Goal: Task Accomplishment & Management: Manage account settings

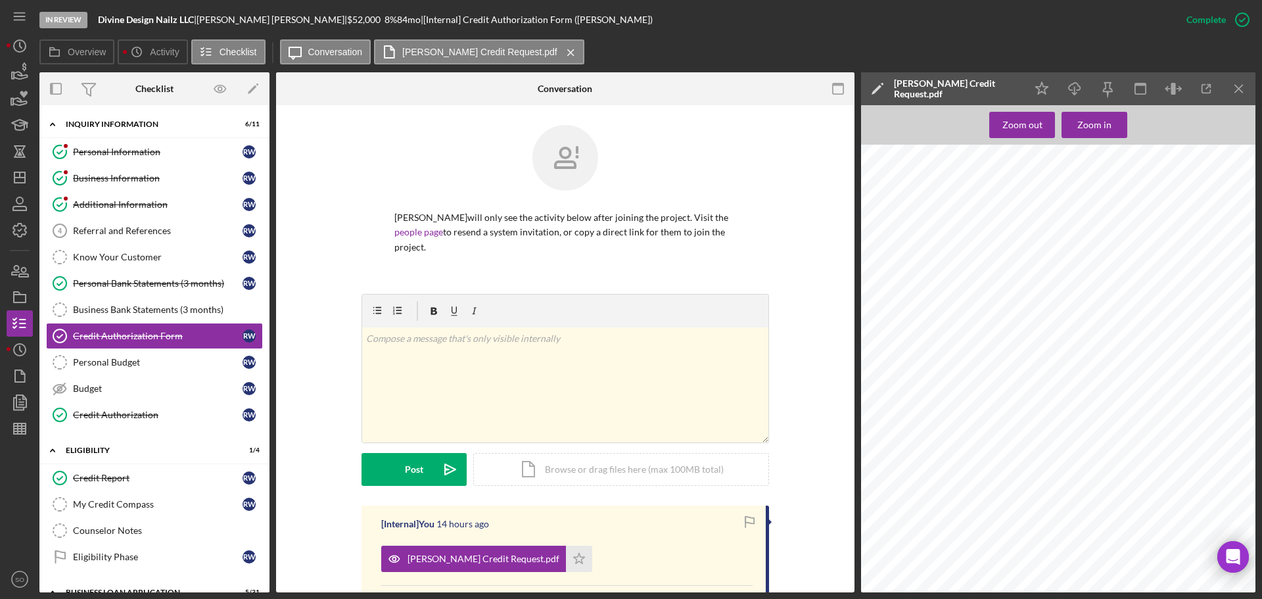
scroll to position [197, 0]
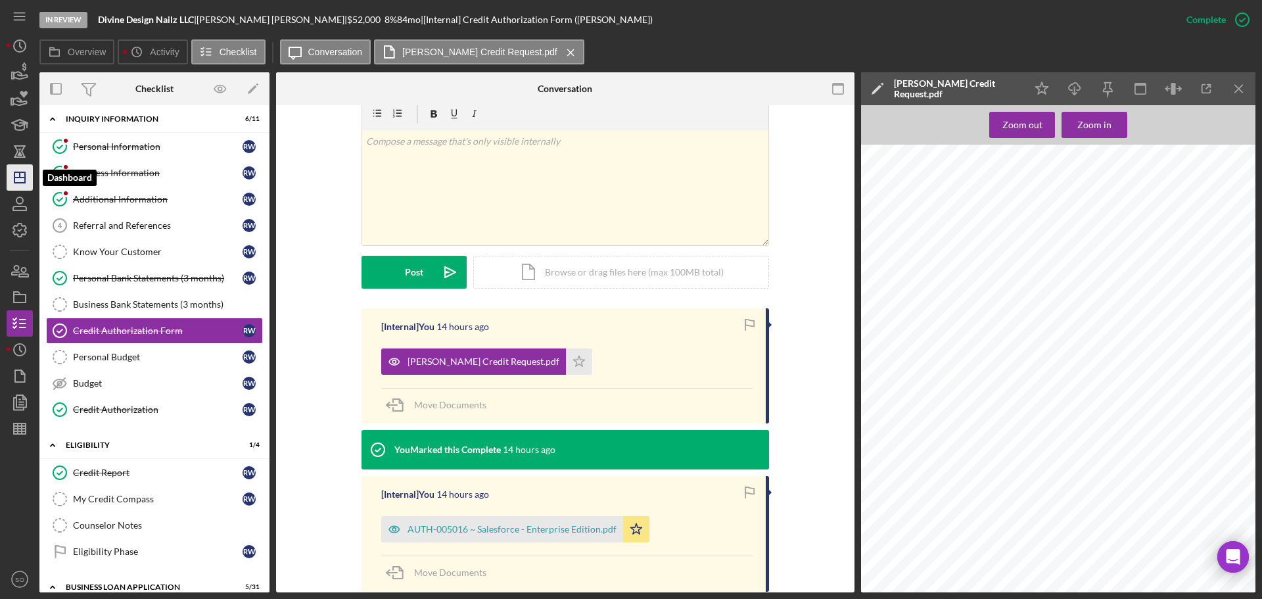
drag, startPoint x: 20, startPoint y: 178, endPoint x: 27, endPoint y: 183, distance: 8.0
click at [20, 177] on line "button" at bounding box center [19, 177] width 11 height 0
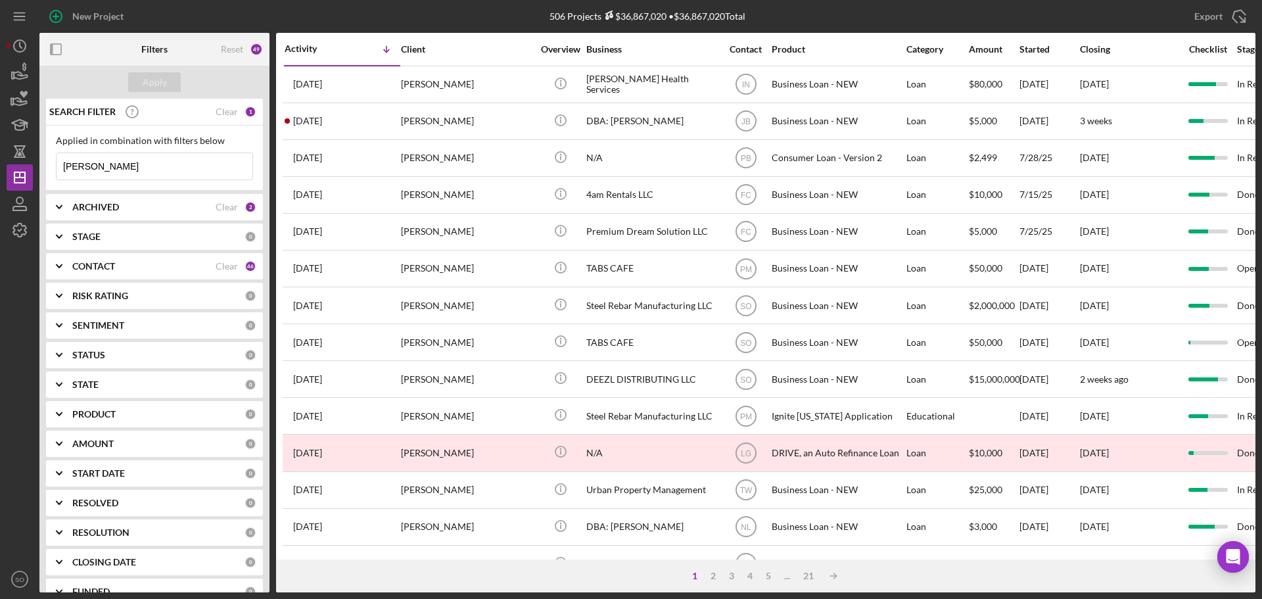
drag, startPoint x: 144, startPoint y: 163, endPoint x: 0, endPoint y: 159, distance: 144.0
click at [0, 159] on div "New Project 506 Projects $36,867,020 • $36,867,020 Total robin johnson Export I…" at bounding box center [631, 299] width 1262 height 599
type input "dareka"
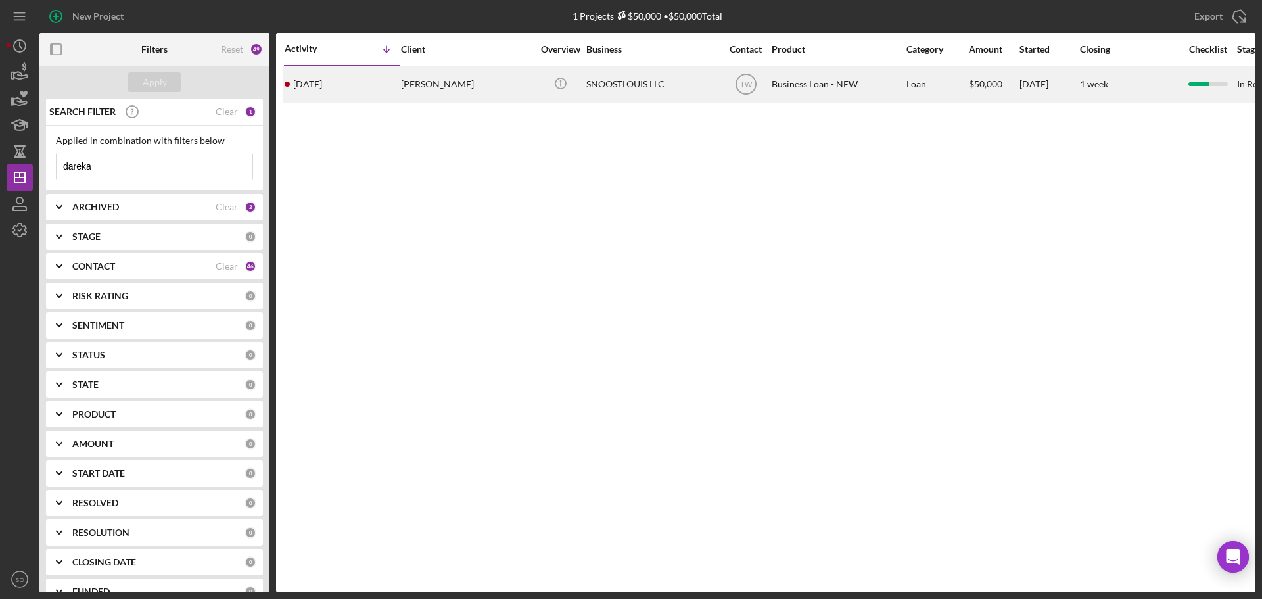
click at [407, 93] on div "[PERSON_NAME]" at bounding box center [466, 84] width 131 height 35
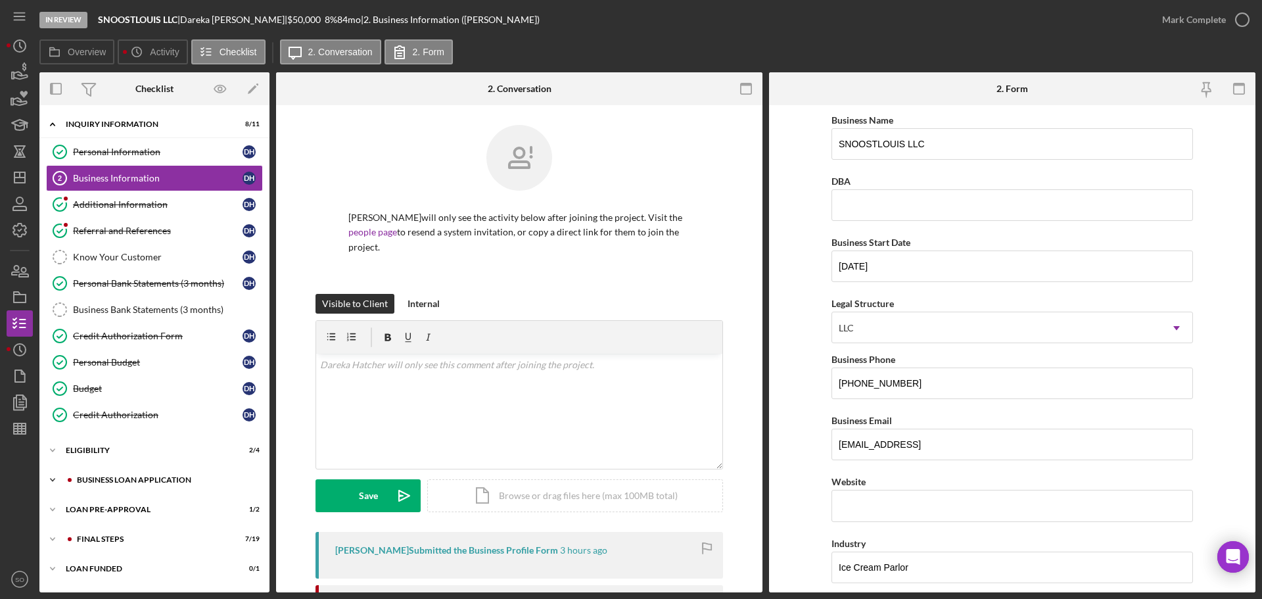
click at [178, 475] on div "Icon/Expander BUSINESS LOAN APPLICATION 17 / 27" at bounding box center [154, 480] width 230 height 26
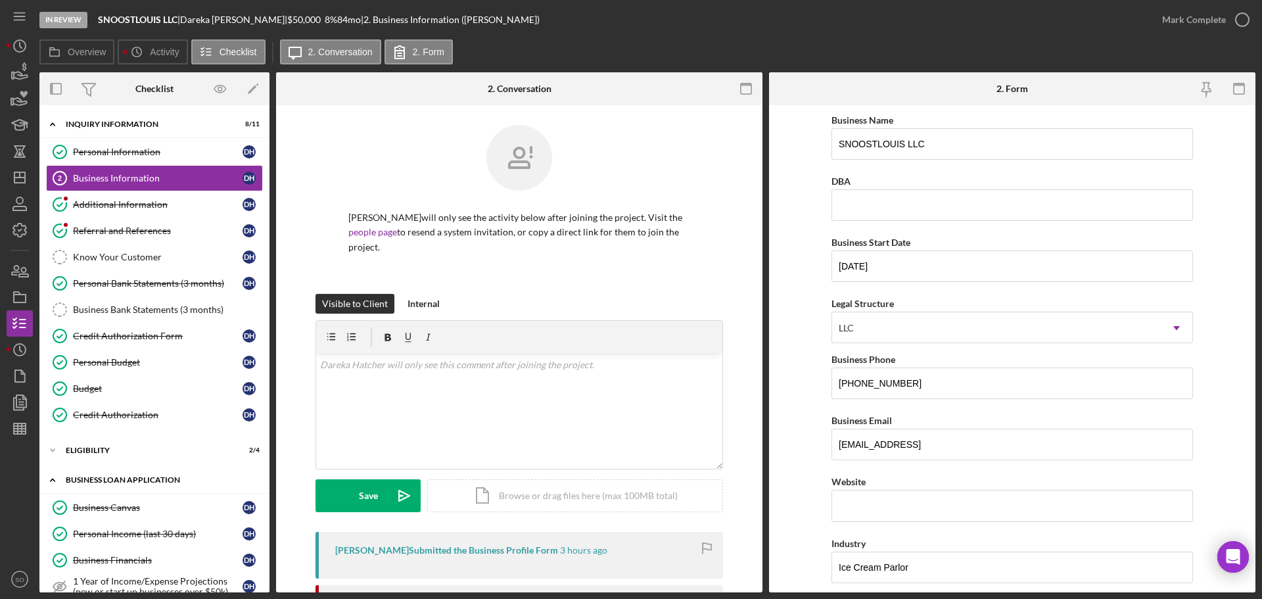
scroll to position [329, 0]
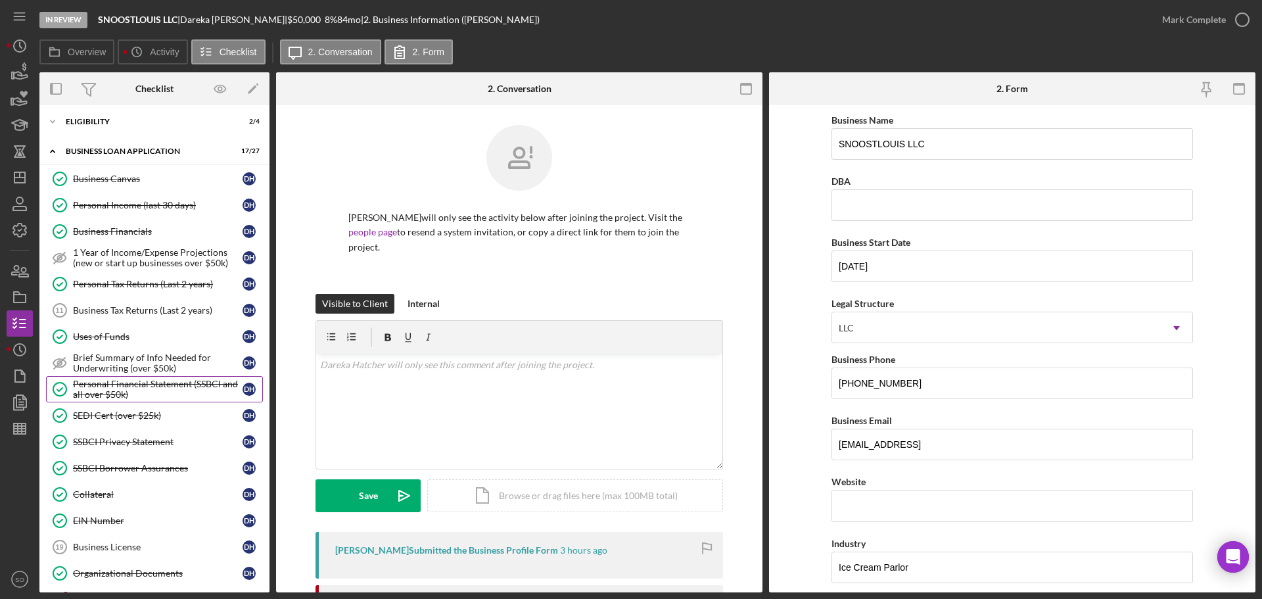
click at [174, 380] on div "Personal Financial Statement (SSBCI and all over $50k)" at bounding box center [158, 389] width 170 height 21
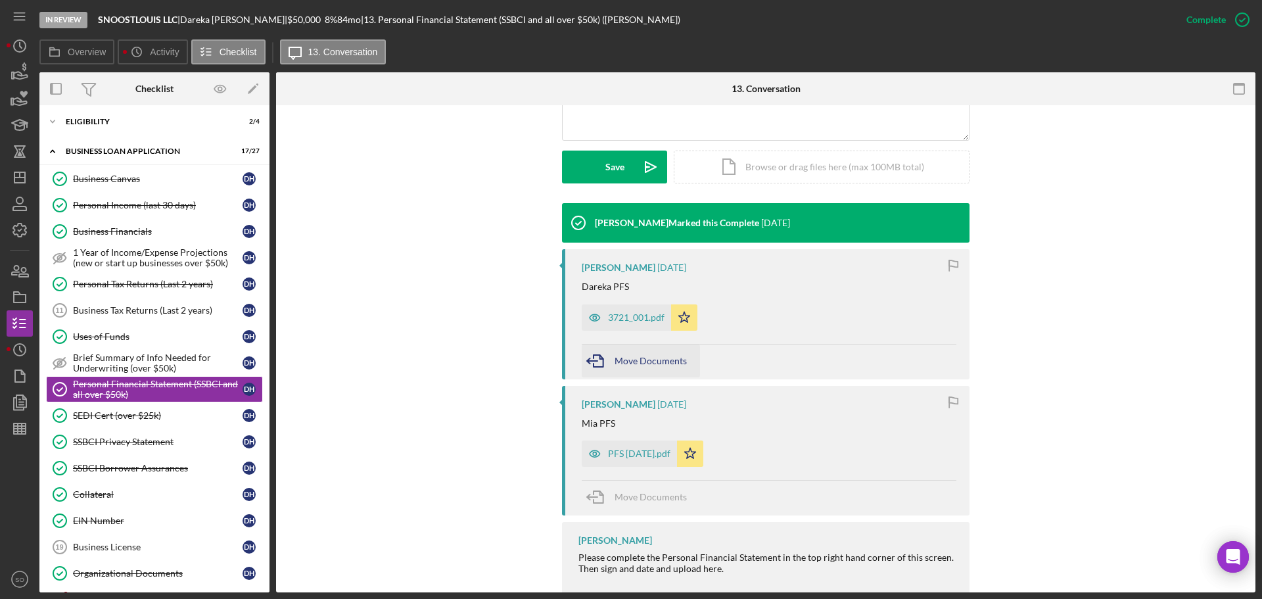
scroll to position [386, 0]
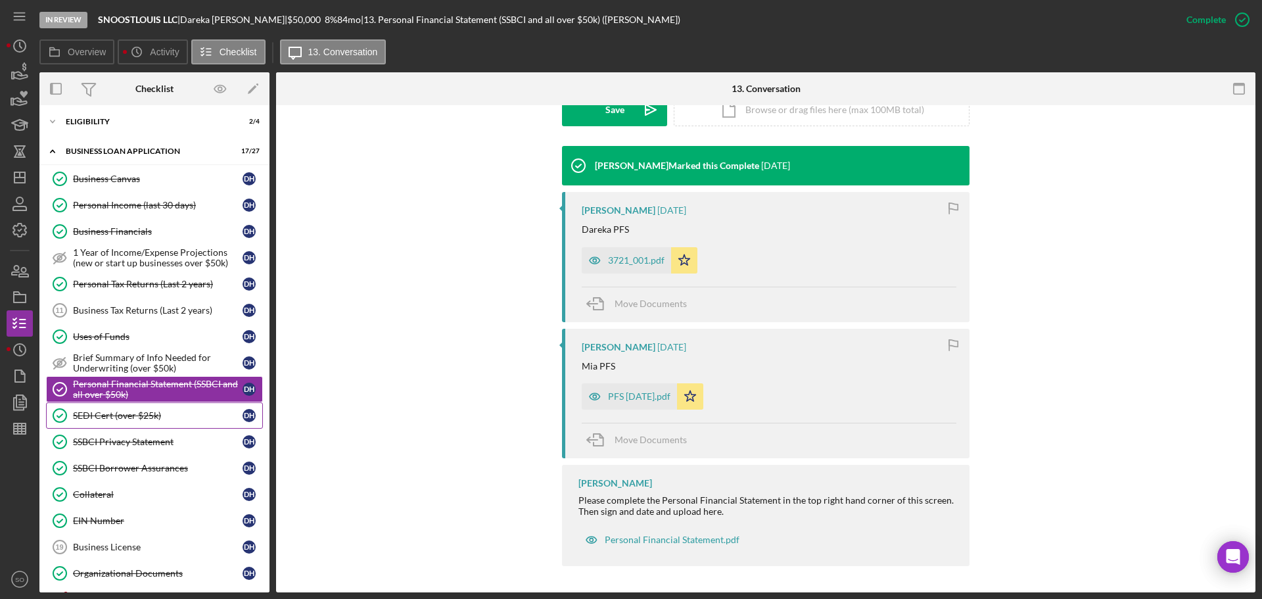
click at [150, 425] on link "SEDI Cert (over $25k) SEDI Cert (over $25k) D H" at bounding box center [154, 415] width 217 height 26
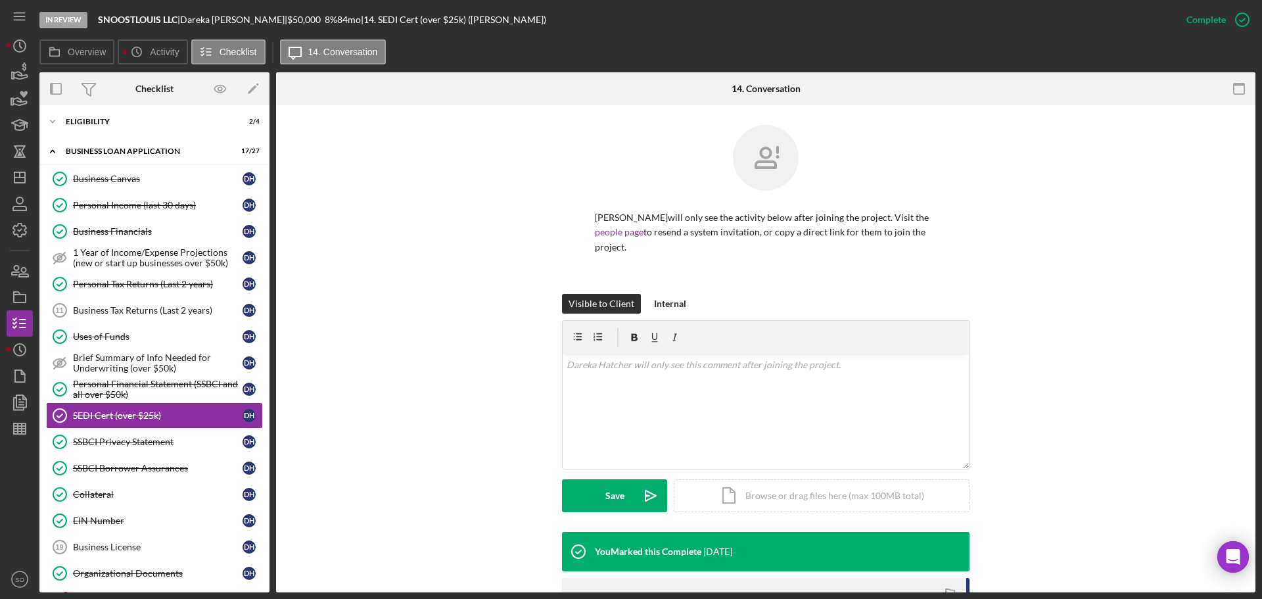
scroll to position [267, 0]
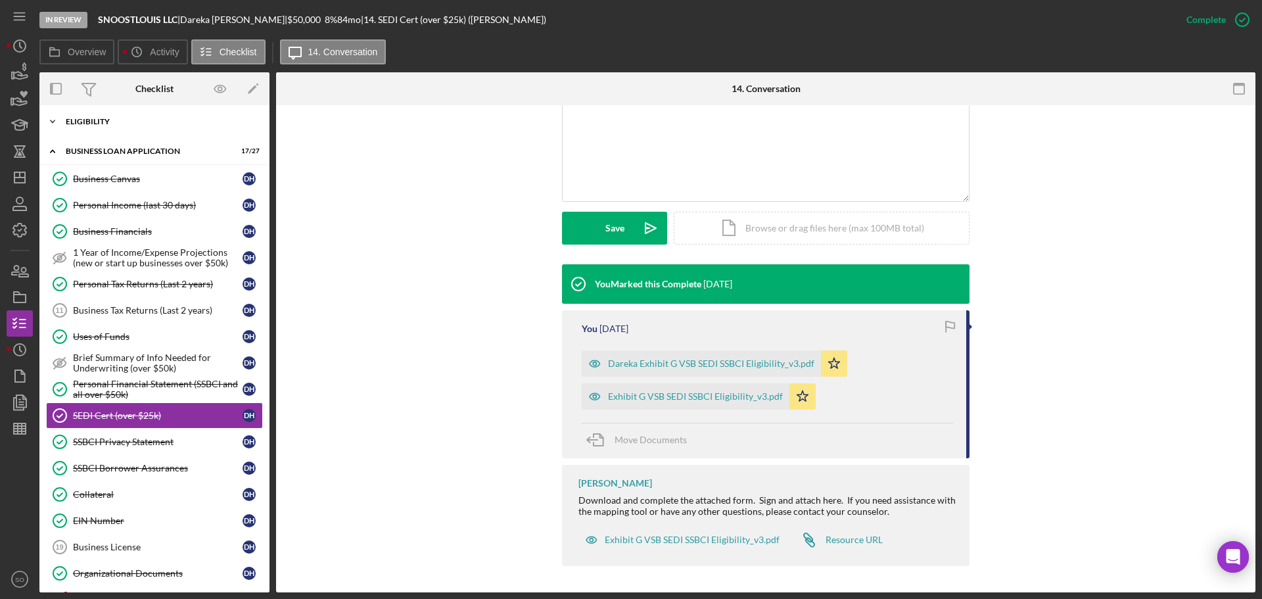
click at [110, 120] on div "ELIGIBILITY" at bounding box center [159, 122] width 187 height 8
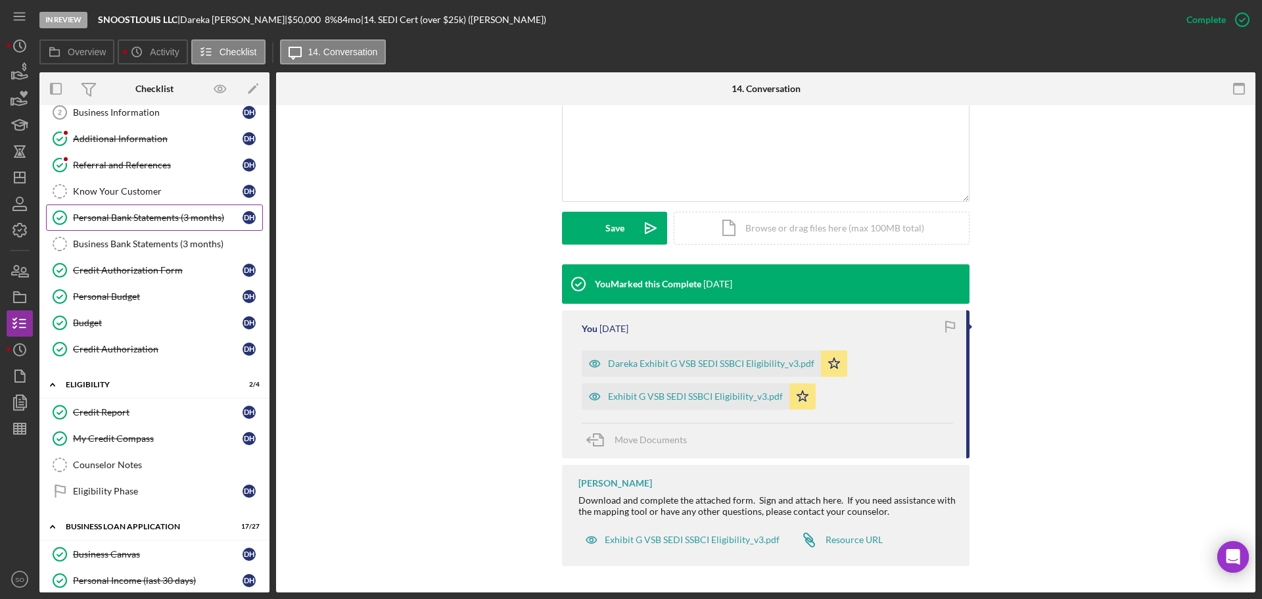
scroll to position [0, 0]
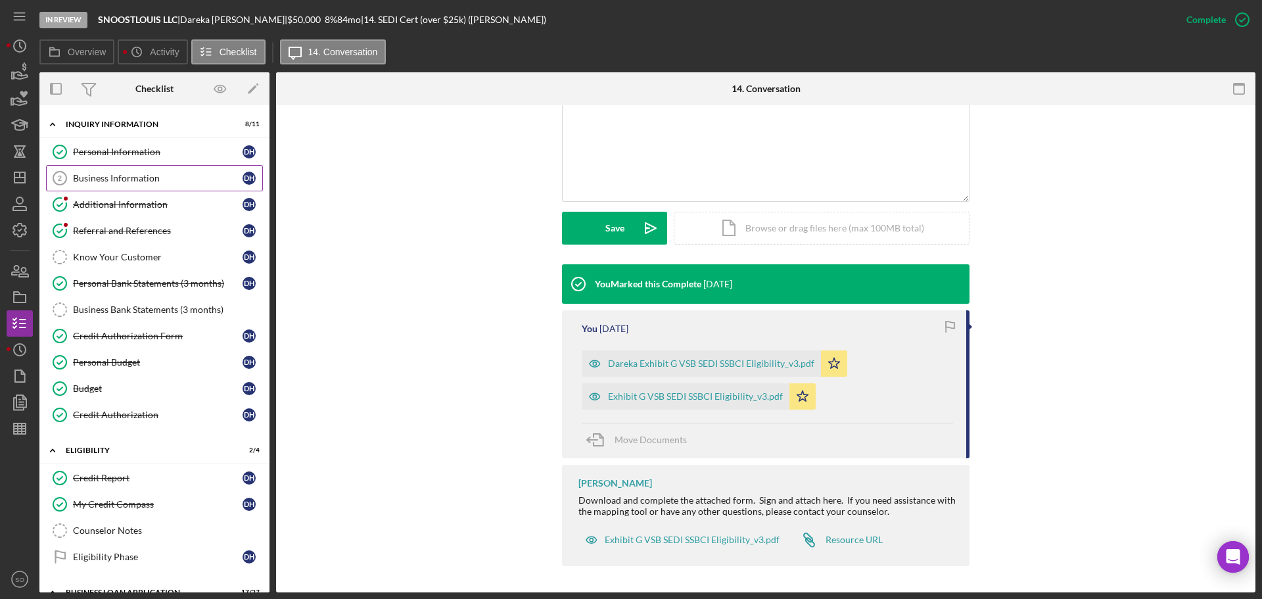
click at [126, 180] on div "Business Information" at bounding box center [158, 178] width 170 height 11
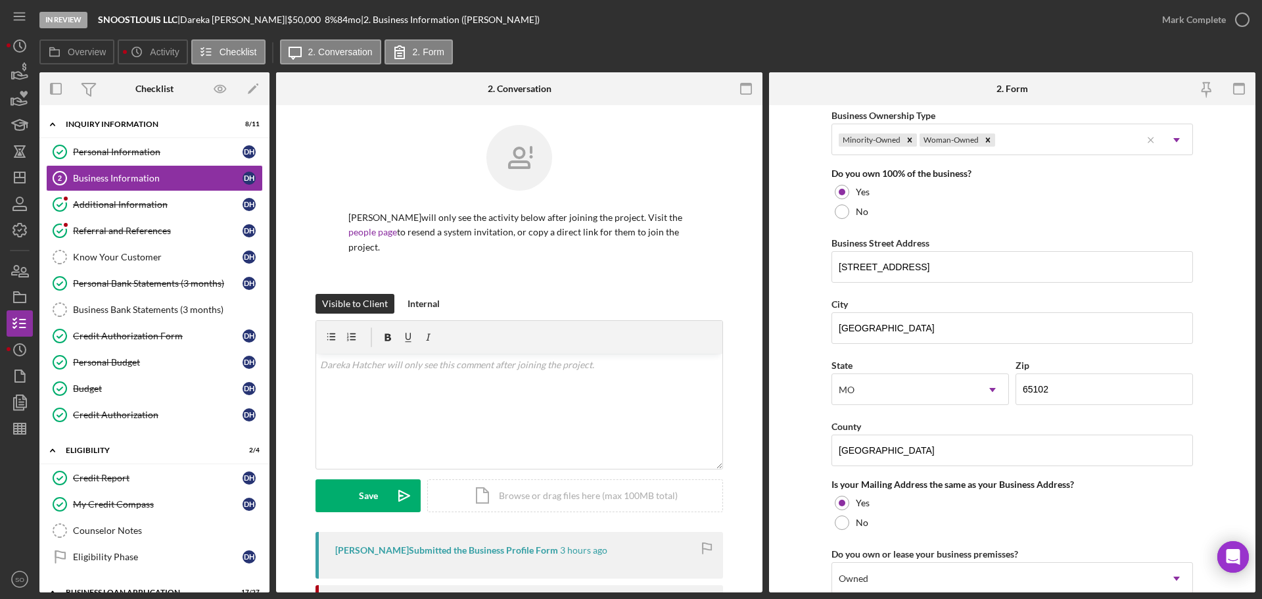
scroll to position [972, 0]
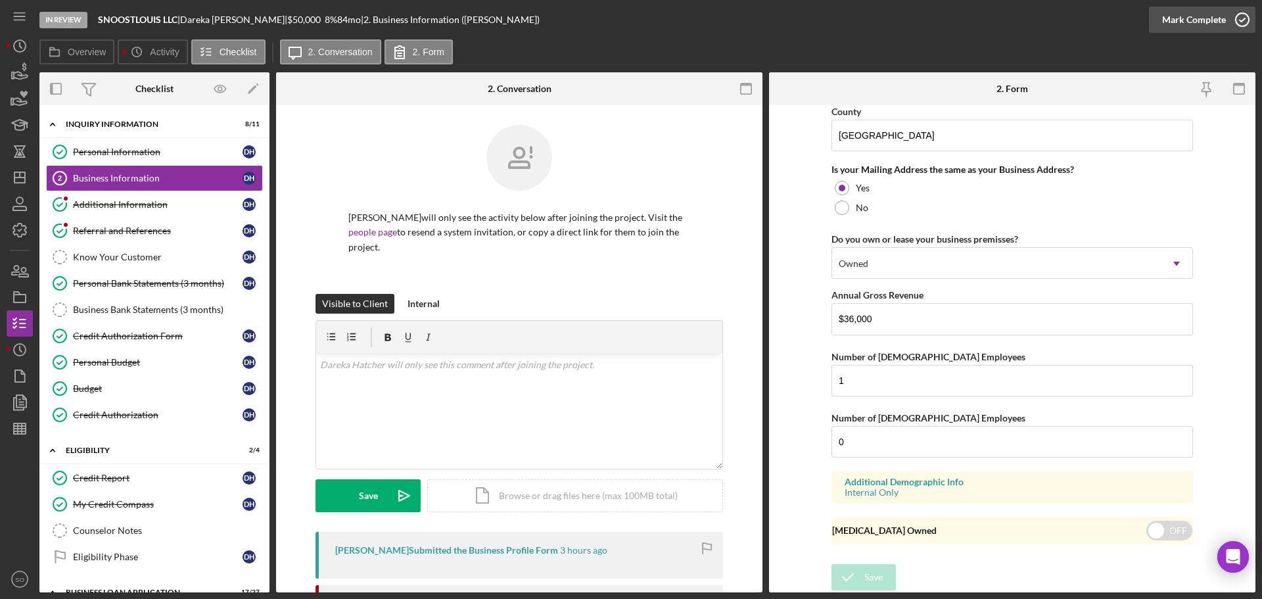
click at [1160, 21] on button "Mark Complete" at bounding box center [1202, 20] width 106 height 26
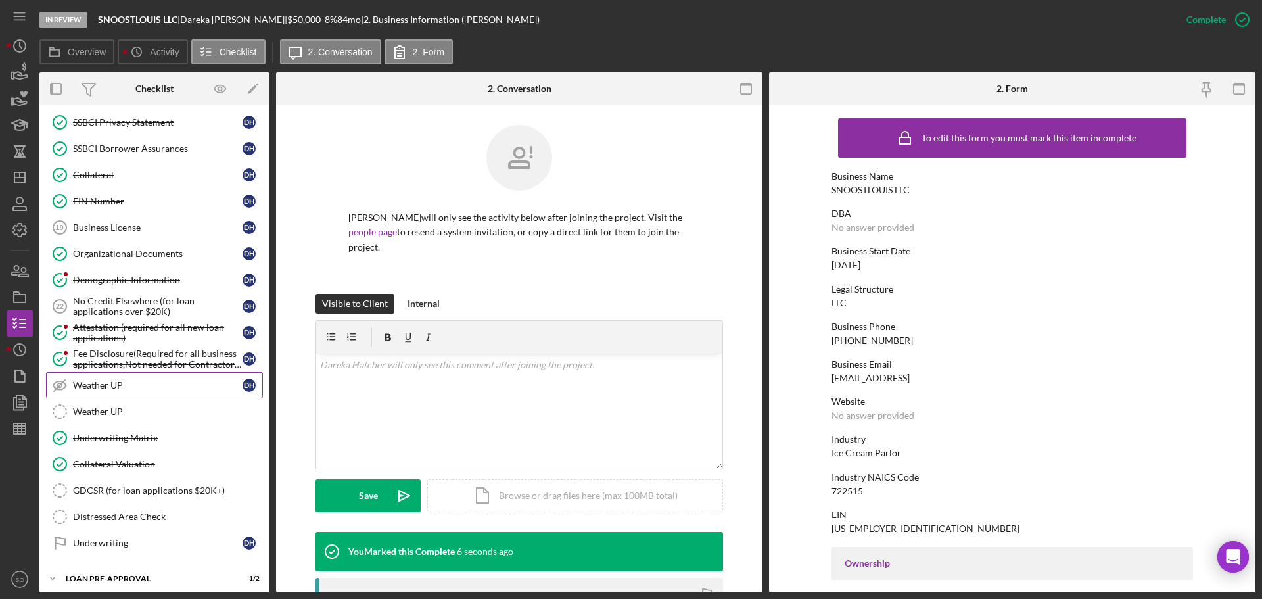
scroll to position [826, 0]
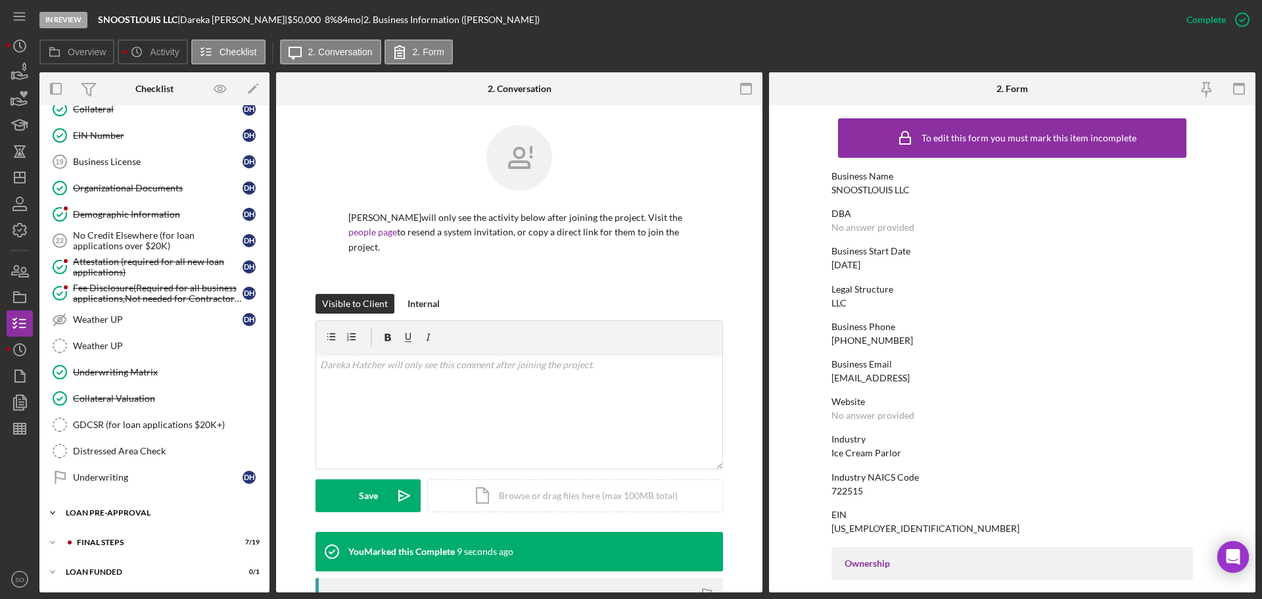
click at [135, 515] on div "LOAN PRE-APPROVAL" at bounding box center [159, 513] width 187 height 8
click at [114, 545] on div "FINAL STEPS" at bounding box center [165, 542] width 176 height 8
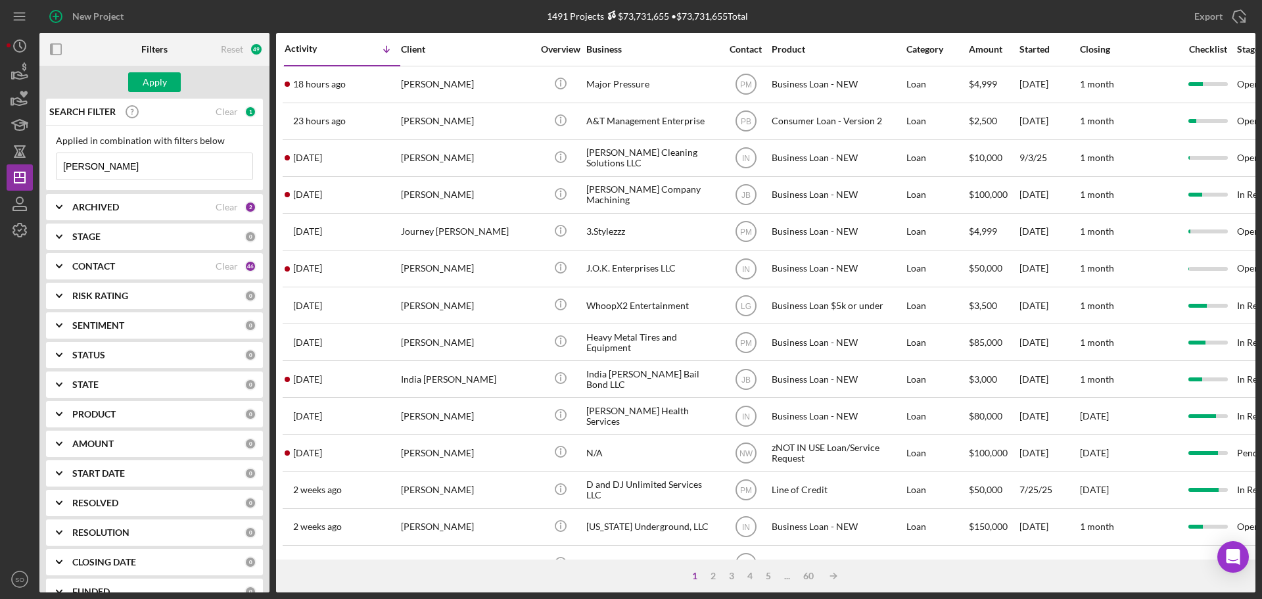
type input "robin johnson"
click at [157, 78] on div "Apply" at bounding box center [155, 82] width 24 height 20
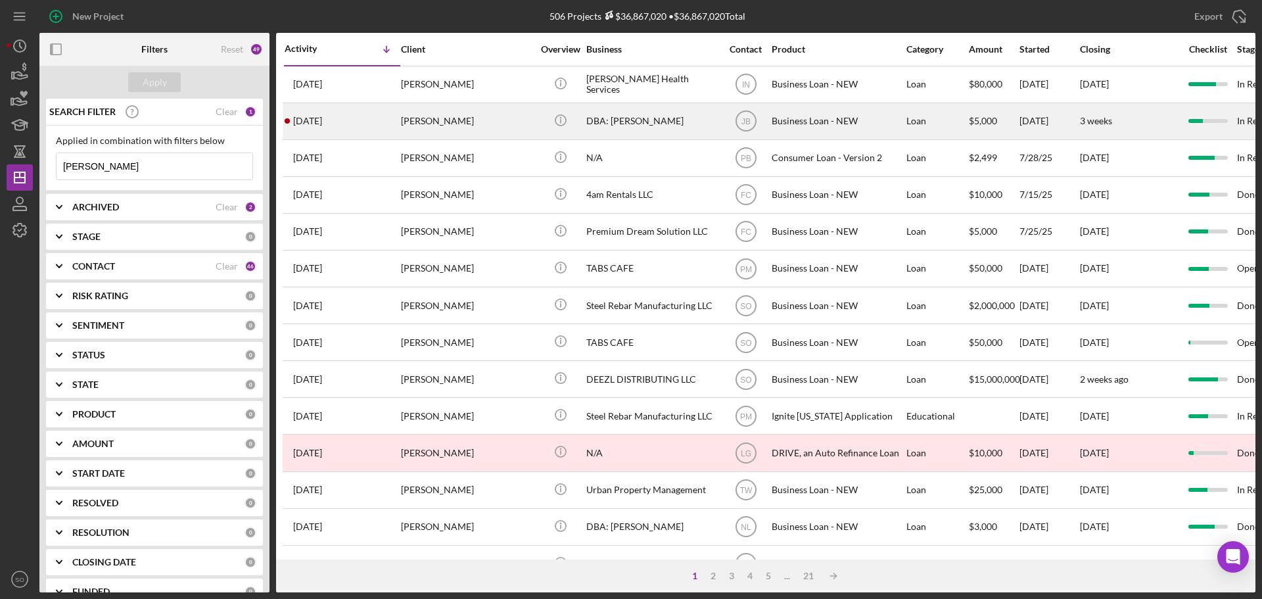
click at [428, 119] on div "Robin Johnson" at bounding box center [466, 121] width 131 height 35
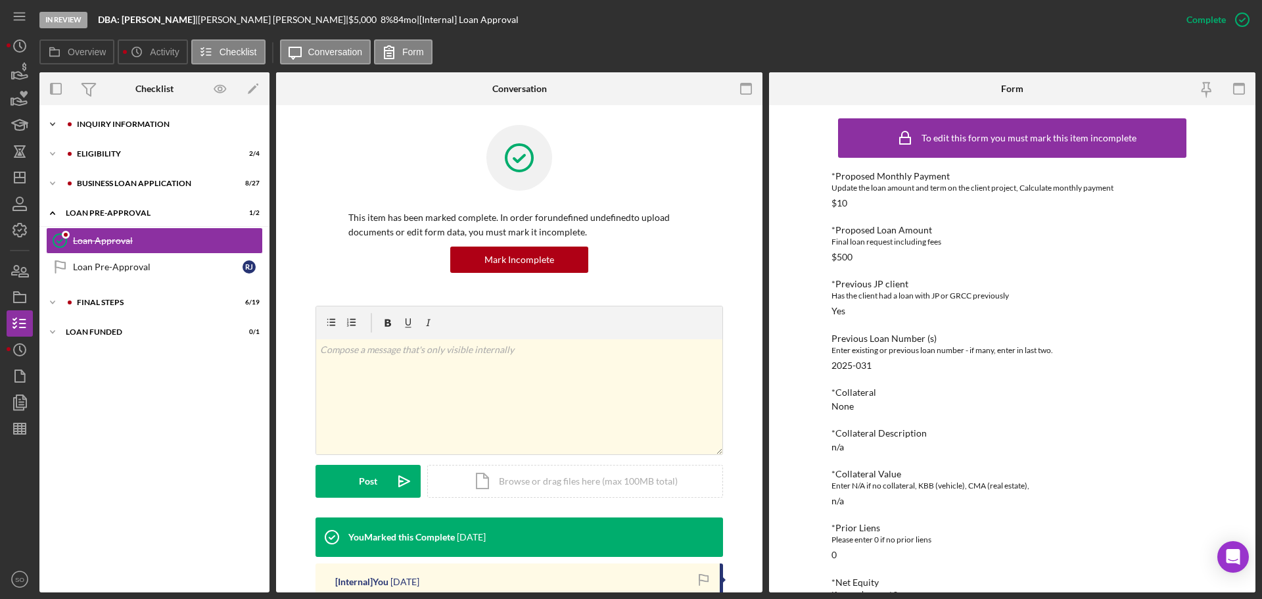
click at [112, 129] on div "Icon/Expander INQUIRY INFORMATION 7 / 11" at bounding box center [154, 124] width 230 height 26
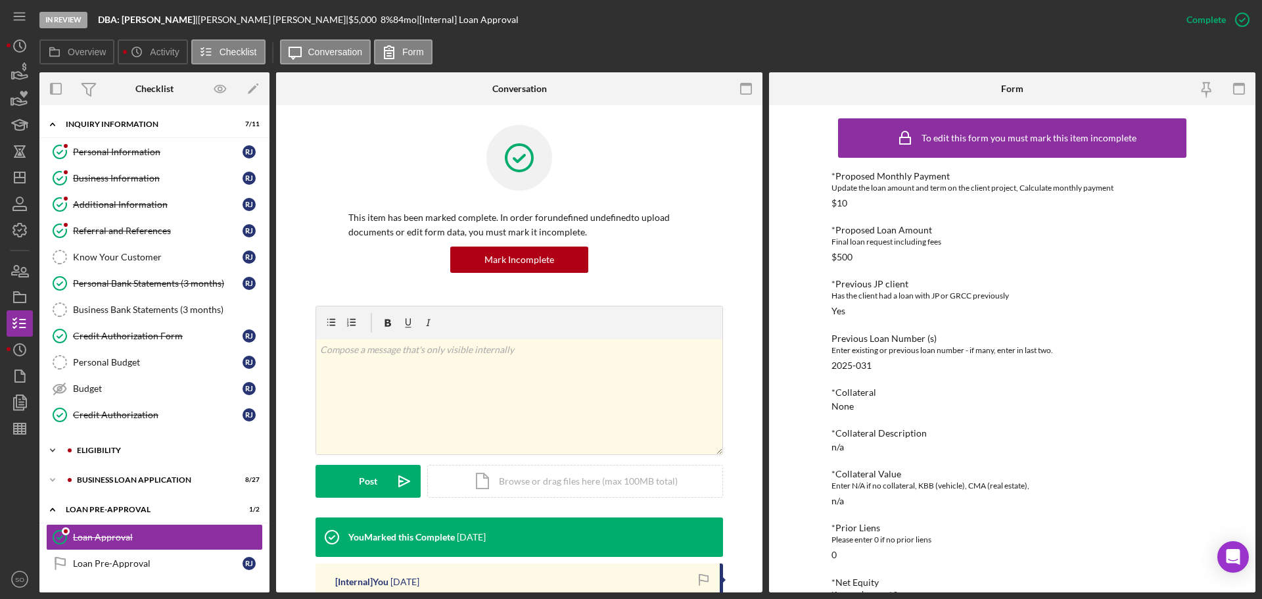
click at [148, 453] on div "ELIGIBILITY" at bounding box center [165, 450] width 176 height 8
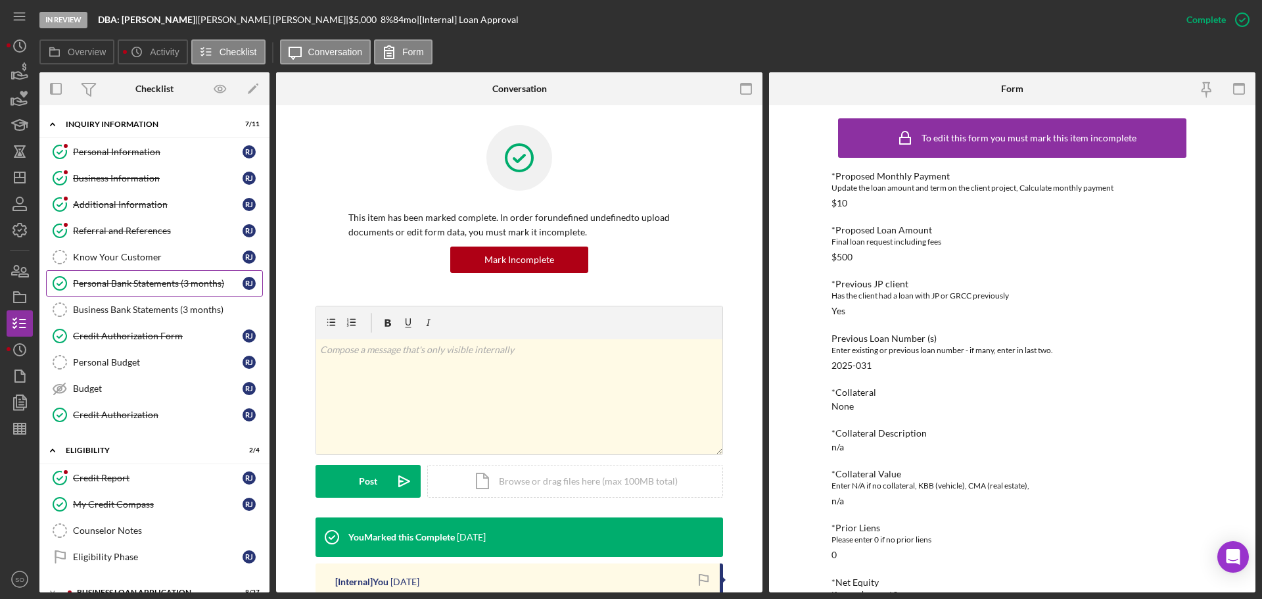
click at [144, 289] on div "Personal Bank Statements (3 months)" at bounding box center [158, 283] width 170 height 11
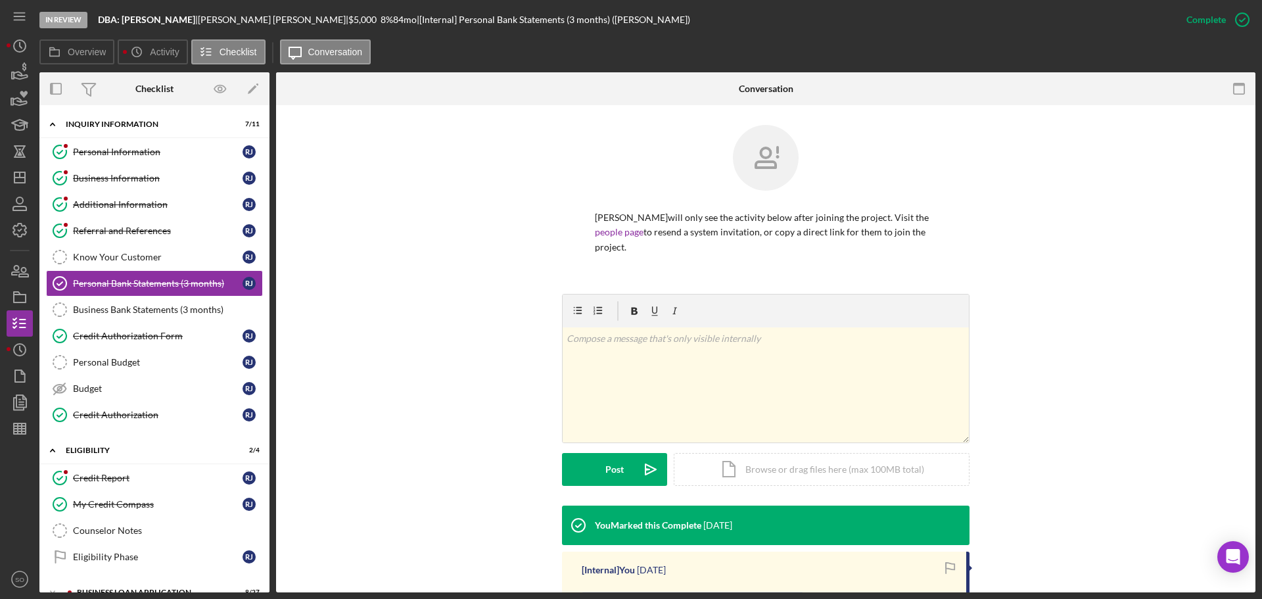
scroll to position [243, 0]
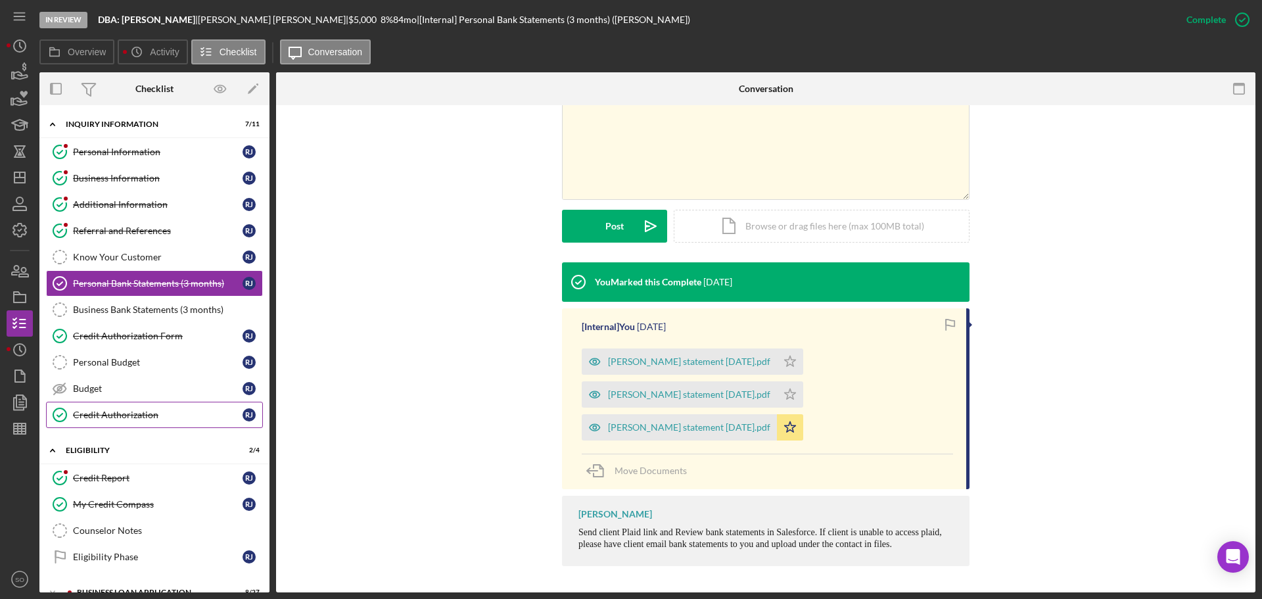
click at [84, 421] on link "Credit Authorization Credit Authorization R J" at bounding box center [154, 415] width 217 height 26
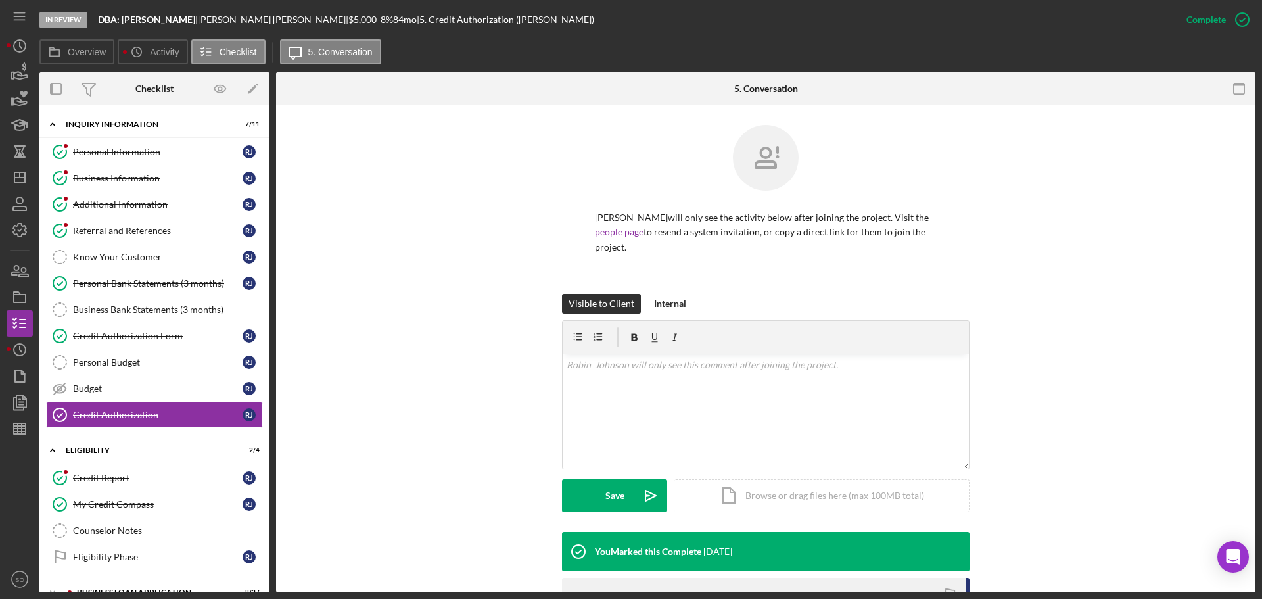
scroll to position [212, 0]
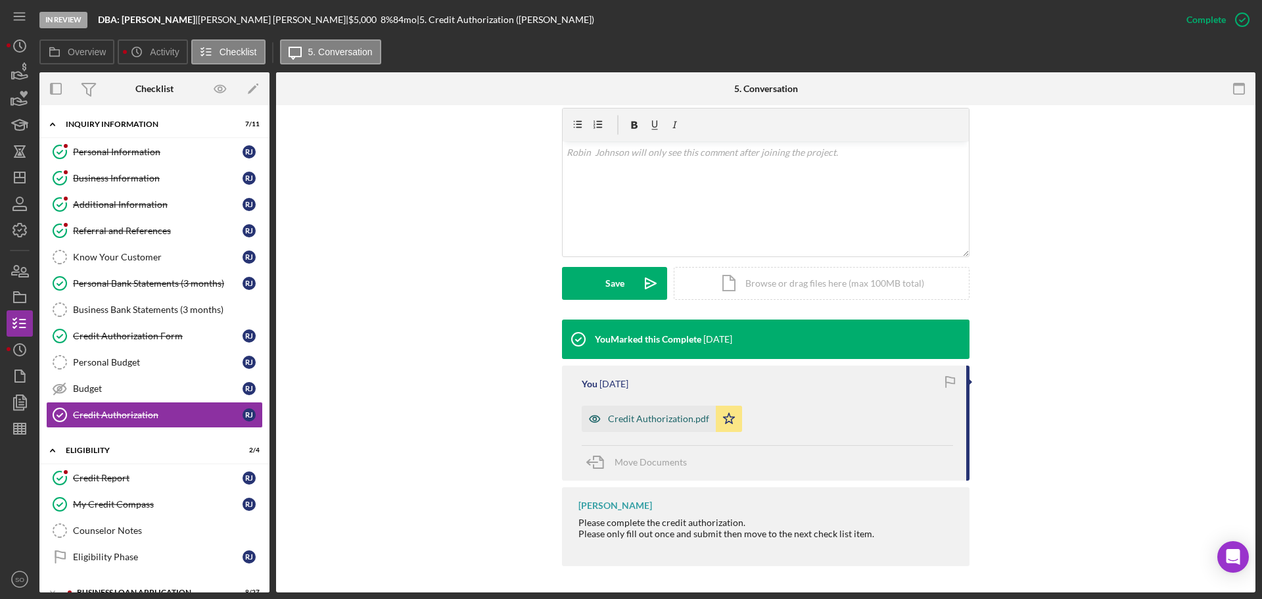
click at [655, 420] on div "Credit Authorization.pdf" at bounding box center [658, 418] width 101 height 11
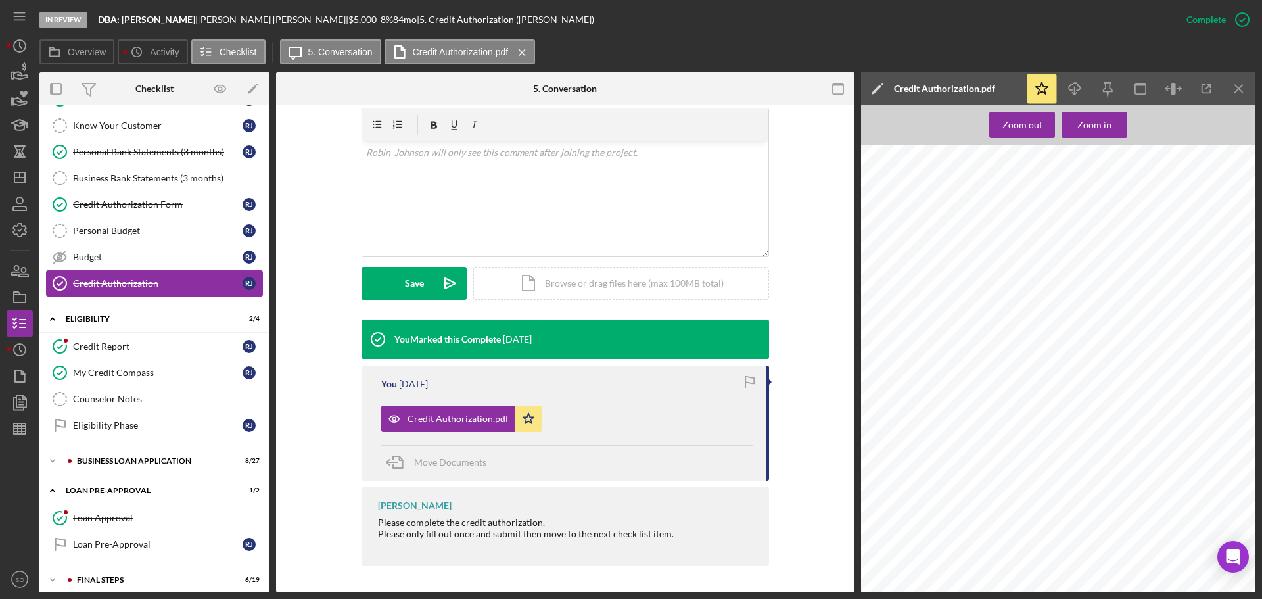
scroll to position [169, 0]
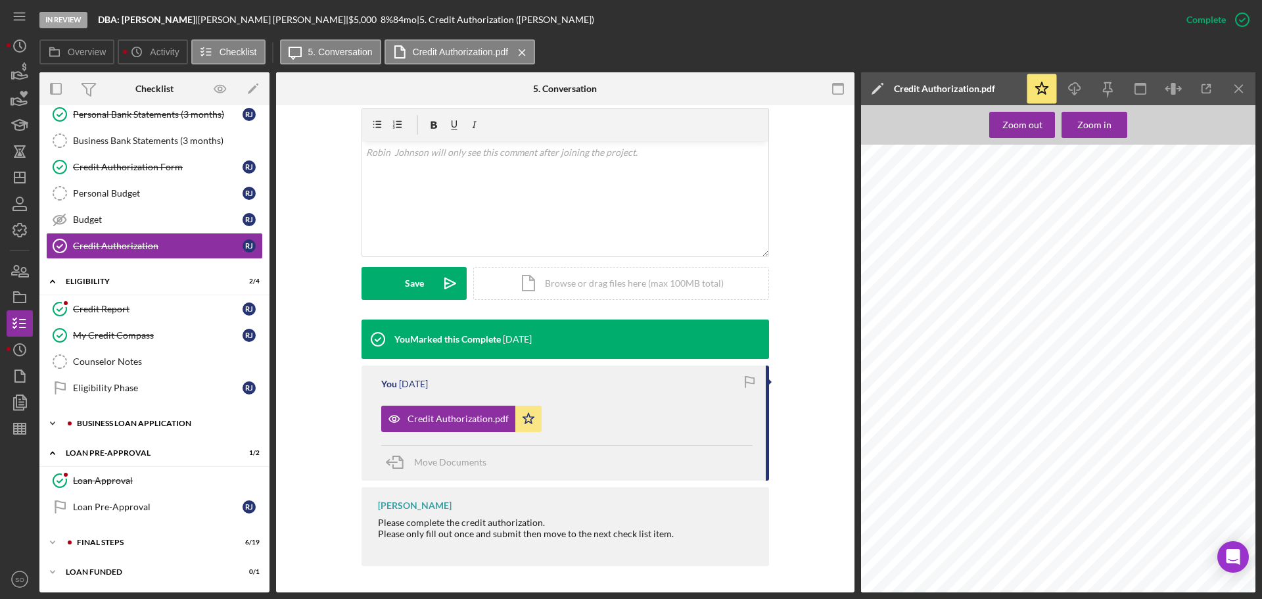
click at [121, 415] on div "Icon/Expander BUSINESS LOAN APPLICATION 8 / 27" at bounding box center [154, 423] width 230 height 26
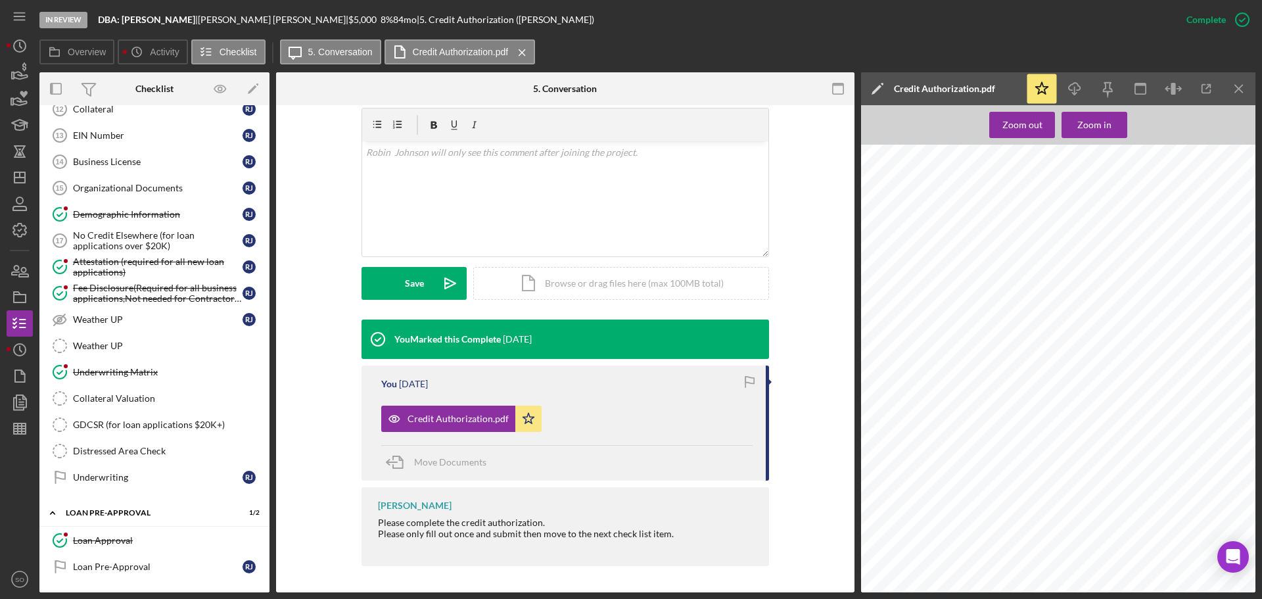
scroll to position [886, 0]
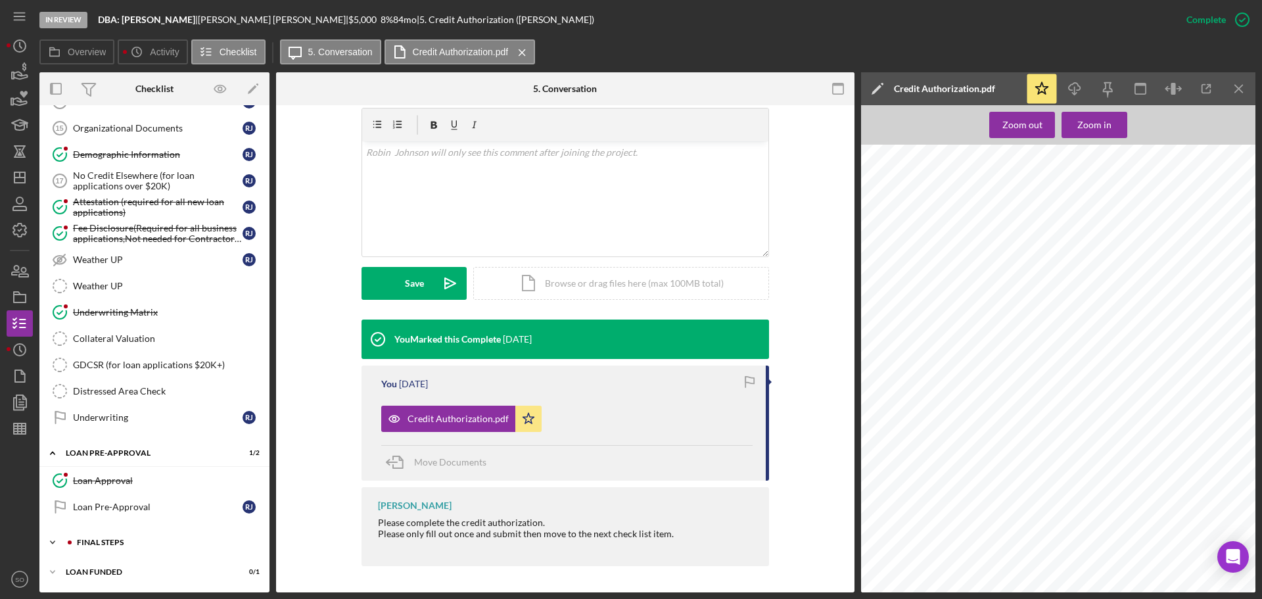
click at [147, 538] on div "Icon/Expander FINAL STEPS 6 / 19" at bounding box center [154, 542] width 230 height 26
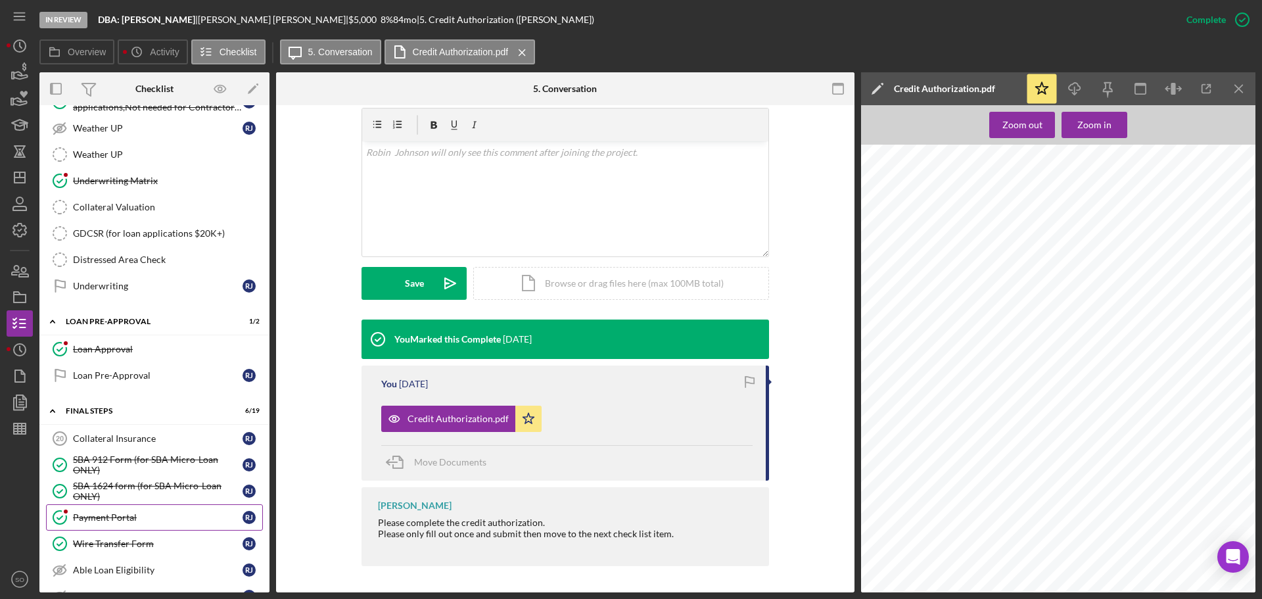
scroll to position [1083, 0]
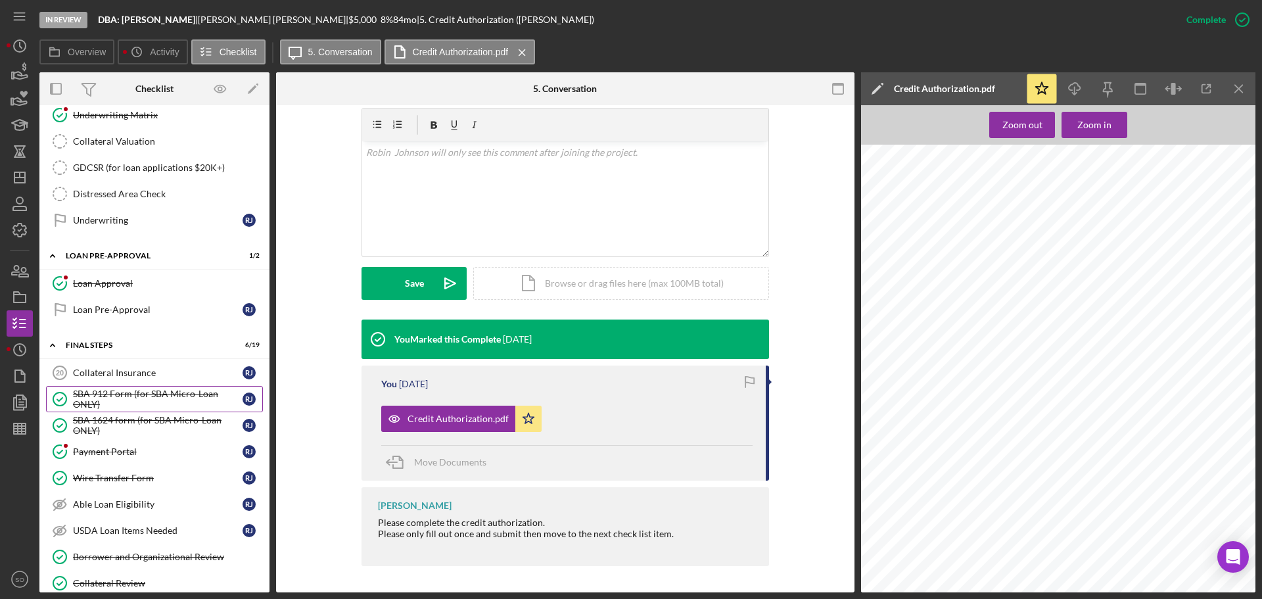
click at [127, 396] on div "SBA 912 Form (for SBA Micro-Loan ONLY)" at bounding box center [158, 398] width 170 height 21
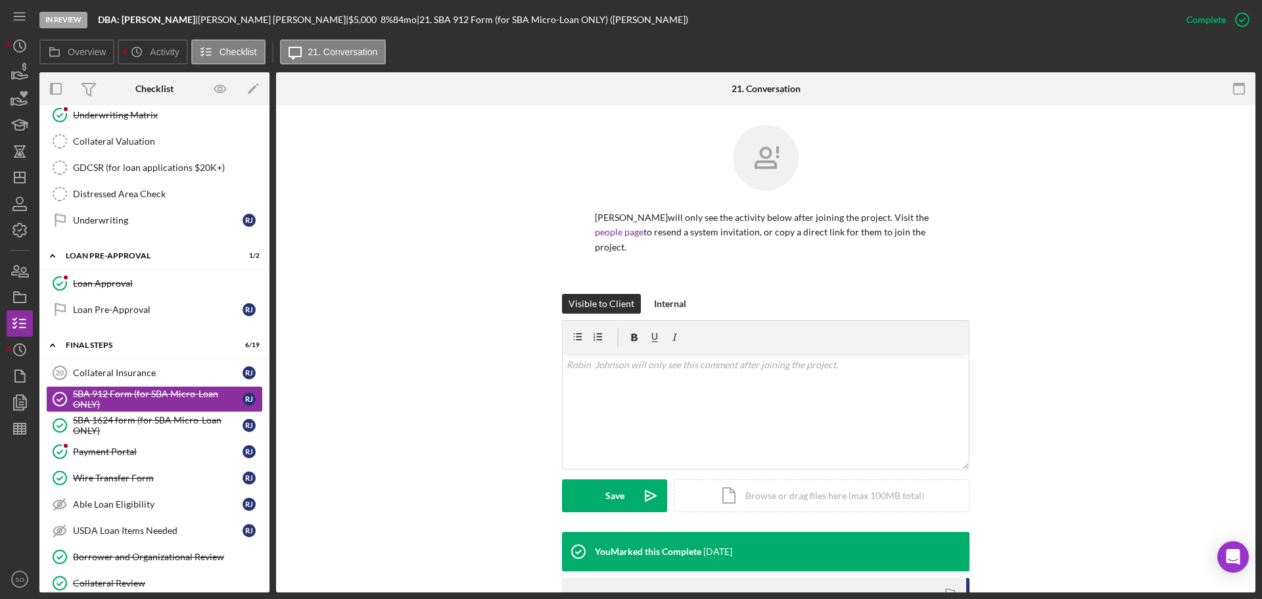
scroll to position [224, 0]
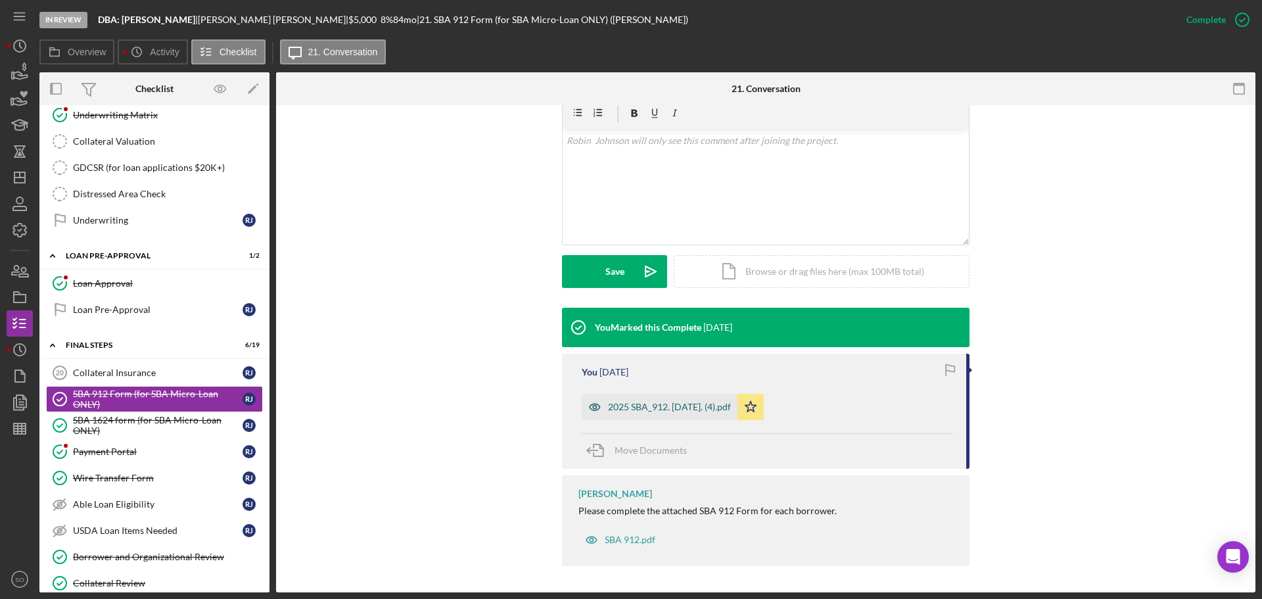
click at [647, 406] on div "2025 SBA_912. 5.31.19. (4).pdf" at bounding box center [669, 407] width 123 height 11
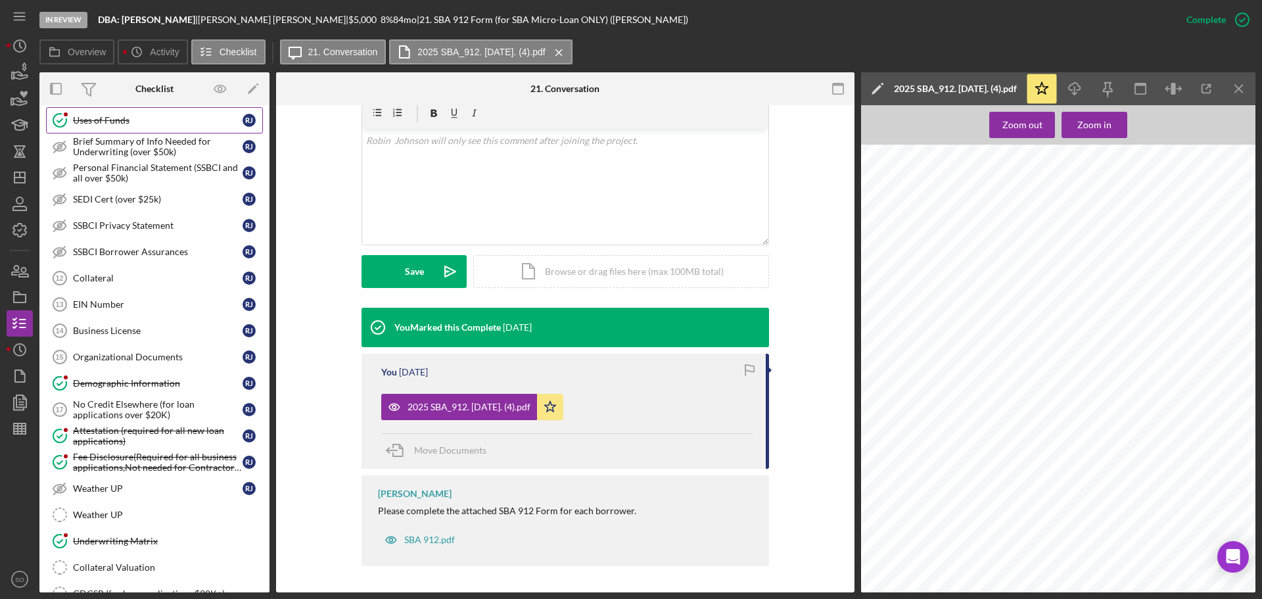
scroll to position [986, 0]
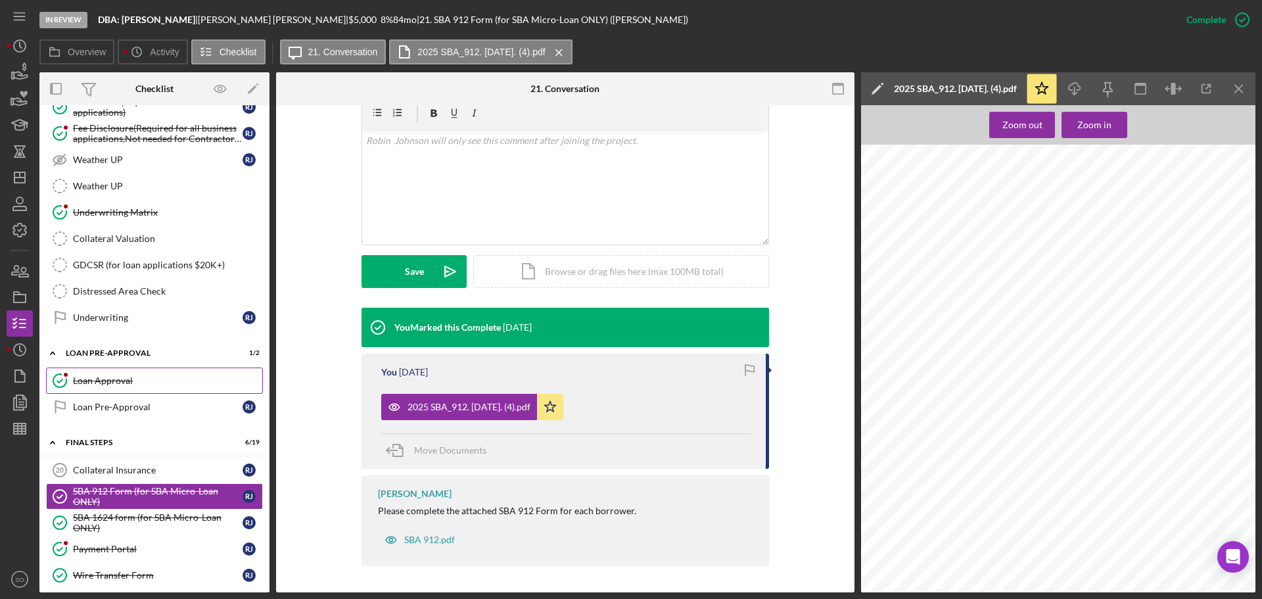
click at [149, 382] on div "Loan Approval" at bounding box center [167, 380] width 189 height 11
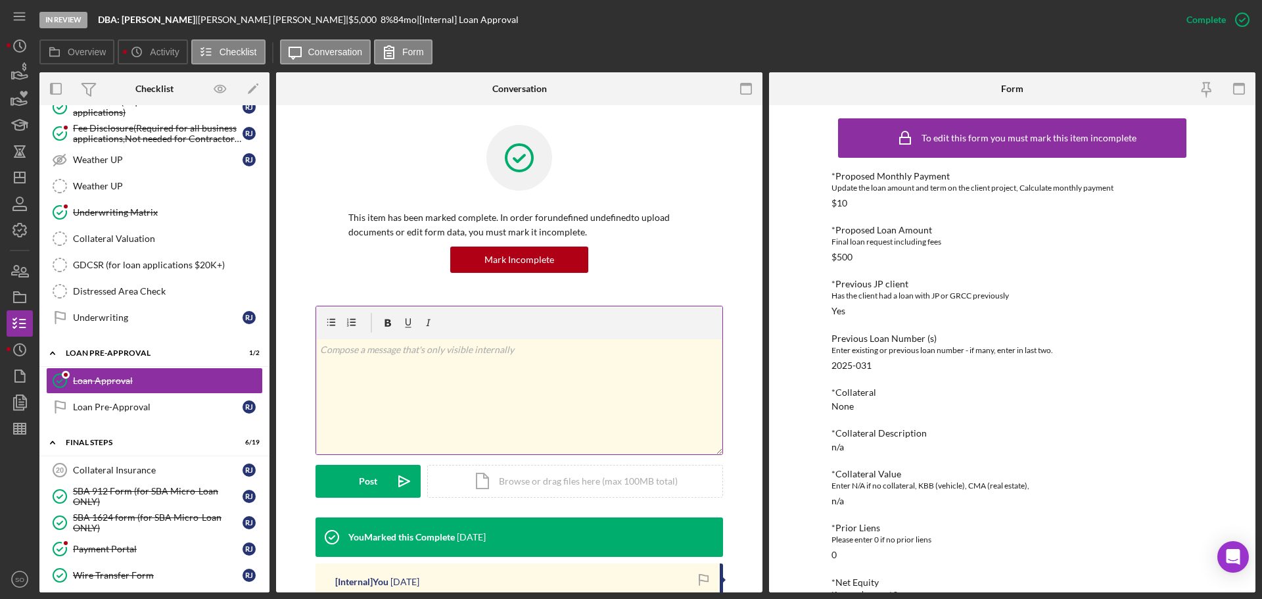
scroll to position [263, 0]
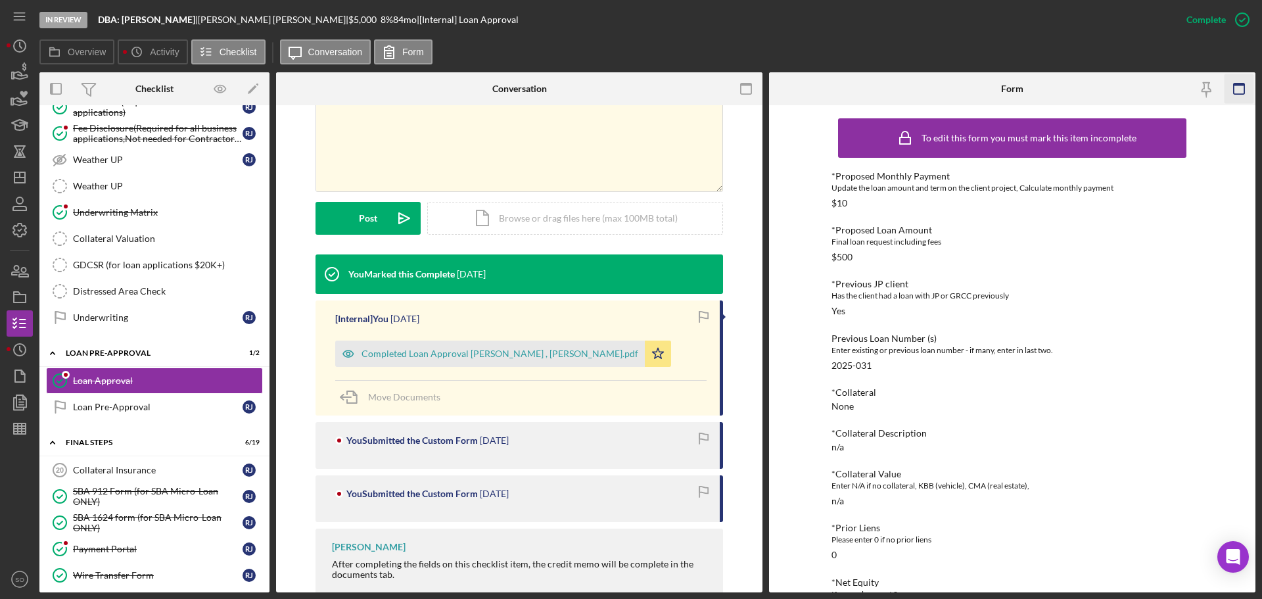
click at [1239, 94] on rect "button" at bounding box center [1239, 88] width 11 height 11
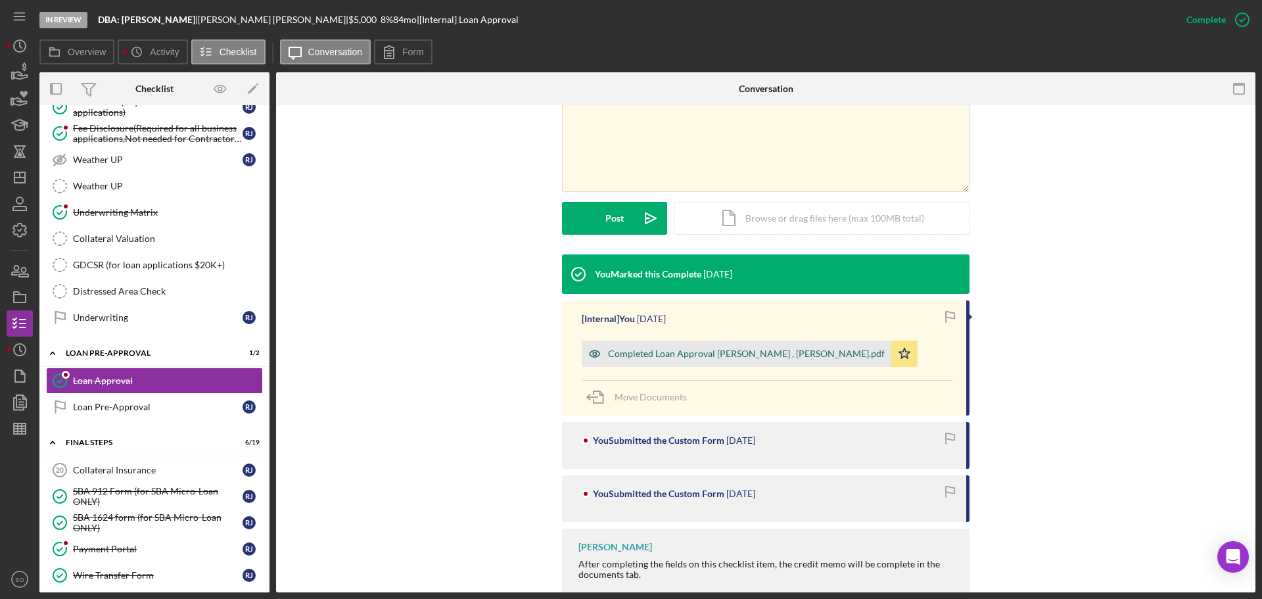
click at [733, 356] on div "Completed Loan Approval Boyle, Jim , Robin Johnson.pdf" at bounding box center [746, 353] width 277 height 11
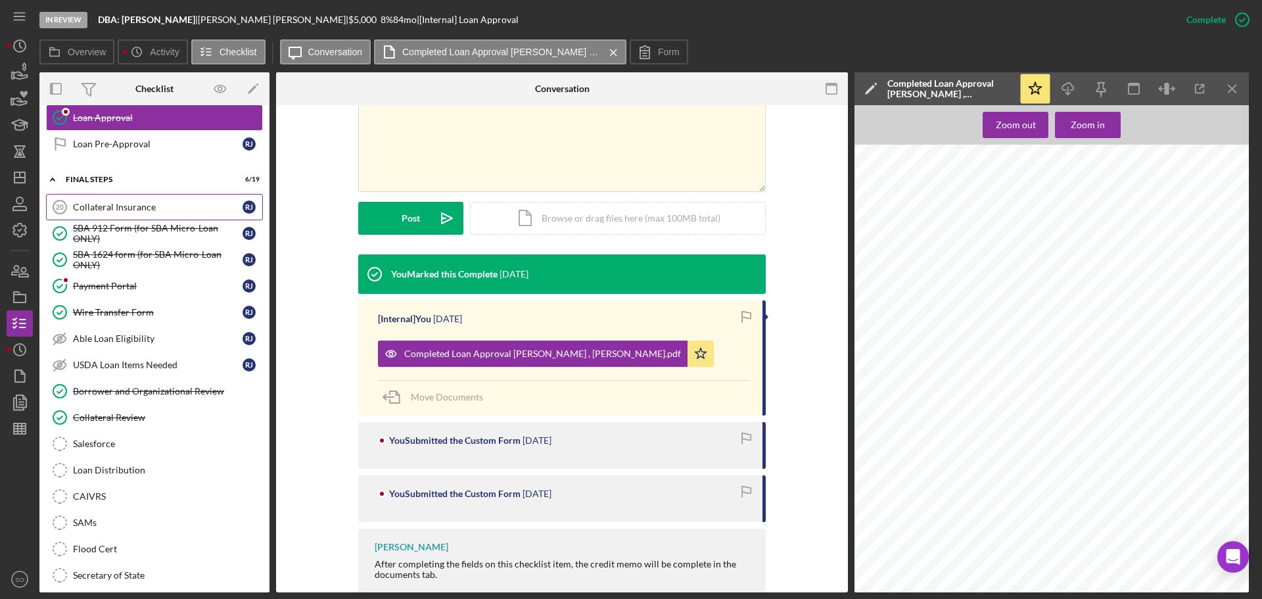
scroll to position [1314, 0]
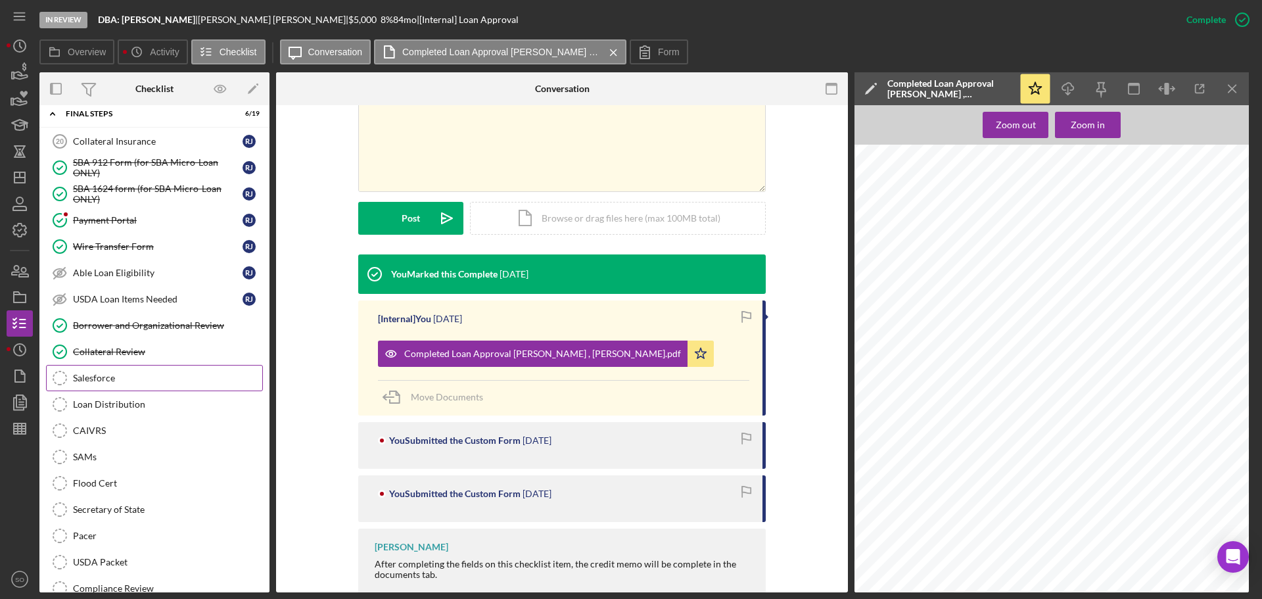
drag, startPoint x: 97, startPoint y: 381, endPoint x: 101, endPoint y: 389, distance: 8.5
click at [97, 381] on div "Salesforce" at bounding box center [167, 378] width 189 height 11
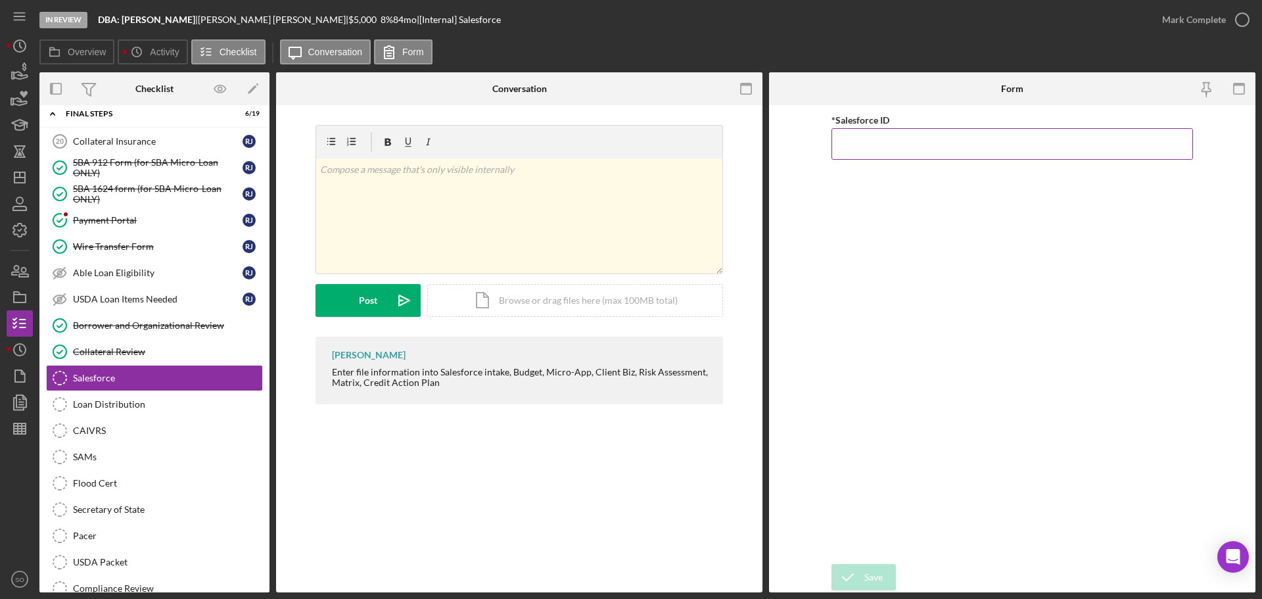
click at [867, 155] on input "*Salesforce ID" at bounding box center [1011, 144] width 361 height 32
paste input "a0wPC000002M6GvYAK"
type input "a0wPC000002M6GvYAK"
click at [873, 578] on div "Save" at bounding box center [873, 577] width 18 height 26
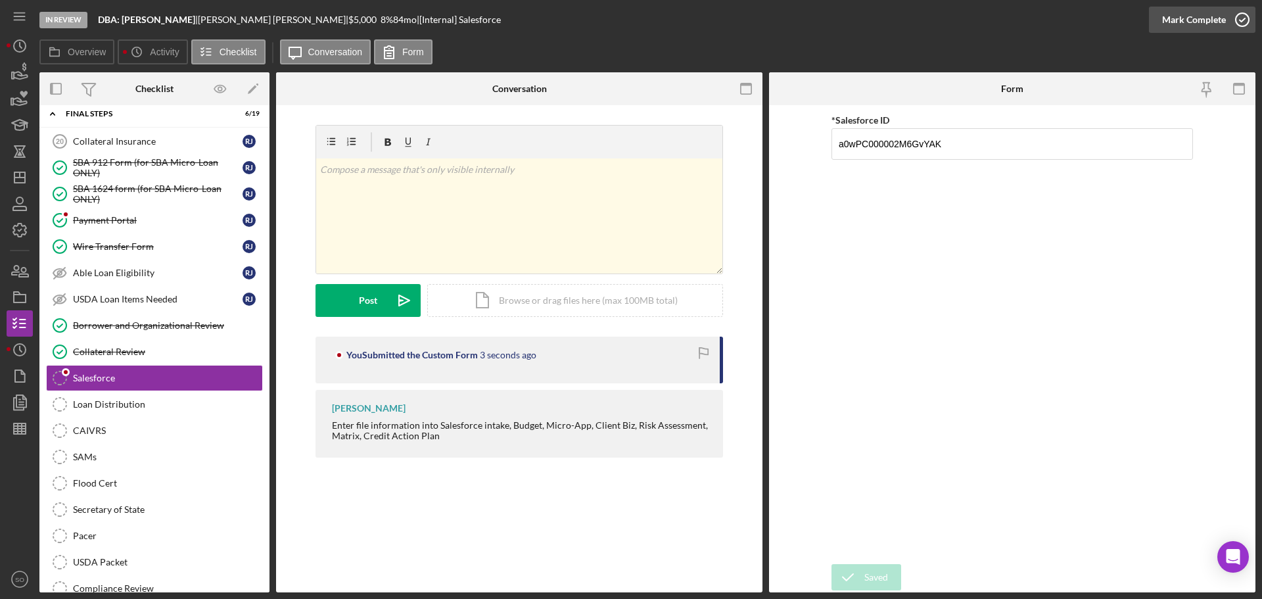
click at [1185, 24] on div "Mark Complete" at bounding box center [1194, 20] width 64 height 26
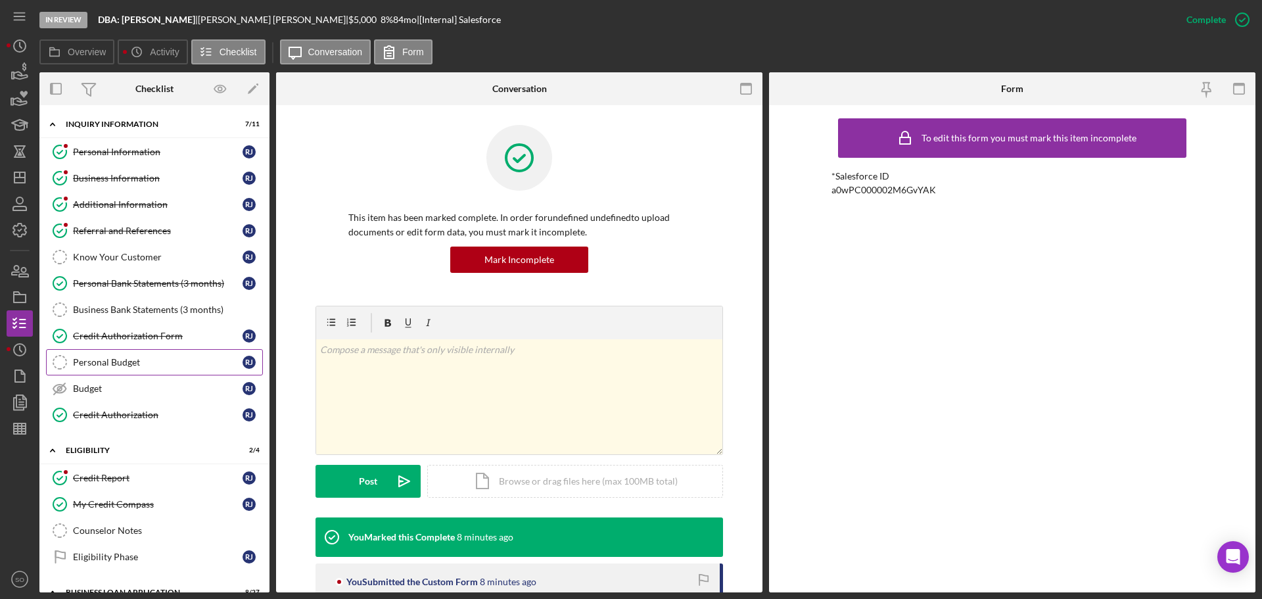
click at [179, 365] on div "Personal Budget" at bounding box center [158, 362] width 170 height 11
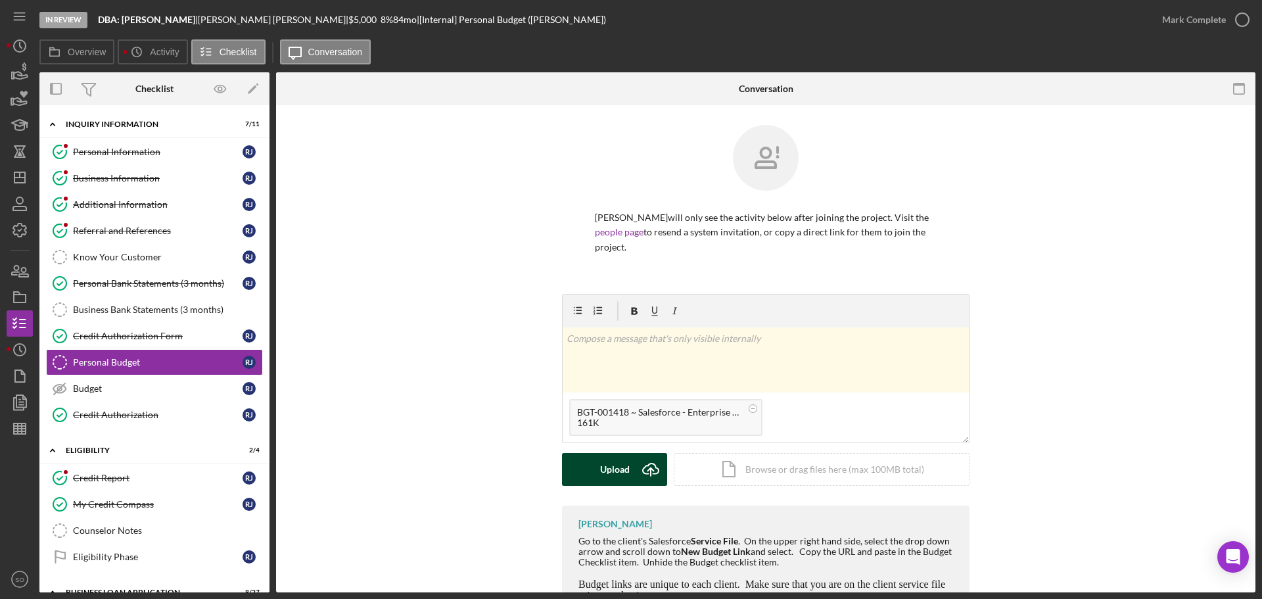
click at [618, 469] on div "Upload" at bounding box center [615, 469] width 30 height 33
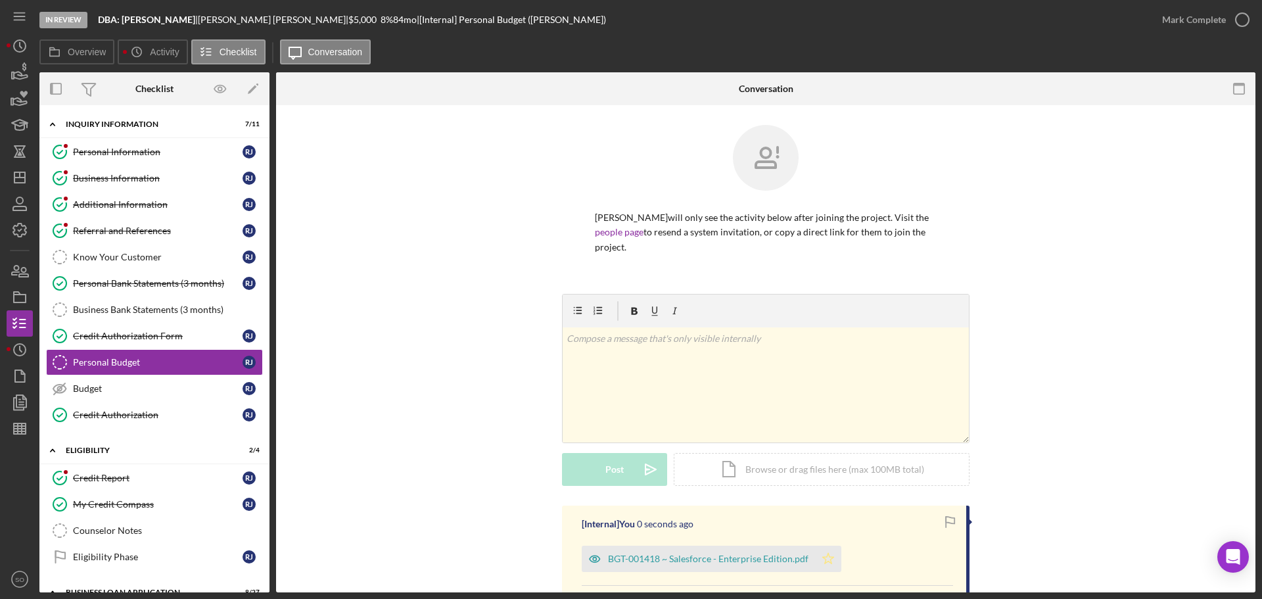
click at [821, 550] on icon "Icon/Star" at bounding box center [828, 559] width 26 height 26
click at [1169, 28] on div "Mark Complete" at bounding box center [1194, 20] width 64 height 26
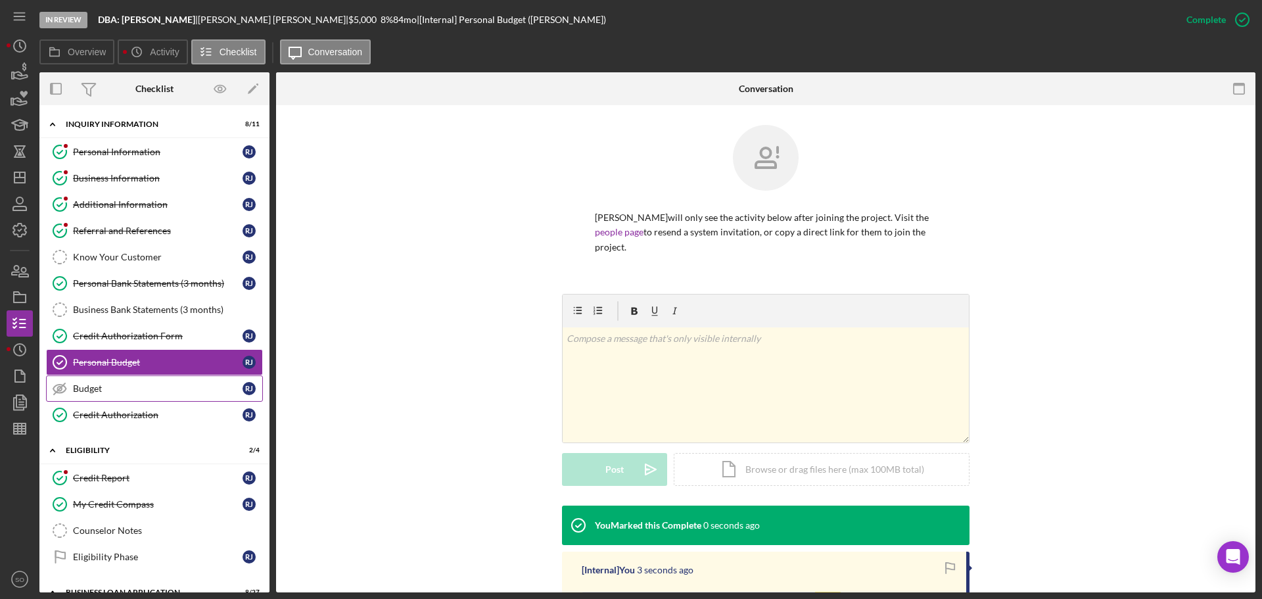
click at [132, 383] on div "Budget" at bounding box center [158, 388] width 170 height 11
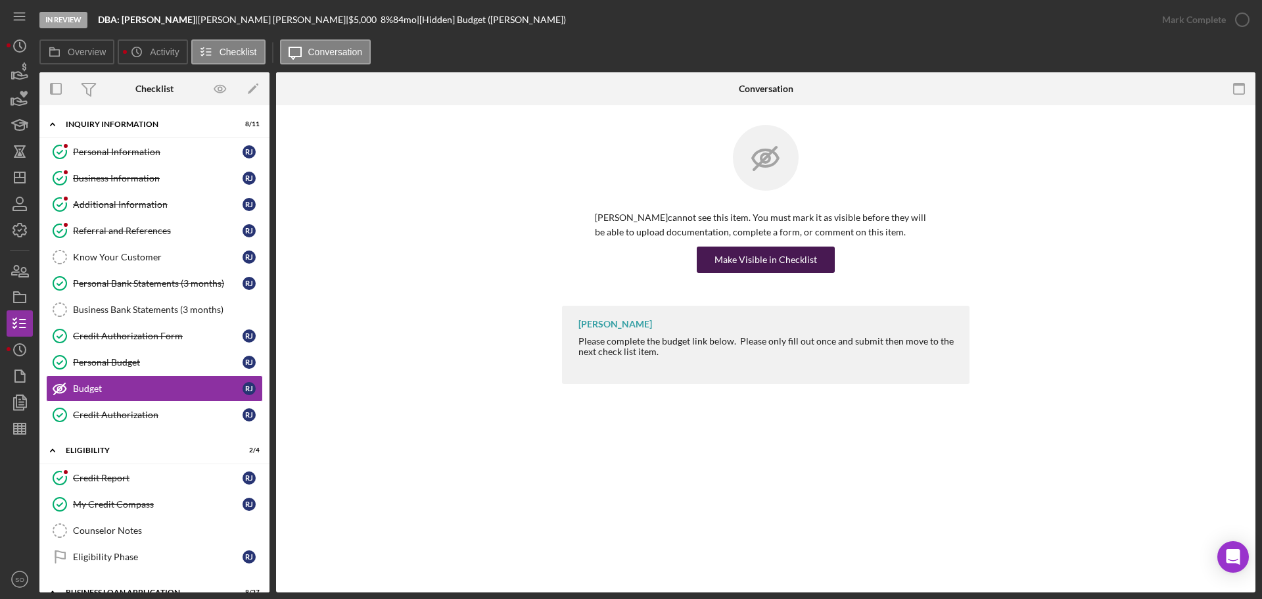
click at [774, 252] on div "Make Visible in Checklist" at bounding box center [765, 259] width 103 height 26
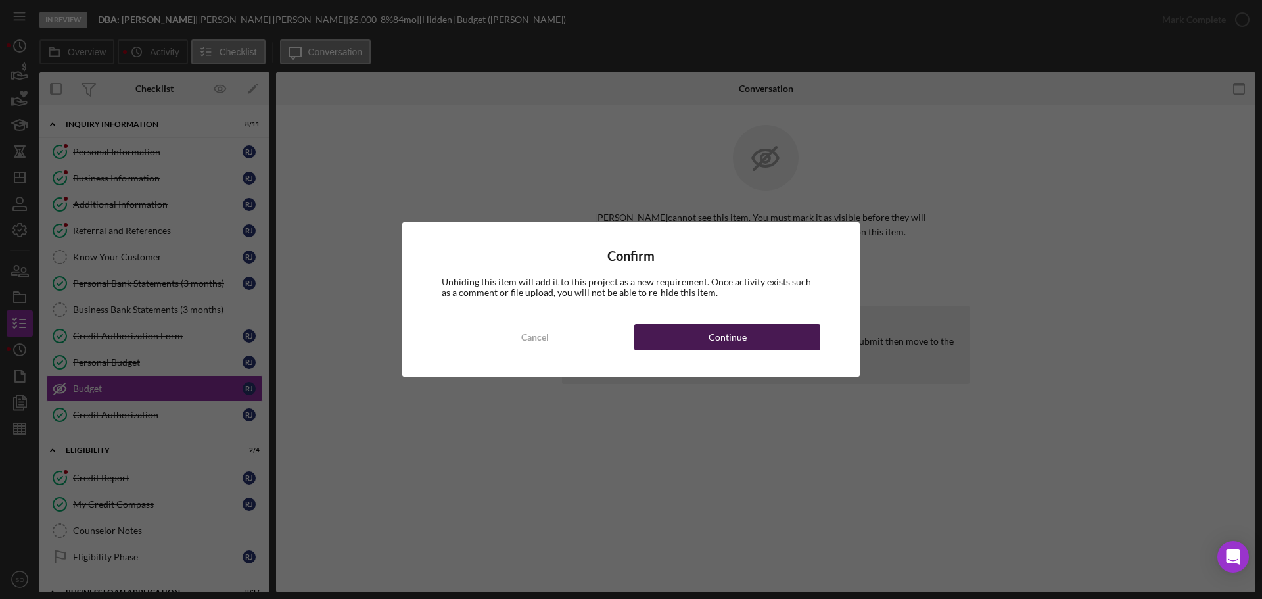
click at [783, 346] on button "Continue" at bounding box center [727, 337] width 186 height 26
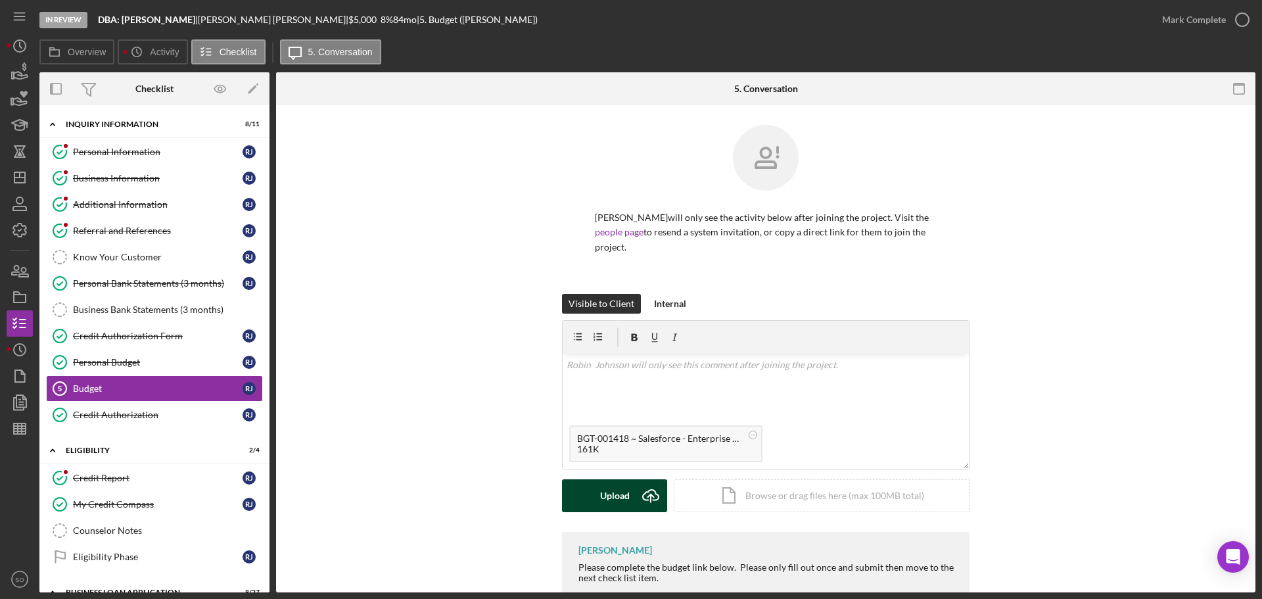
click at [615, 514] on div "Visible to Client Internal v Color teal Color pink Remove color Add row above A…" at bounding box center [765, 413] width 407 height 238
click at [612, 501] on div "Upload" at bounding box center [615, 495] width 30 height 33
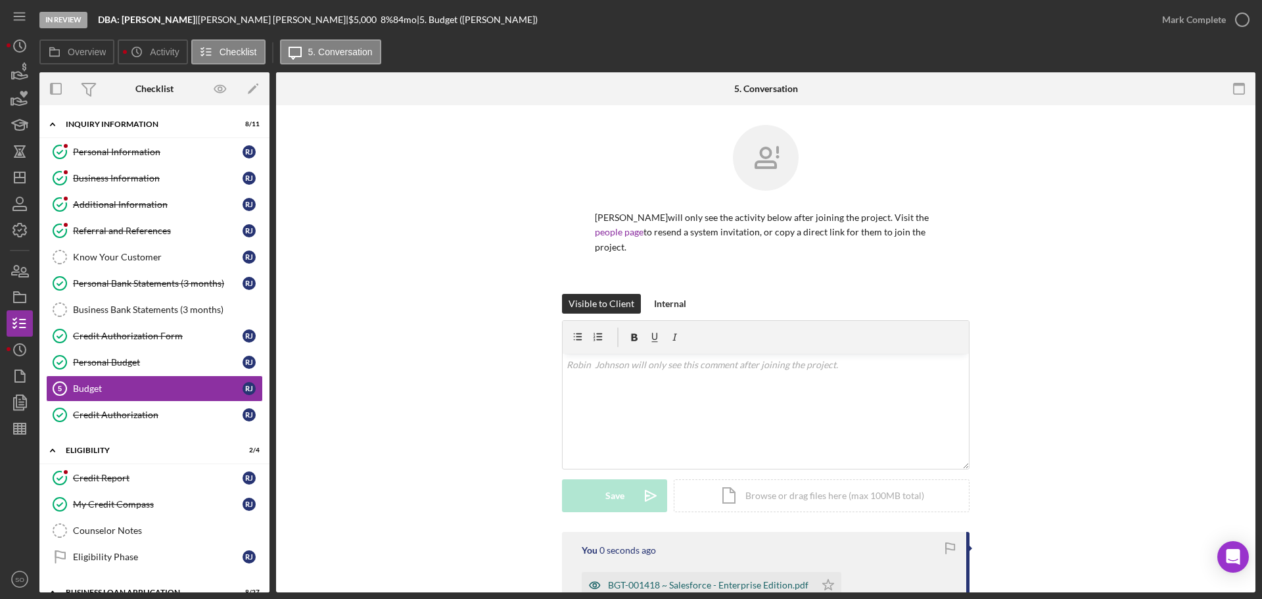
scroll to position [166, 0]
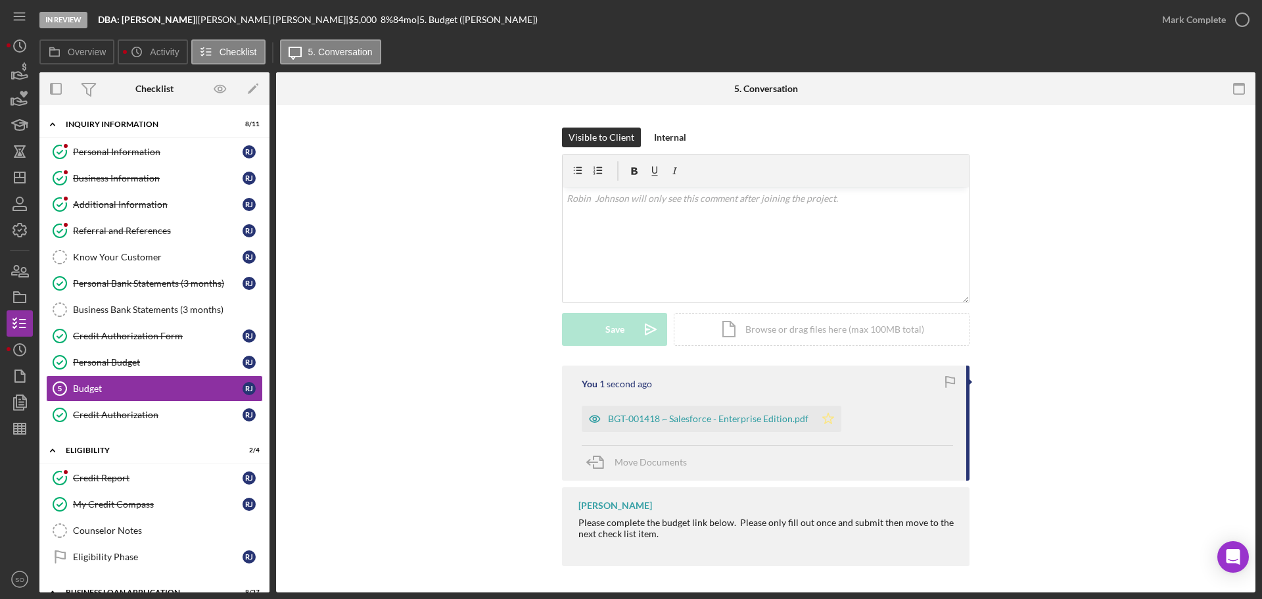
click at [831, 409] on icon "Icon/Star" at bounding box center [828, 419] width 26 height 26
click at [1188, 22] on div "Mark Complete" at bounding box center [1194, 20] width 64 height 26
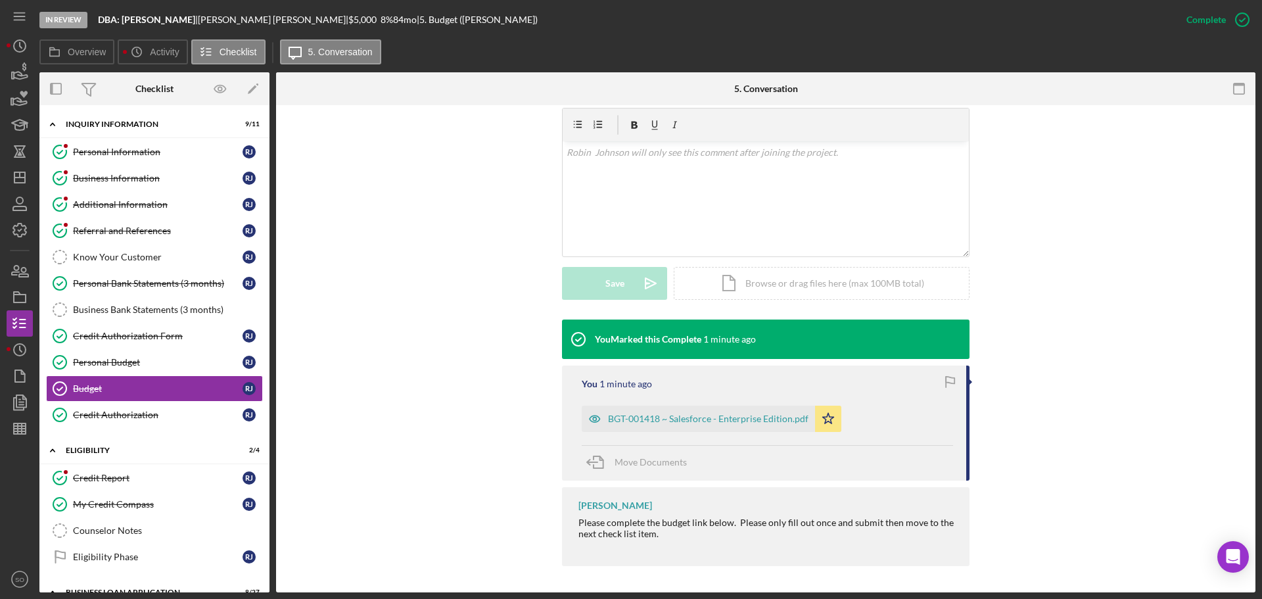
scroll to position [0, 0]
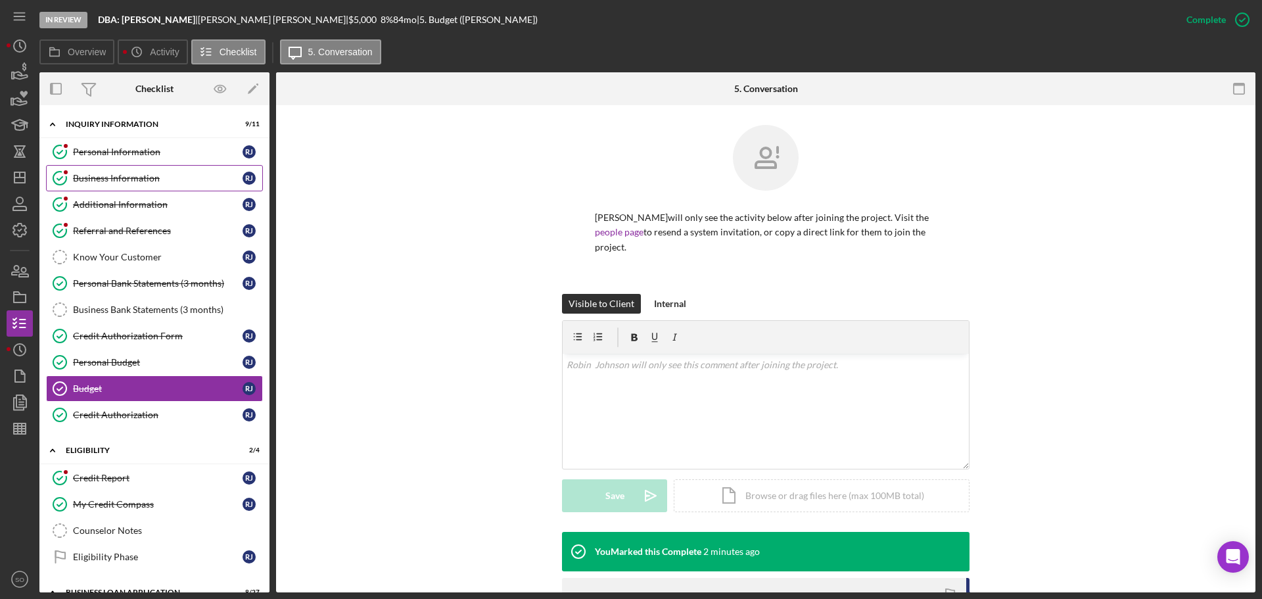
click at [157, 183] on div "Business Information" at bounding box center [158, 178] width 170 height 11
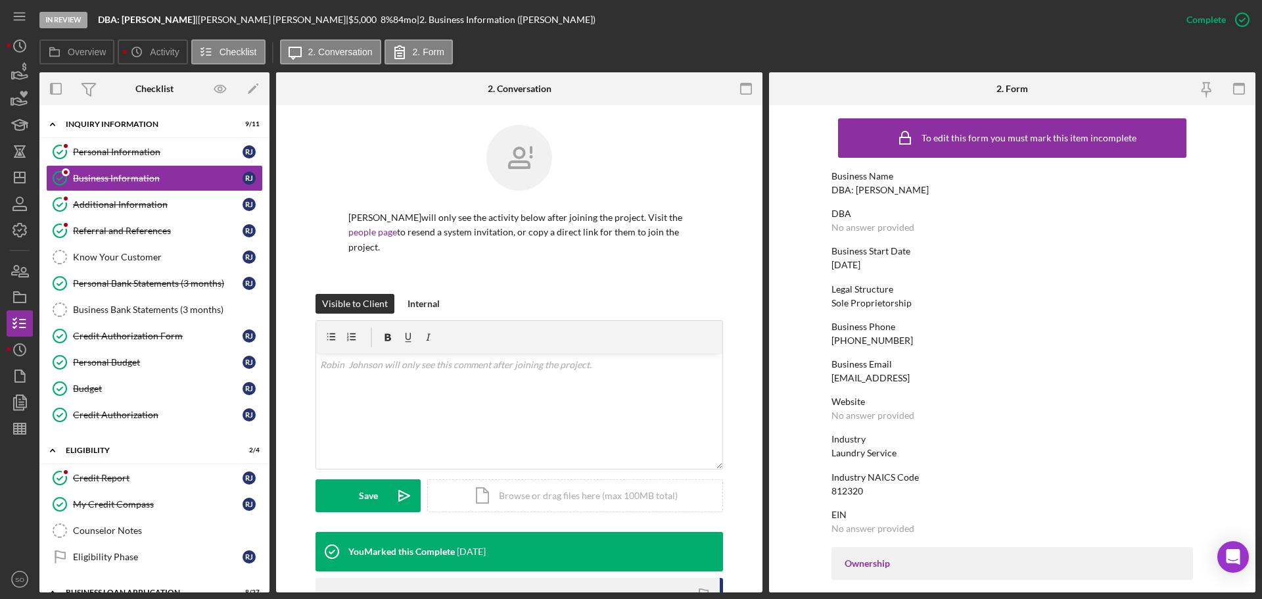
scroll to position [263, 0]
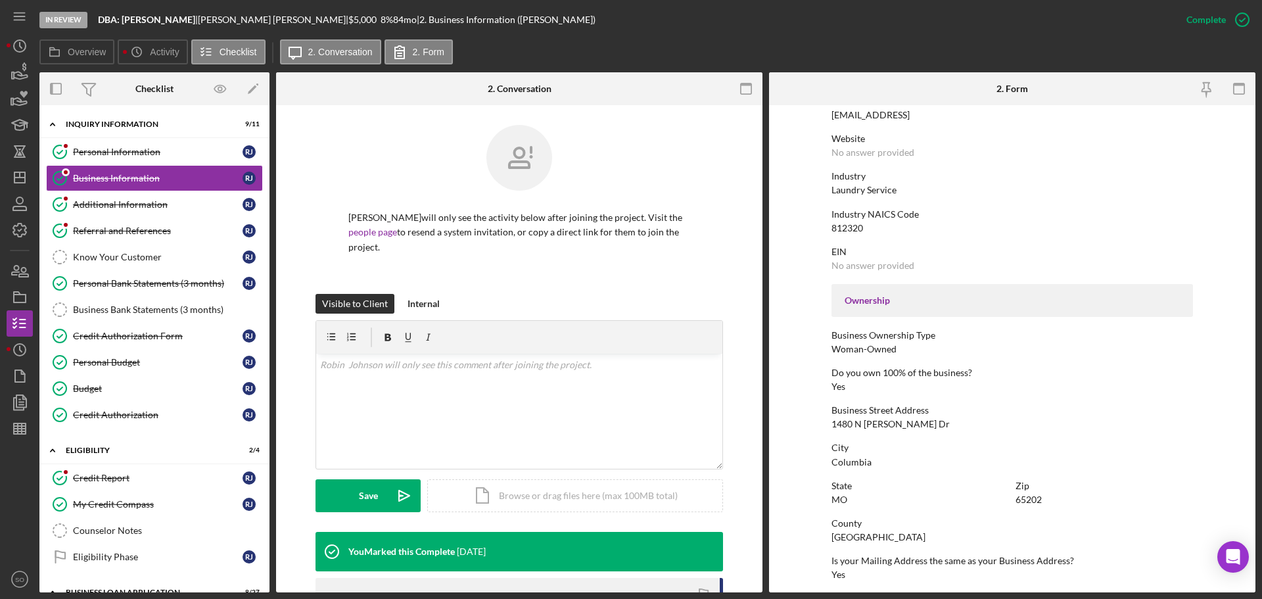
click at [877, 540] on div "Boone County" at bounding box center [878, 537] width 94 height 11
copy div "Boone County"
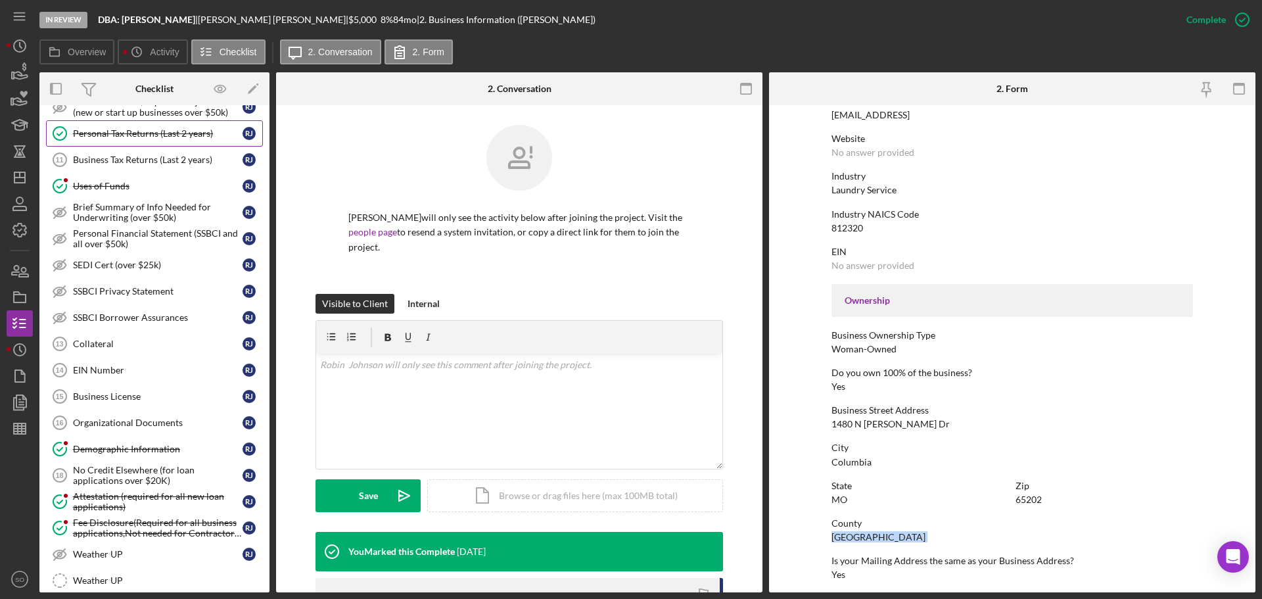
scroll to position [854, 0]
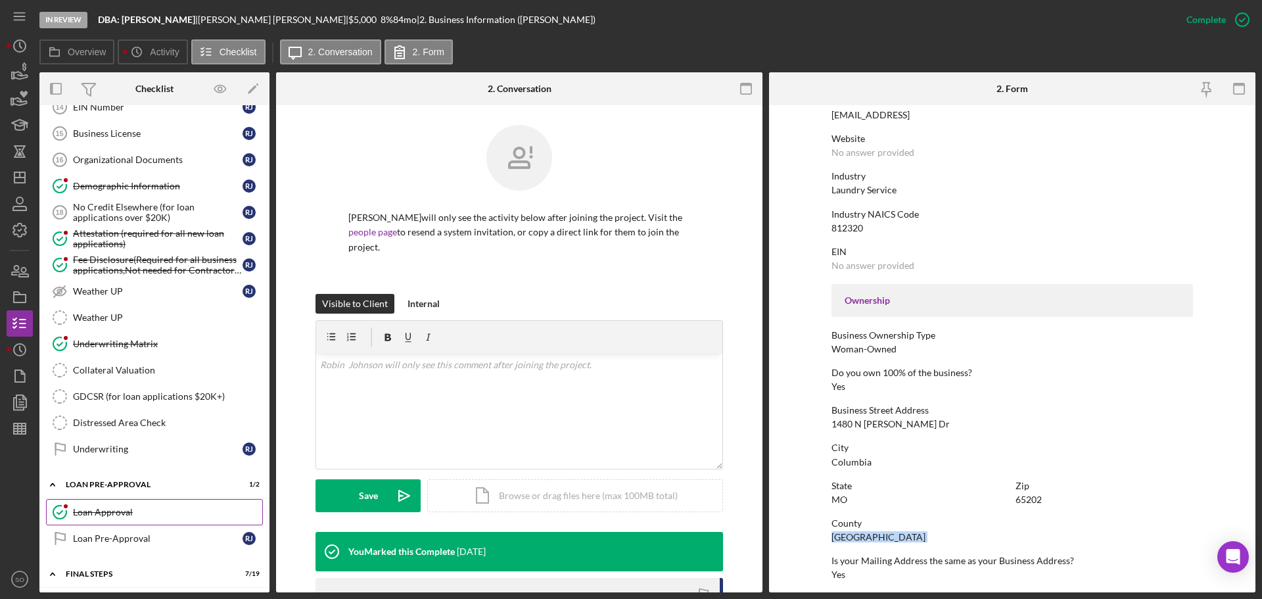
drag, startPoint x: 147, startPoint y: 510, endPoint x: 173, endPoint y: 507, distance: 26.4
click at [147, 510] on div "Loan Approval" at bounding box center [167, 512] width 189 height 11
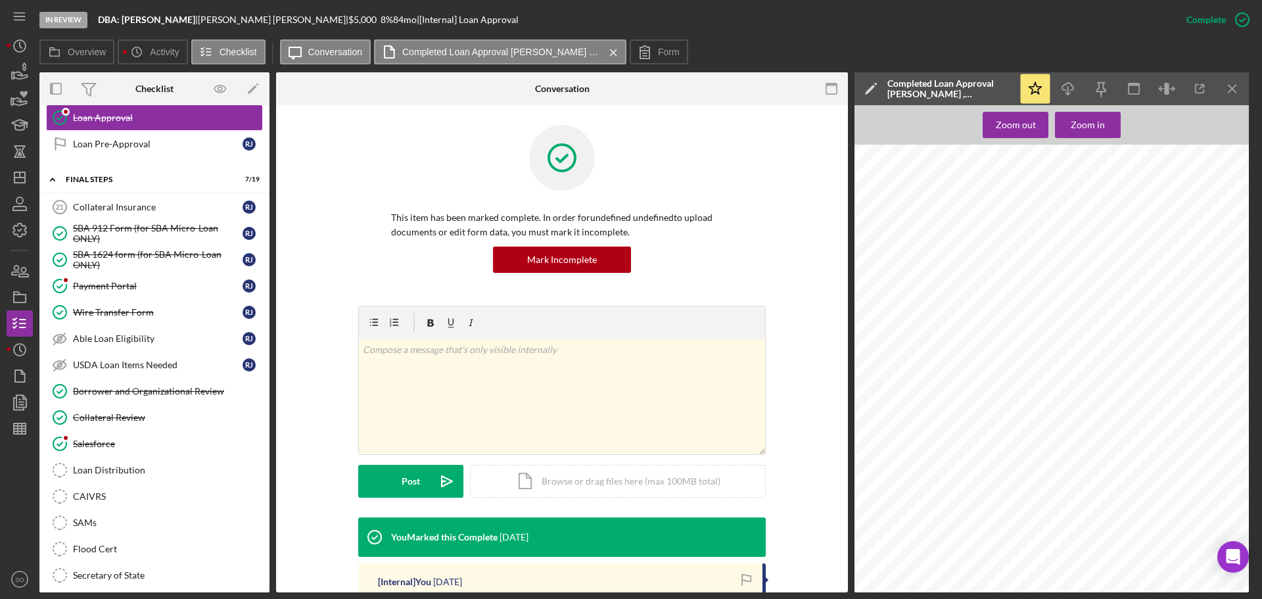
scroll to position [1393, 0]
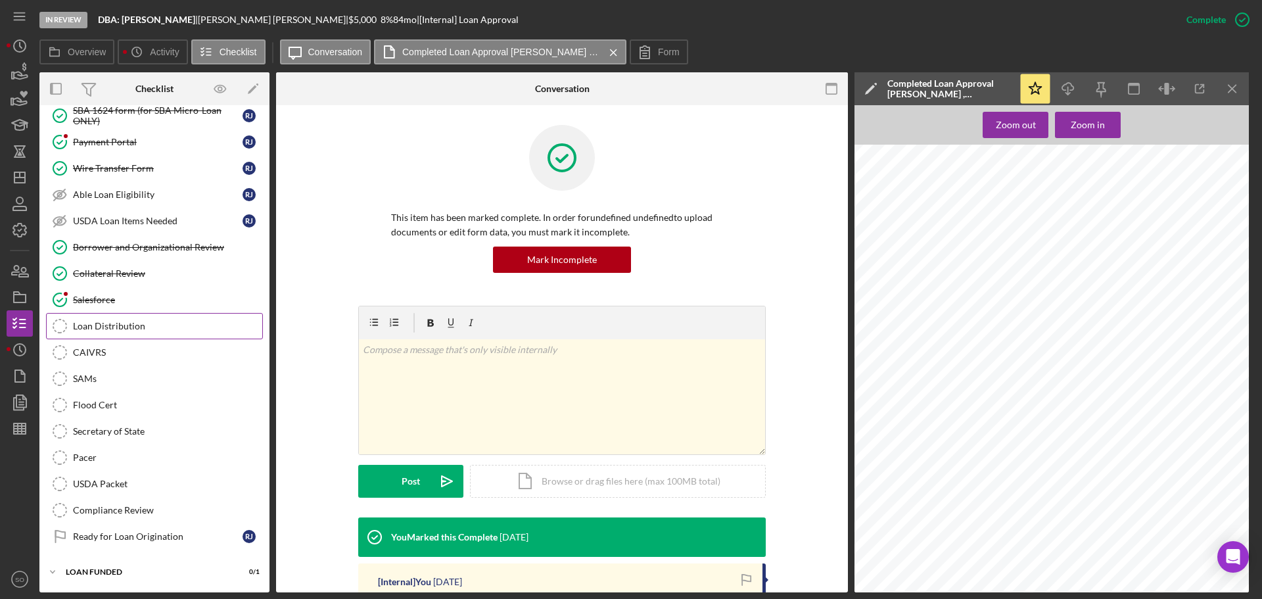
click at [131, 319] on link "Loan Distribution Loan Distribution" at bounding box center [154, 326] width 217 height 26
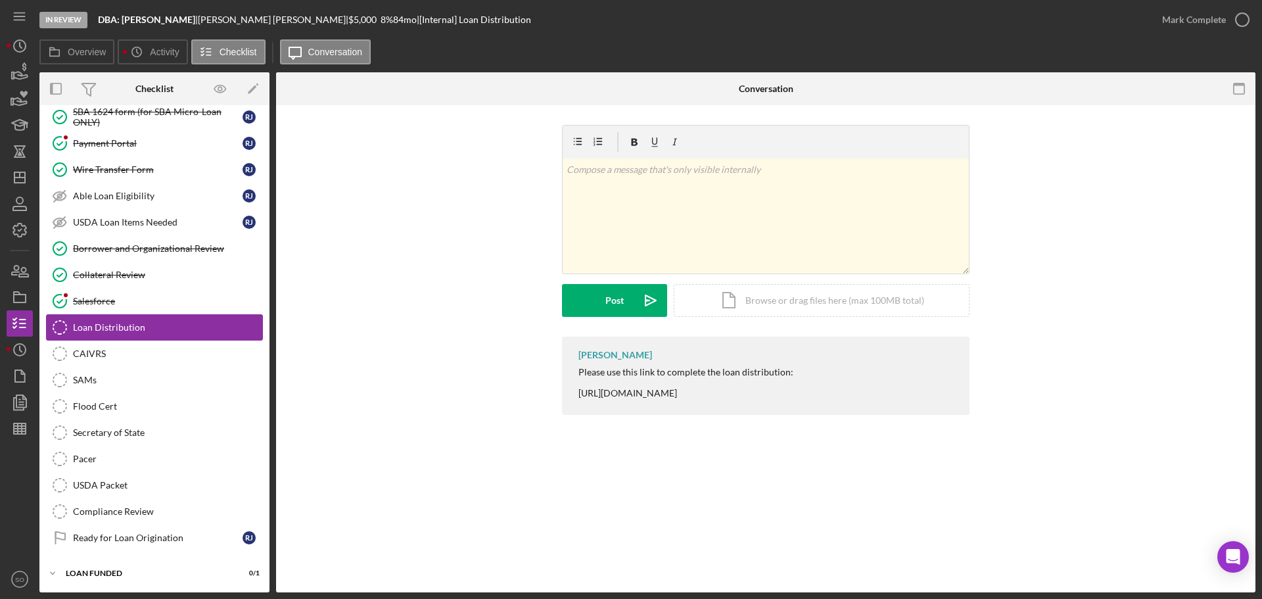
scroll to position [1393, 0]
click at [688, 398] on div "Please use this link to complete the loan distribution: [URL][DOMAIN_NAME]" at bounding box center [685, 383] width 215 height 32
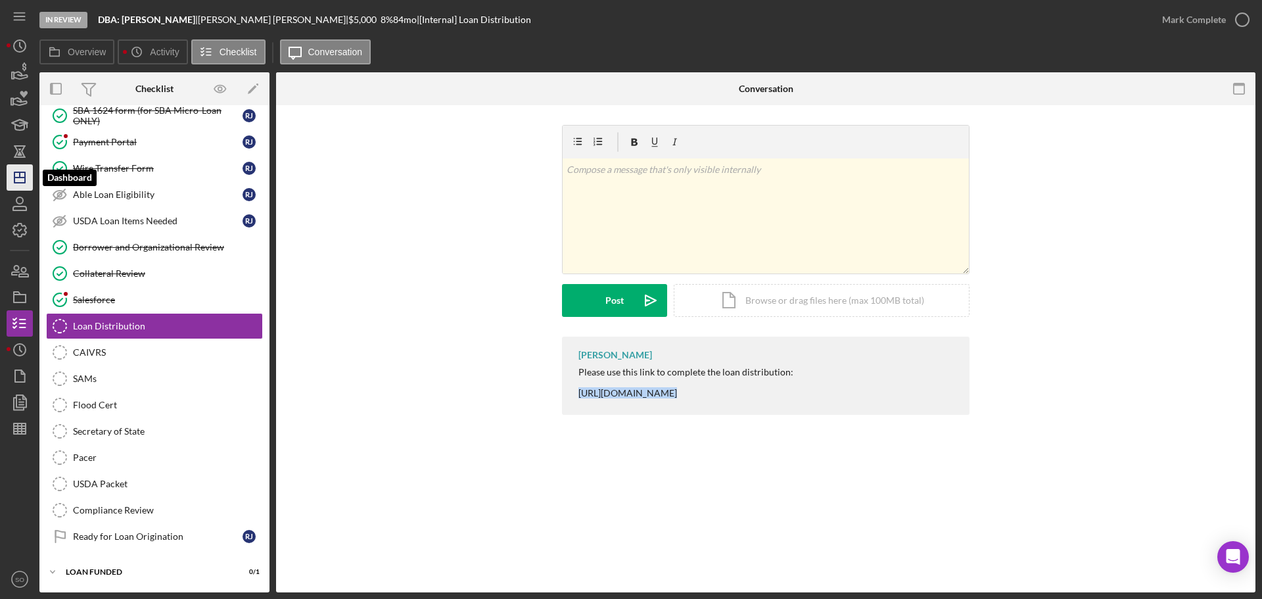
click at [18, 175] on icon "Icon/Dashboard" at bounding box center [19, 177] width 33 height 33
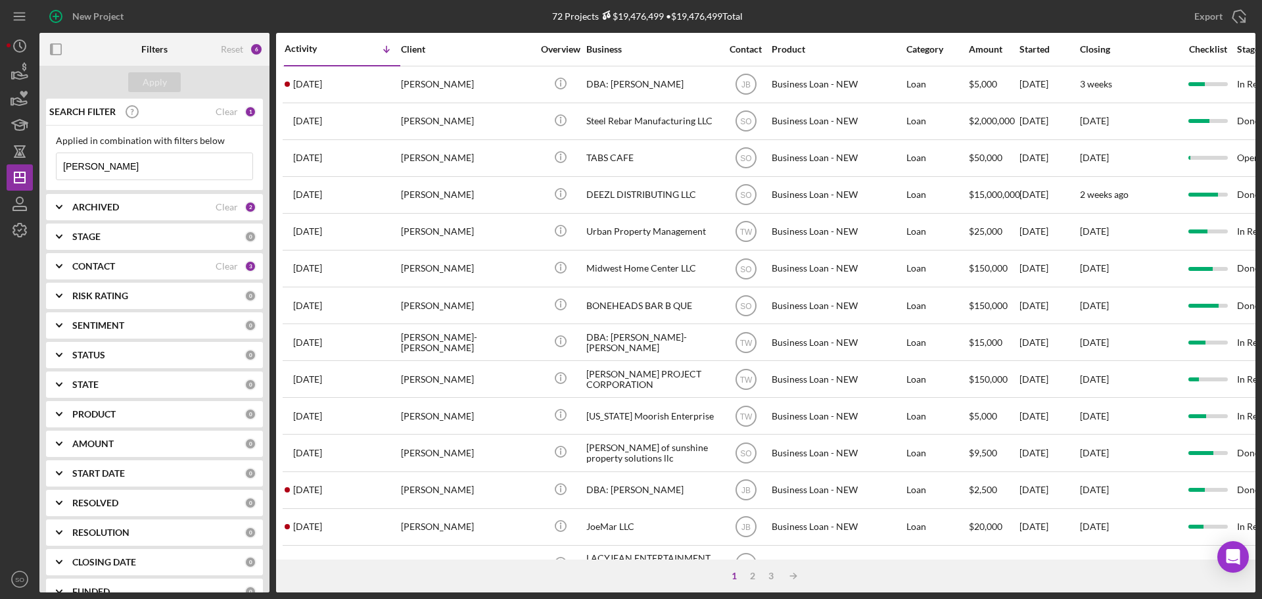
click at [129, 171] on input "robin johnson" at bounding box center [155, 166] width 196 height 26
drag, startPoint x: 134, startPoint y: 171, endPoint x: 0, endPoint y: 138, distance: 138.0
click at [0, 138] on div "New Project 72 Projects $19,476,499 • $19,476,499 Total robin johnson Export Ic…" at bounding box center [631, 299] width 1262 height 599
type input "[PERSON_NAME]"
click at [143, 83] on div "Apply" at bounding box center [155, 82] width 24 height 20
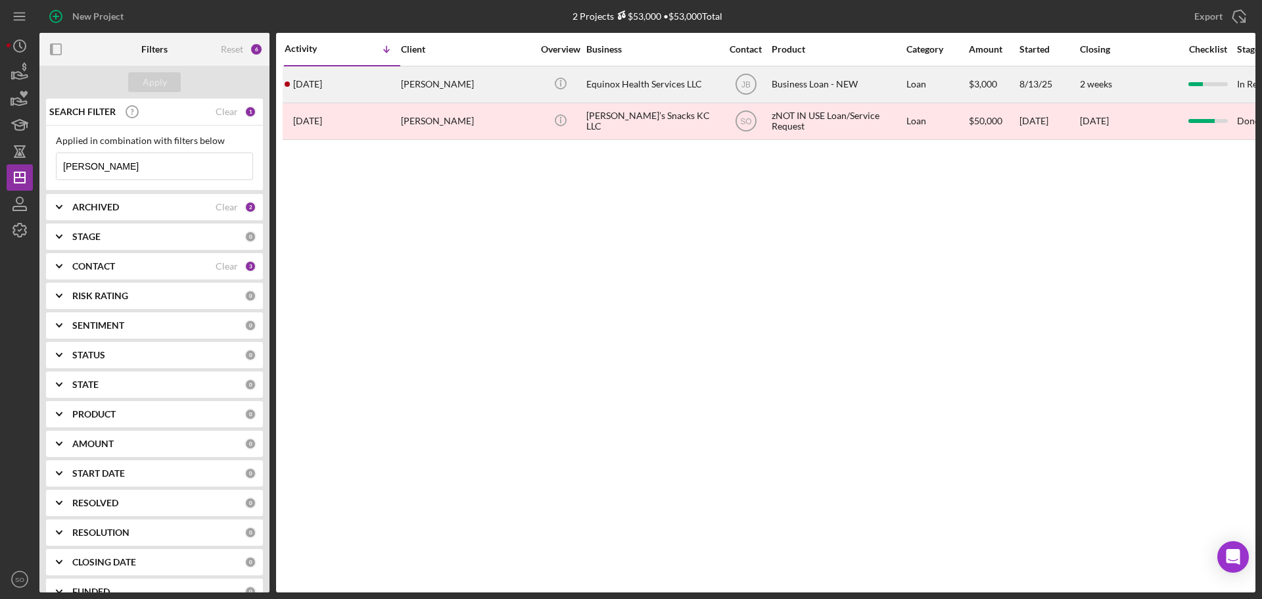
click at [420, 83] on div "[PERSON_NAME]" at bounding box center [466, 84] width 131 height 35
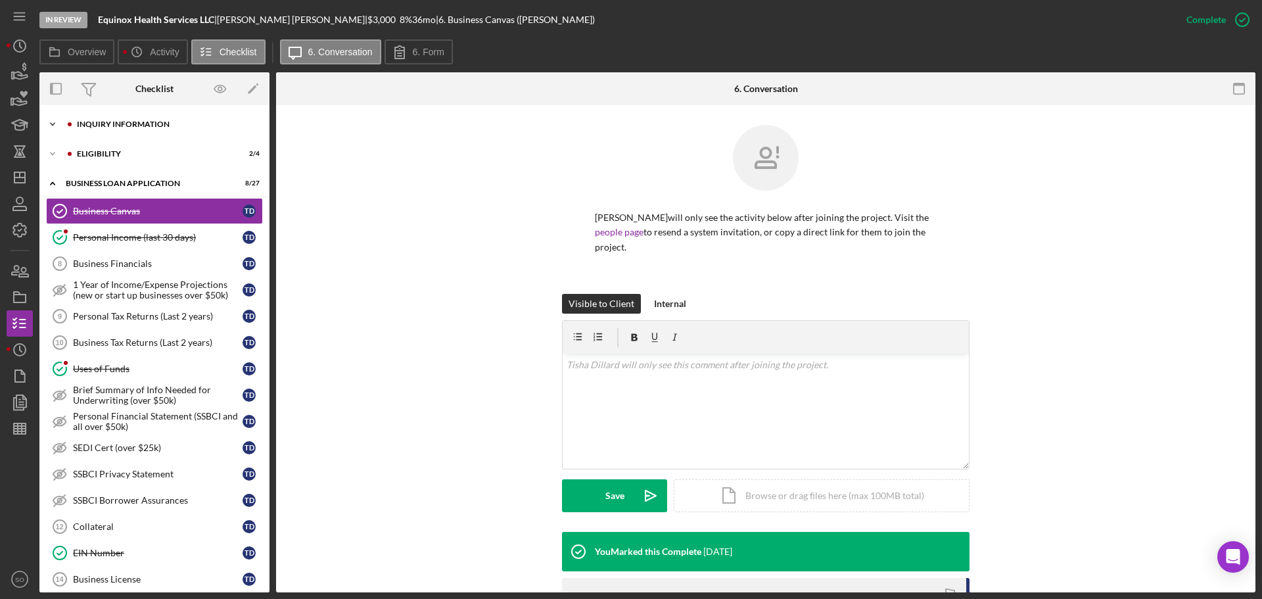
drag, startPoint x: 143, startPoint y: 124, endPoint x: 141, endPoint y: 133, distance: 8.8
click at [143, 124] on div "INQUIRY INFORMATION" at bounding box center [165, 124] width 176 height 8
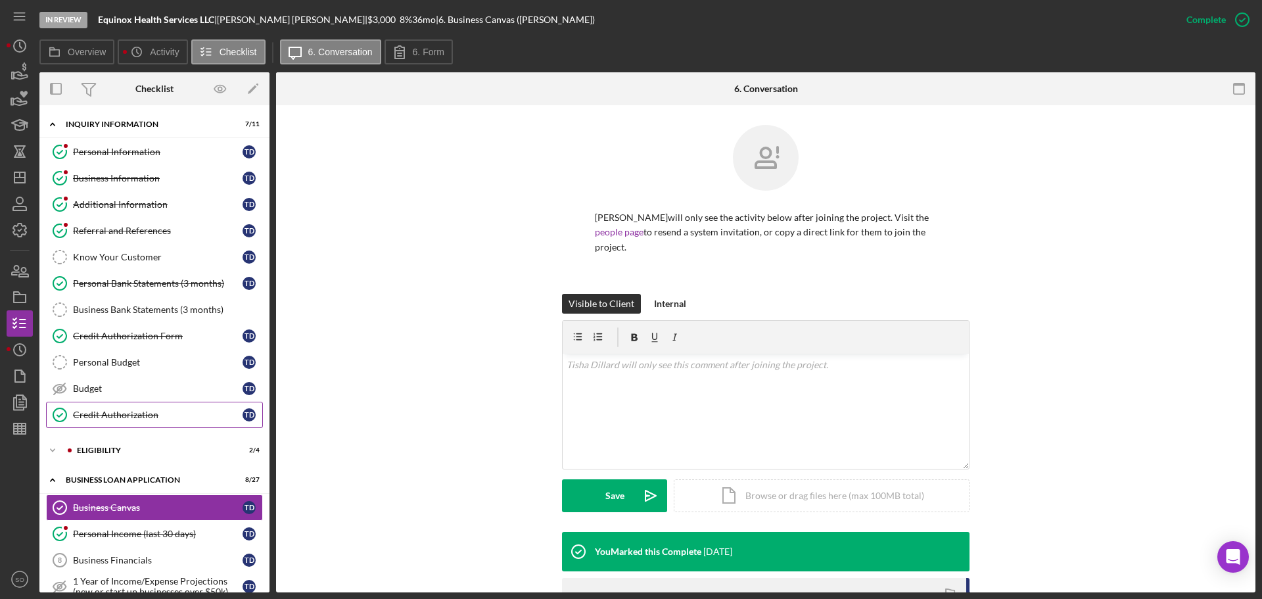
scroll to position [263, 0]
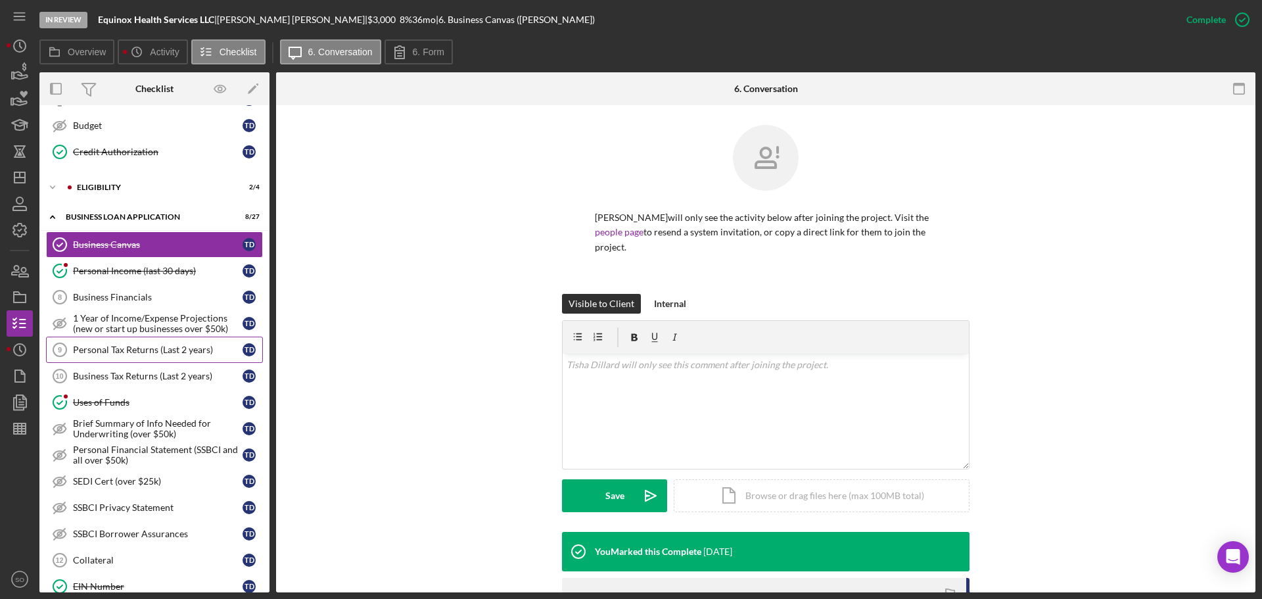
click at [145, 350] on div "Personal Tax Returns (Last 2 years)" at bounding box center [158, 349] width 170 height 11
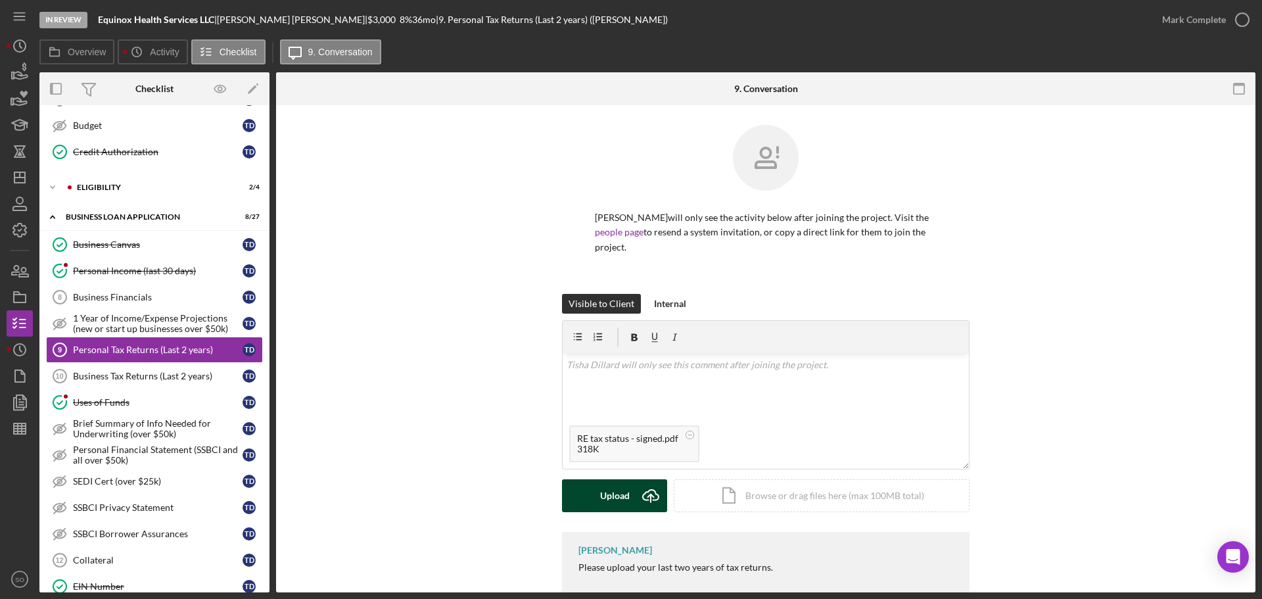
click at [623, 479] on div "Upload" at bounding box center [615, 495] width 30 height 33
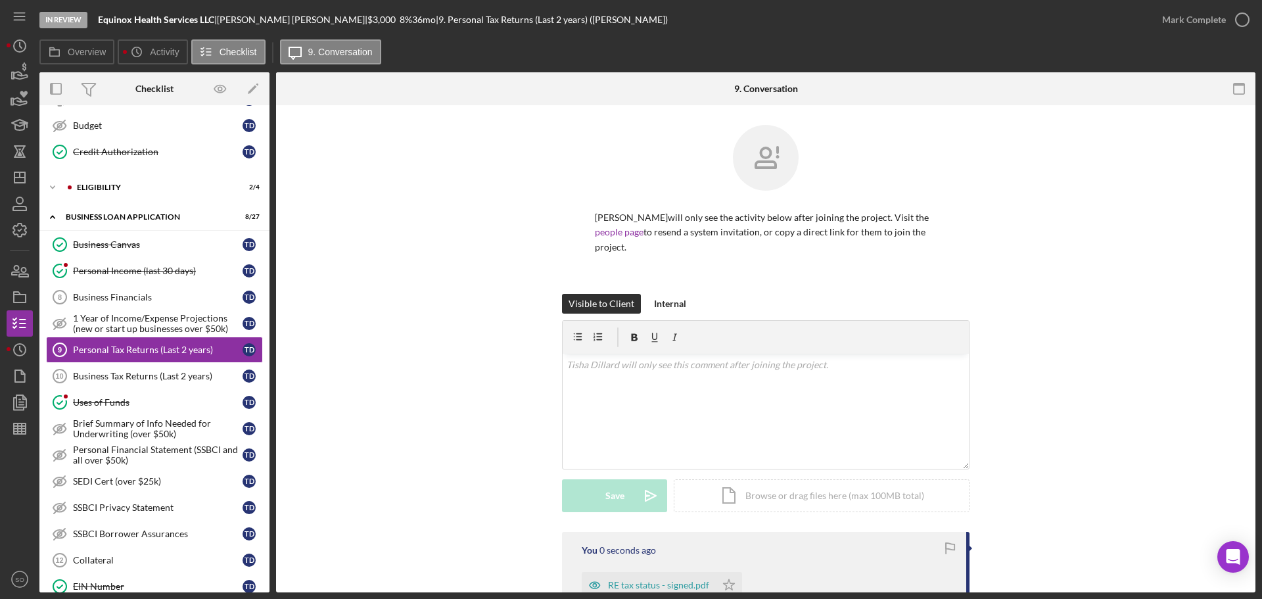
scroll to position [139, 0]
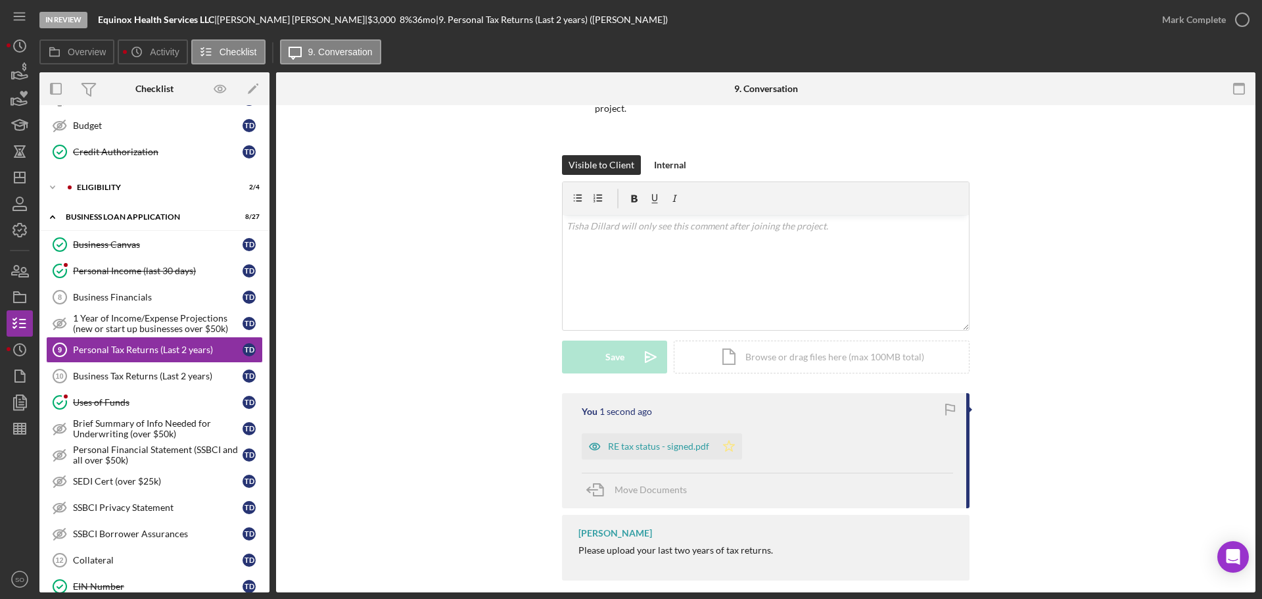
click at [724, 440] on polygon "button" at bounding box center [729, 445] width 11 height 11
click at [1192, 30] on div "Mark Complete" at bounding box center [1194, 20] width 64 height 26
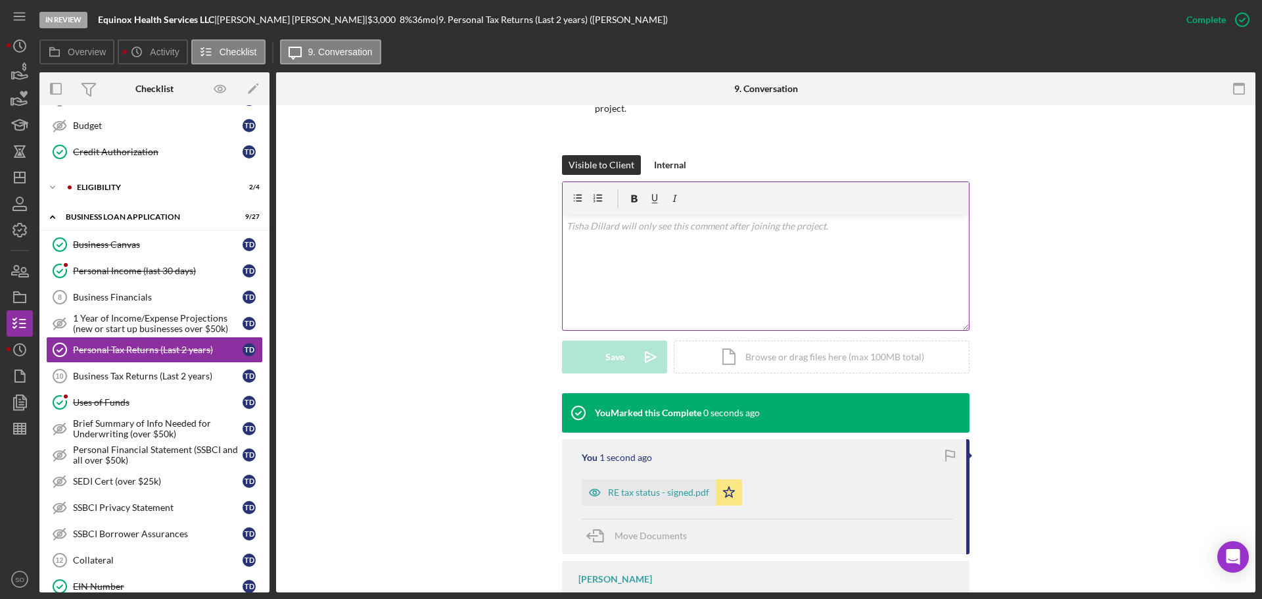
scroll to position [185, 0]
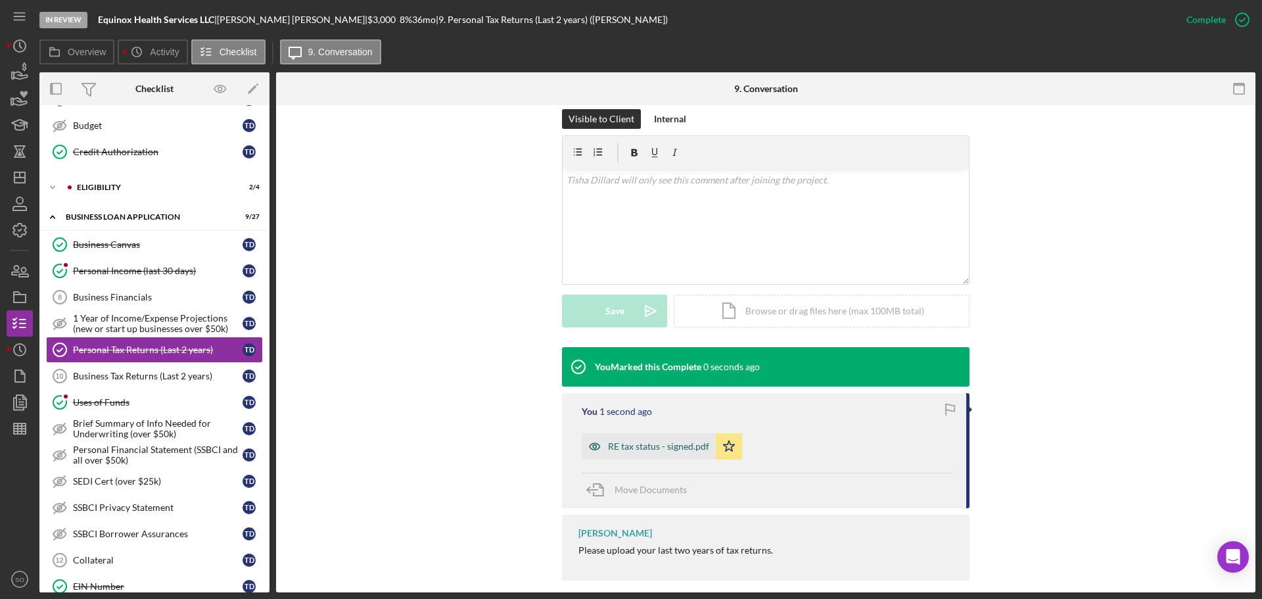
click at [689, 441] on div "RE tax status - signed.pdf" at bounding box center [658, 446] width 101 height 11
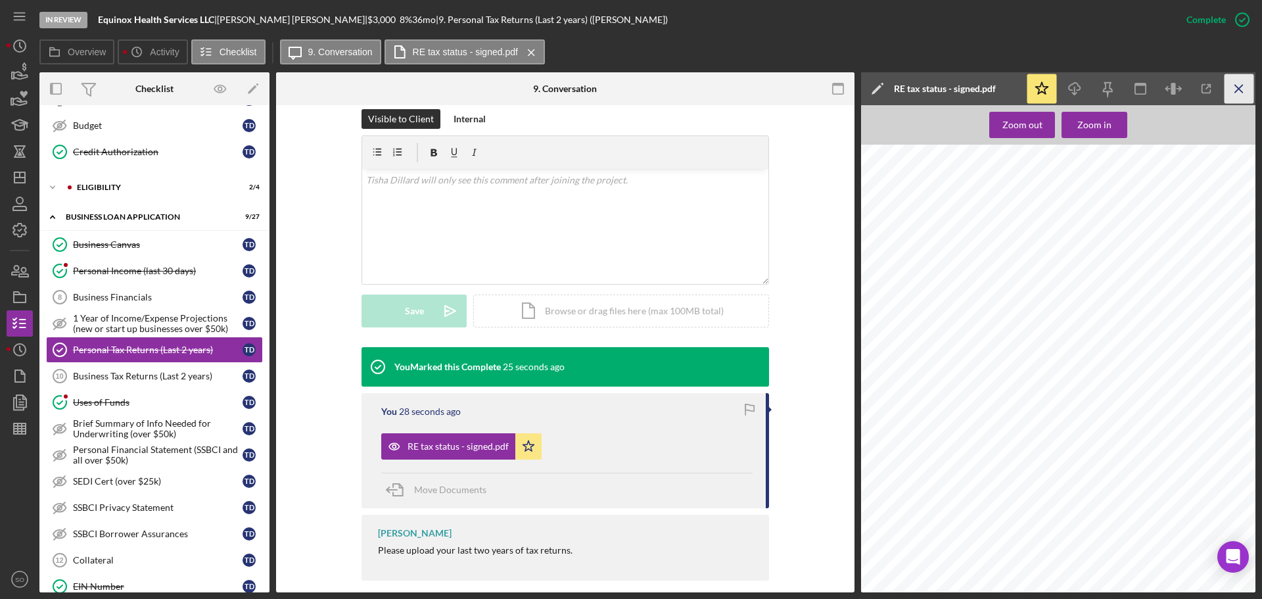
drag, startPoint x: 1234, startPoint y: 92, endPoint x: 1220, endPoint y: 123, distance: 33.8
click at [1234, 92] on icon "Icon/Menu Close" at bounding box center [1239, 89] width 30 height 30
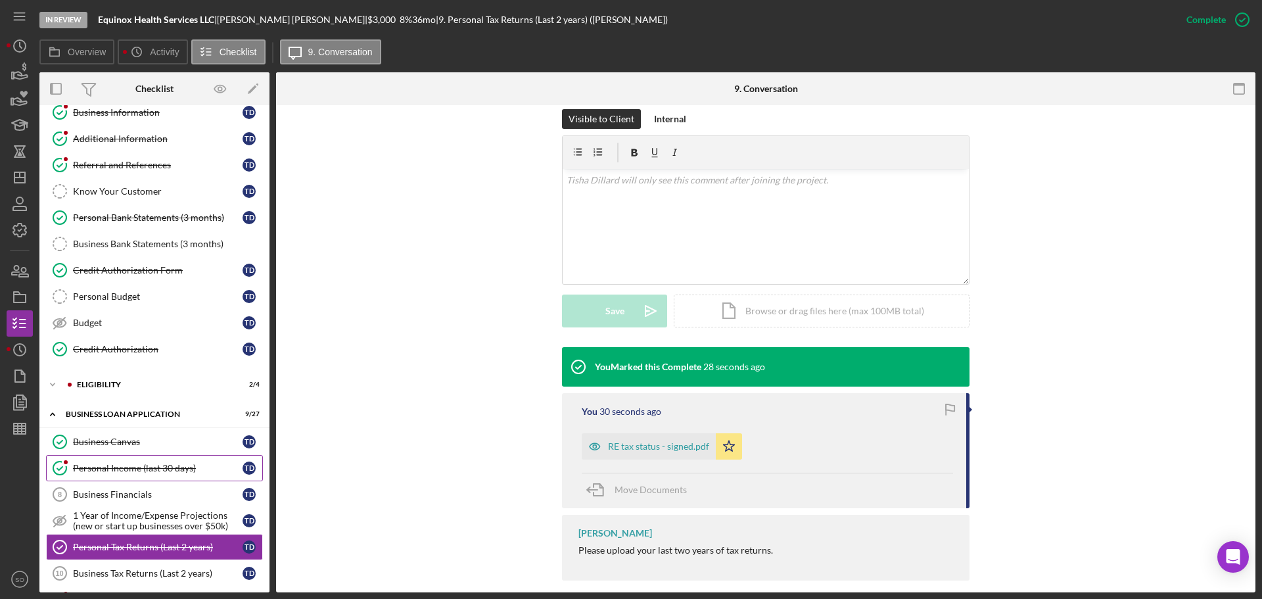
scroll to position [0, 0]
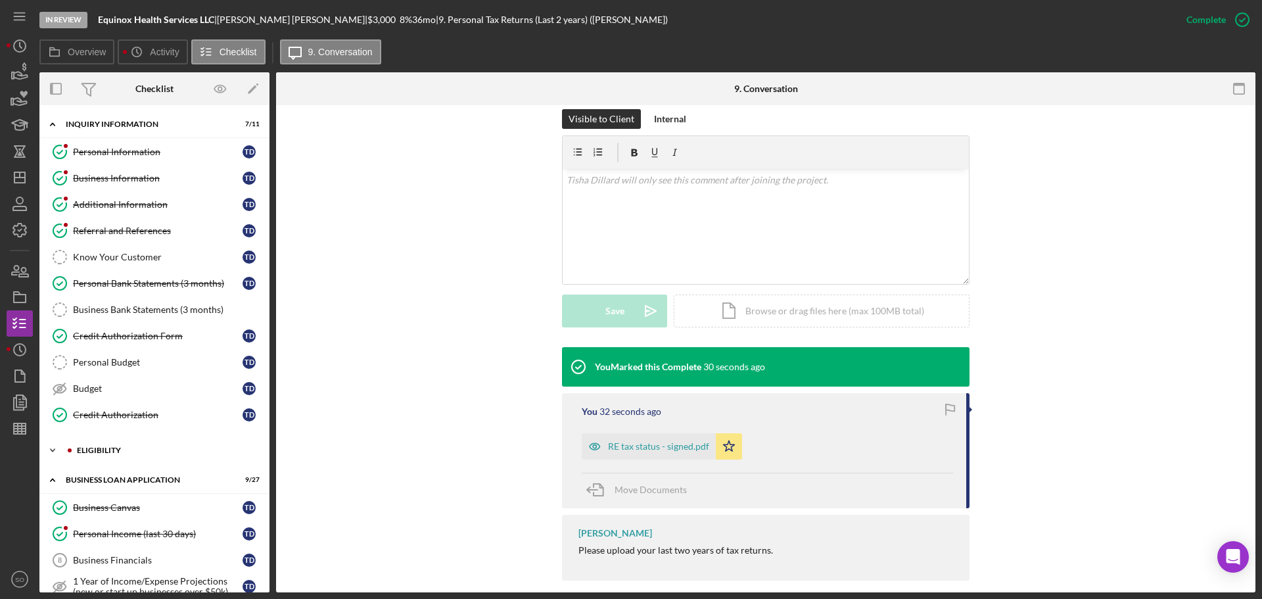
click at [127, 452] on div "ELIGIBILITY" at bounding box center [165, 450] width 176 height 8
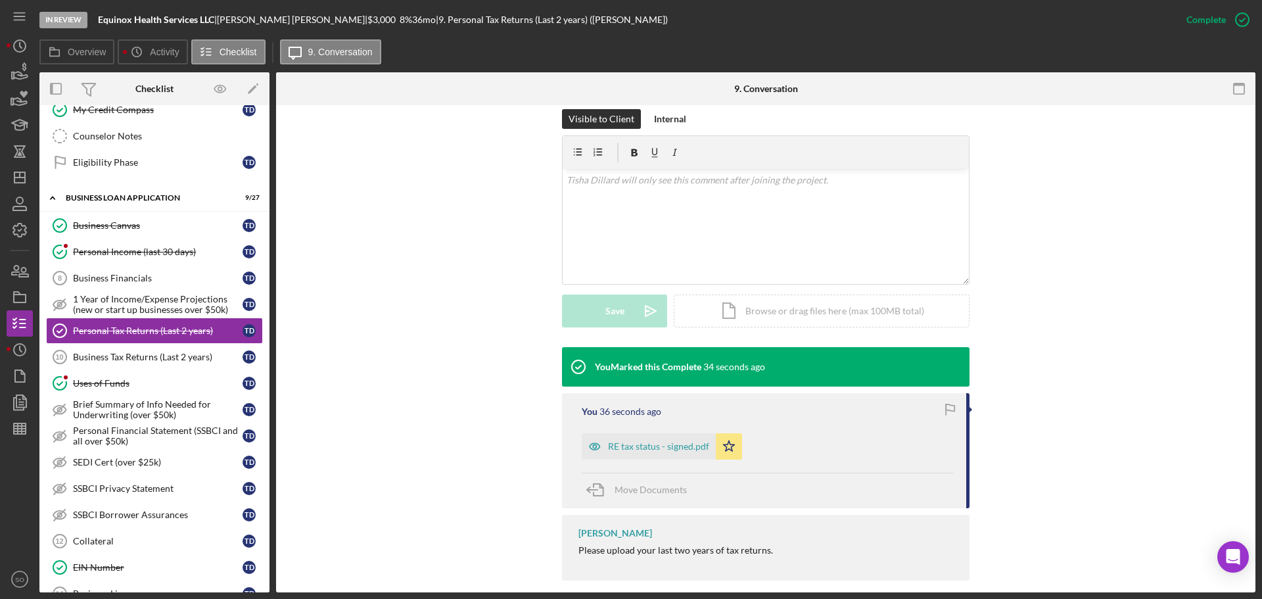
scroll to position [592, 0]
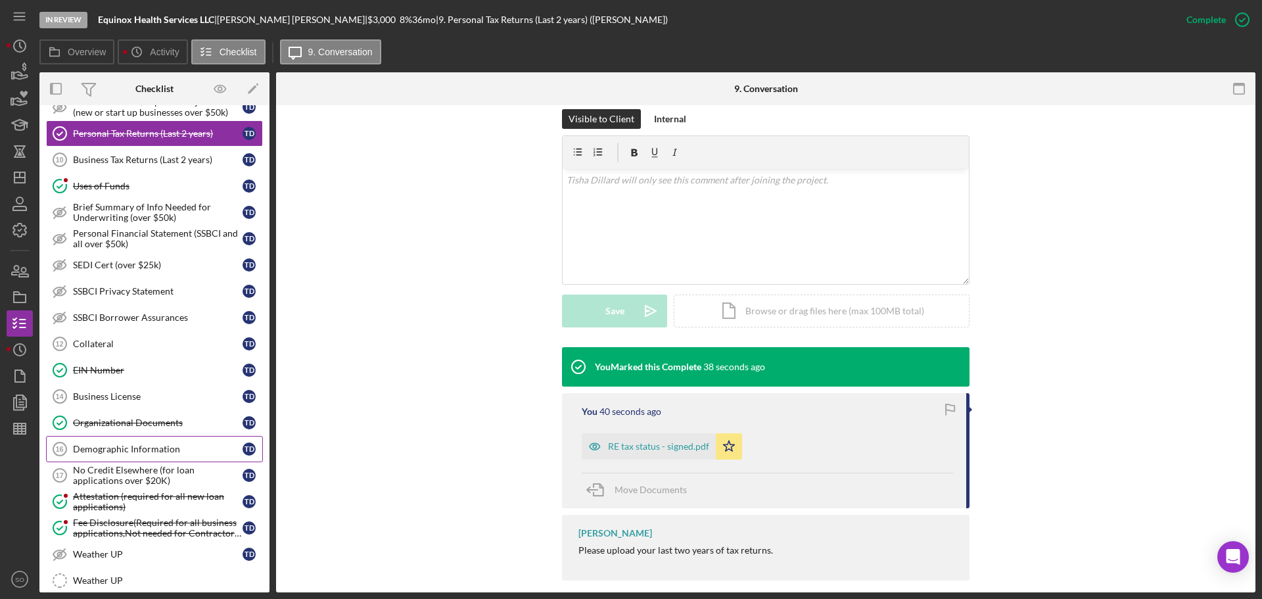
click at [196, 444] on div "Demographic Information" at bounding box center [158, 449] width 170 height 11
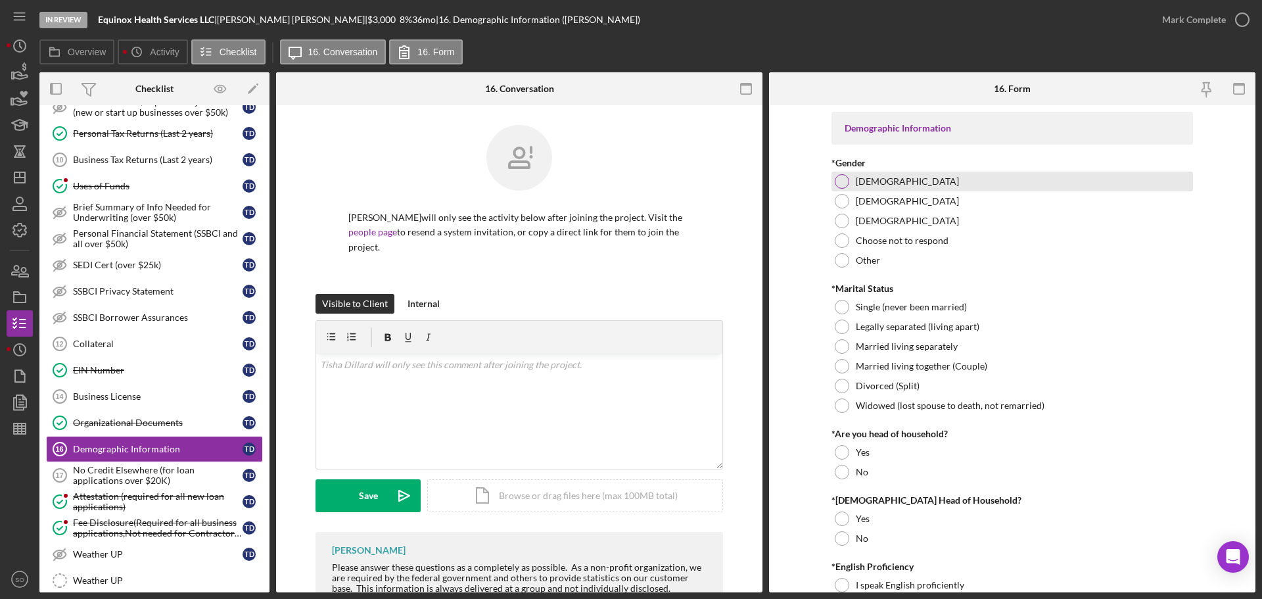
click at [842, 180] on div at bounding box center [842, 181] width 14 height 14
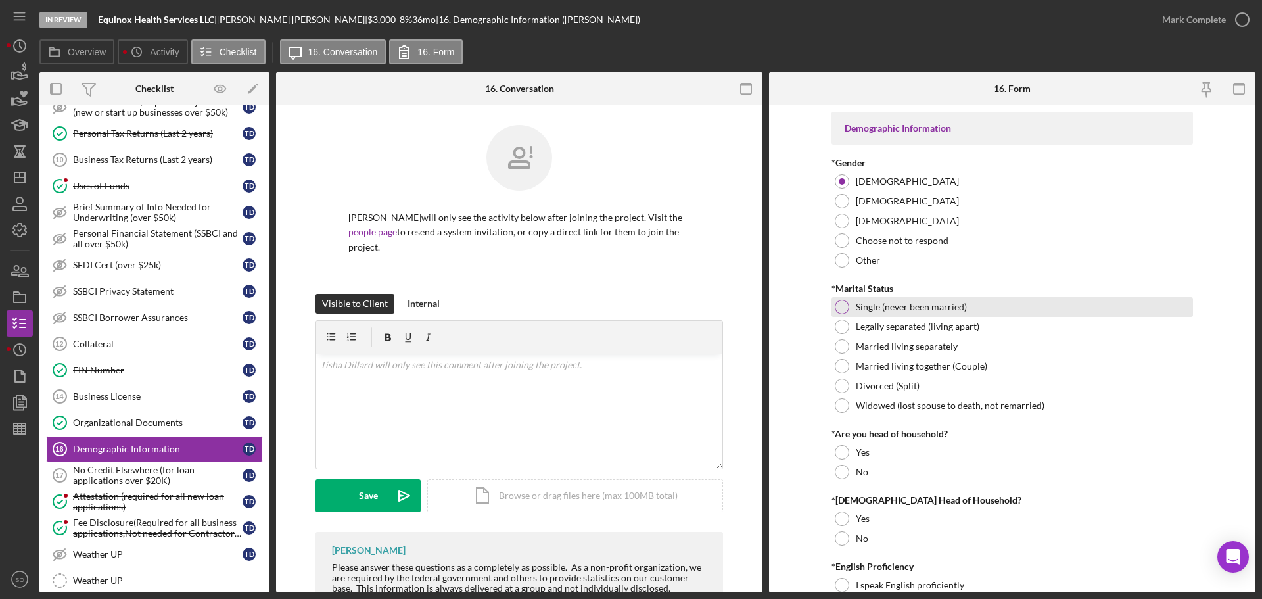
click at [858, 306] on label "Single (never been married)" at bounding box center [911, 307] width 111 height 11
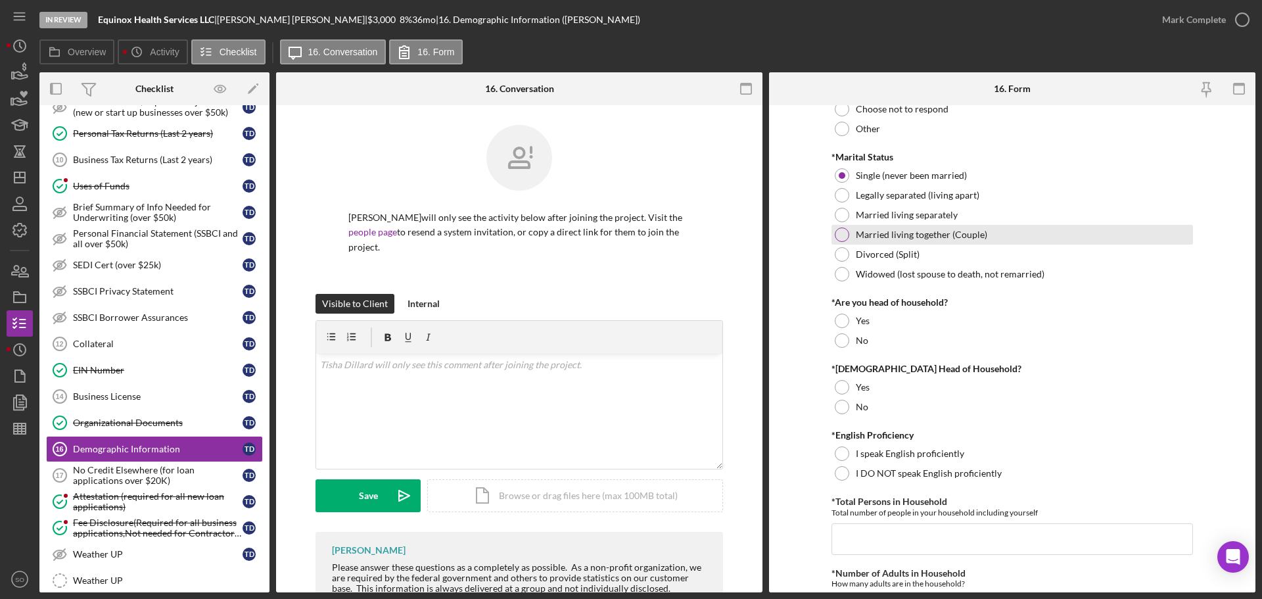
scroll to position [197, 0]
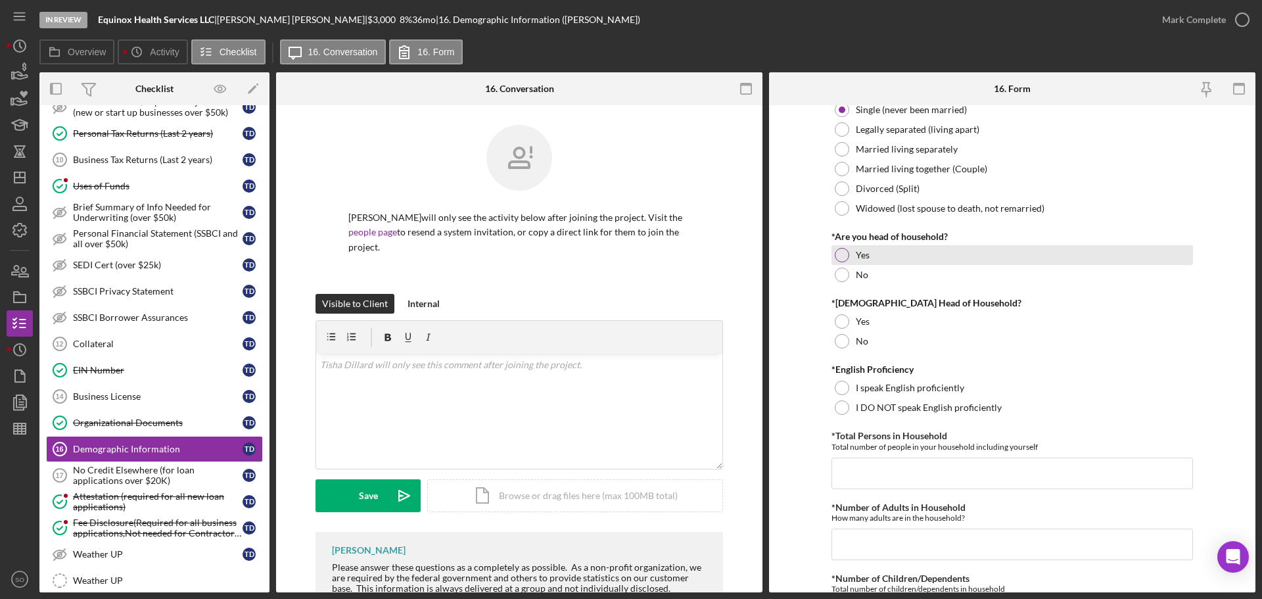
click at [845, 255] on div at bounding box center [842, 255] width 14 height 14
drag, startPoint x: 847, startPoint y: 339, endPoint x: 797, endPoint y: 346, distance: 49.8
click at [847, 339] on div at bounding box center [842, 341] width 14 height 14
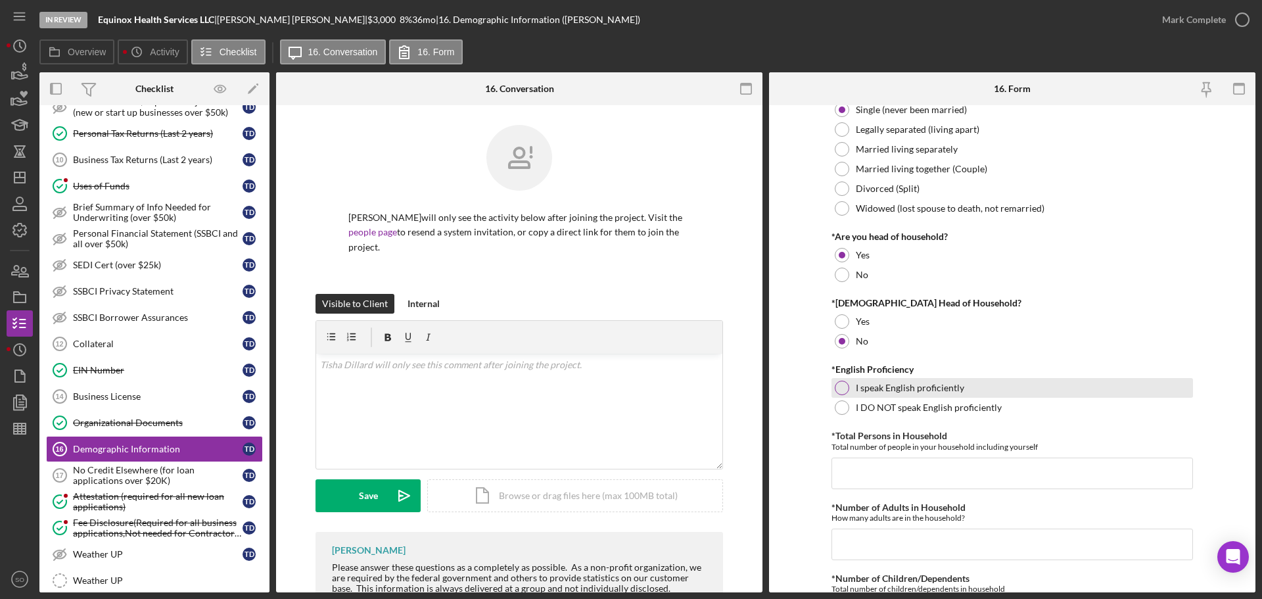
click at [837, 383] on div at bounding box center [842, 388] width 14 height 14
click at [898, 461] on input "*Total Persons in Household" at bounding box center [1011, 473] width 361 height 32
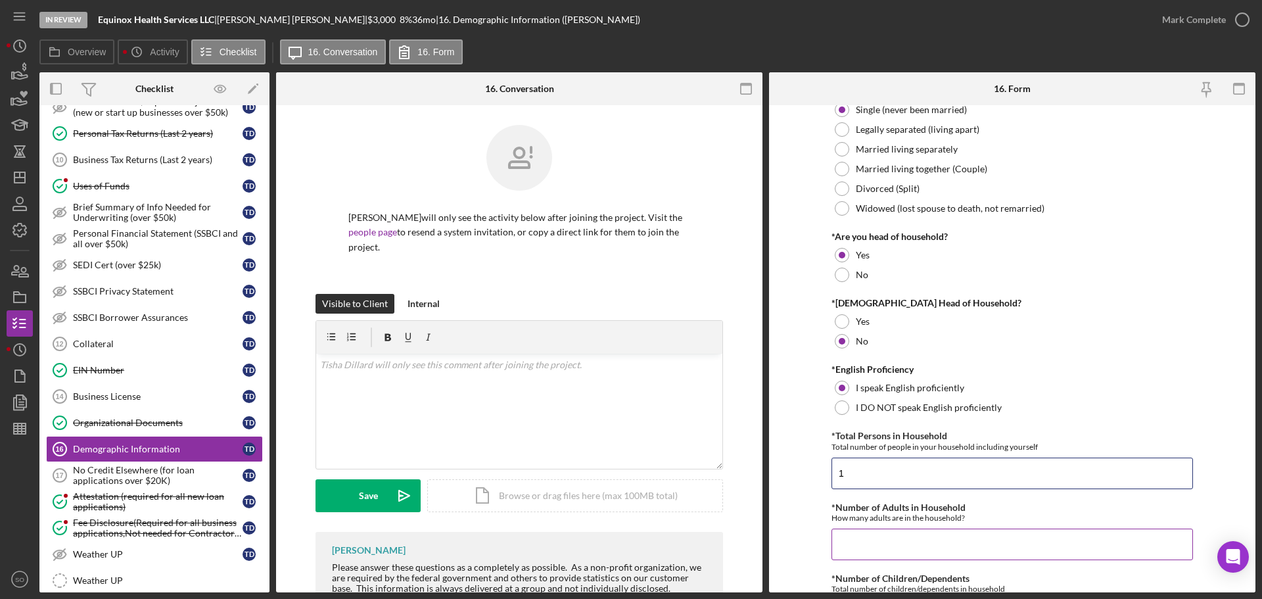
type input "1"
click at [910, 551] on input "*Number of Adults in Household" at bounding box center [1011, 544] width 361 height 32
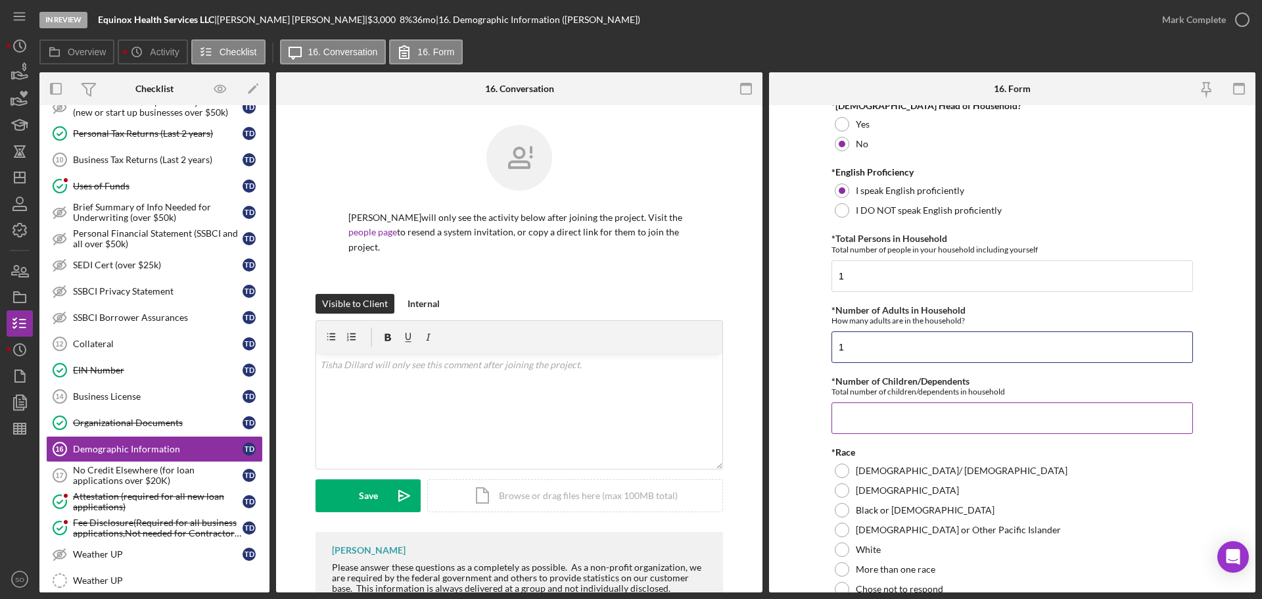
type input "1"
click at [866, 413] on input "*Number of Children/Dependents" at bounding box center [1011, 418] width 361 height 32
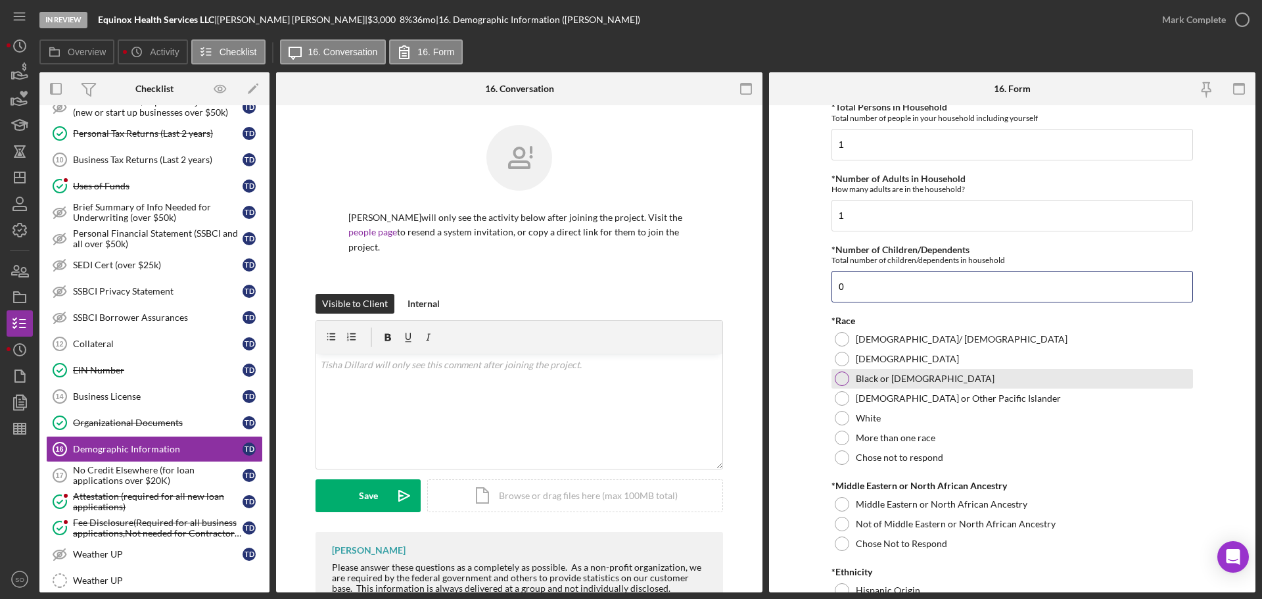
type input "0"
click at [840, 377] on div at bounding box center [842, 378] width 14 height 14
drag, startPoint x: 833, startPoint y: 523, endPoint x: 768, endPoint y: 520, distance: 65.8
click at [835, 524] on div at bounding box center [842, 524] width 14 height 14
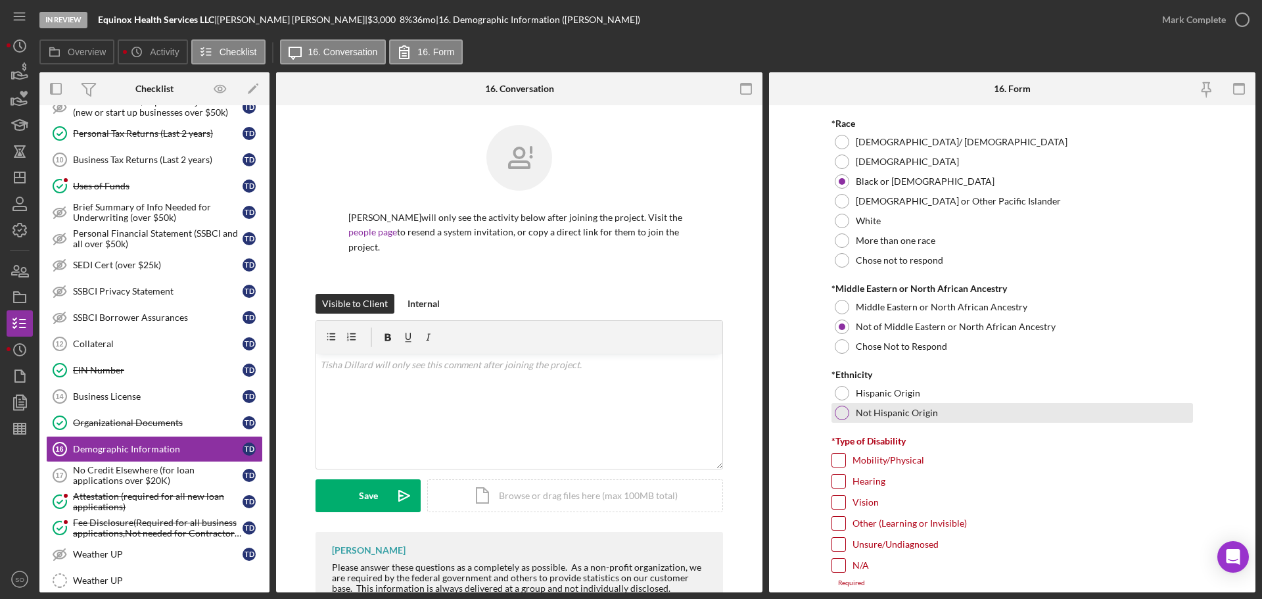
click at [831, 409] on div "Not Hispanic Origin" at bounding box center [1011, 413] width 361 height 20
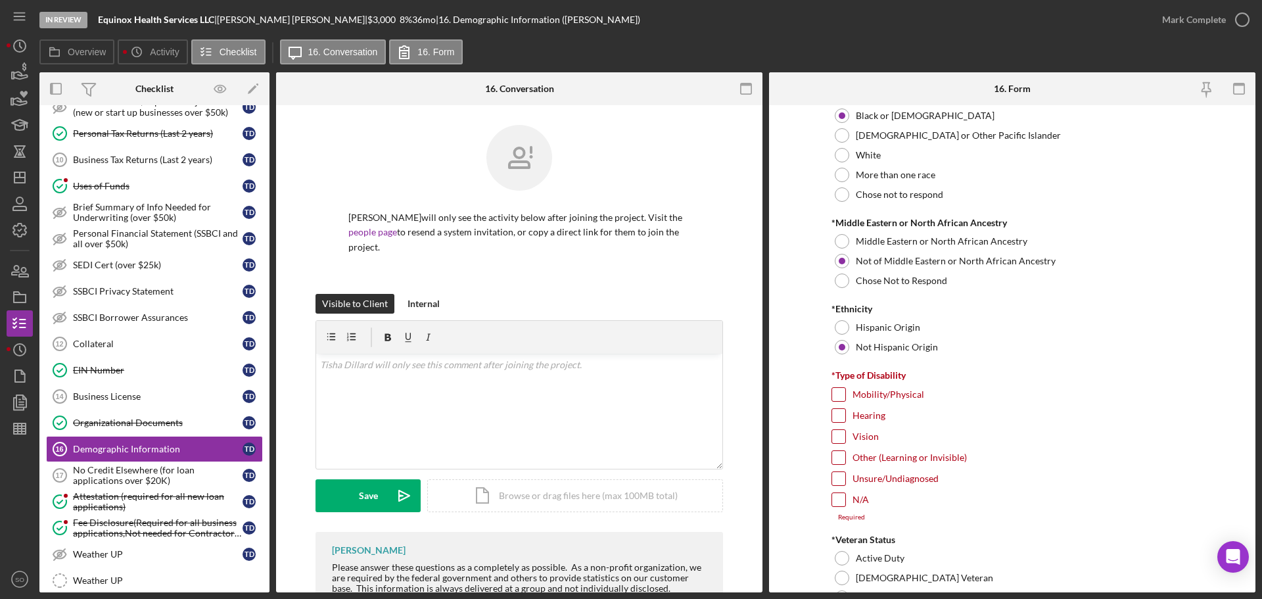
click at [835, 500] on input "N/A" at bounding box center [838, 499] width 13 height 13
checkbox input "true"
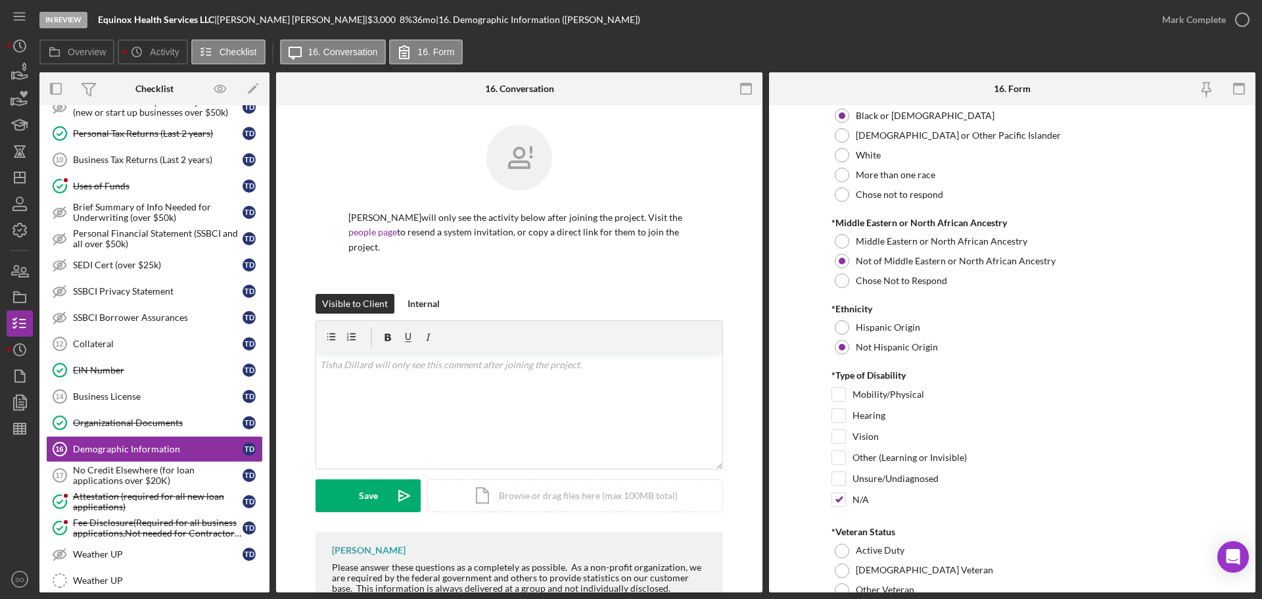
scroll to position [920, 0]
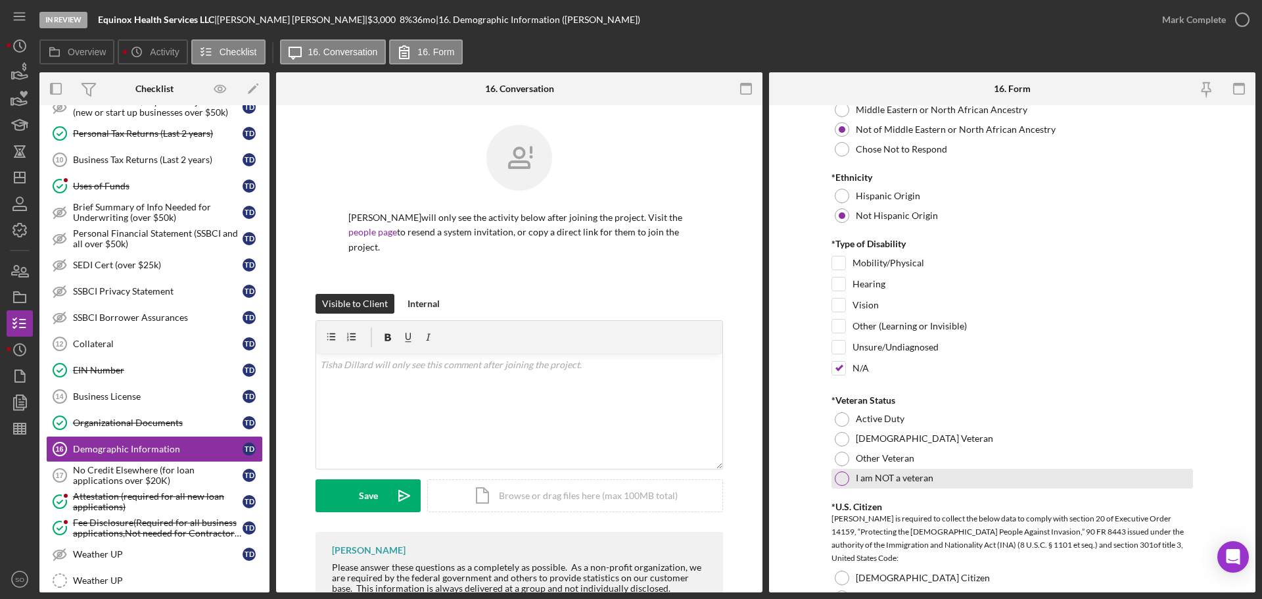
click at [837, 476] on div at bounding box center [842, 478] width 14 height 14
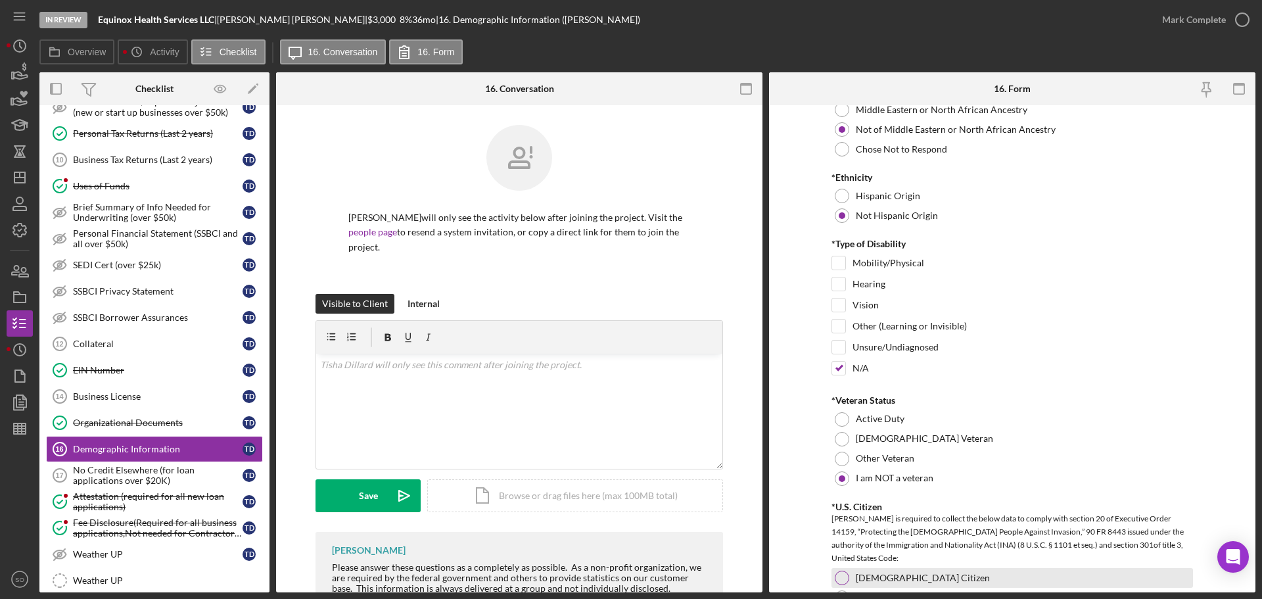
click at [843, 574] on div at bounding box center [842, 577] width 14 height 14
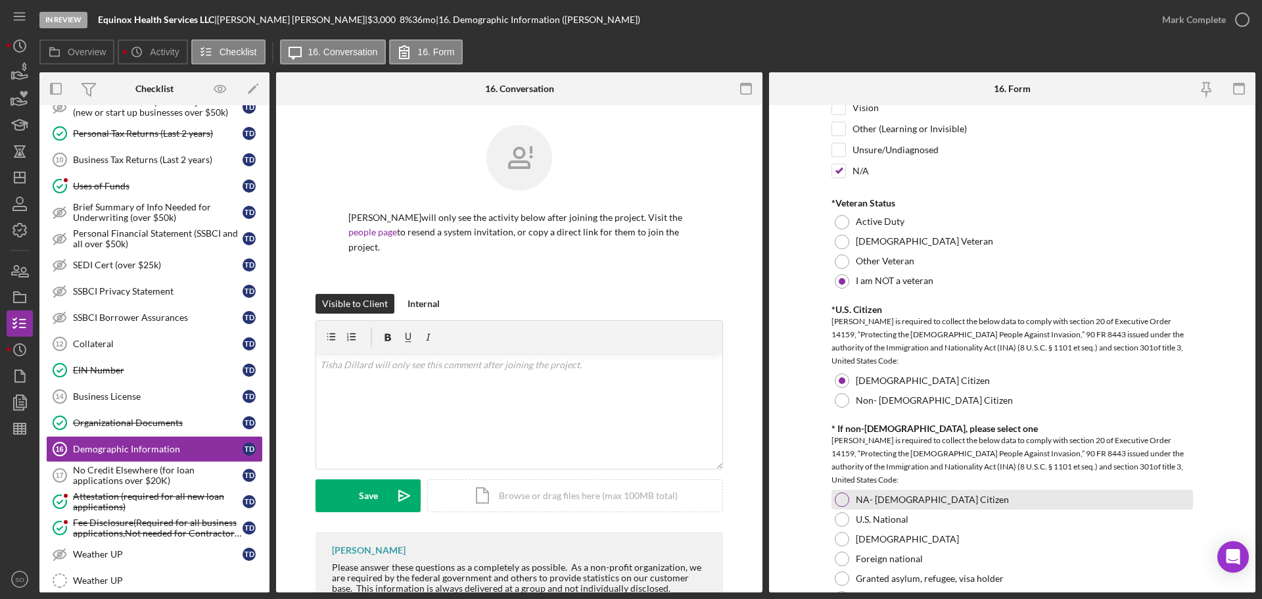
click at [831, 496] on div "NA- US Citizen" at bounding box center [1011, 500] width 361 height 20
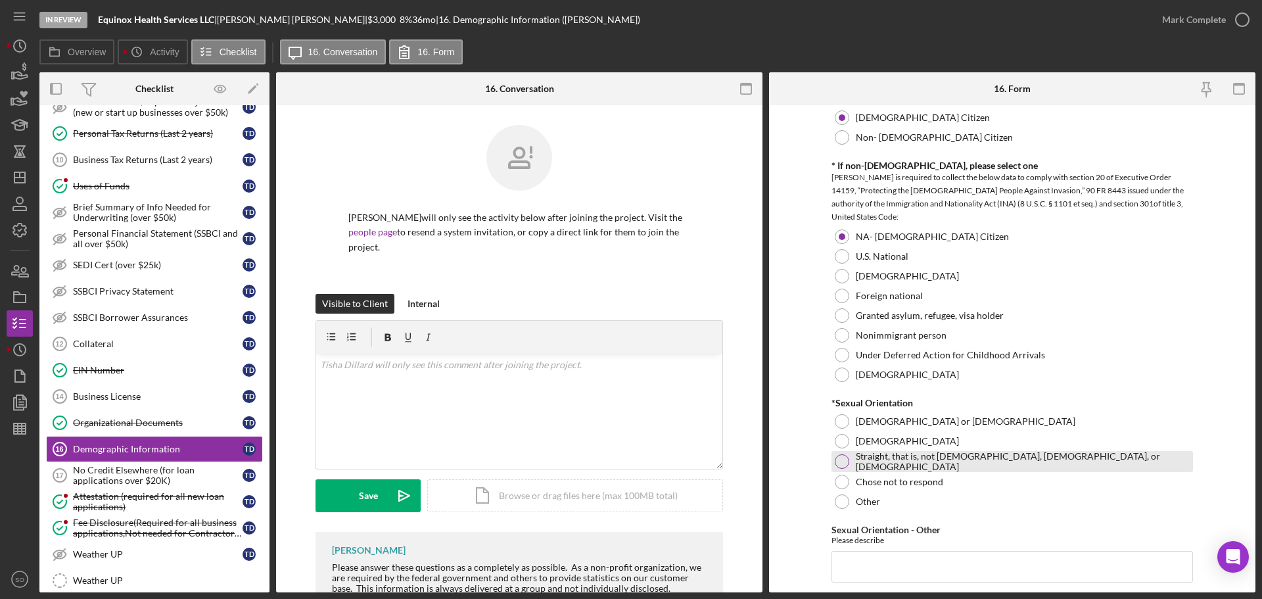
click at [845, 467] on div "Straight, that is, not gay, lesbian, or bisexual" at bounding box center [1011, 461] width 361 height 21
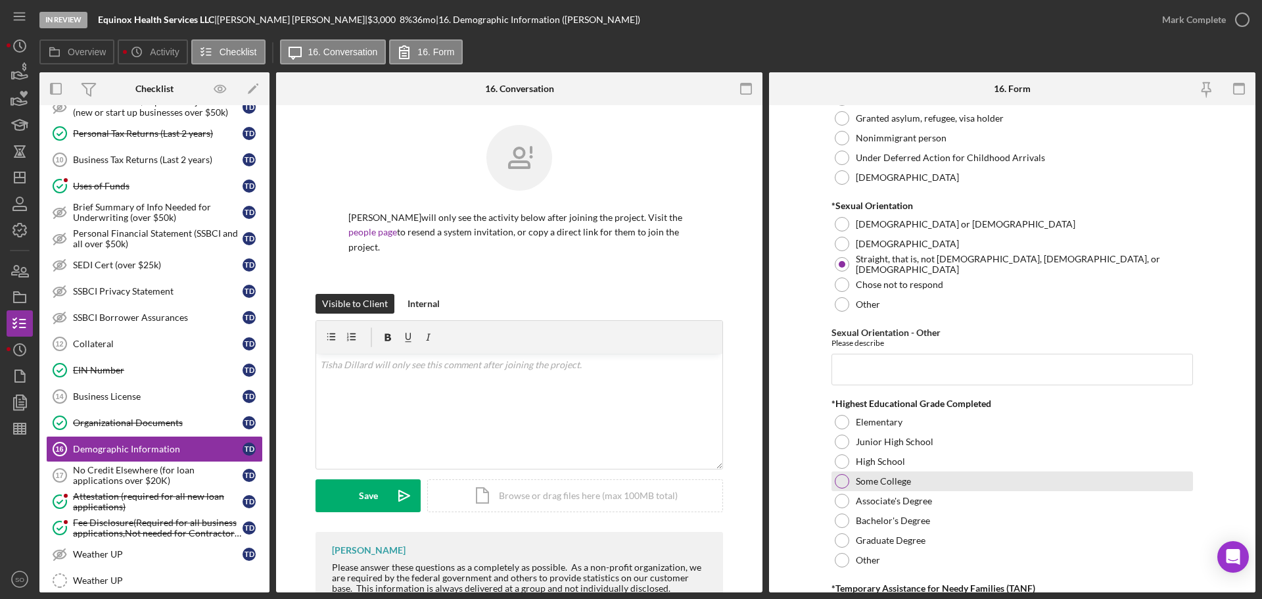
click at [841, 477] on div at bounding box center [842, 481] width 14 height 14
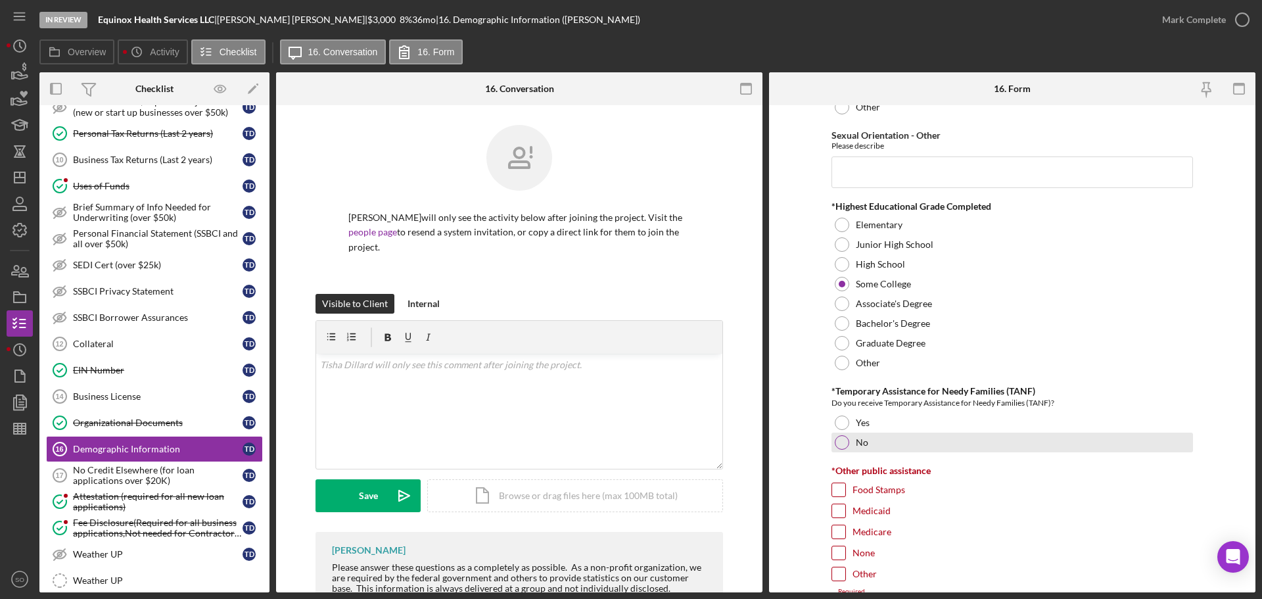
click at [841, 443] on div at bounding box center [842, 442] width 14 height 14
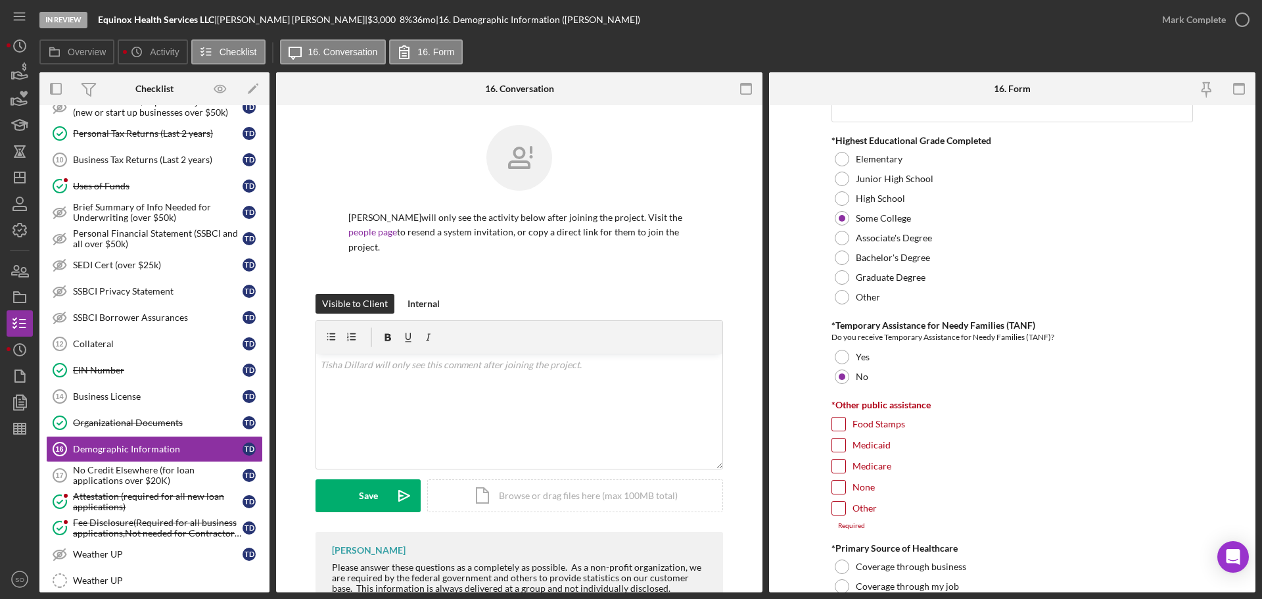
click at [833, 490] on input "None" at bounding box center [838, 486] width 13 height 13
checkbox input "true"
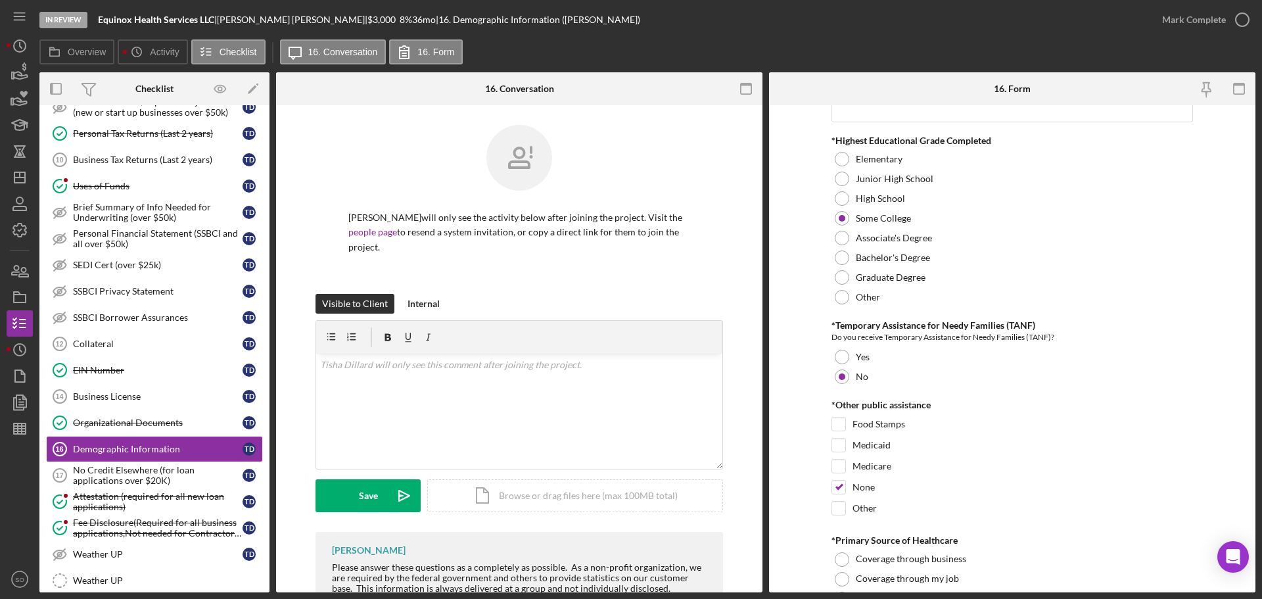
scroll to position [1972, 0]
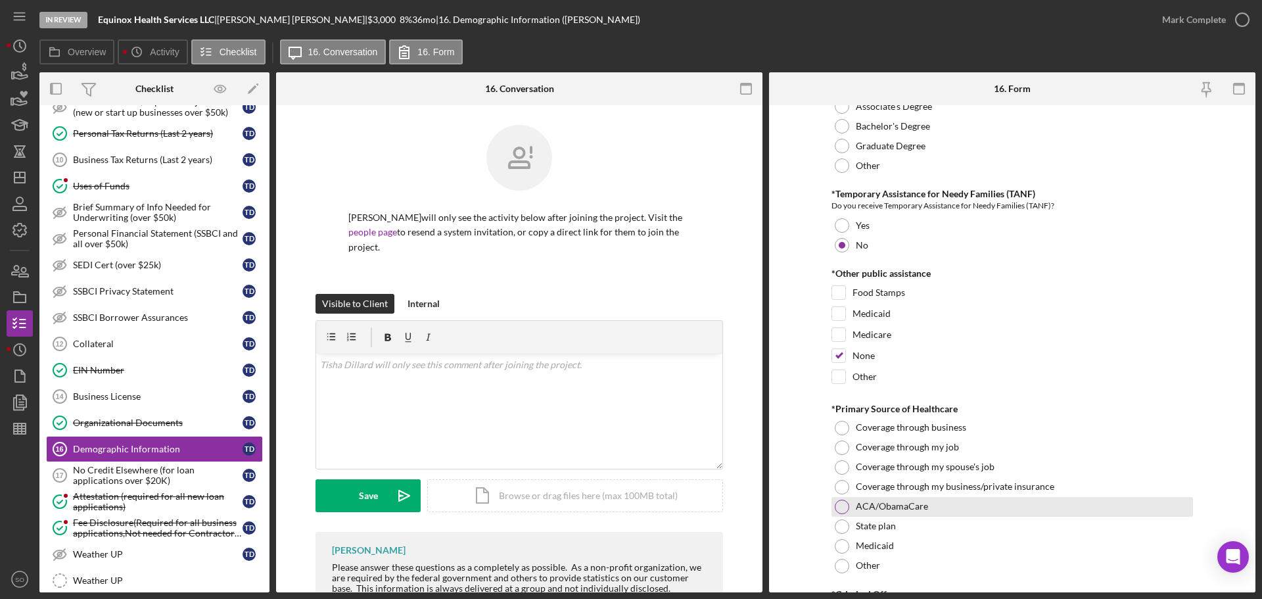
click at [841, 500] on div at bounding box center [842, 507] width 14 height 14
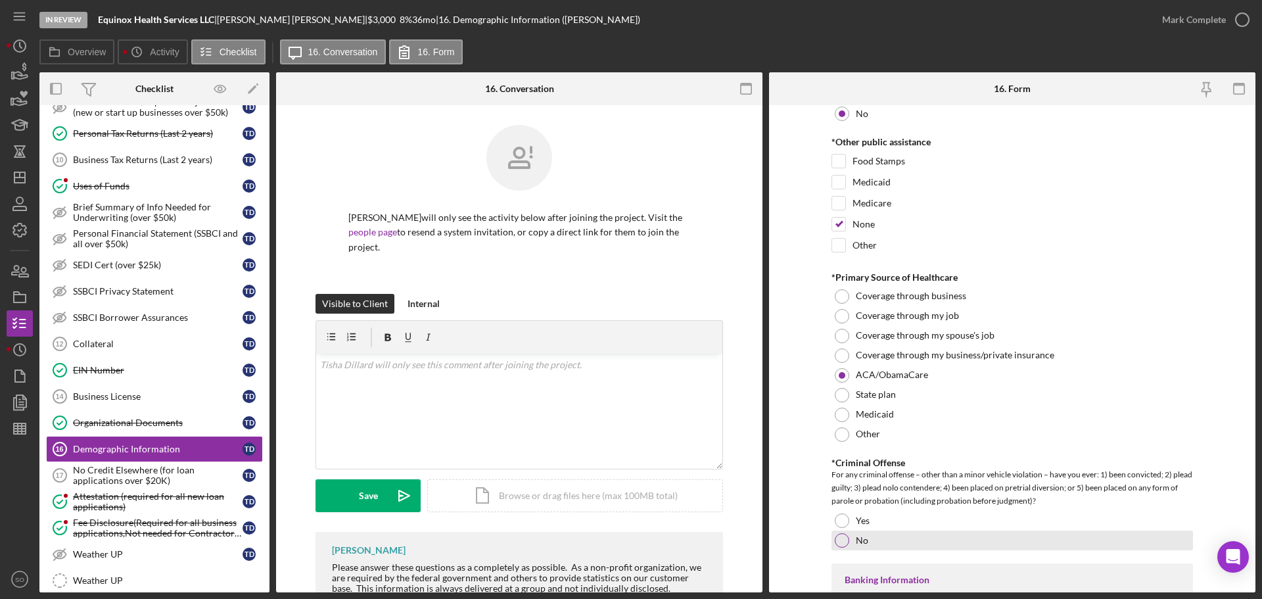
click at [840, 544] on div at bounding box center [842, 540] width 14 height 14
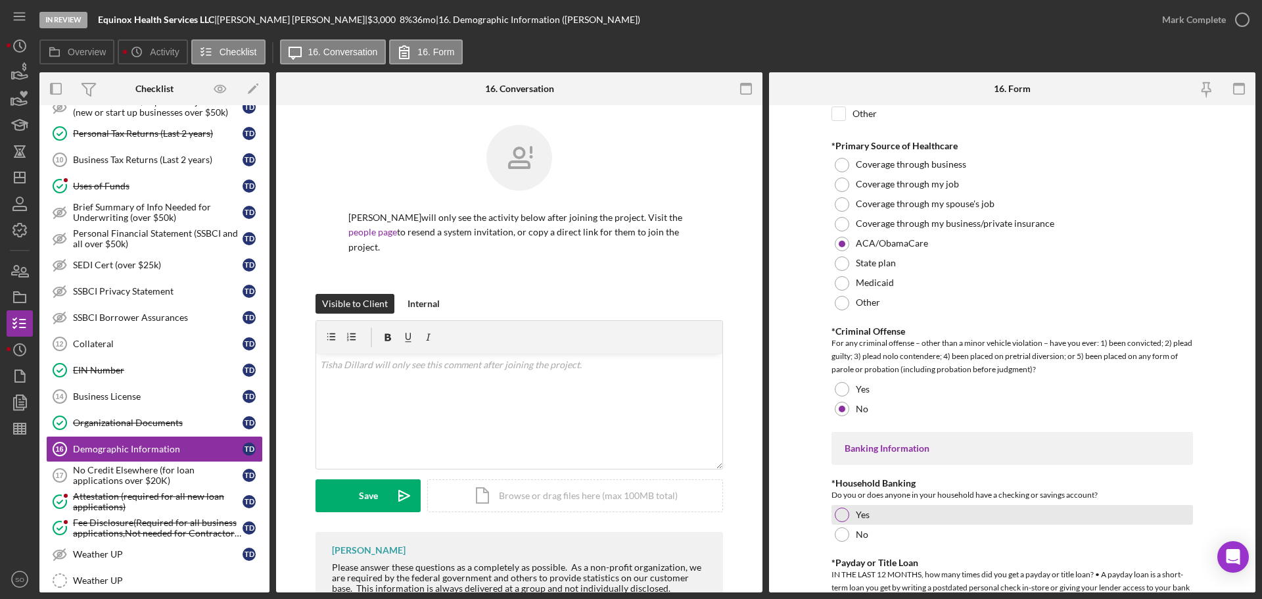
click at [838, 511] on div at bounding box center [842, 514] width 14 height 14
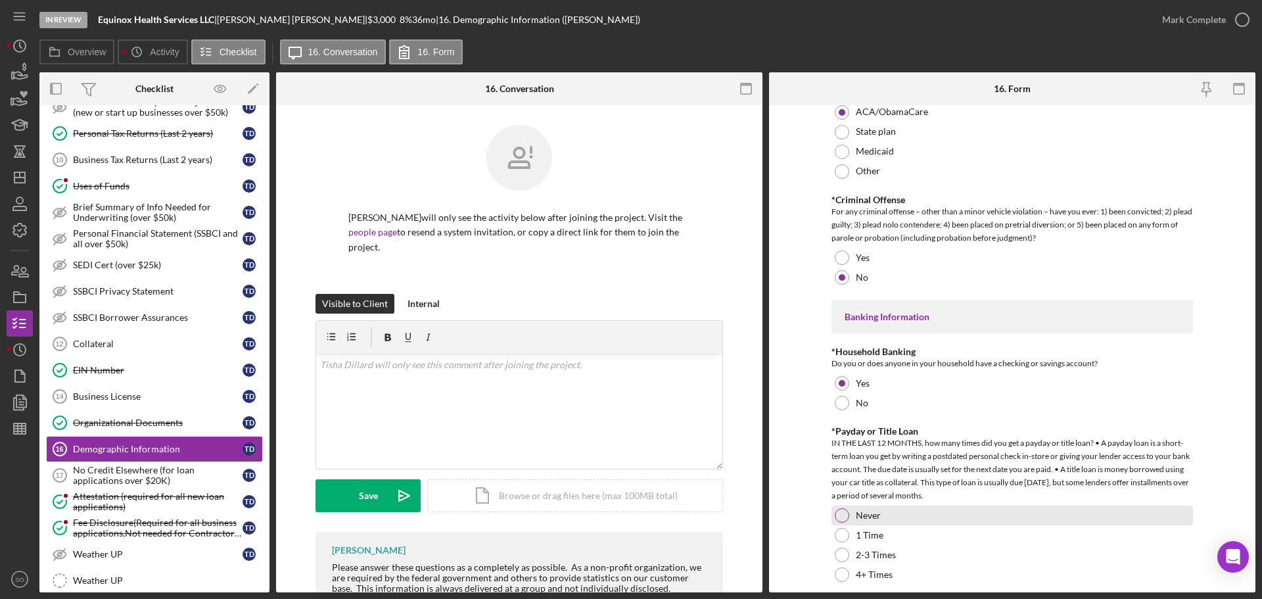
click at [846, 520] on div "Never" at bounding box center [1011, 515] width 361 height 20
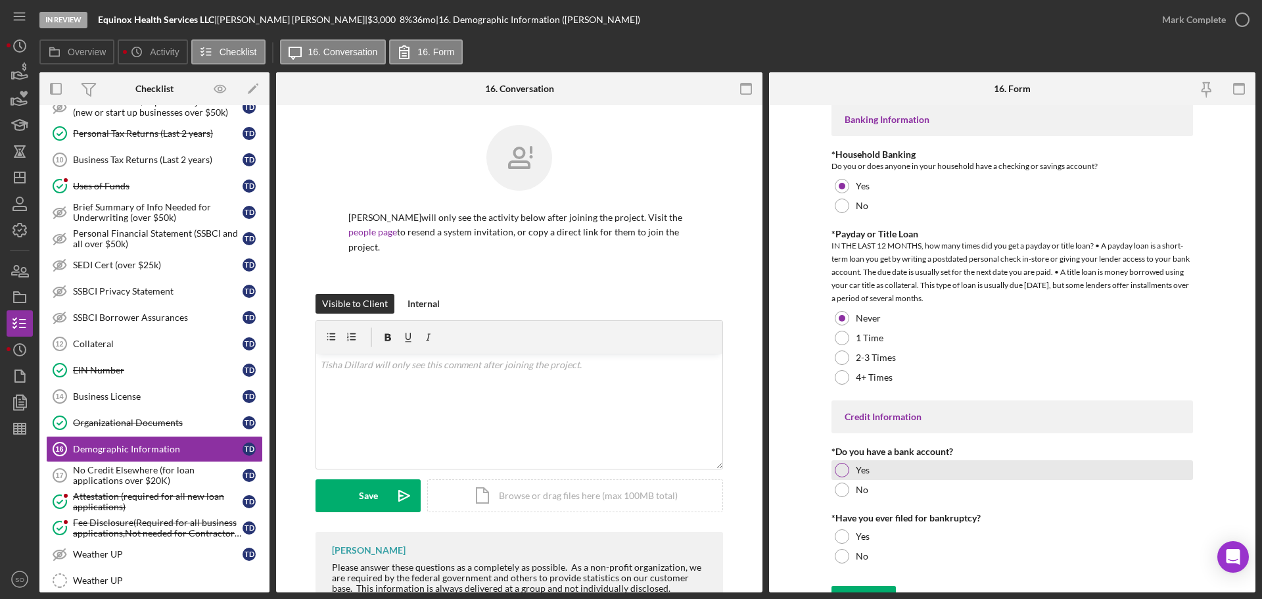
click at [852, 469] on div "Yes" at bounding box center [1011, 470] width 361 height 20
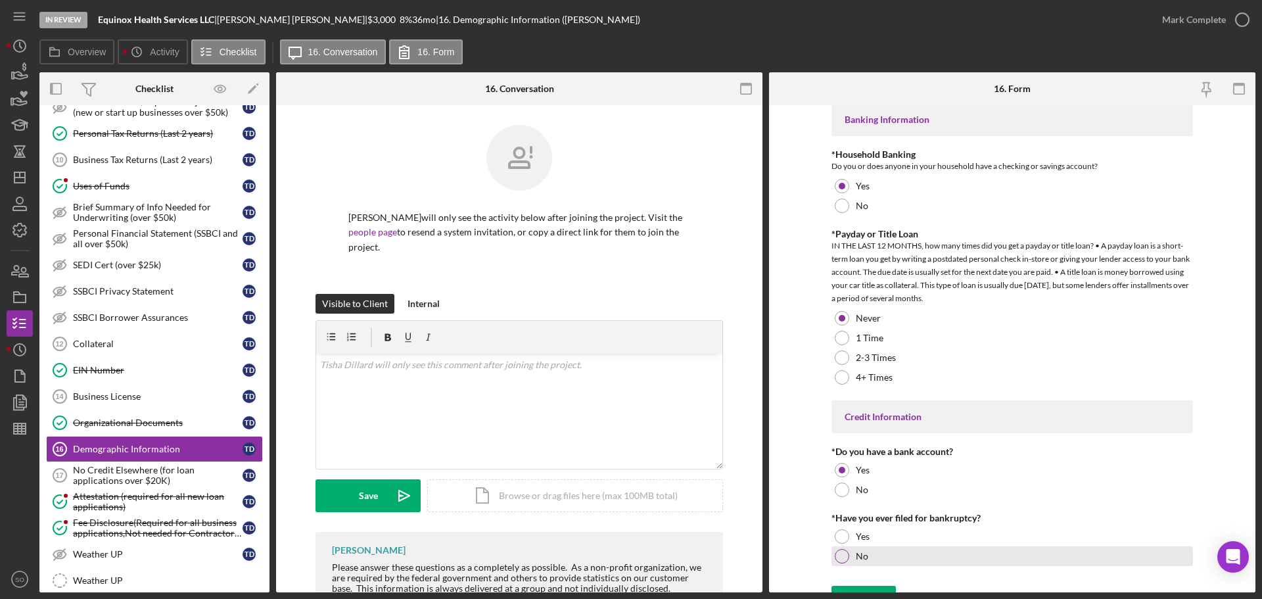
click at [860, 551] on label "No" at bounding box center [862, 556] width 12 height 11
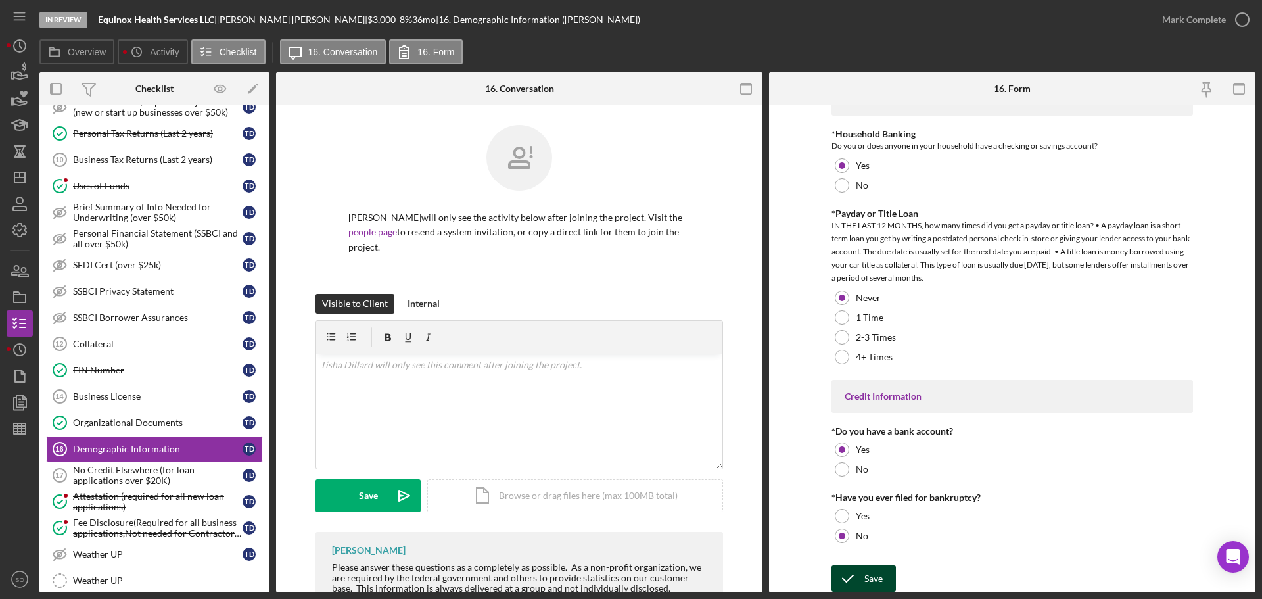
click at [876, 577] on div "Save" at bounding box center [873, 578] width 18 height 26
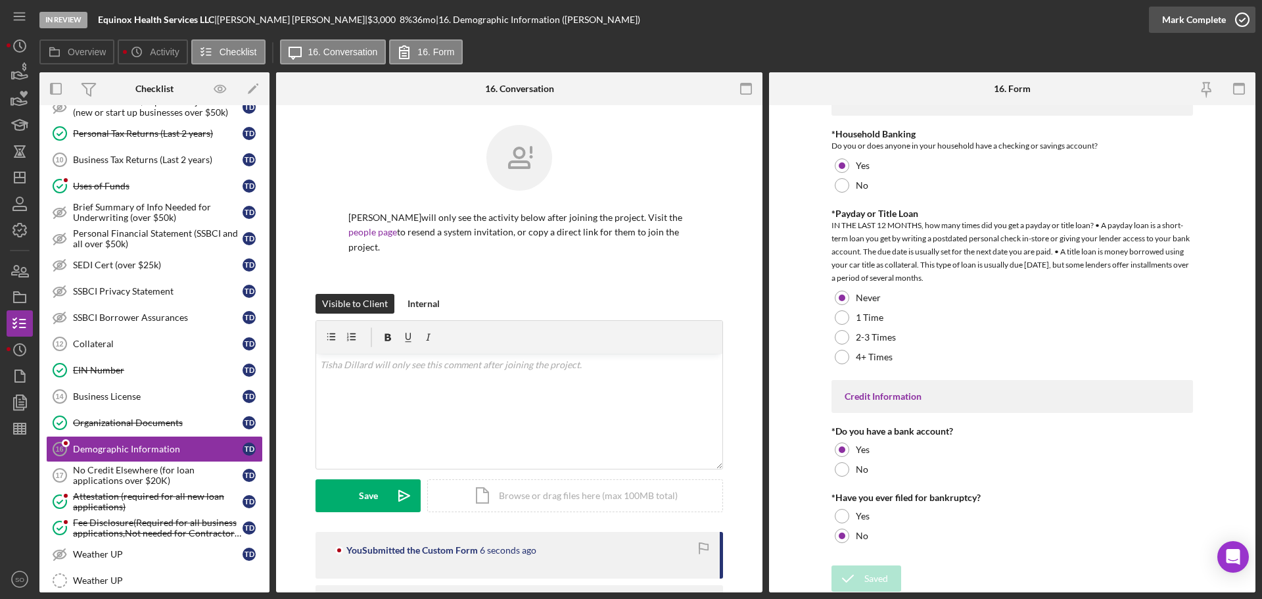
click at [1165, 24] on div "Mark Complete" at bounding box center [1194, 20] width 64 height 26
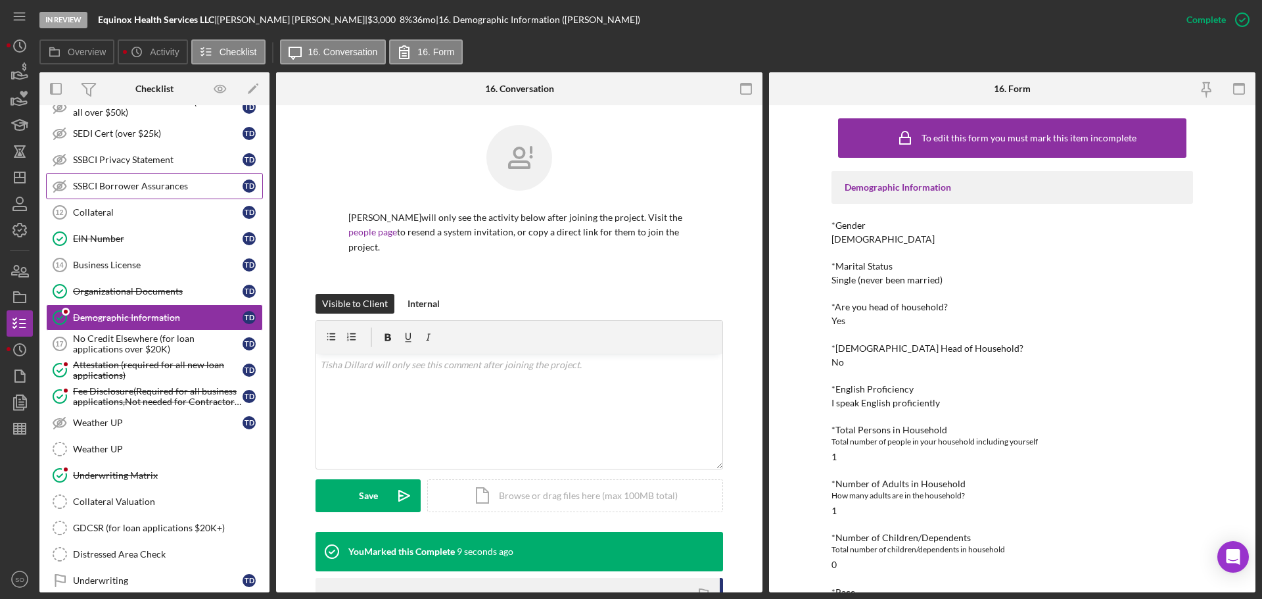
scroll to position [826, 0]
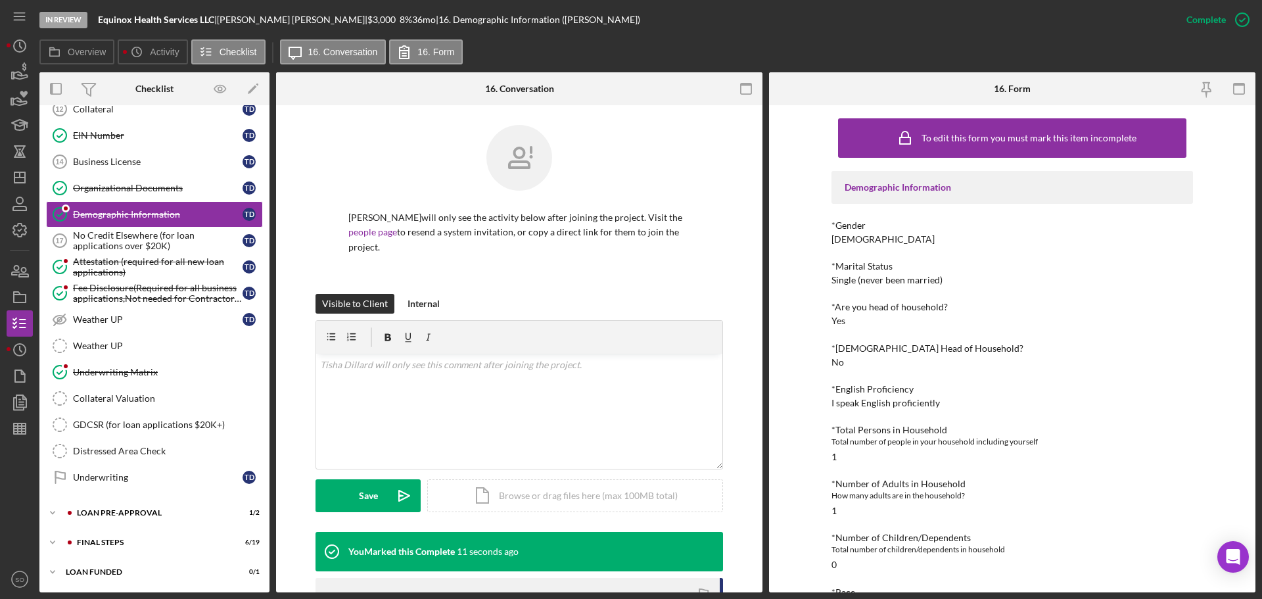
click at [189, 515] on div "LOAN PRE-APPROVAL" at bounding box center [165, 513] width 176 height 8
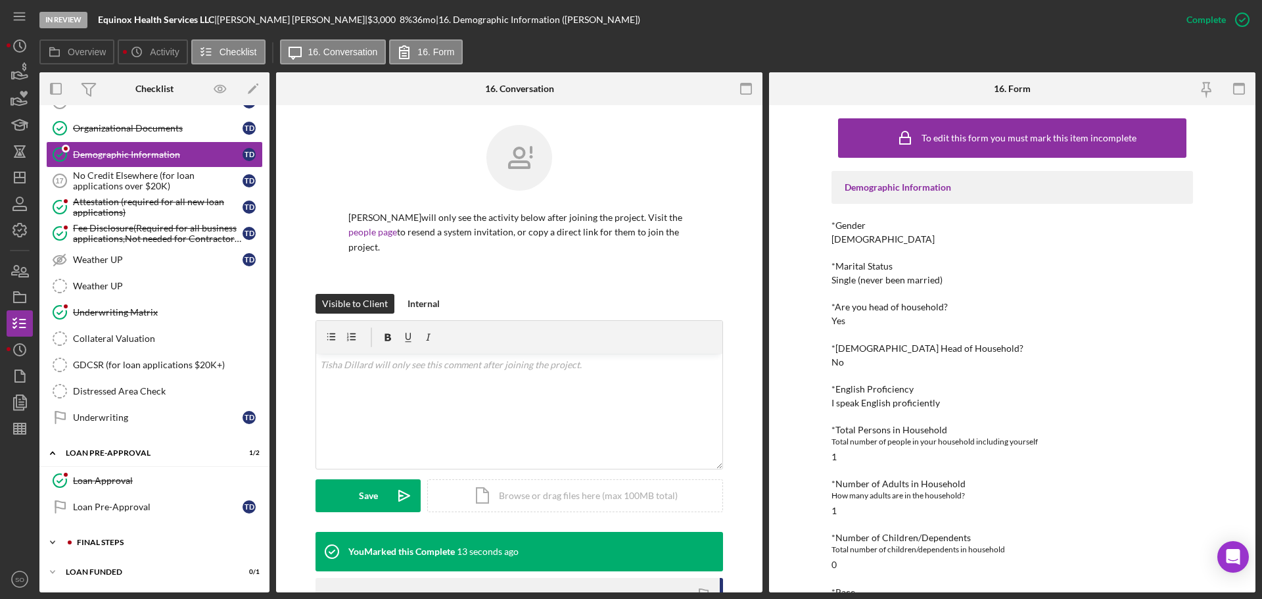
click at [133, 542] on div "FINAL STEPS" at bounding box center [165, 542] width 176 height 8
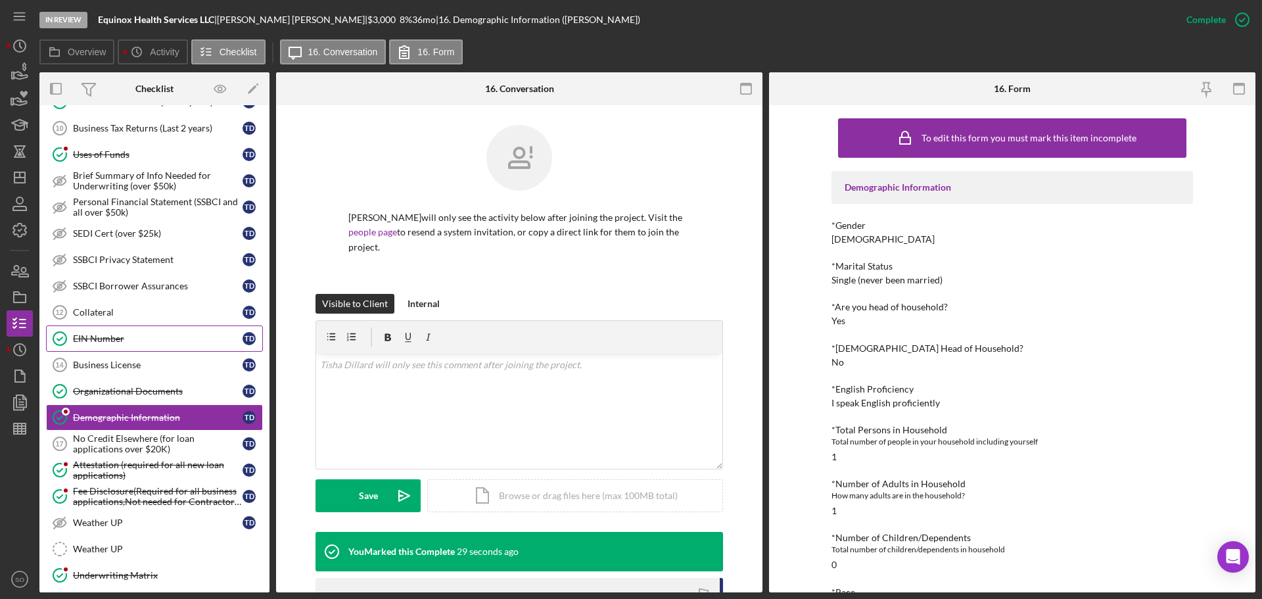
scroll to position [426, 0]
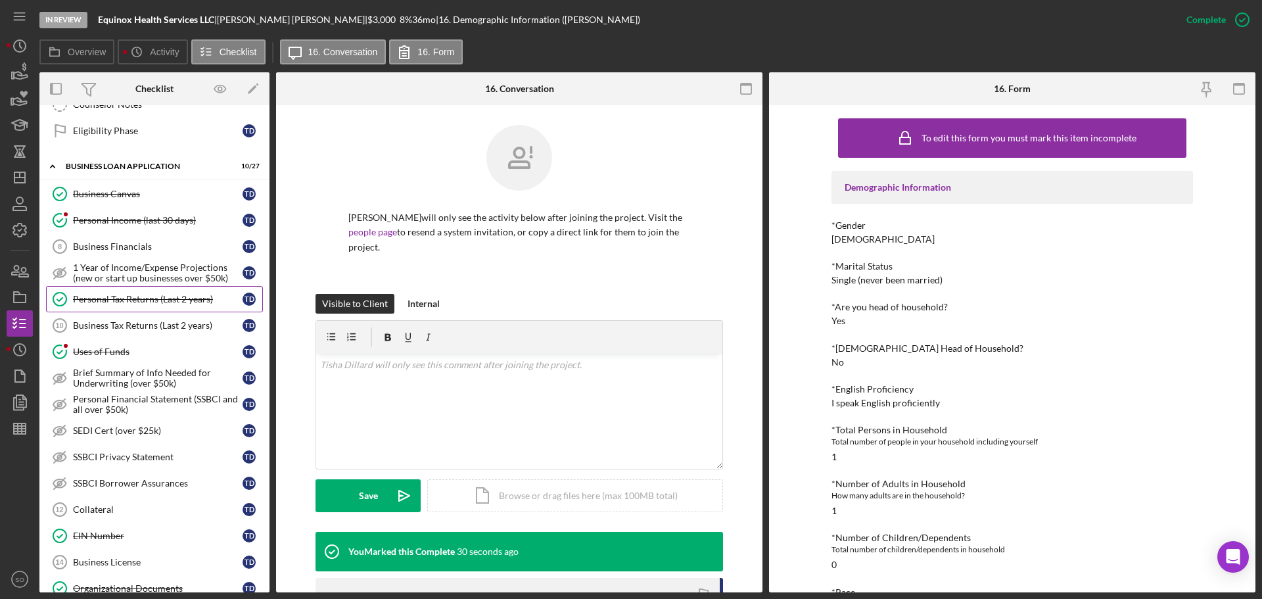
click at [163, 307] on link "Personal Tax Returns (Last 2 years) Personal Tax Returns (Last 2 years) T D" at bounding box center [154, 299] width 217 height 26
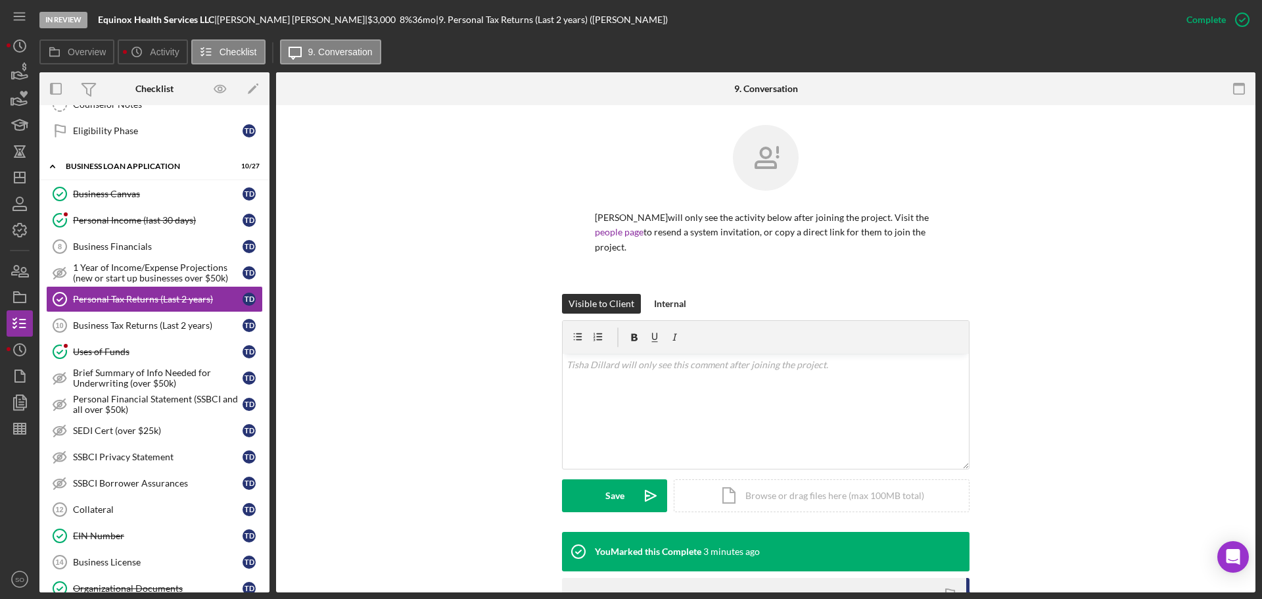
scroll to position [185, 0]
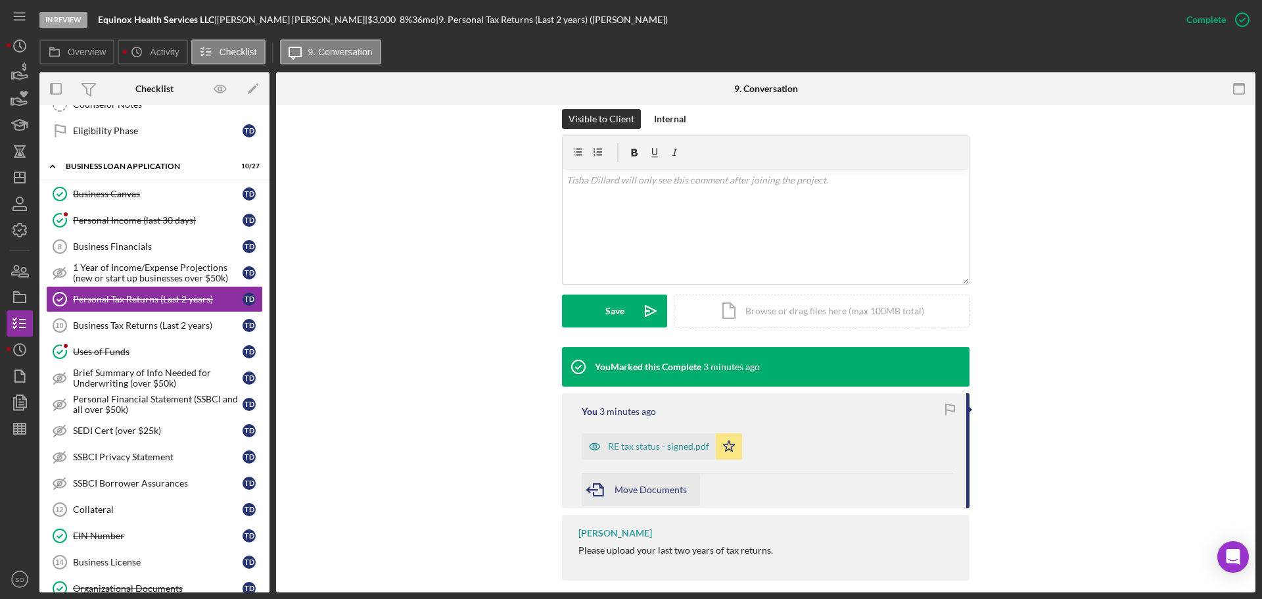
click at [668, 482] on div "Move Documents" at bounding box center [651, 489] width 72 height 33
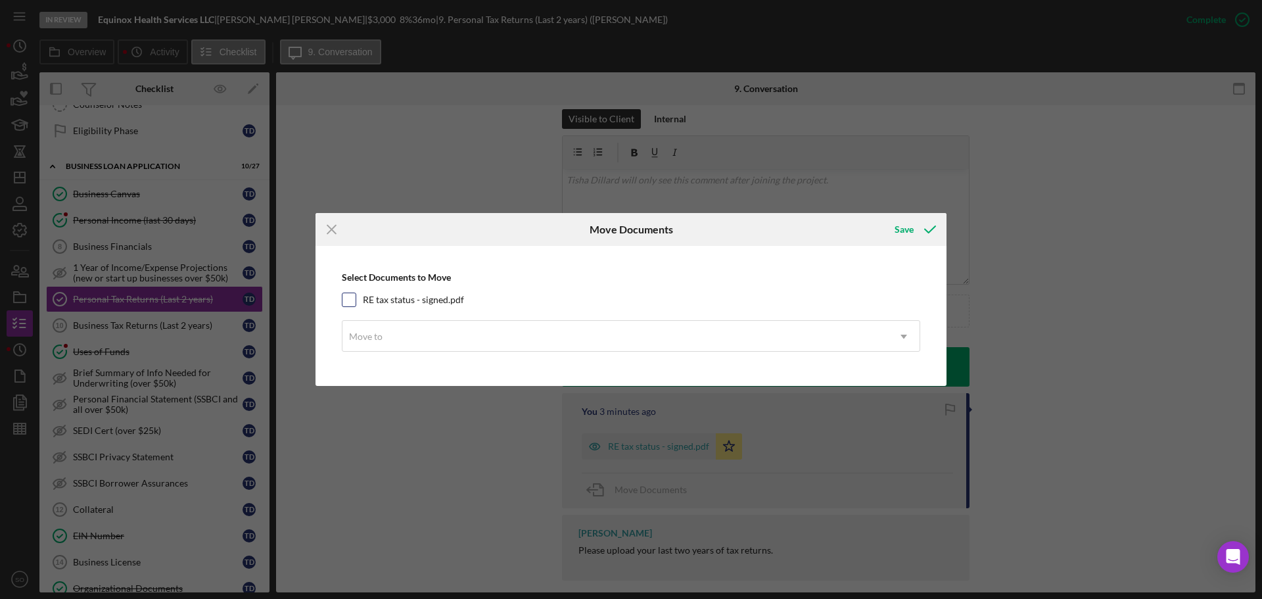
click at [345, 293] on input "RE tax status - signed.pdf" at bounding box center [348, 299] width 13 height 13
checkbox input "true"
click at [433, 337] on div "Move to" at bounding box center [615, 336] width 546 height 30
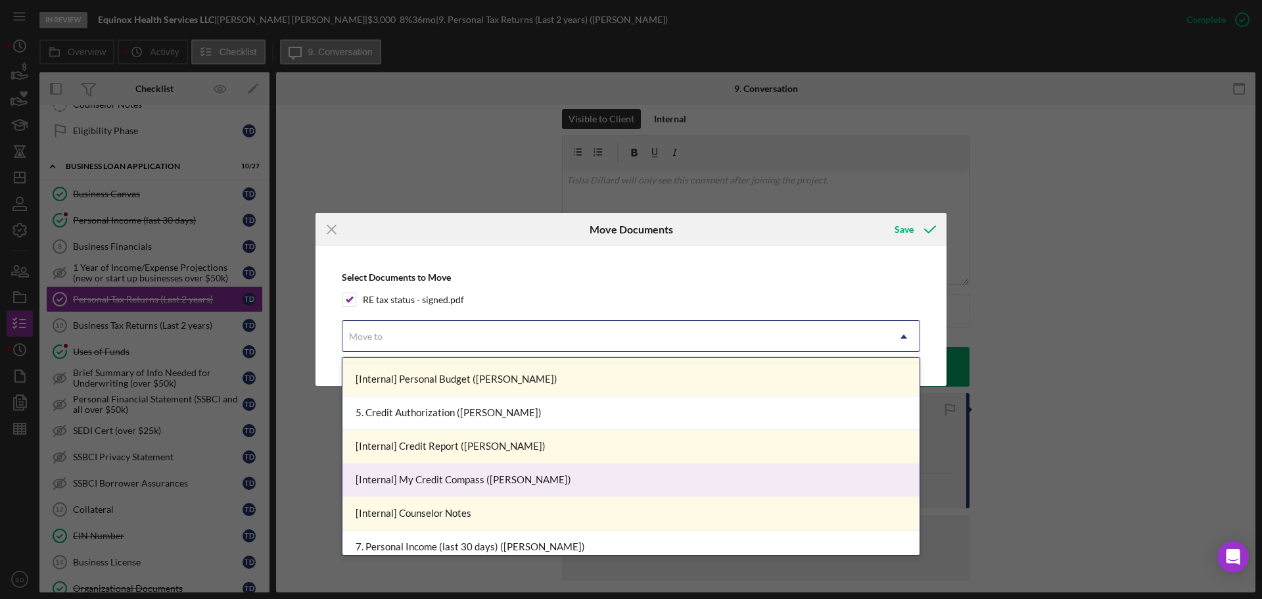
scroll to position [329, 0]
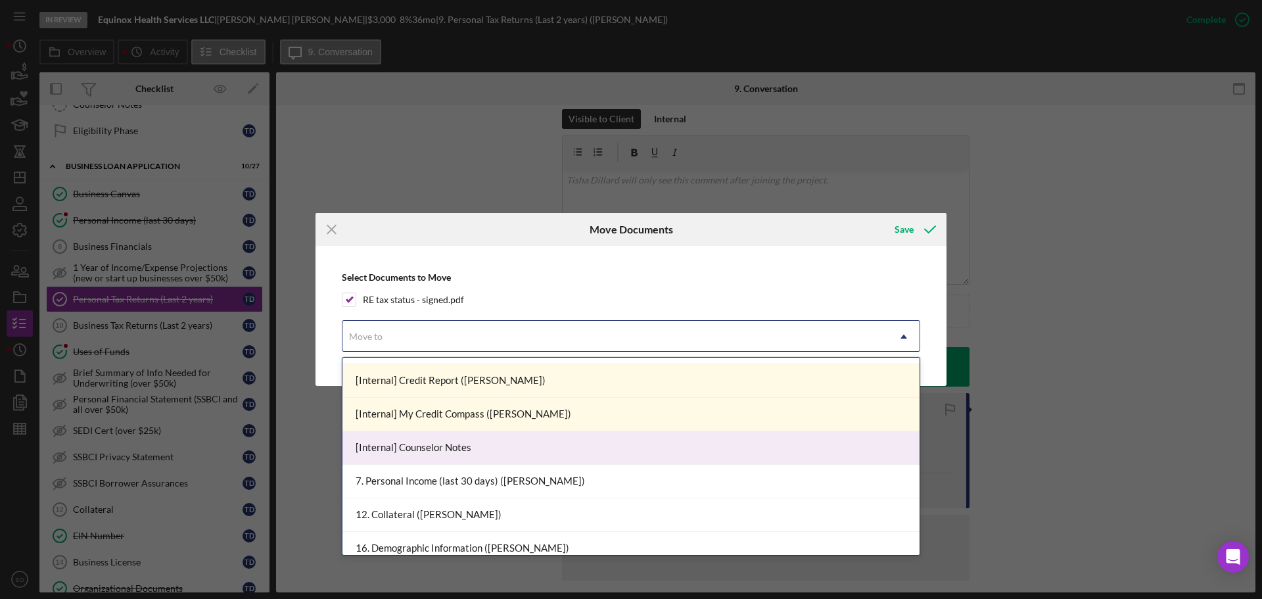
click at [452, 452] on div "[Internal] Counselor Notes" at bounding box center [630, 448] width 577 height 34
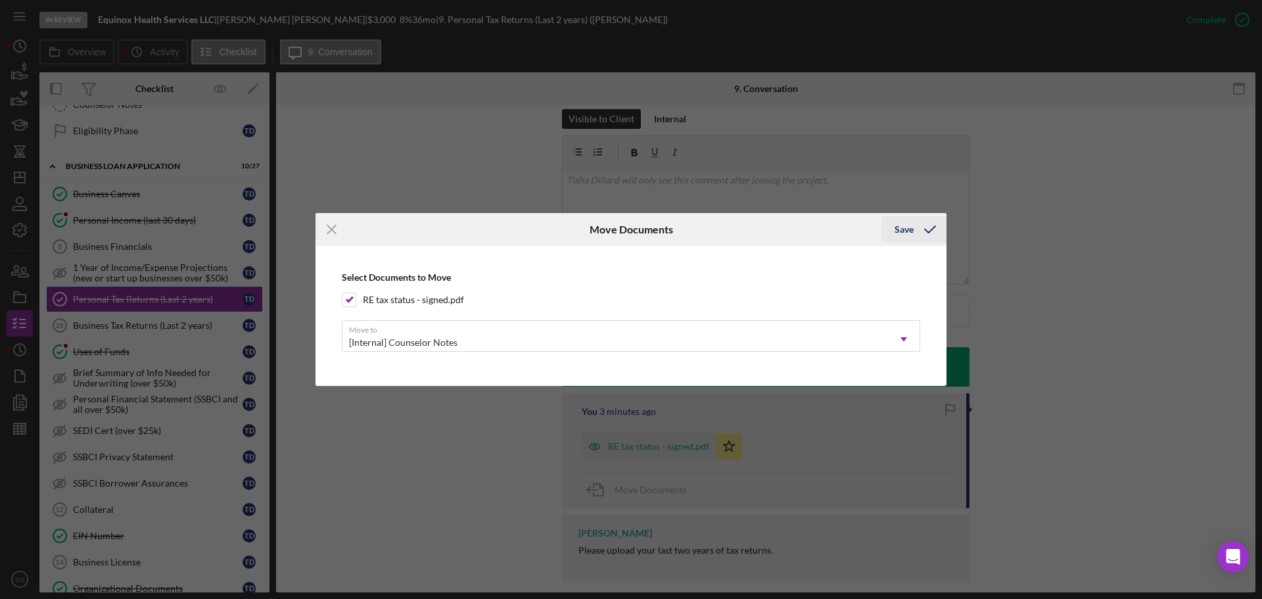
click at [921, 233] on icon "submit" at bounding box center [930, 229] width 33 height 33
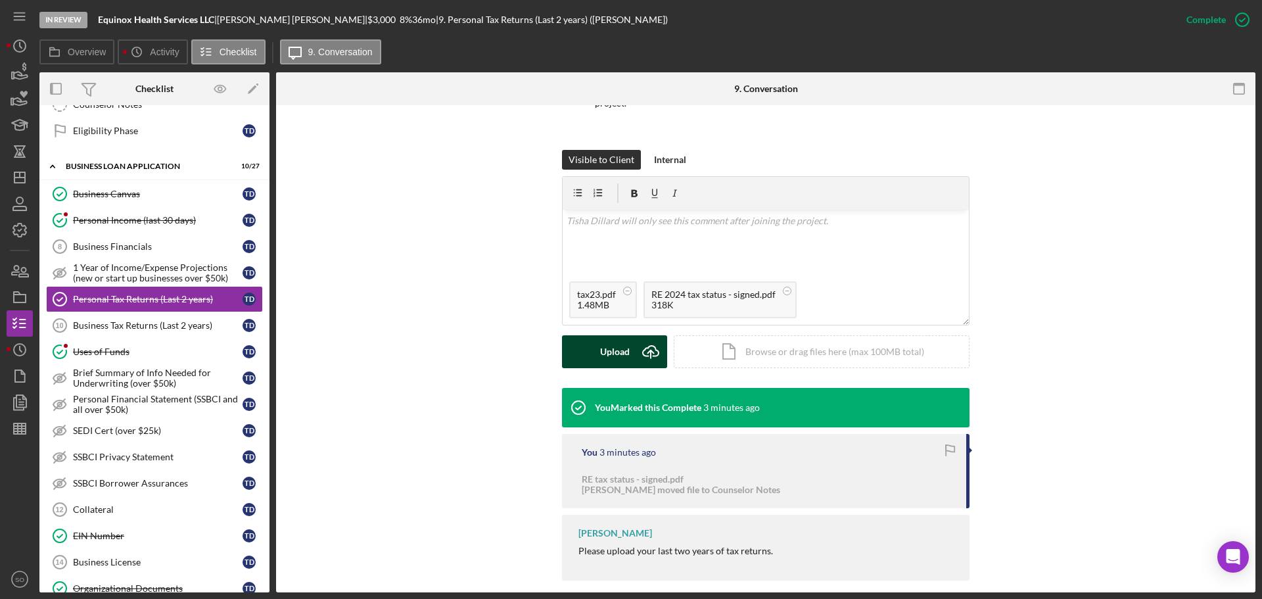
click at [619, 342] on div "Upload" at bounding box center [615, 351] width 30 height 33
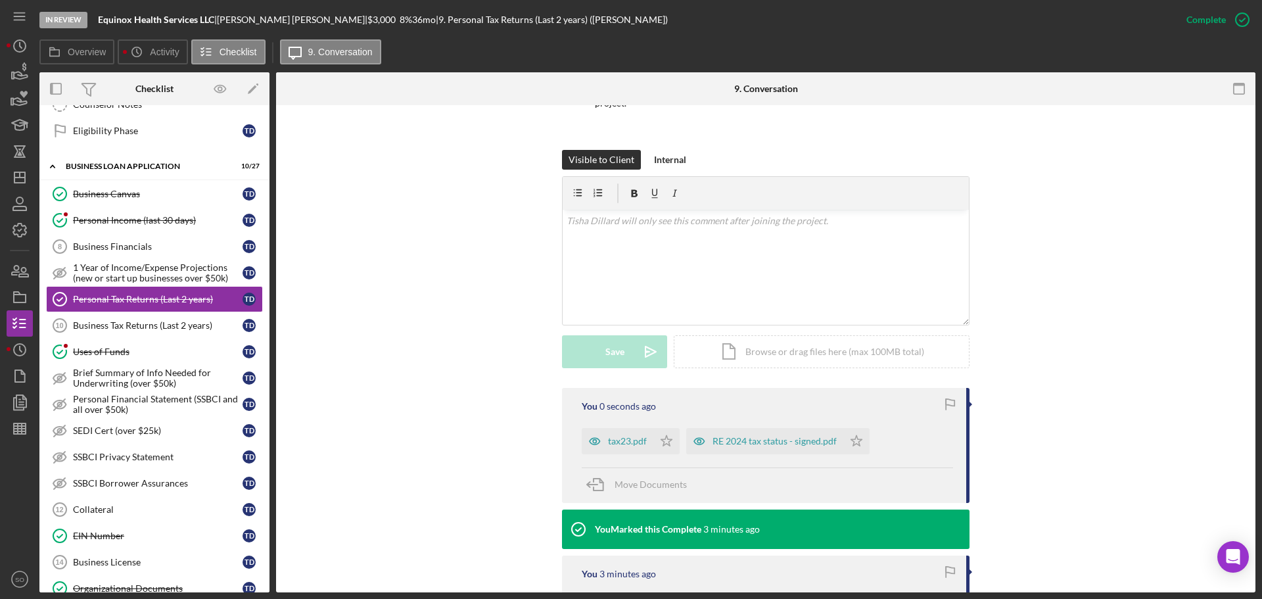
scroll to position [266, 0]
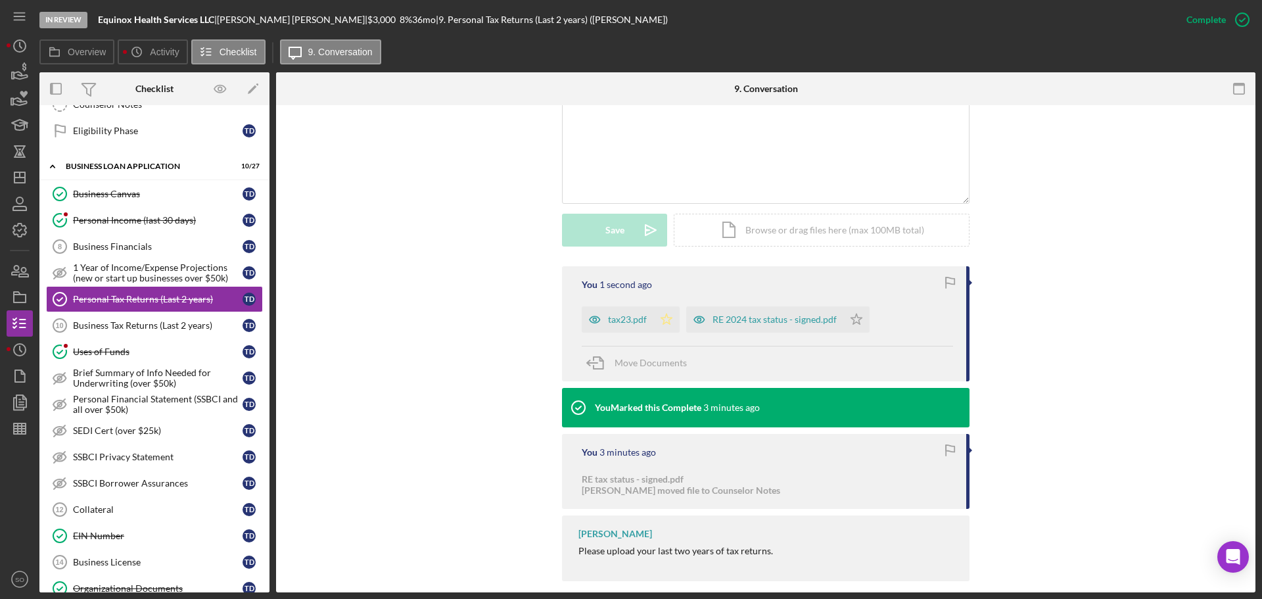
click at [672, 313] on icon "Icon/Star" at bounding box center [666, 319] width 26 height 26
click at [848, 306] on icon "Icon/Star" at bounding box center [856, 319] width 26 height 26
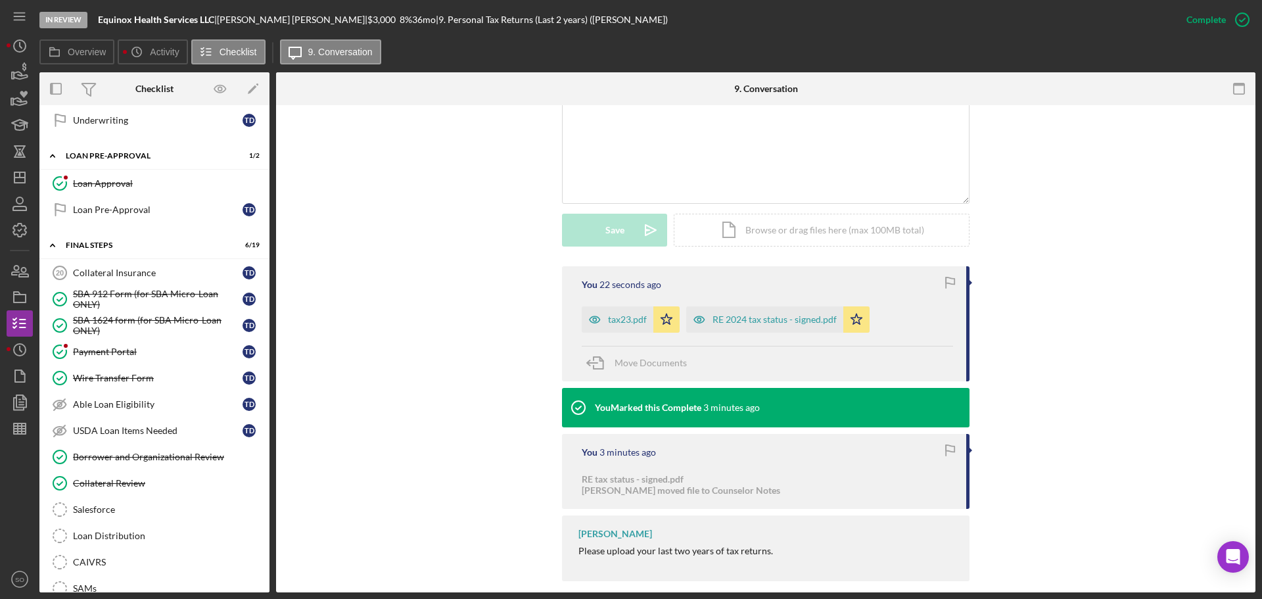
scroll to position [1249, 0]
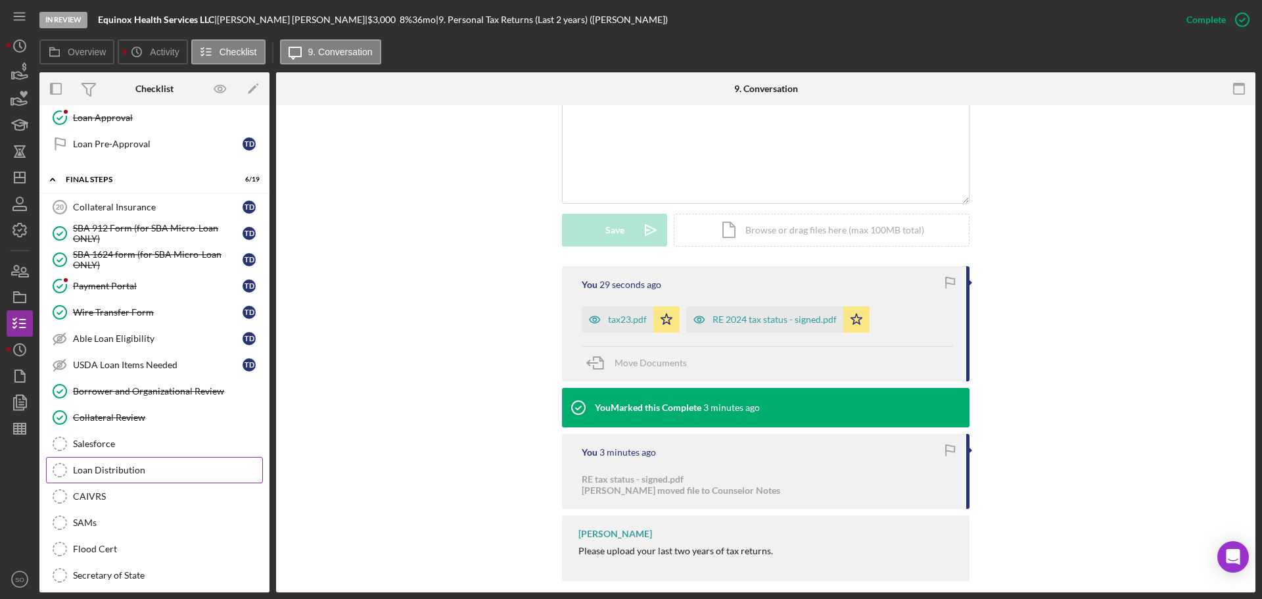
click at [142, 472] on div "Loan Distribution" at bounding box center [167, 470] width 189 height 11
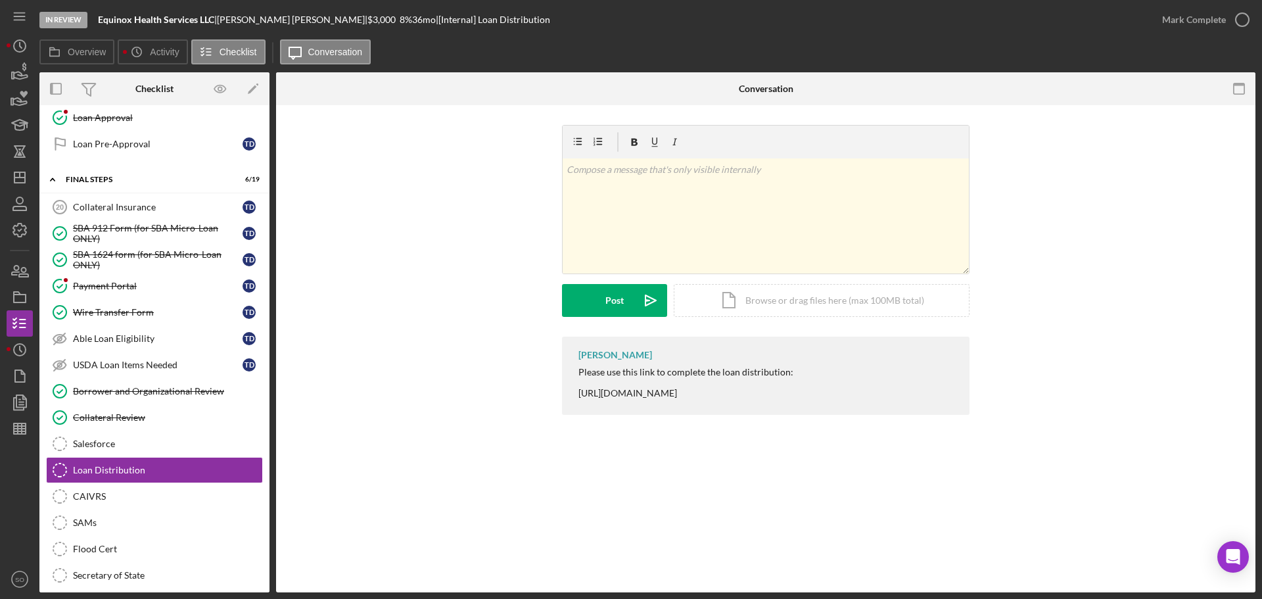
click at [616, 396] on div "Please use this link to complete the loan distribution: [URL][DOMAIN_NAME]" at bounding box center [685, 383] width 215 height 32
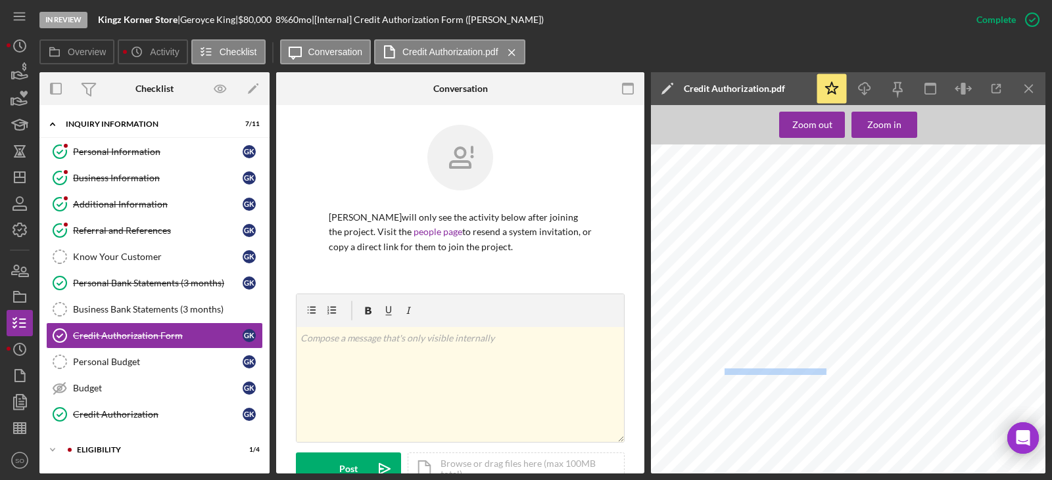
scroll to position [131, 0]
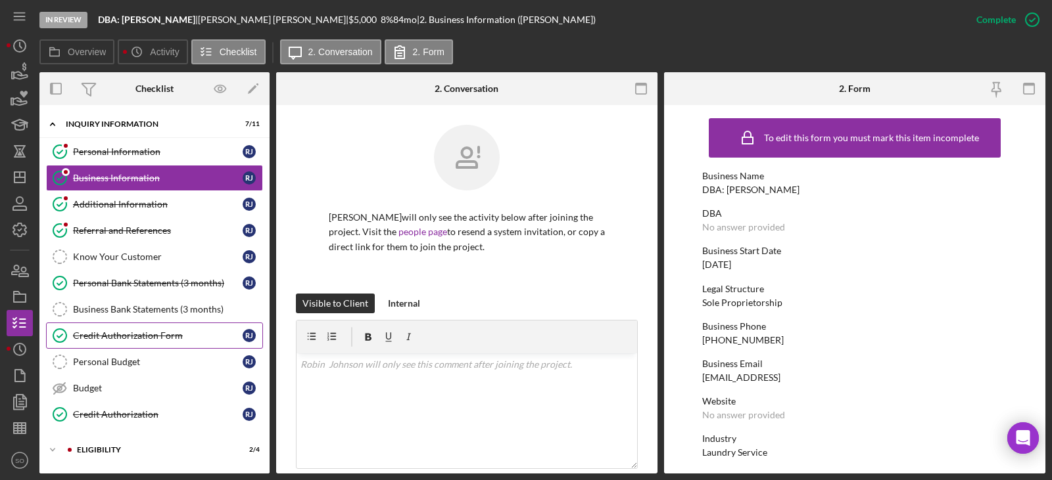
drag, startPoint x: 166, startPoint y: 334, endPoint x: 184, endPoint y: 342, distance: 20.0
click at [166, 334] on div "Credit Authorization Form" at bounding box center [158, 336] width 170 height 11
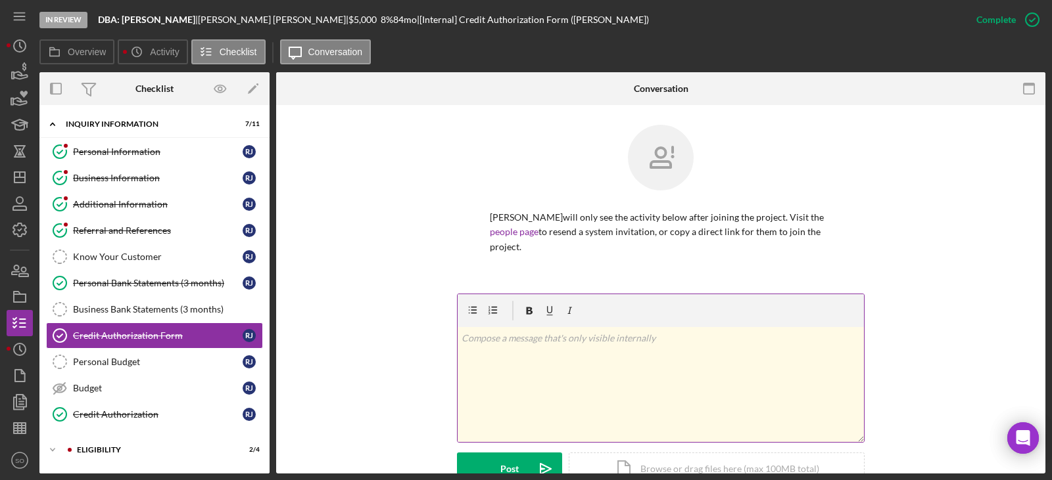
scroll to position [197, 0]
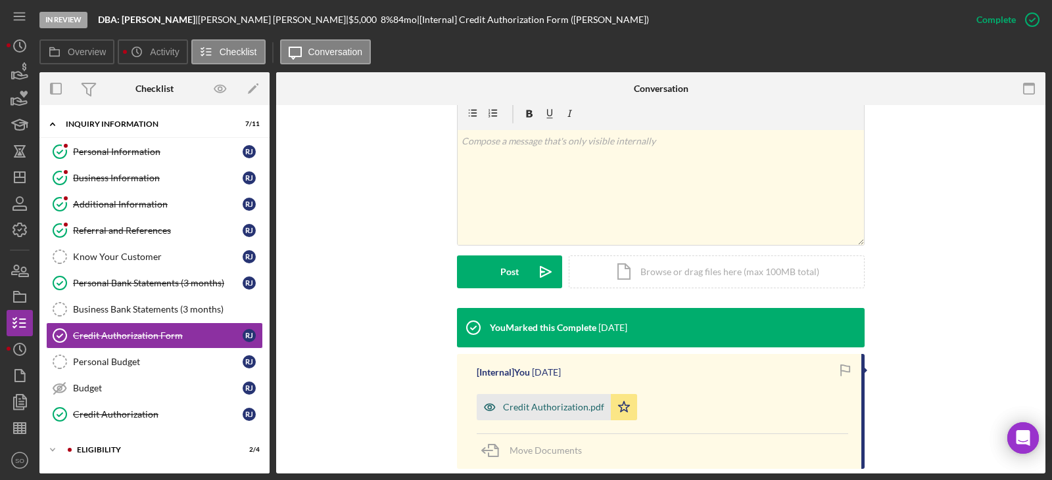
click at [590, 411] on div "Credit Authorization.pdf" at bounding box center [553, 407] width 101 height 11
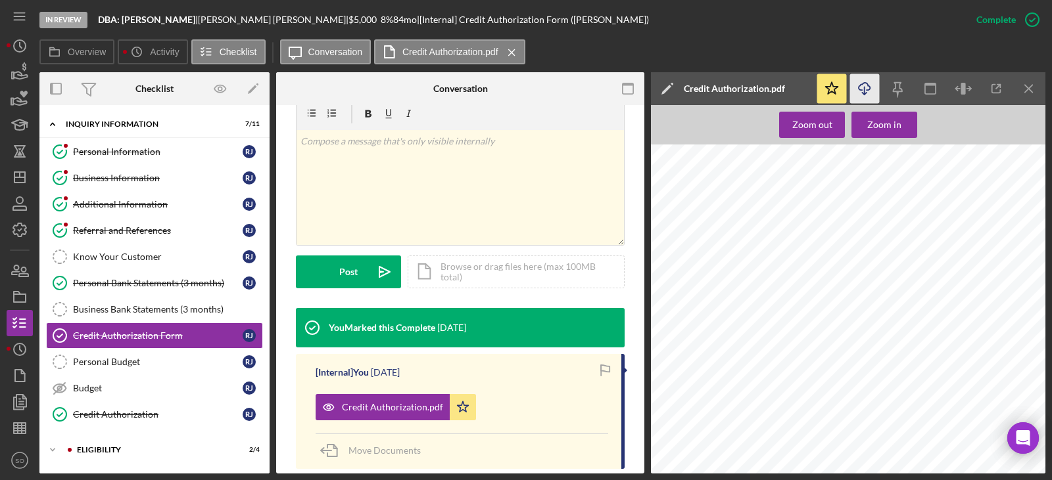
click at [863, 95] on icon "Icon/Download" at bounding box center [865, 89] width 30 height 30
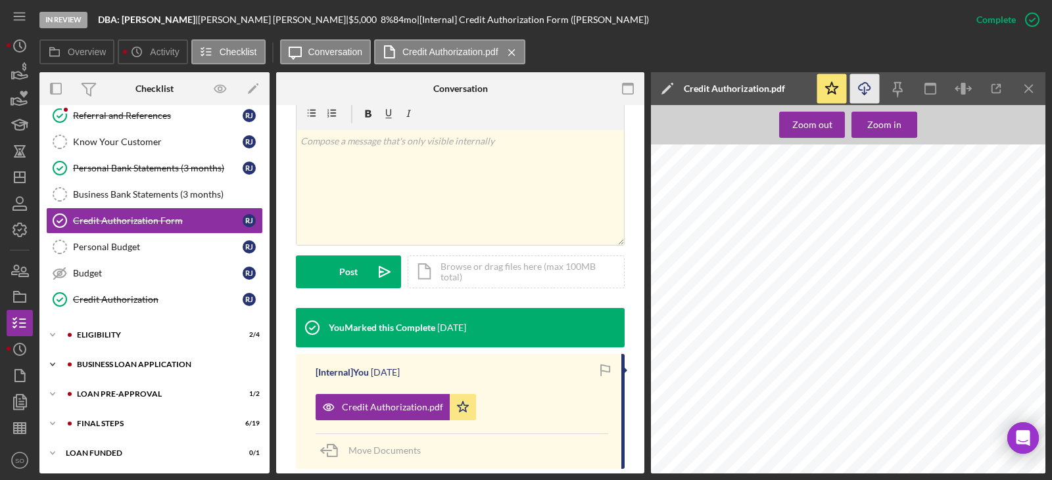
click at [143, 373] on div "Icon/Expander BUSINESS LOAN APPLICATION 8 / 27" at bounding box center [154, 365] width 230 height 26
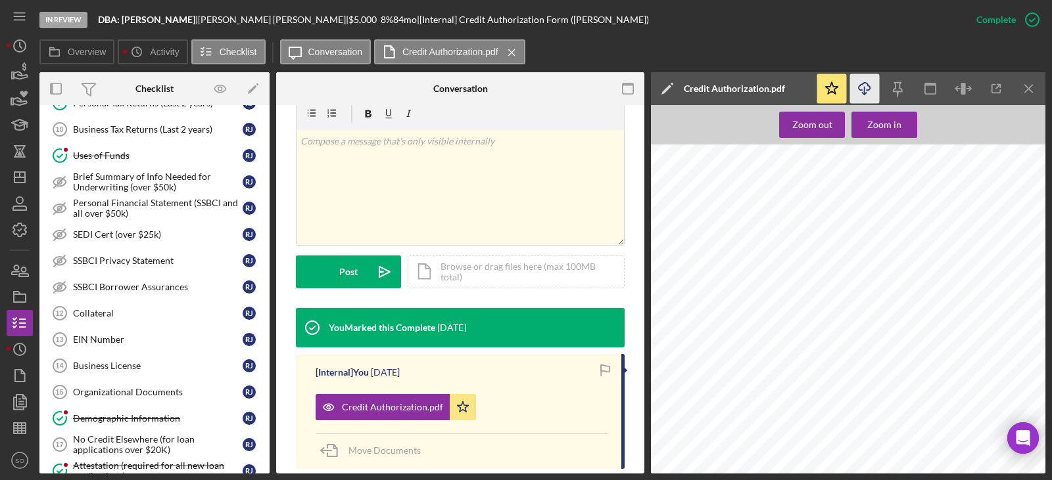
scroll to position [575, 0]
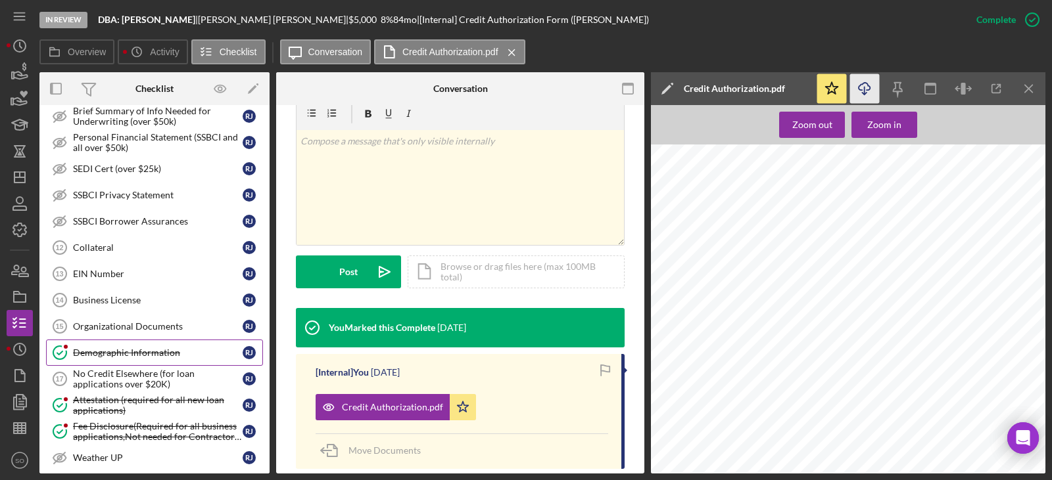
click at [143, 360] on link "Demographic Information Demographic Information R J" at bounding box center [154, 353] width 217 height 26
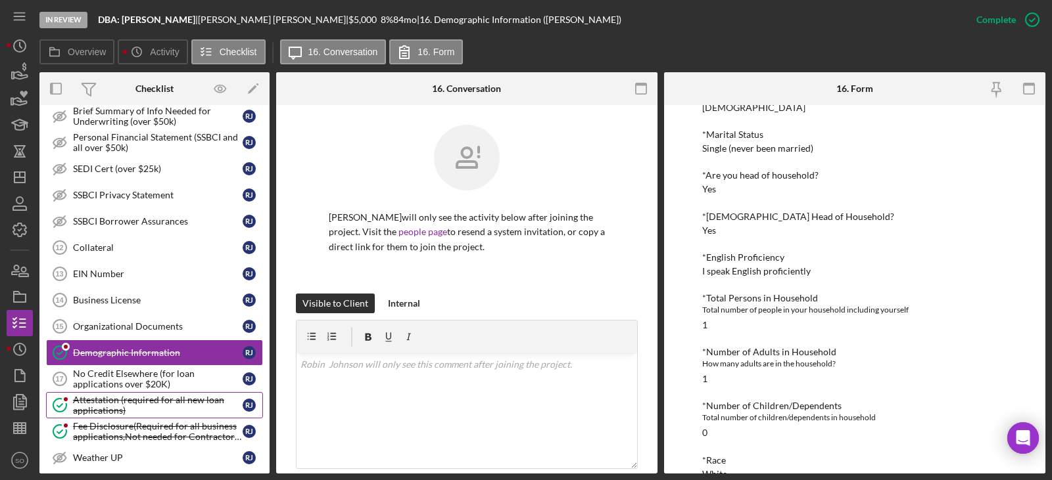
scroll to position [641, 0]
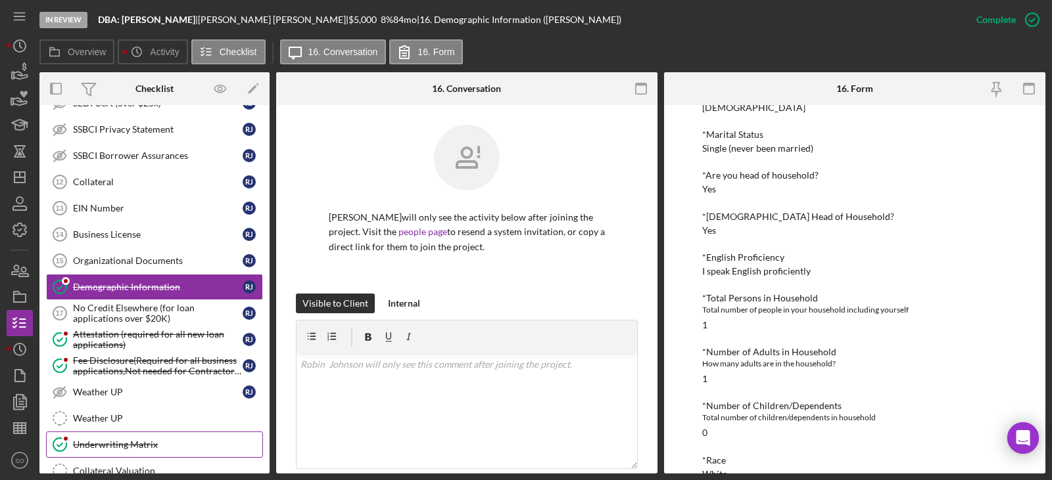
click at [137, 440] on div "Underwriting Matrix" at bounding box center [167, 445] width 189 height 11
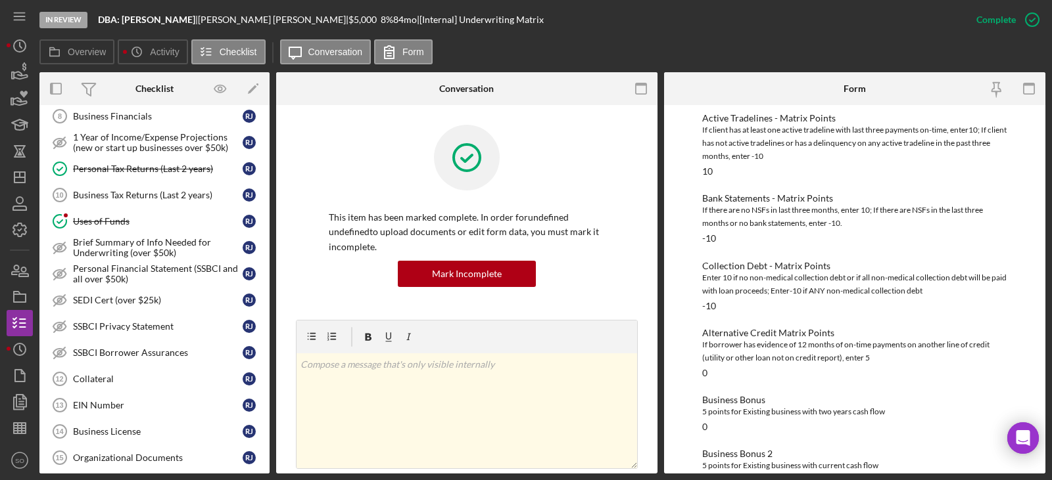
scroll to position [246, 0]
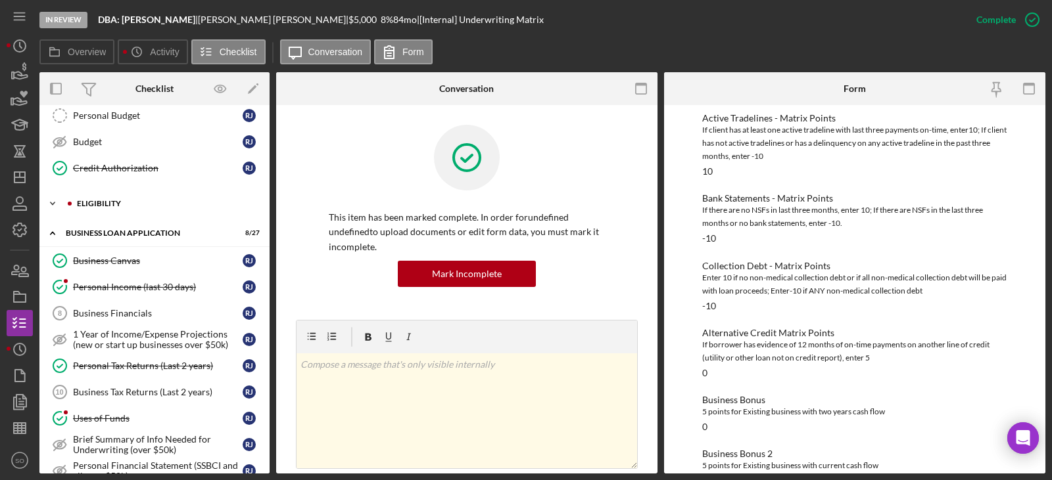
click at [139, 209] on div "Icon/Expander ELIGIBILITY 2 / 4" at bounding box center [154, 204] width 230 height 26
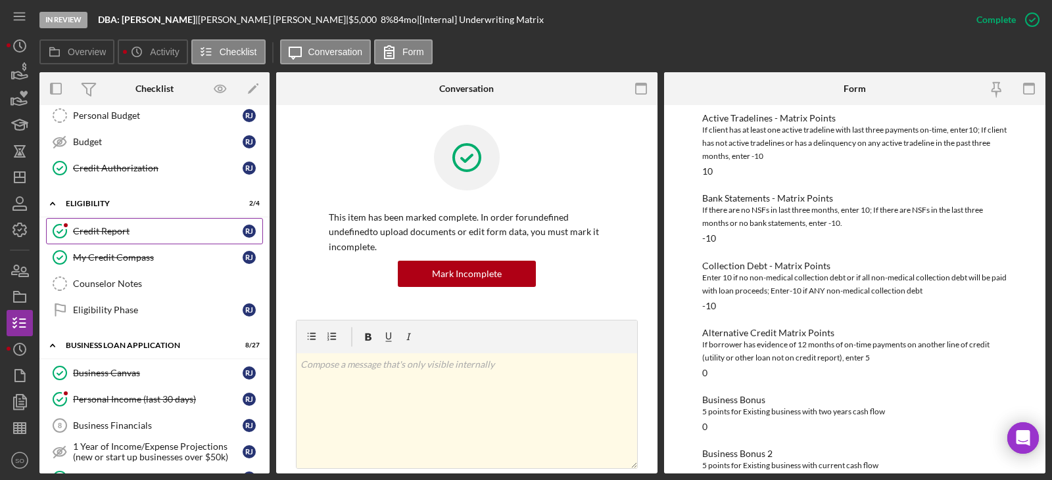
click at [127, 234] on div "Credit Report" at bounding box center [158, 231] width 170 height 11
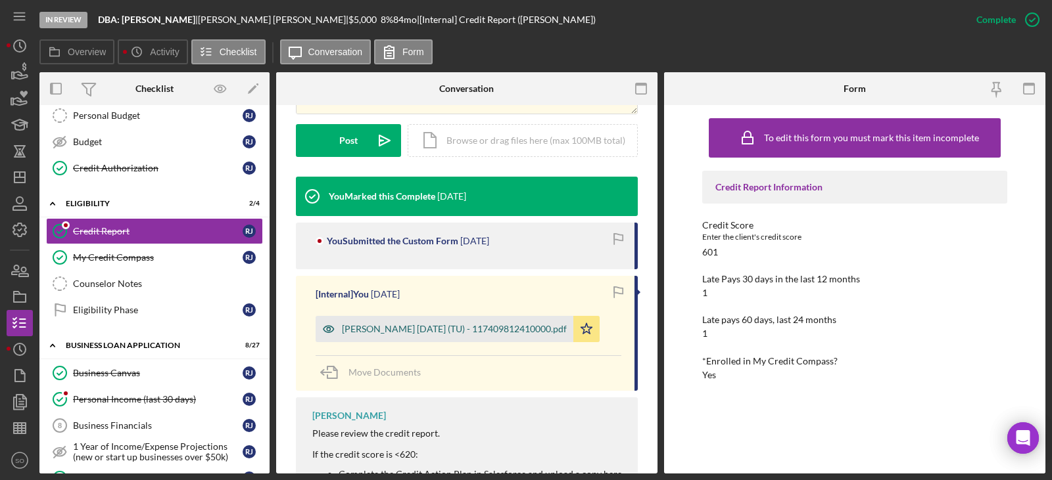
click at [455, 340] on div "Johnson, Robin 2025-08-20 (TU) - 117409812410000.pdf" at bounding box center [444, 329] width 258 height 26
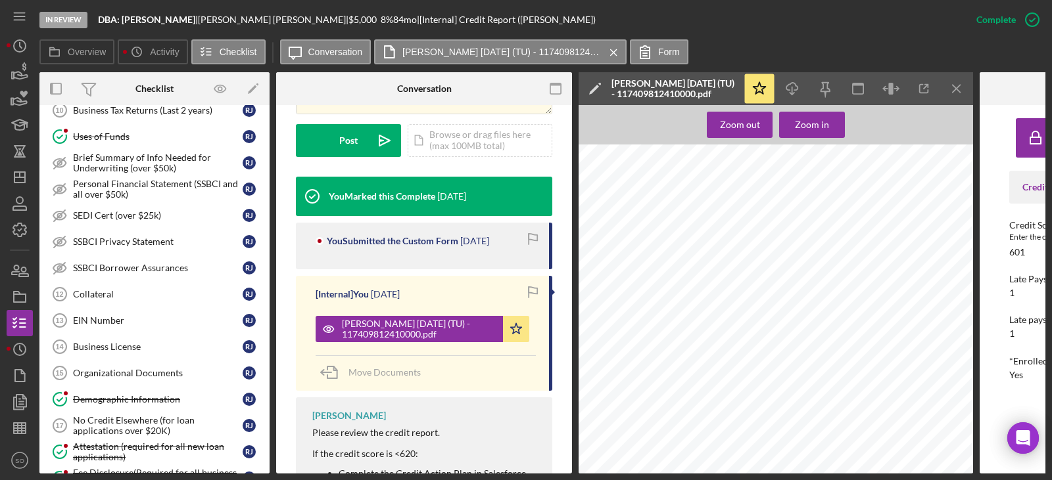
scroll to position [772, 0]
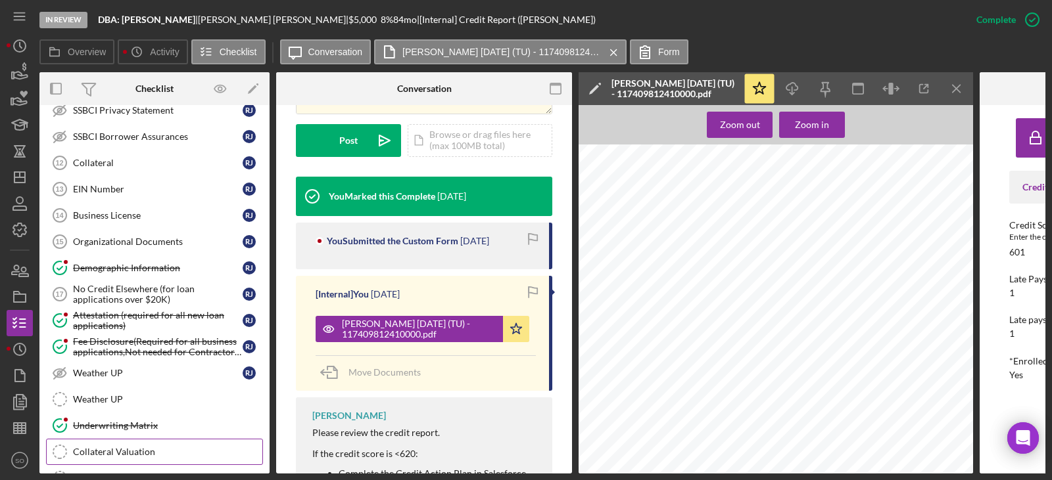
drag, startPoint x: 162, startPoint y: 420, endPoint x: 243, endPoint y: 453, distance: 87.9
click at [162, 421] on div "Underwriting Matrix" at bounding box center [167, 426] width 189 height 11
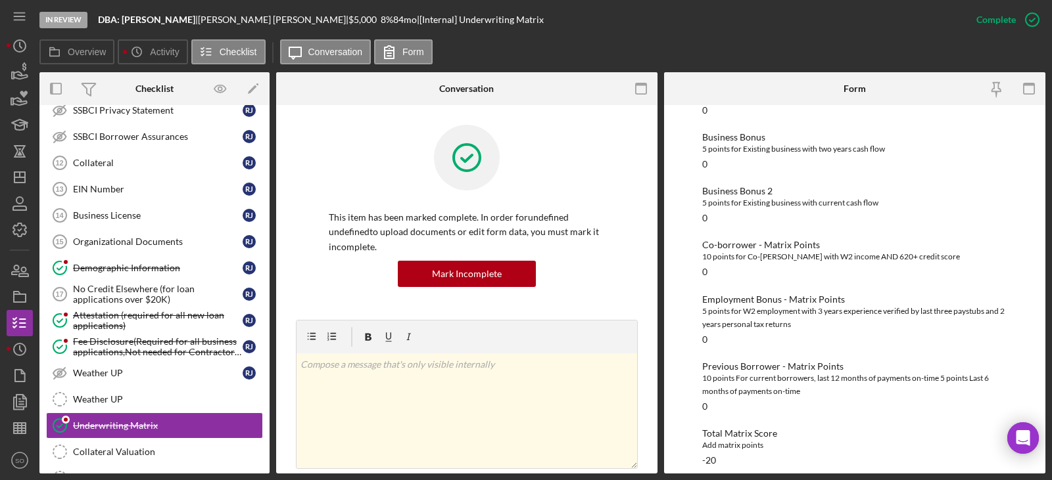
scroll to position [453, 0]
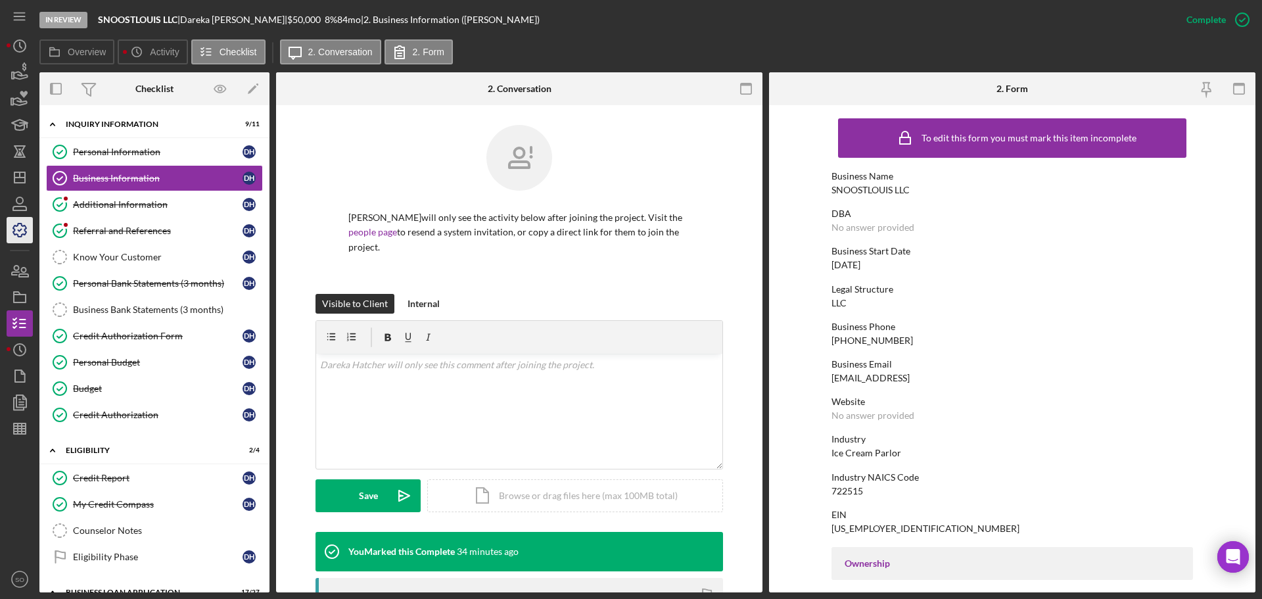
scroll to position [1155, 0]
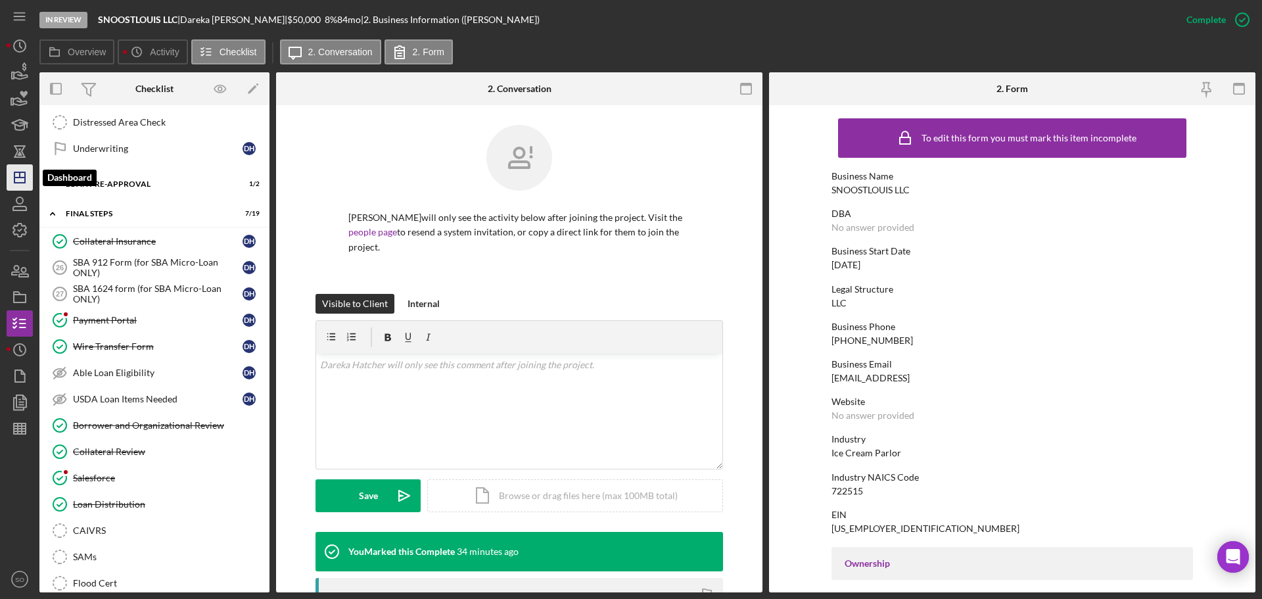
click at [15, 185] on icon "Icon/Dashboard" at bounding box center [19, 177] width 33 height 33
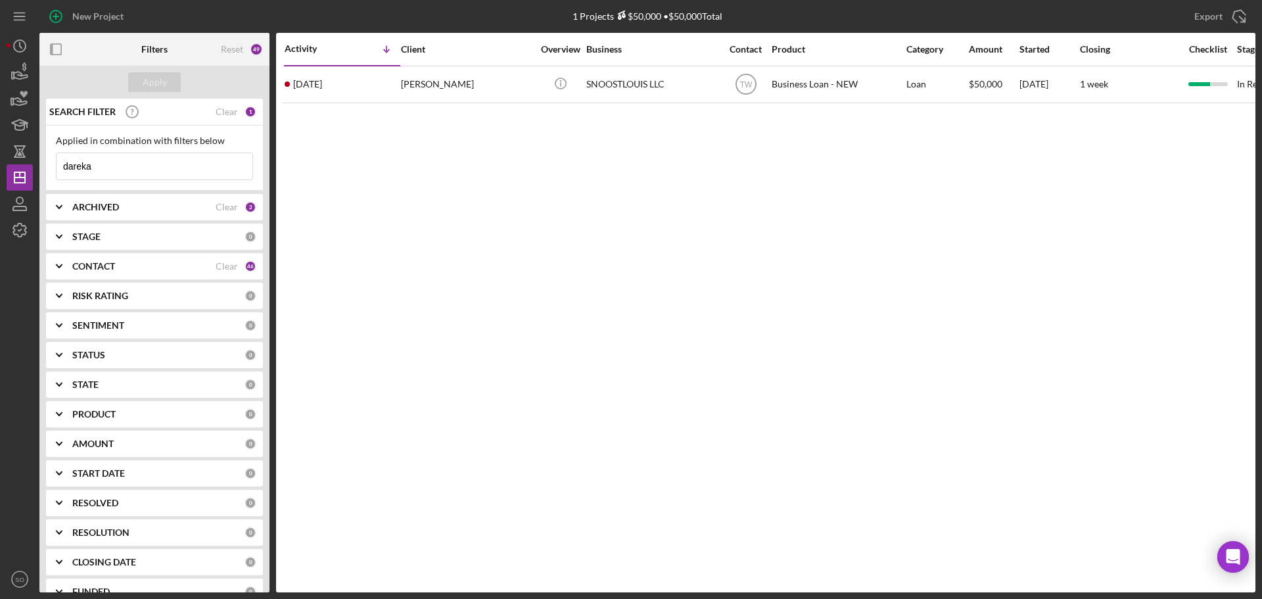
drag, startPoint x: 123, startPoint y: 169, endPoint x: 0, endPoint y: 175, distance: 123.1
click at [0, 175] on div "New Project 1 Projects $50,000 • $50,000 Total dareka Export Icon/Export Filter…" at bounding box center [631, 299] width 1262 height 599
type input "geroyce"
click at [156, 80] on div "Apply" at bounding box center [155, 82] width 24 height 20
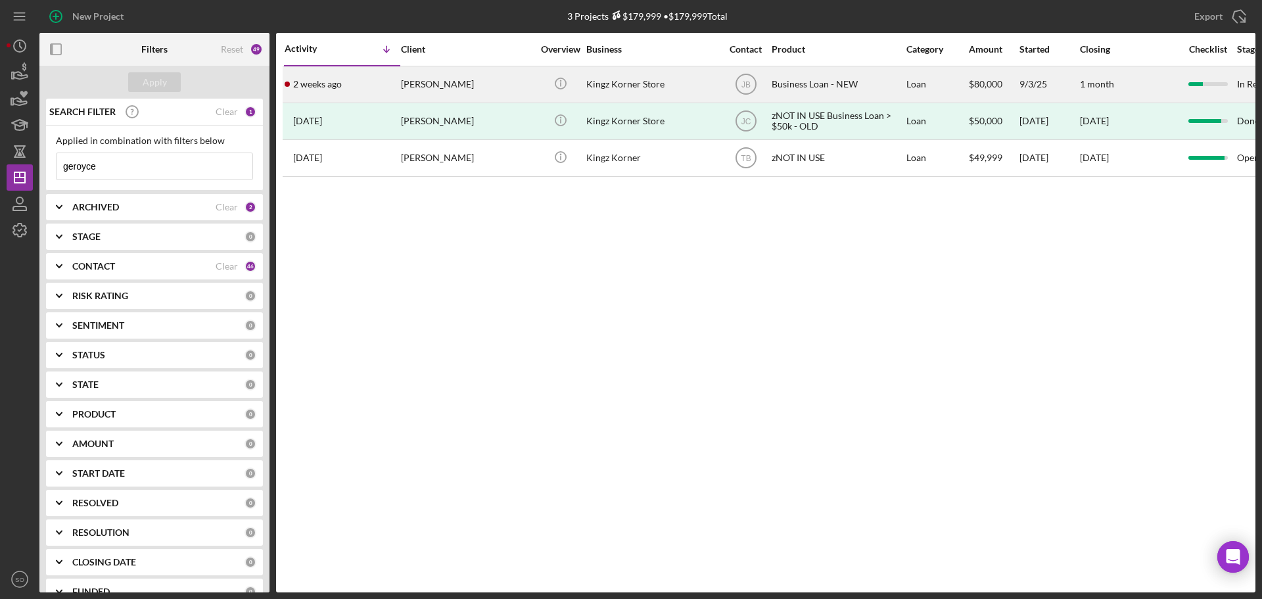
click at [367, 90] on div "[DATE] [PERSON_NAME]" at bounding box center [342, 84] width 115 height 35
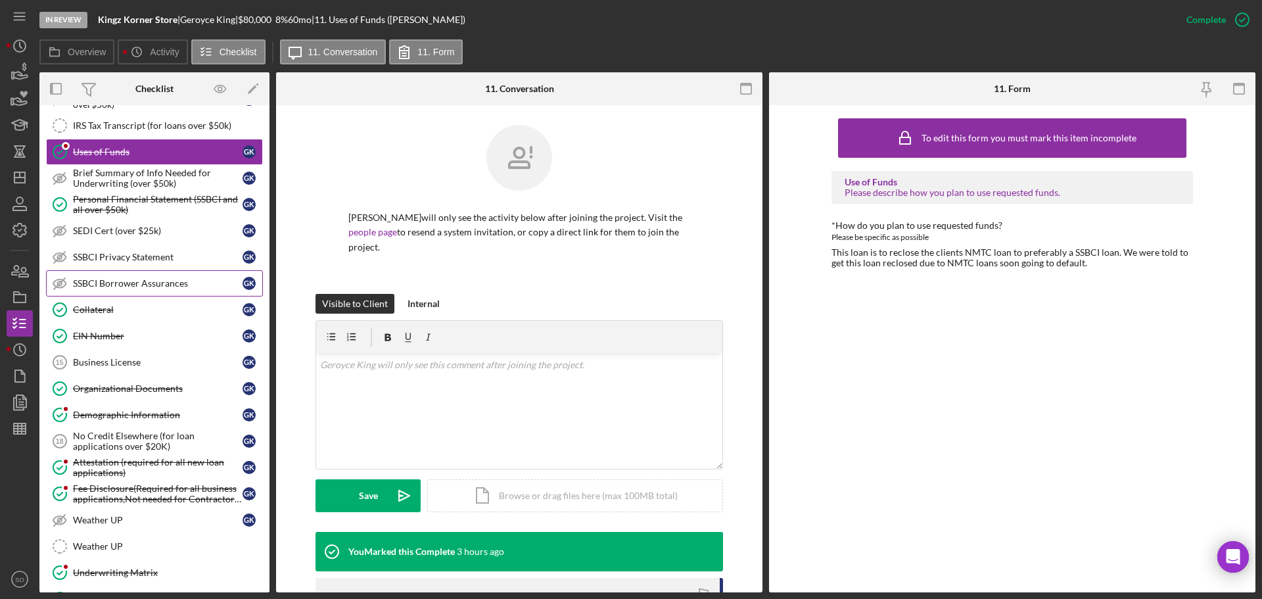
scroll to position [388, 0]
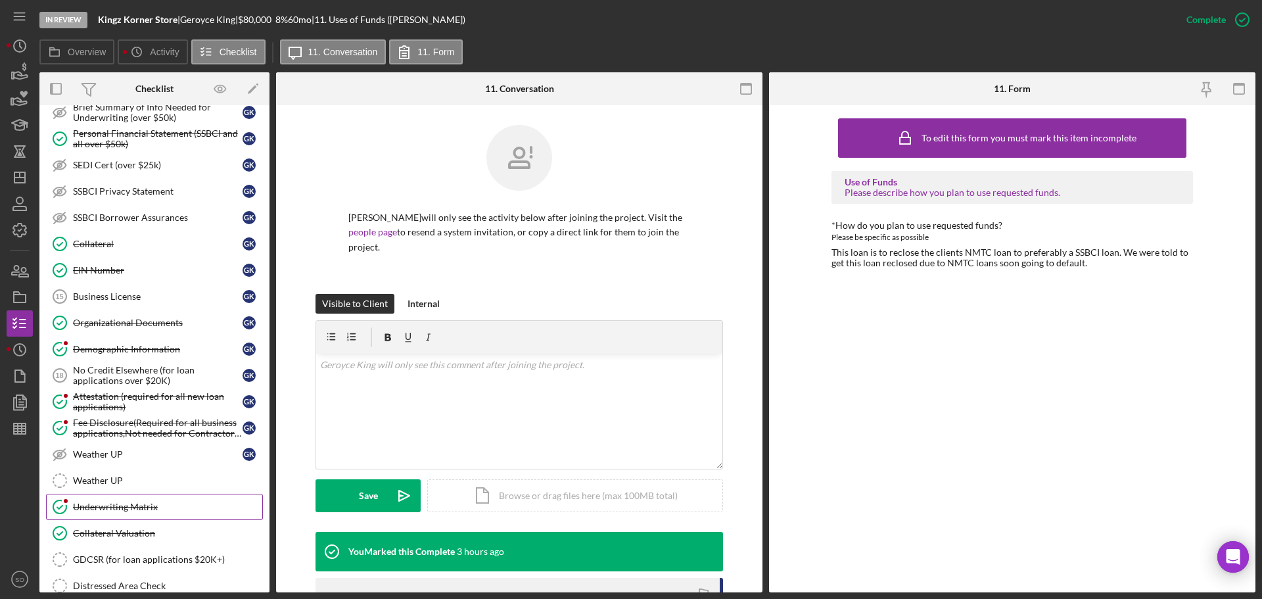
click at [177, 499] on link "Underwriting Matrix Underwriting Matrix" at bounding box center [154, 507] width 217 height 26
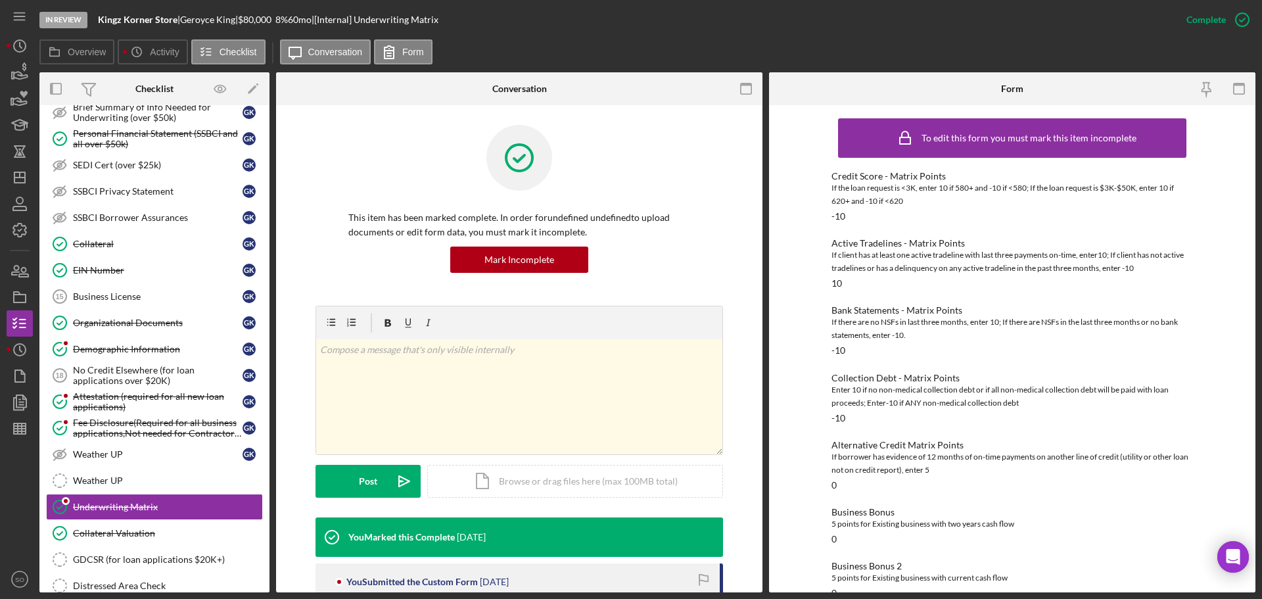
scroll to position [322, 0]
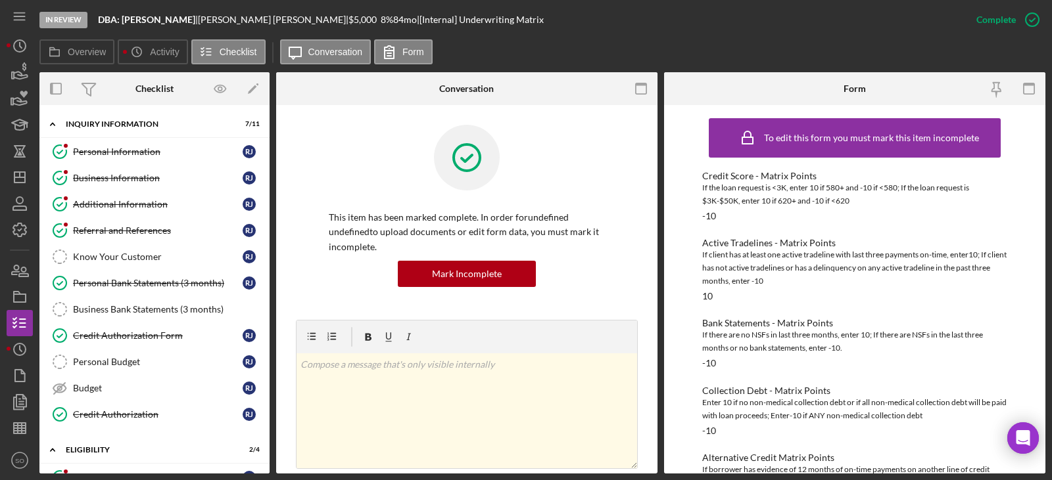
scroll to position [453, 0]
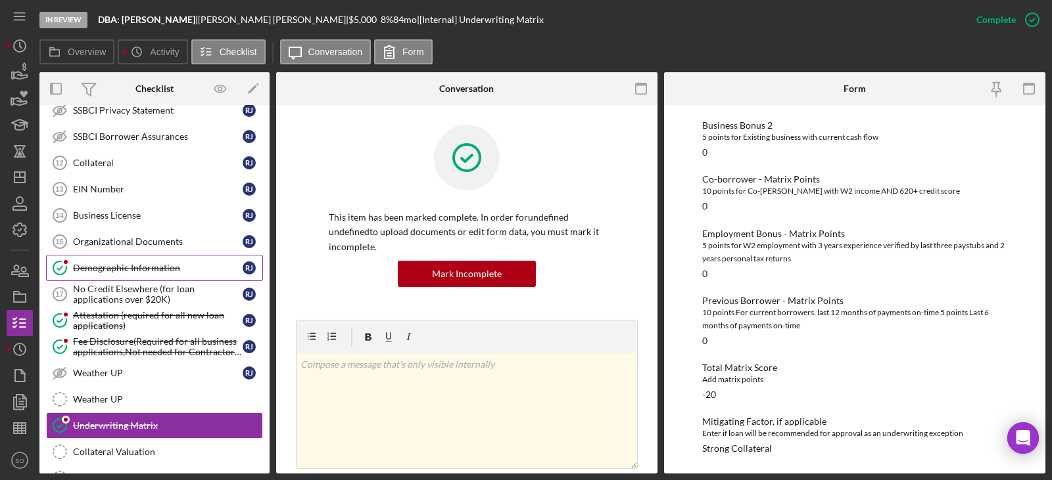
drag, startPoint x: 174, startPoint y: 268, endPoint x: 192, endPoint y: 281, distance: 21.7
click at [174, 268] on div "Demographic Information" at bounding box center [158, 268] width 170 height 11
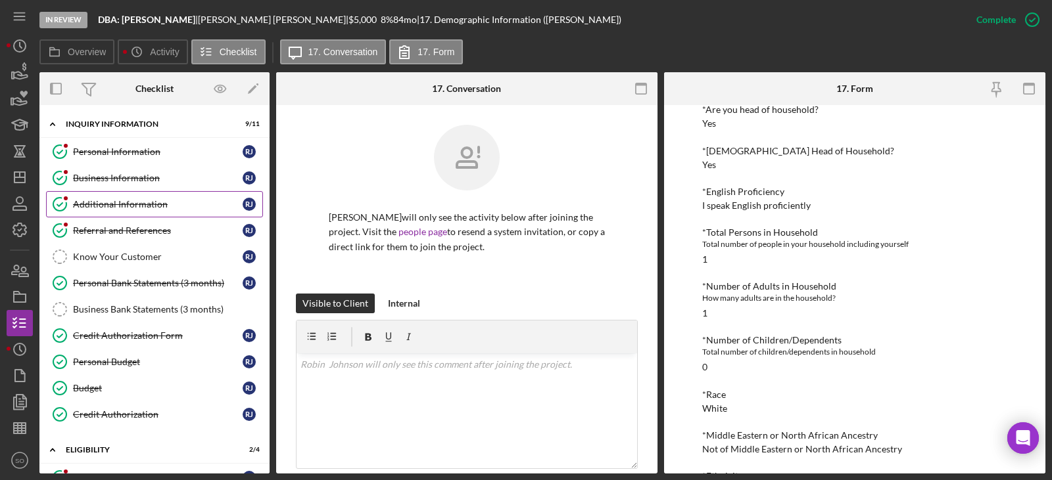
click at [125, 188] on link "Business Information Business Information R J" at bounding box center [154, 178] width 217 height 26
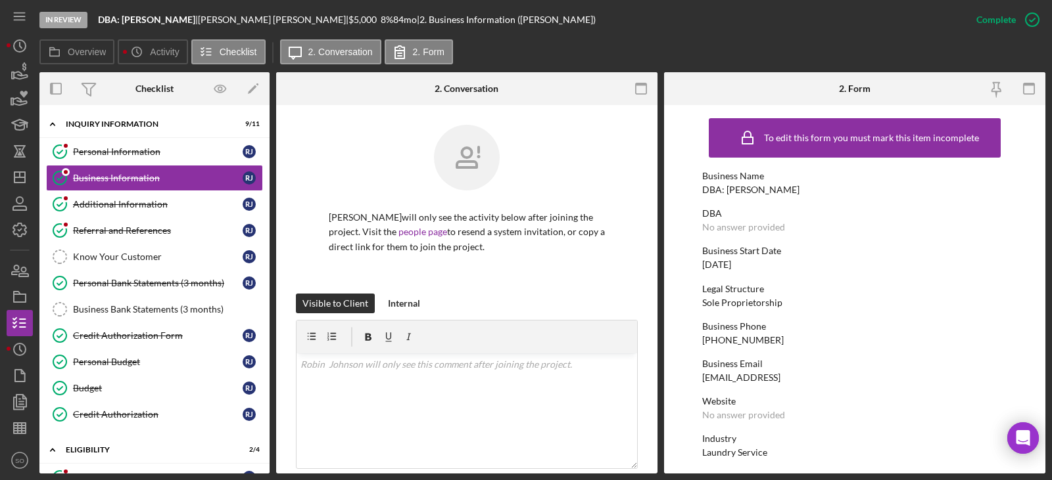
click at [741, 194] on div "DBA: [PERSON_NAME]" at bounding box center [750, 190] width 97 height 11
copy div "DBA: [PERSON_NAME]"
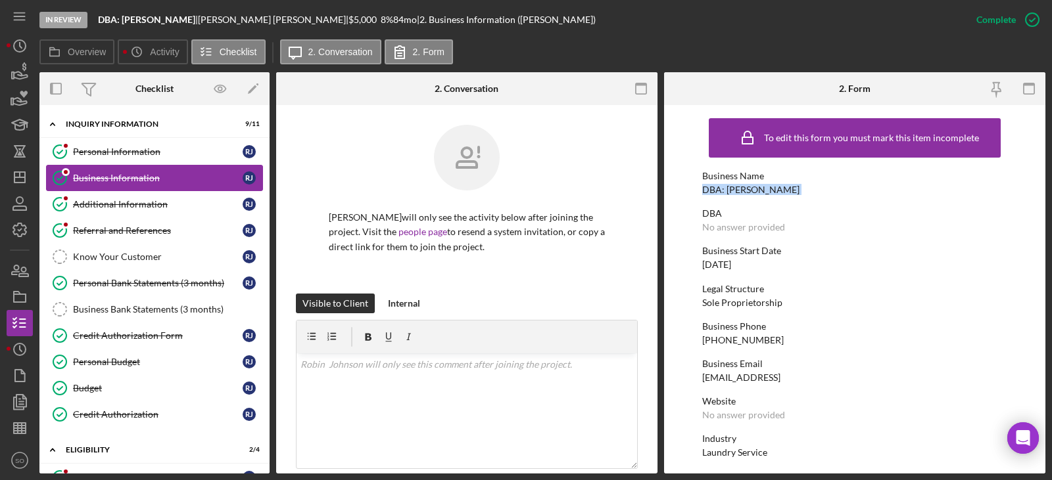
drag, startPoint x: 135, startPoint y: 158, endPoint x: 147, endPoint y: 166, distance: 14.8
click at [135, 158] on link "Personal Information Personal Information R J" at bounding box center [154, 152] width 217 height 26
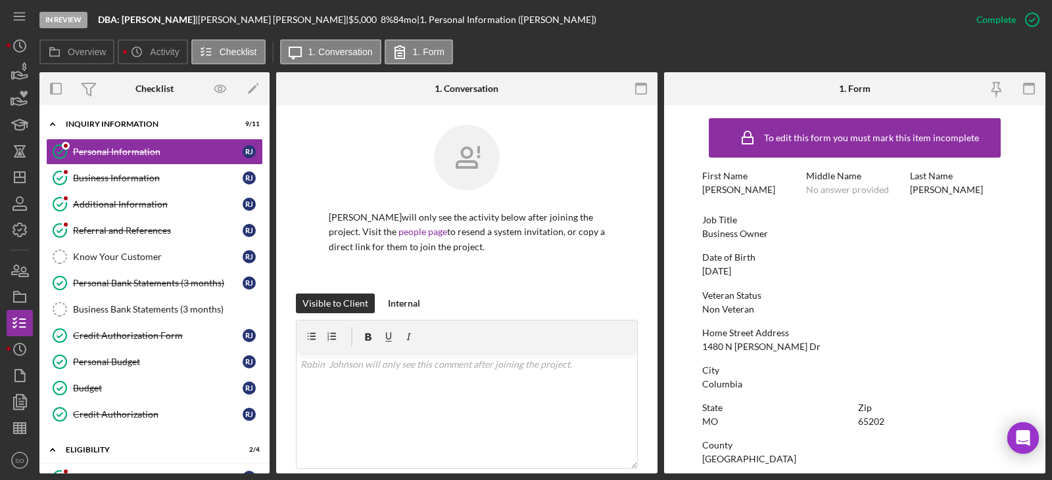
click at [720, 191] on div "[PERSON_NAME]" at bounding box center [738, 190] width 73 height 11
copy div "Robin"
click at [932, 193] on div "Johnson" at bounding box center [946, 190] width 73 height 11
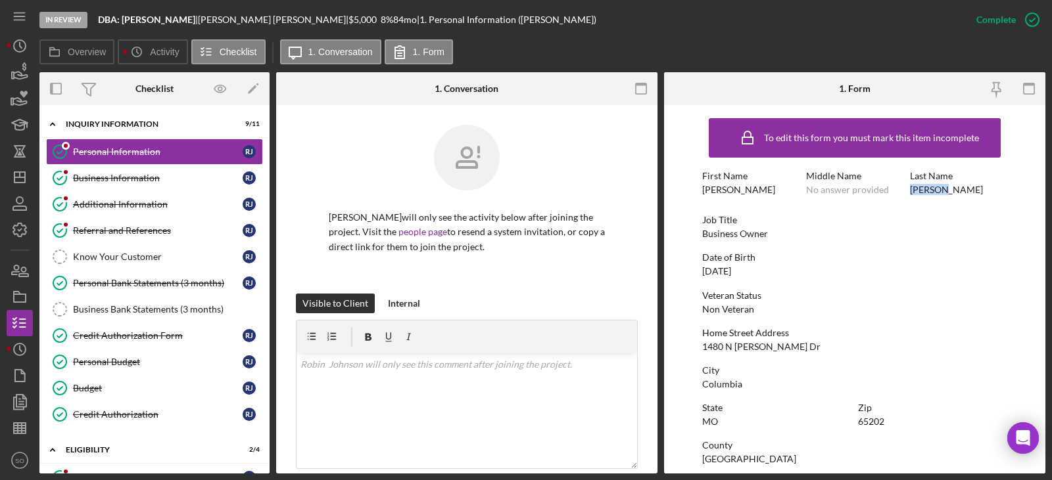
copy div "Johnson"
click at [747, 352] on div "To edit this form you must mark this item incomplete First Name Robin Middle Na…" at bounding box center [854, 412] width 305 height 600
click at [747, 346] on div "1480 N Dawn Dr" at bounding box center [761, 347] width 118 height 11
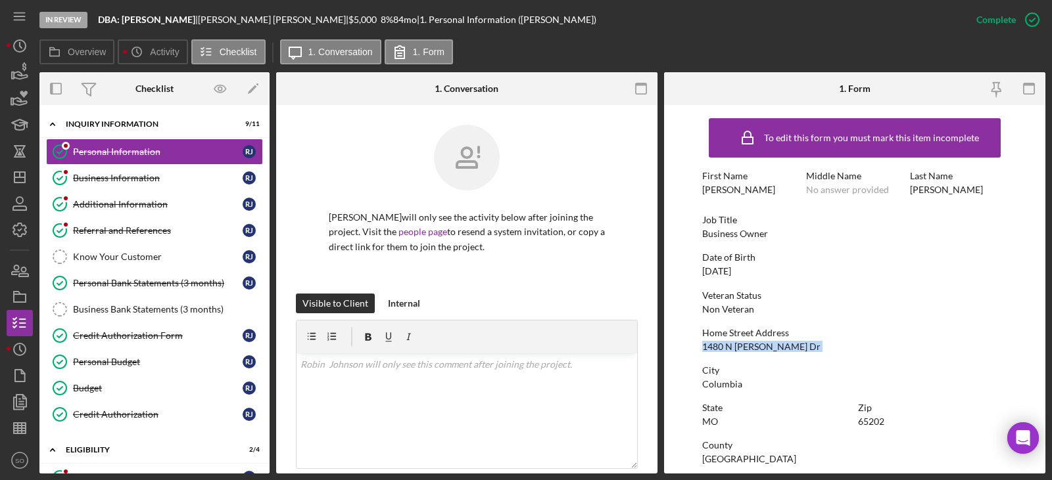
click at [747, 346] on div "1480 N Dawn Dr" at bounding box center [761, 347] width 118 height 11
copy div "1480 N Dawn Dr"
click at [720, 382] on div "Columbia" at bounding box center [722, 384] width 40 height 11
copy div "Columbia"
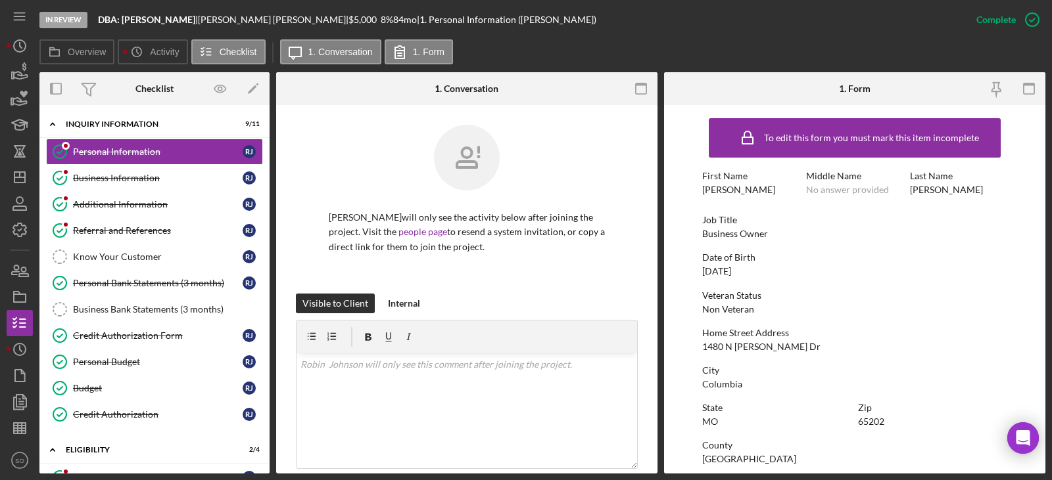
click at [864, 419] on div "65202" at bounding box center [871, 422] width 26 height 11
copy div "65202"
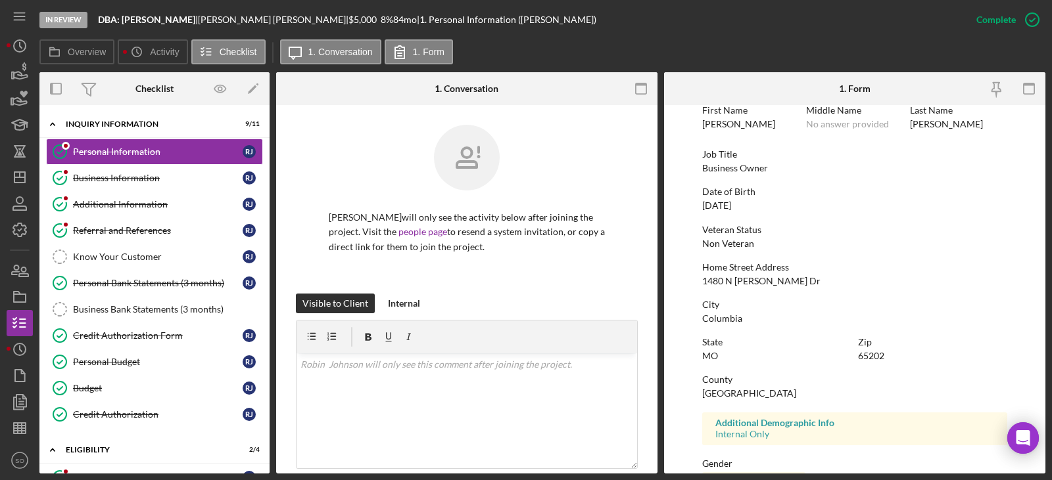
click at [728, 392] on div "Boone County" at bounding box center [749, 393] width 94 height 11
copy div "Boone County"
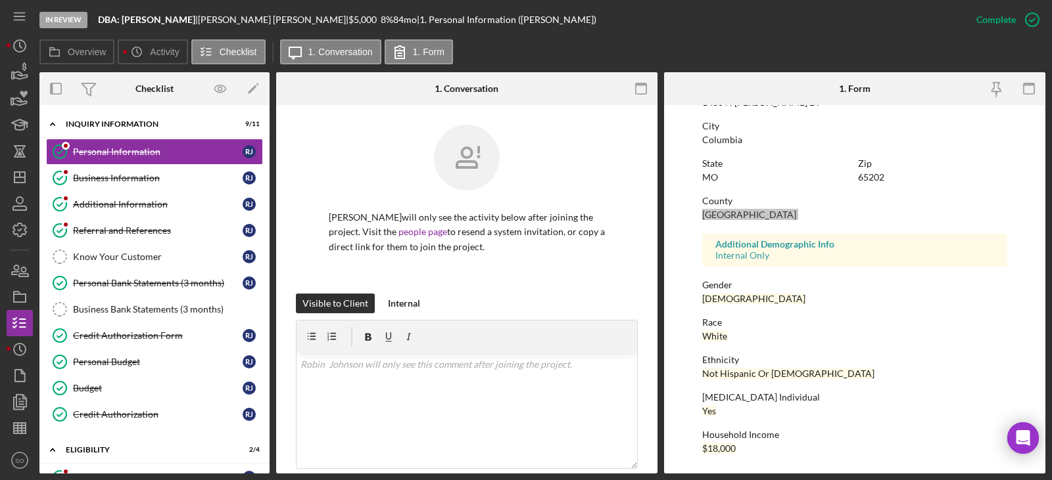
scroll to position [47, 0]
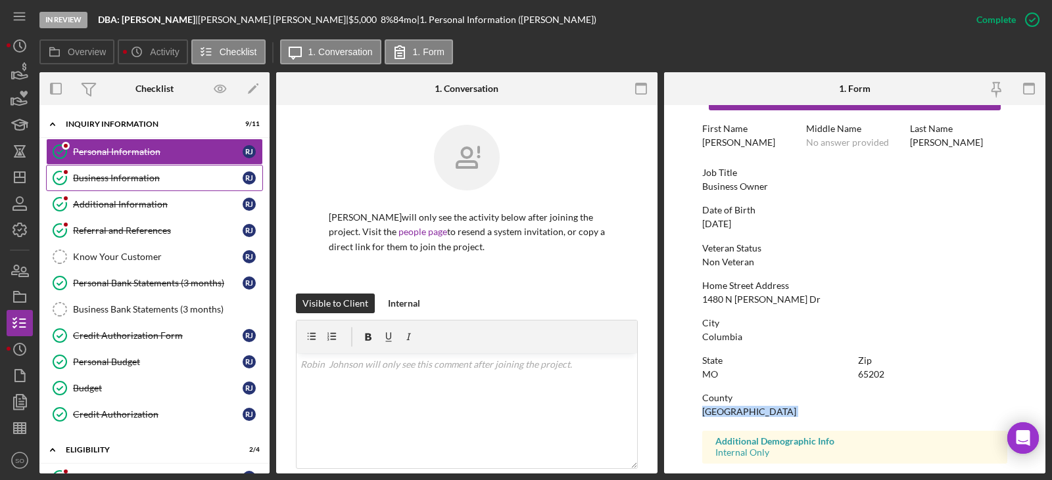
click at [147, 184] on link "Business Information Business Information R J" at bounding box center [154, 178] width 217 height 26
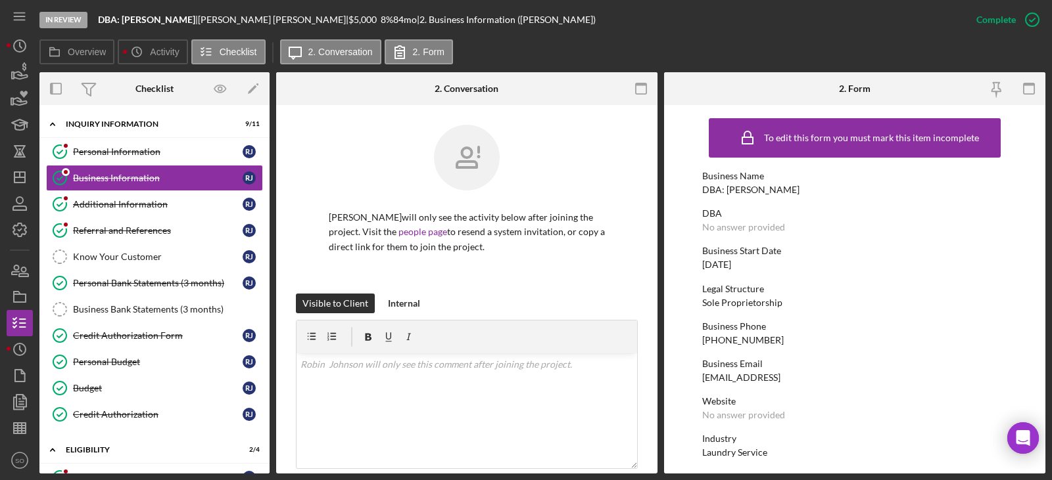
scroll to position [131, 0]
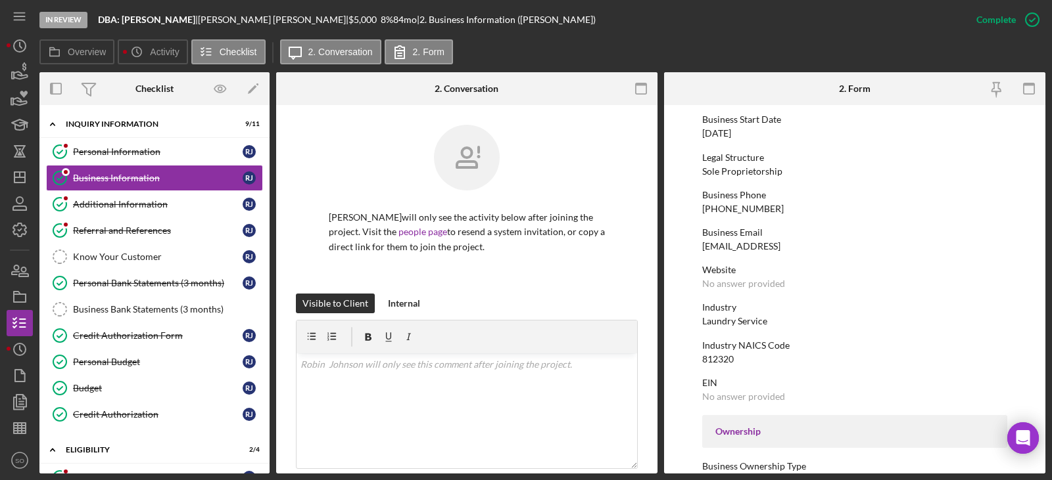
click at [745, 319] on div "Laundry Service" at bounding box center [734, 321] width 65 height 11
copy div "Laundry Service"
drag, startPoint x: 147, startPoint y: 334, endPoint x: 163, endPoint y: 344, distance: 19.2
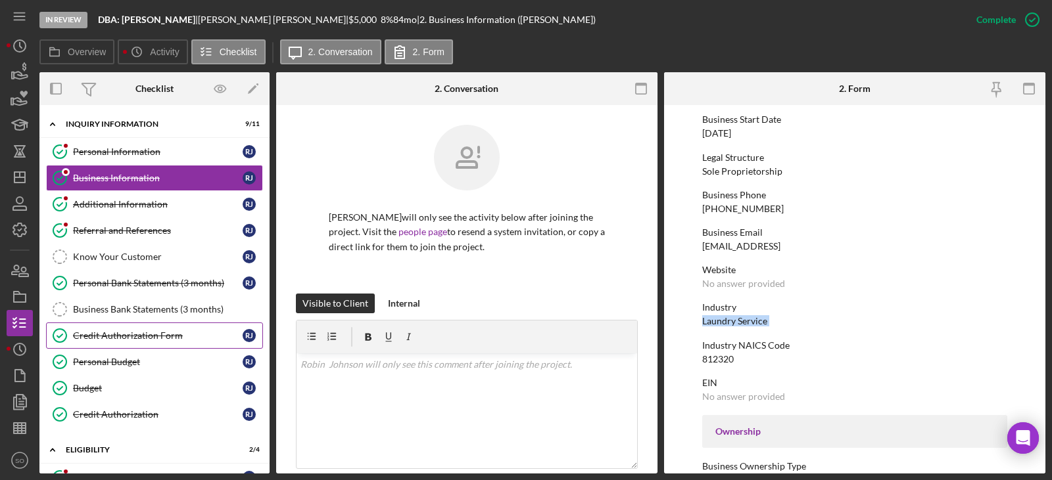
click at [147, 334] on div "Credit Authorization Form" at bounding box center [158, 336] width 170 height 11
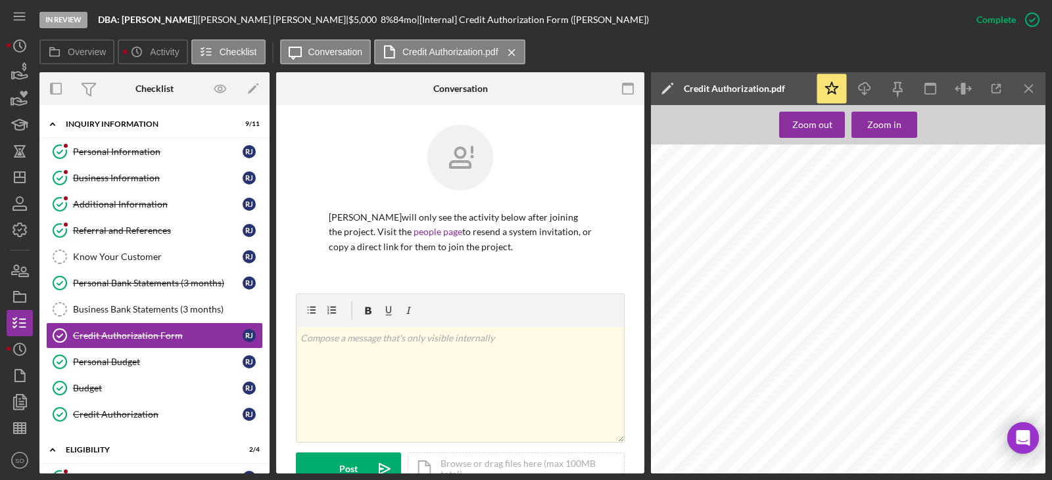
click at [765, 369] on span "Johnsonrobin0239@gmail.com" at bounding box center [774, 372] width 101 height 6
copy span "Johnsonrobin0239@gmail.com"
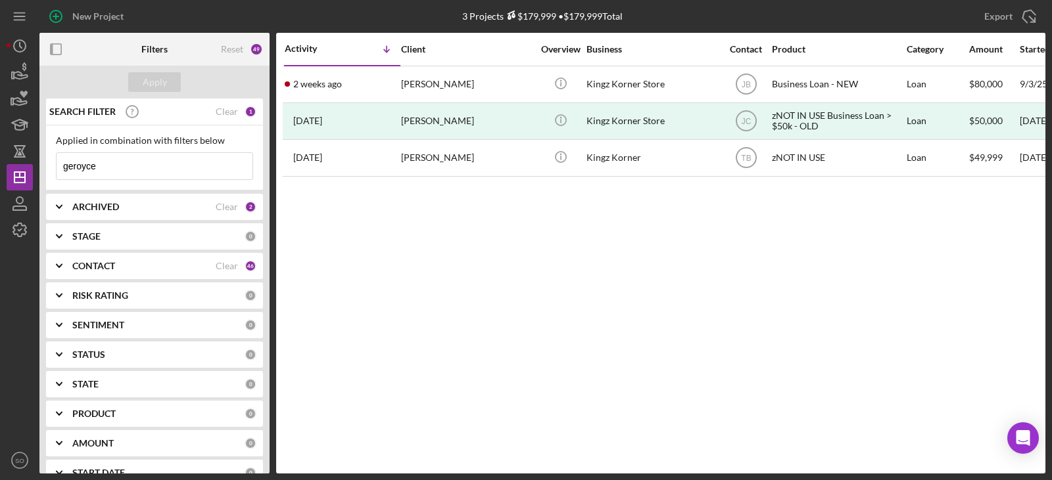
click at [158, 161] on input "geroyce" at bounding box center [155, 166] width 196 height 26
drag, startPoint x: 151, startPoint y: 165, endPoint x: -23, endPoint y: 168, distance: 173.5
click at [0, 168] on html "New Project 3 Projects $179,999 • $179,999 Total geroyce Export Icon/Export Fil…" at bounding box center [526, 240] width 1052 height 480
click at [158, 85] on div "Apply" at bounding box center [155, 82] width 24 height 20
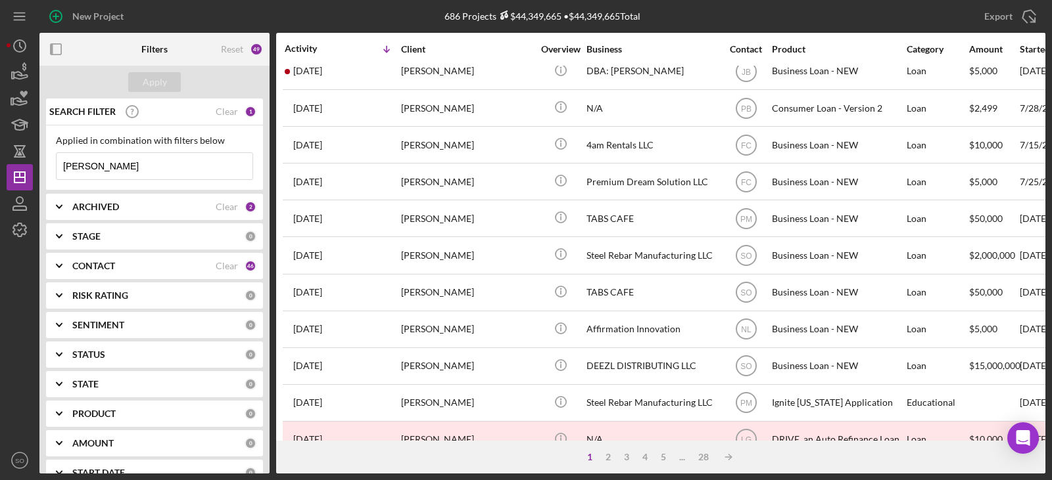
scroll to position [394, 0]
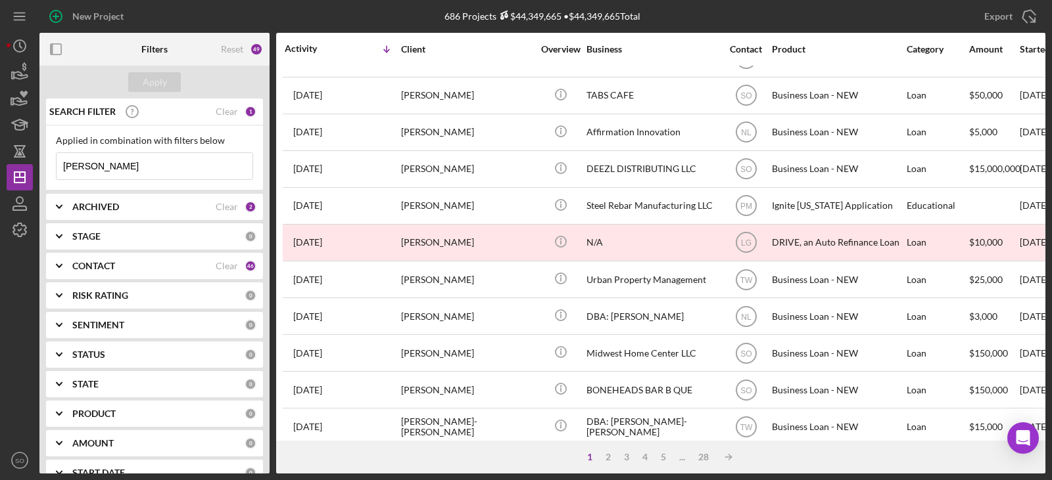
click at [146, 162] on input "[PERSON_NAME]" at bounding box center [155, 166] width 196 height 26
type input "[PERSON_NAME]"
click at [163, 84] on div "Apply" at bounding box center [155, 82] width 24 height 20
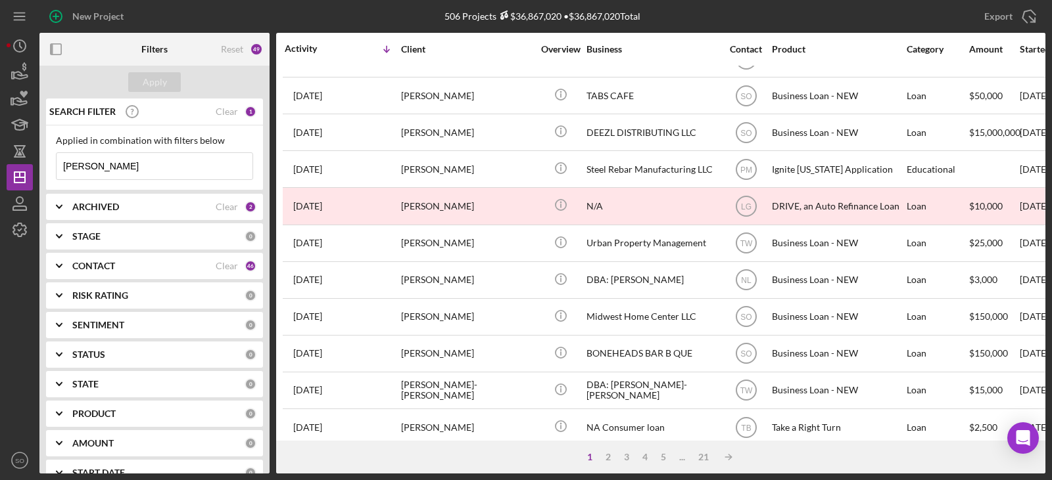
scroll to position [0, 0]
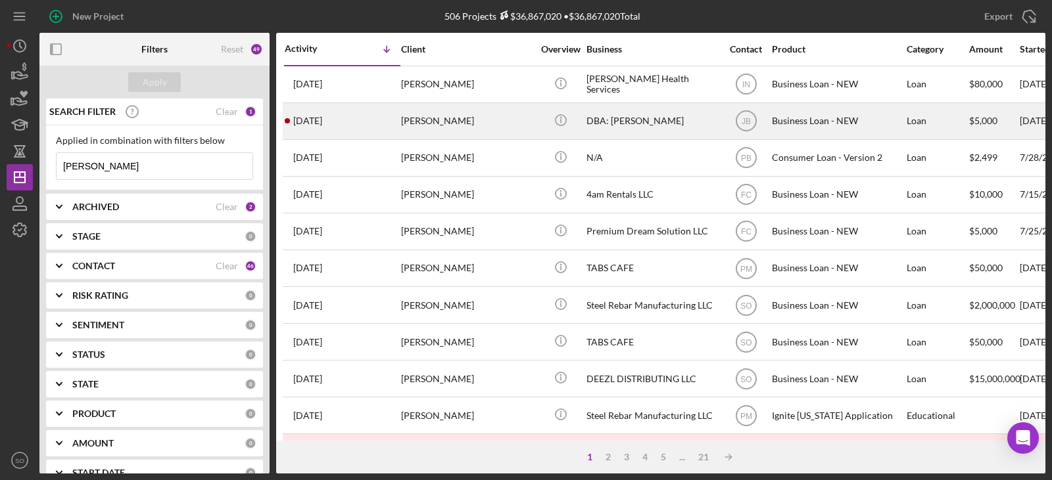
click at [421, 124] on div "[PERSON_NAME]" at bounding box center [466, 121] width 131 height 35
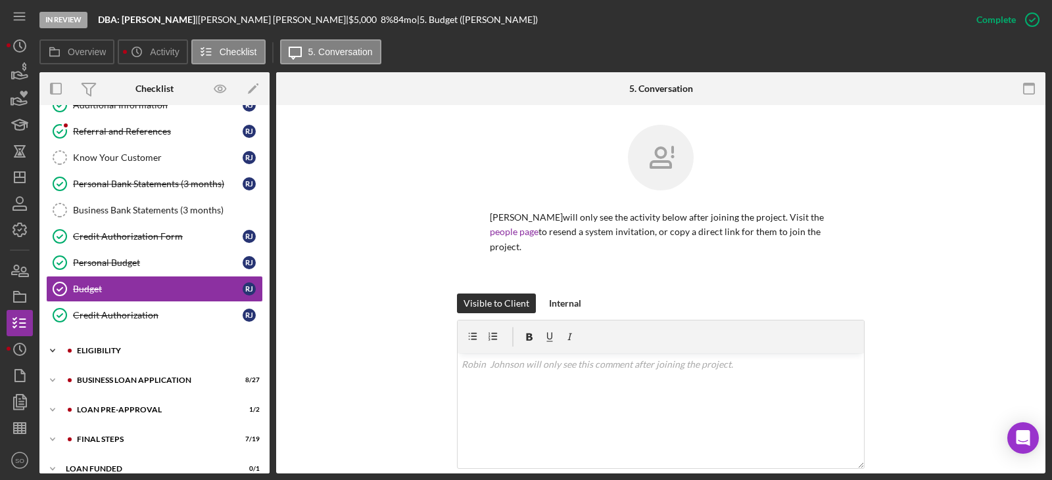
scroll to position [115, 0]
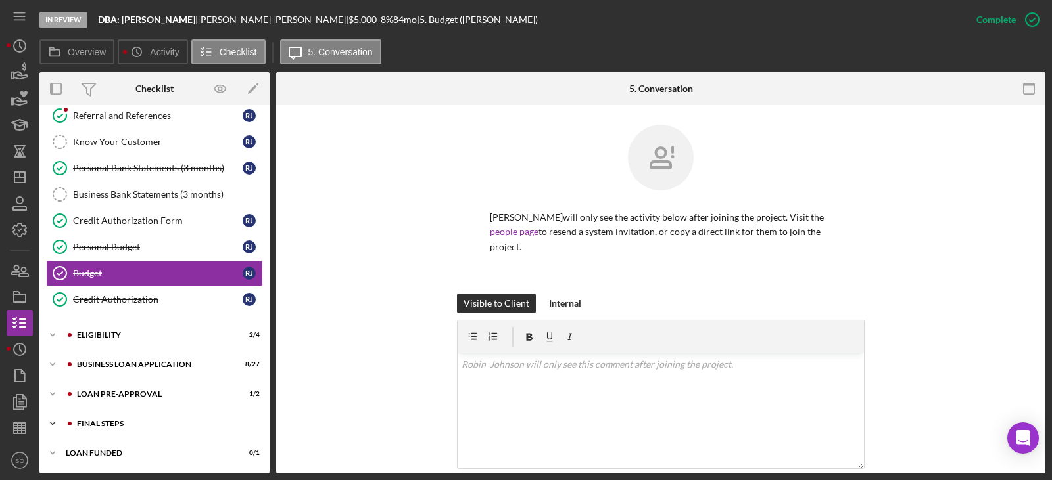
click at [140, 420] on div "FINAL STEPS" at bounding box center [165, 424] width 176 height 8
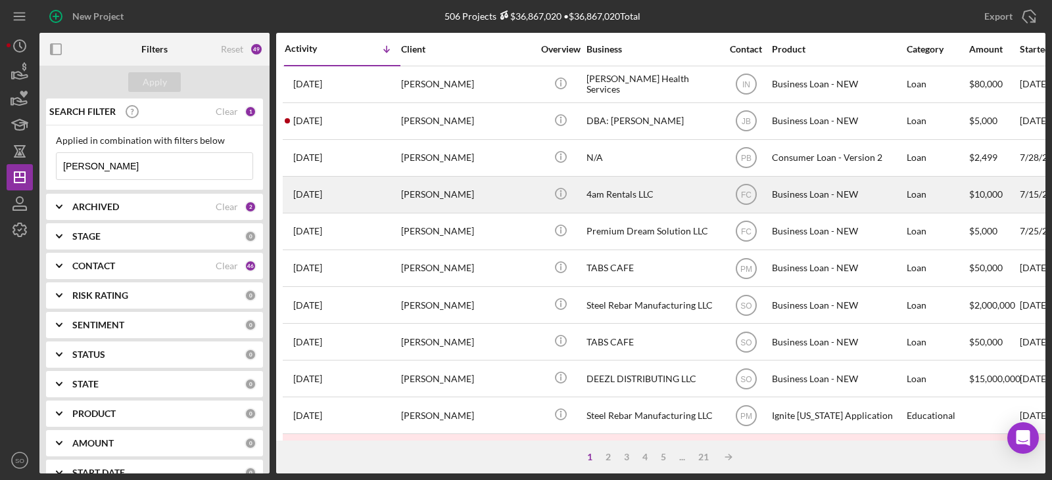
scroll to position [263, 0]
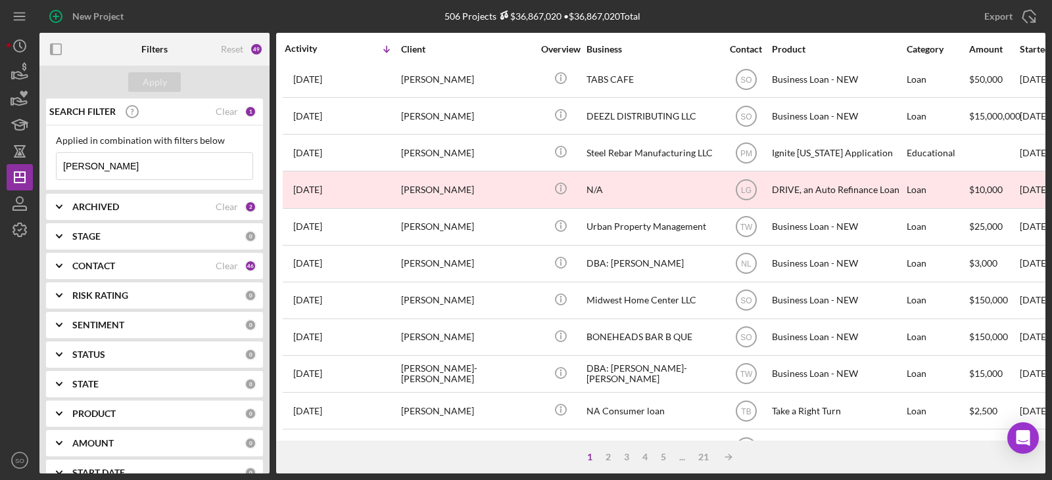
click at [193, 264] on div "CONTACT" at bounding box center [143, 266] width 143 height 11
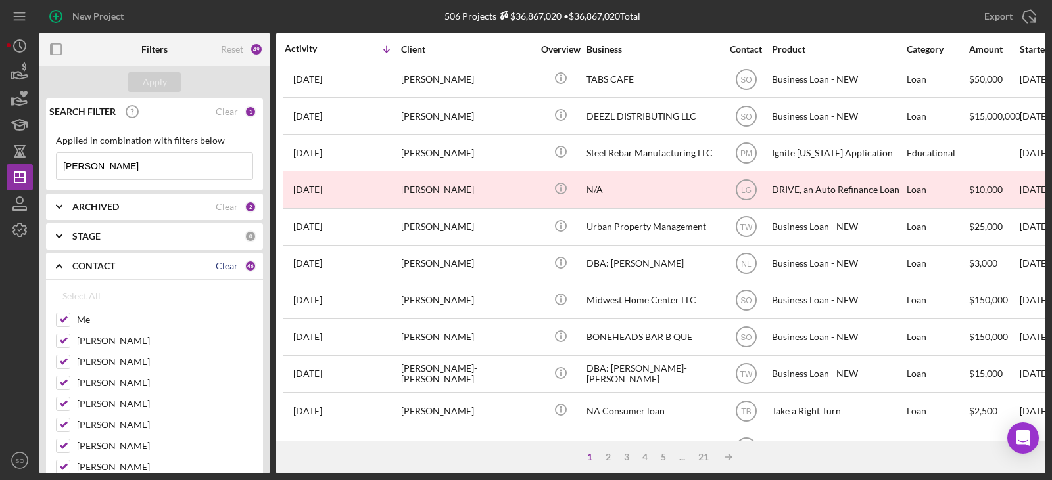
click at [227, 261] on div "Clear" at bounding box center [227, 266] width 22 height 11
checkbox input "false"
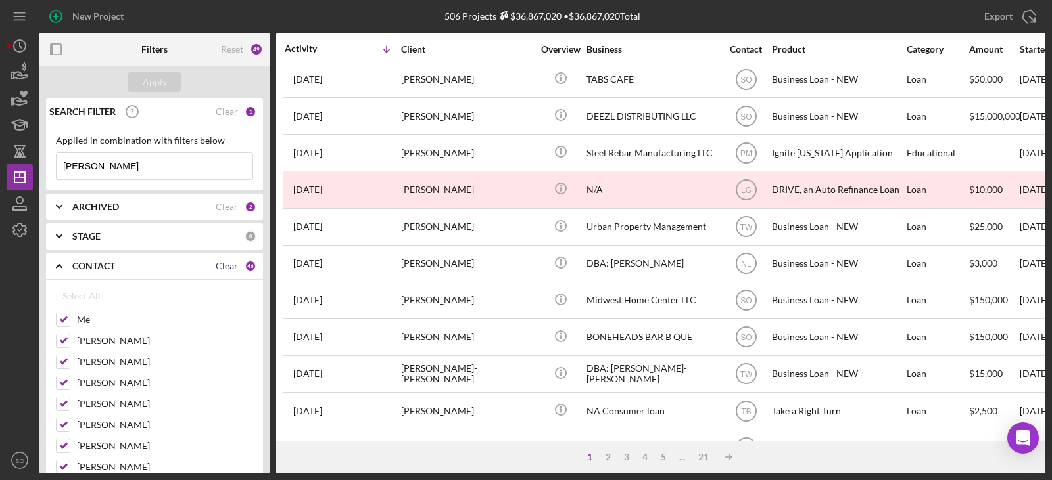
checkbox input "false"
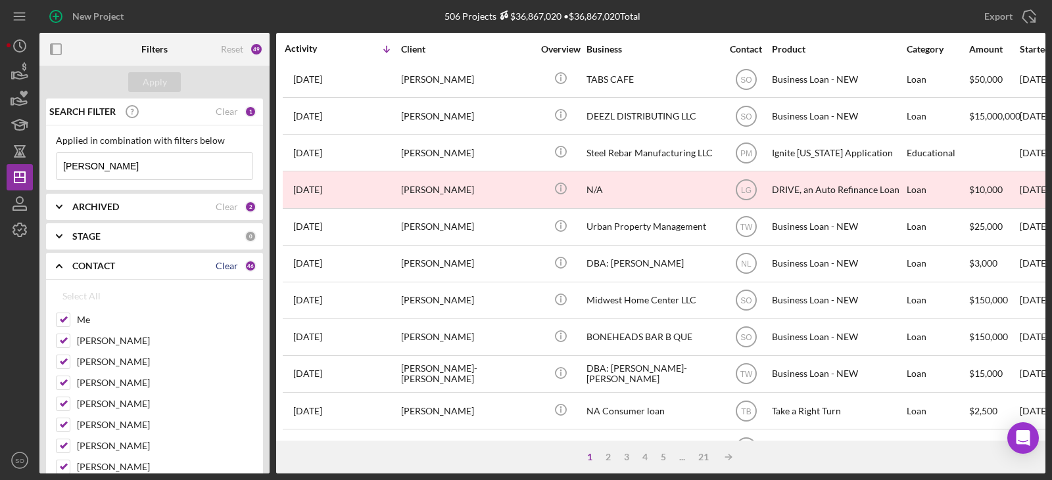
checkbox input "false"
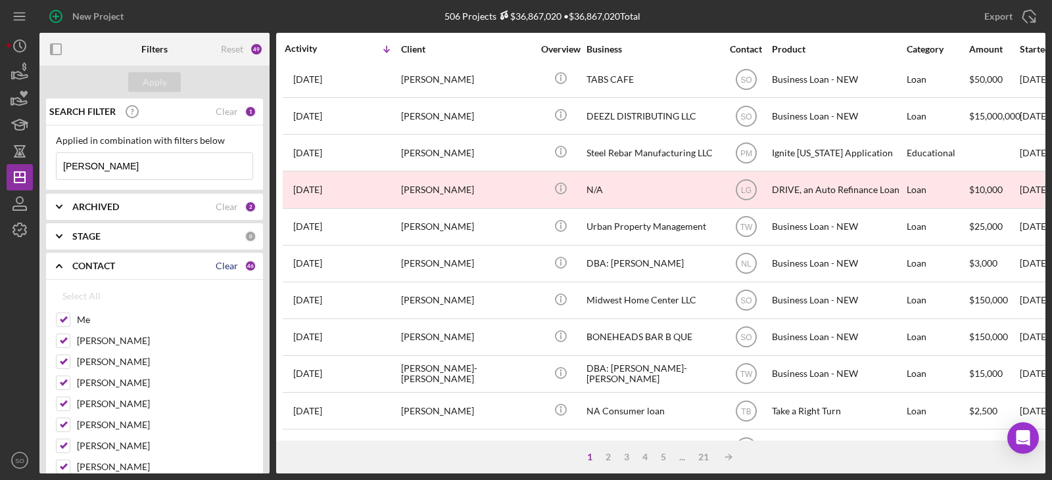
checkbox input "false"
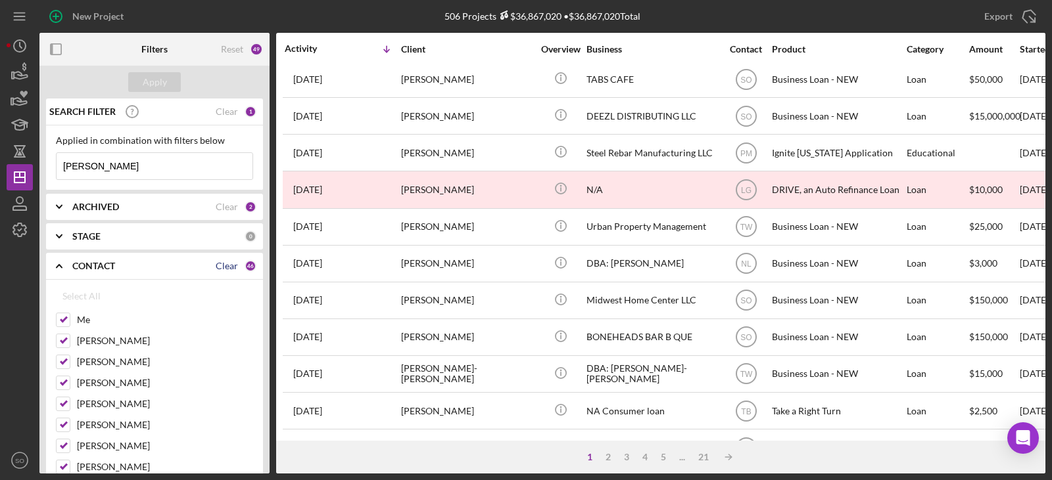
checkbox input "false"
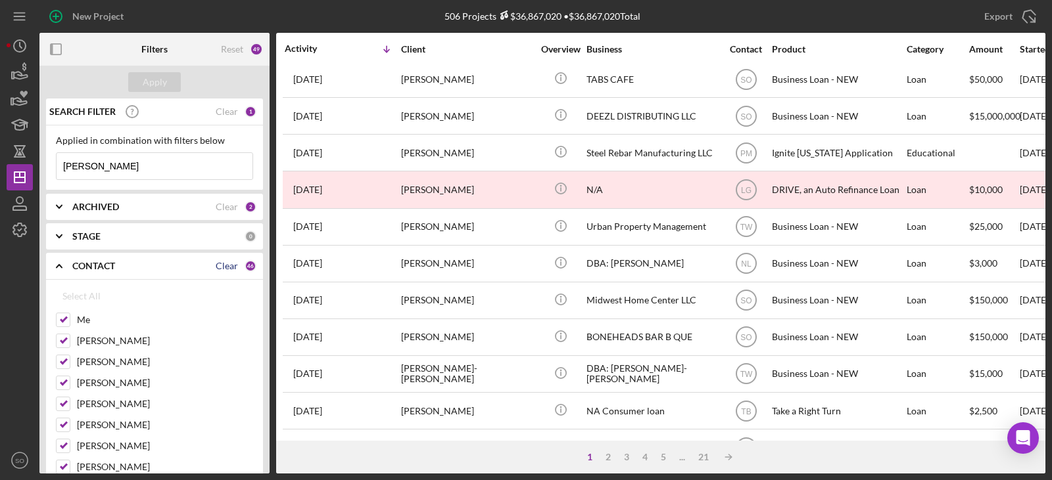
checkbox input "false"
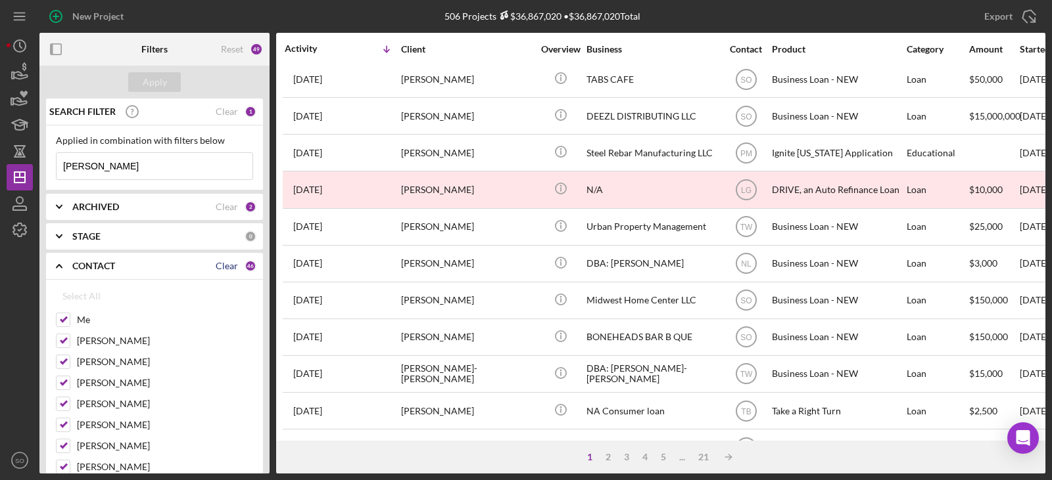
checkbox input "false"
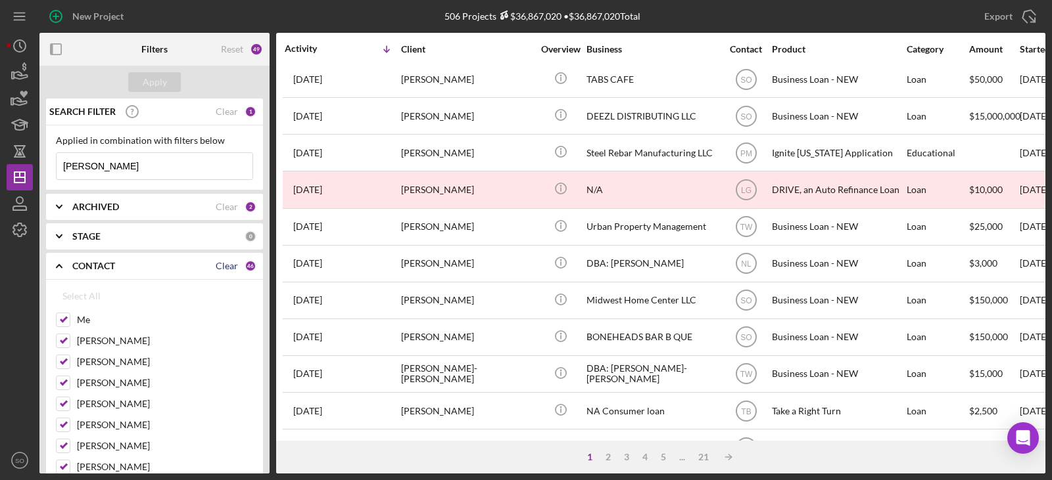
checkbox input "false"
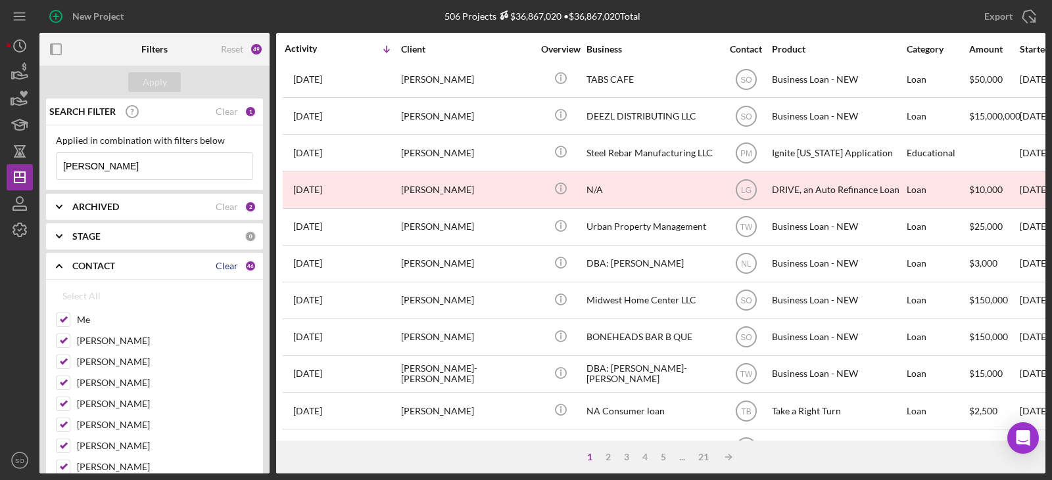
checkbox input "false"
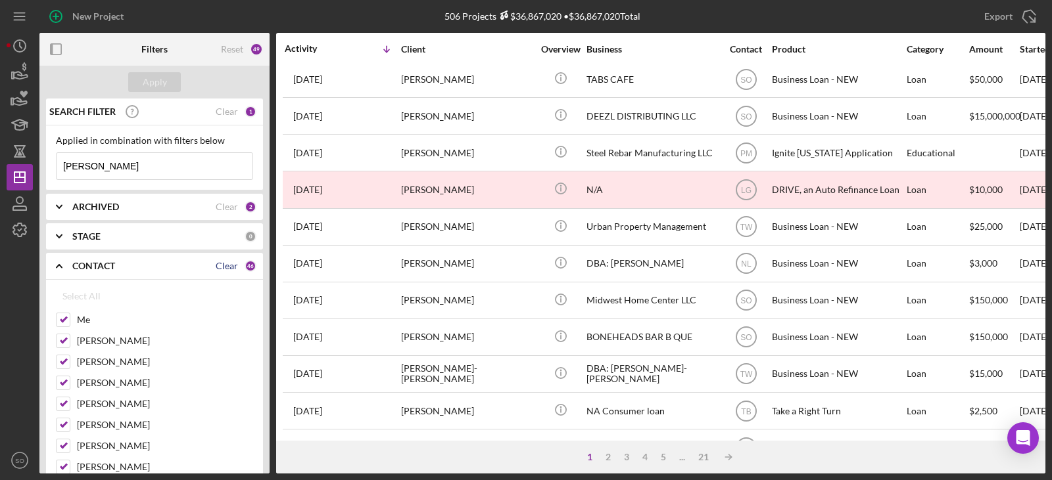
checkbox input "false"
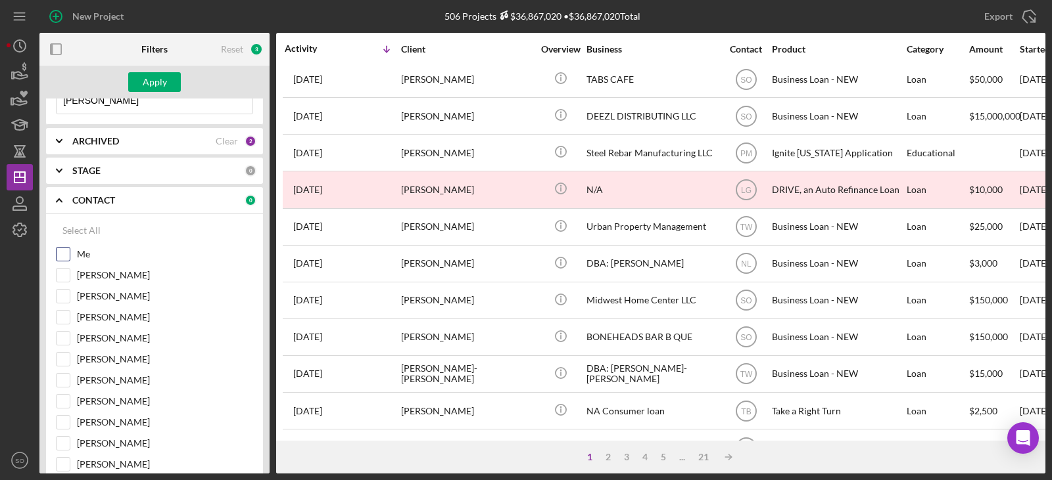
click at [58, 254] on input "Me" at bounding box center [63, 254] width 13 height 13
checkbox input "true"
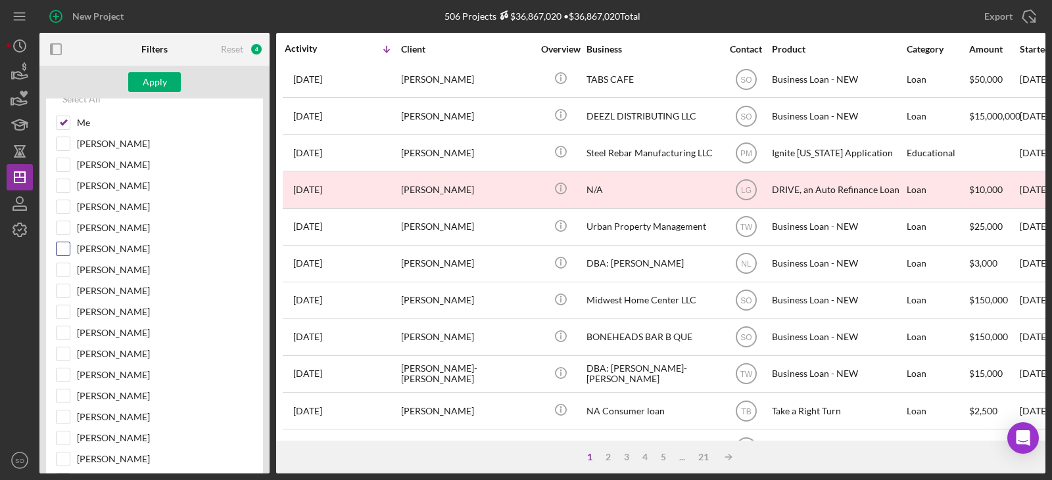
scroll to position [329, 0]
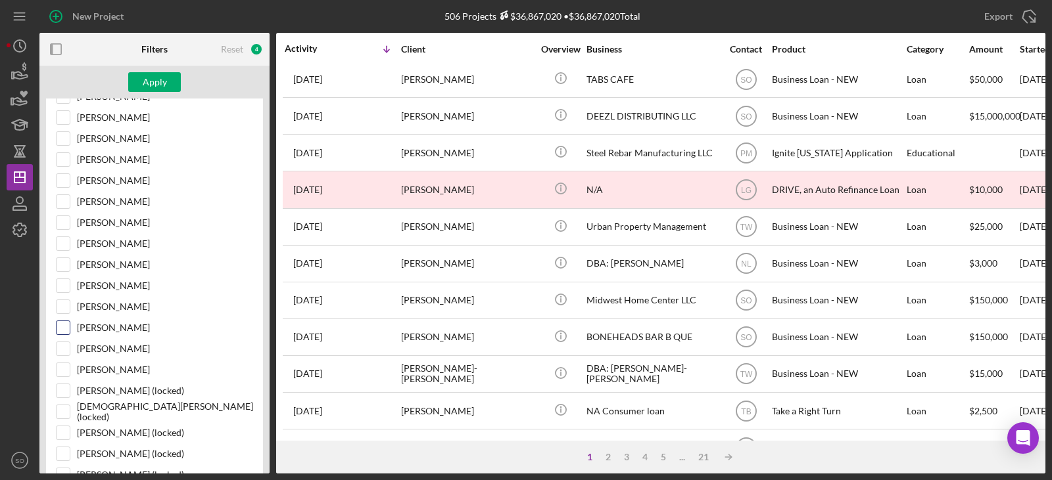
click at [66, 328] on input "[PERSON_NAME]" at bounding box center [63, 327] width 13 height 13
checkbox input "true"
click at [57, 288] on input "Travis Williams" at bounding box center [63, 285] width 13 height 13
checkbox input "true"
click at [145, 85] on div "Apply" at bounding box center [155, 82] width 24 height 20
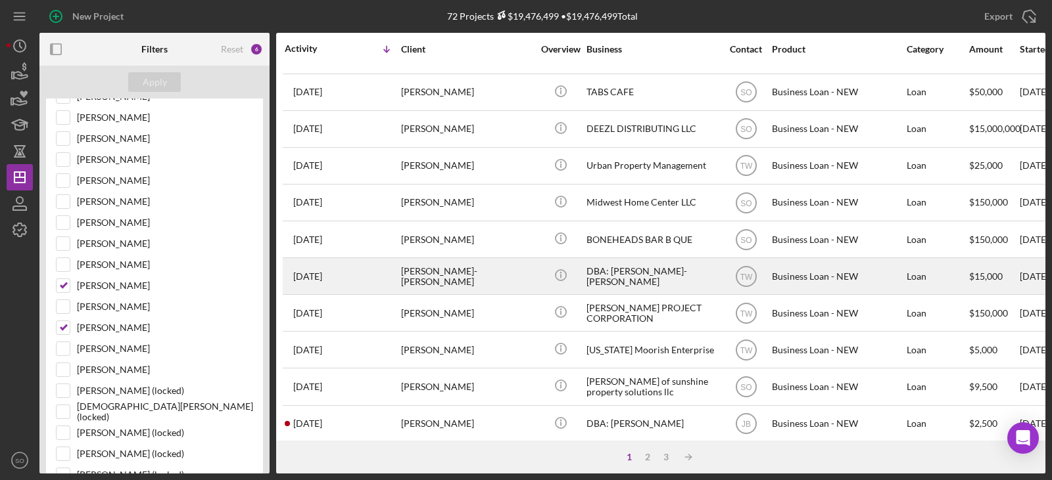
scroll to position [131, 0]
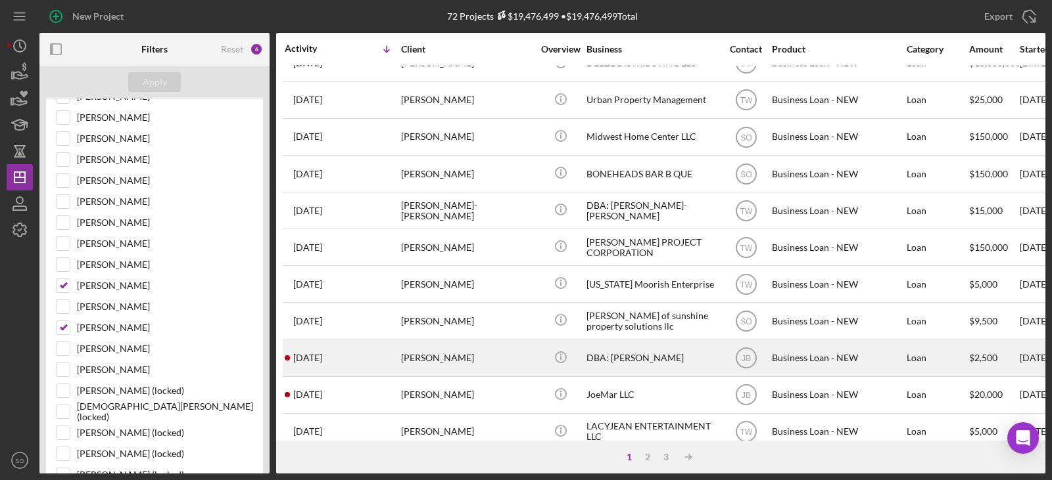
click at [457, 351] on div "Robin Johnson" at bounding box center [466, 358] width 131 height 35
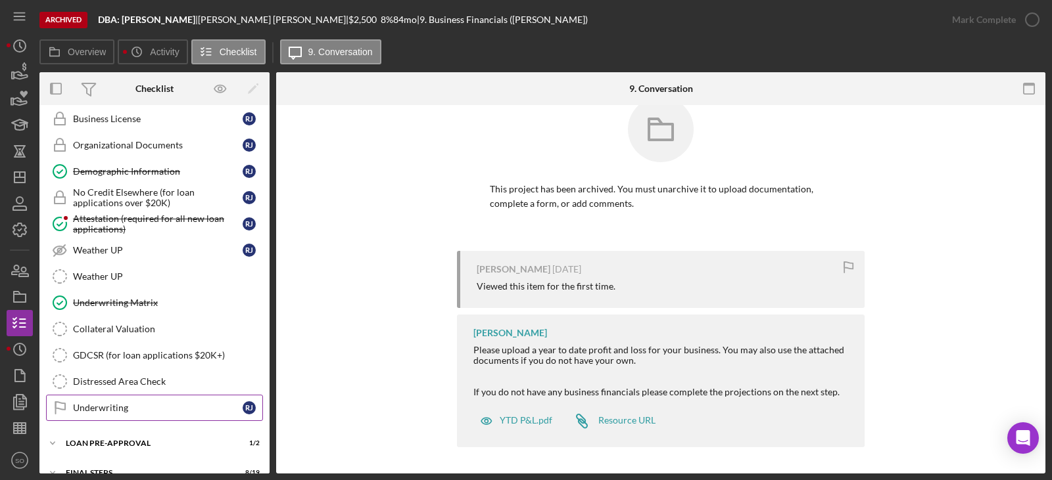
scroll to position [509, 0]
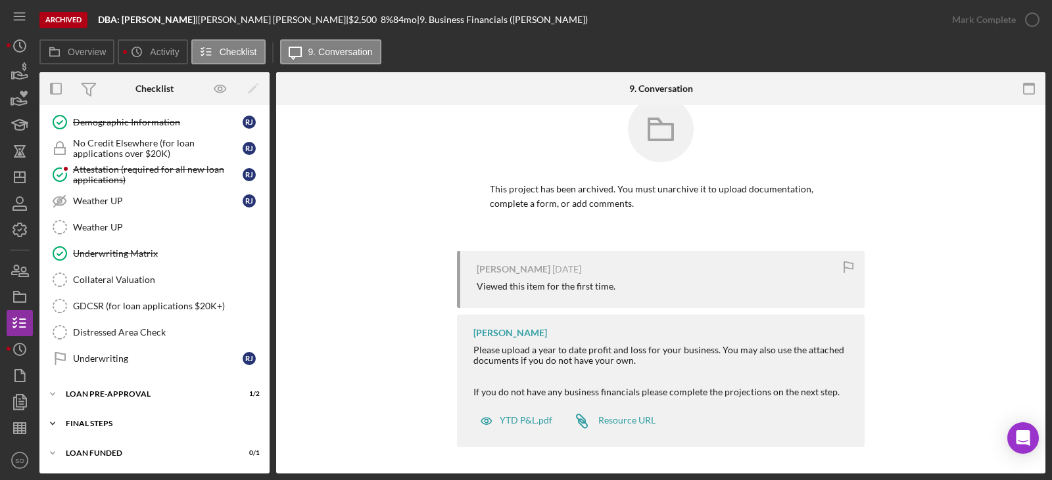
click at [158, 427] on div "FINAL STEPS" at bounding box center [159, 424] width 187 height 8
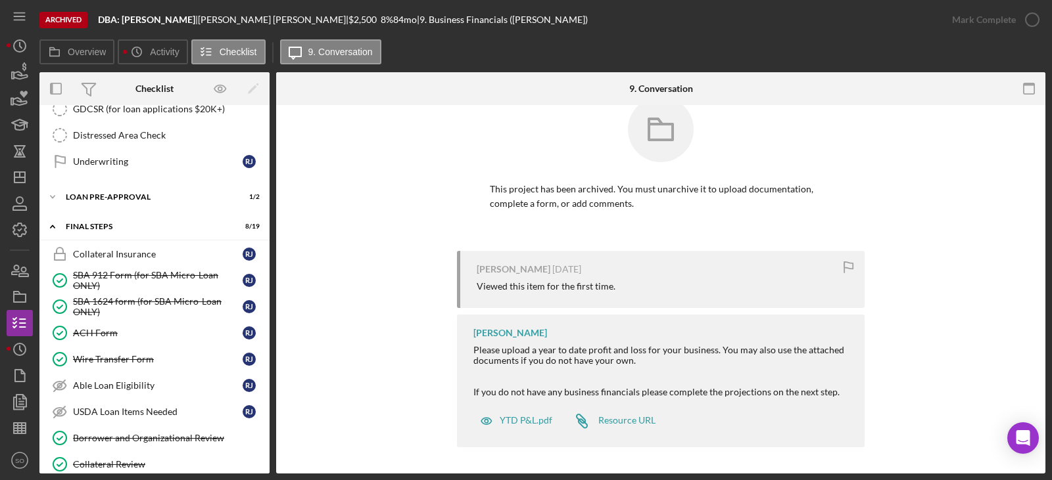
scroll to position [838, 0]
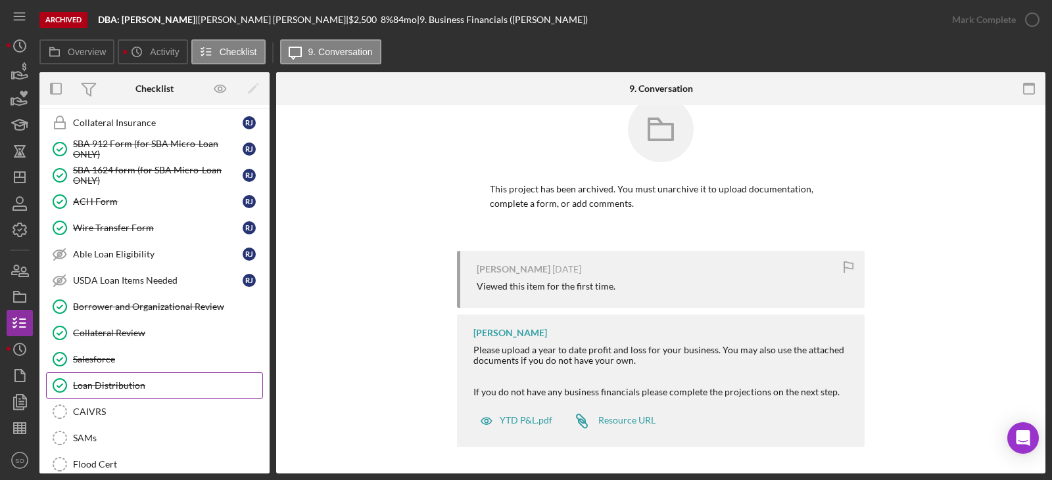
click at [141, 390] on div "Loan Distribution" at bounding box center [167, 386] width 189 height 11
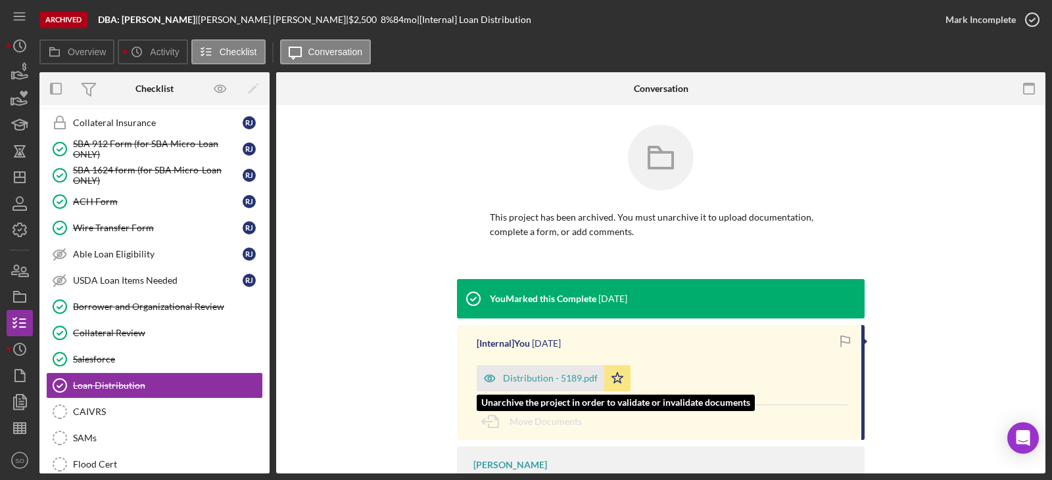
click at [523, 383] on div "Distribution - 5189.pdf" at bounding box center [550, 378] width 95 height 11
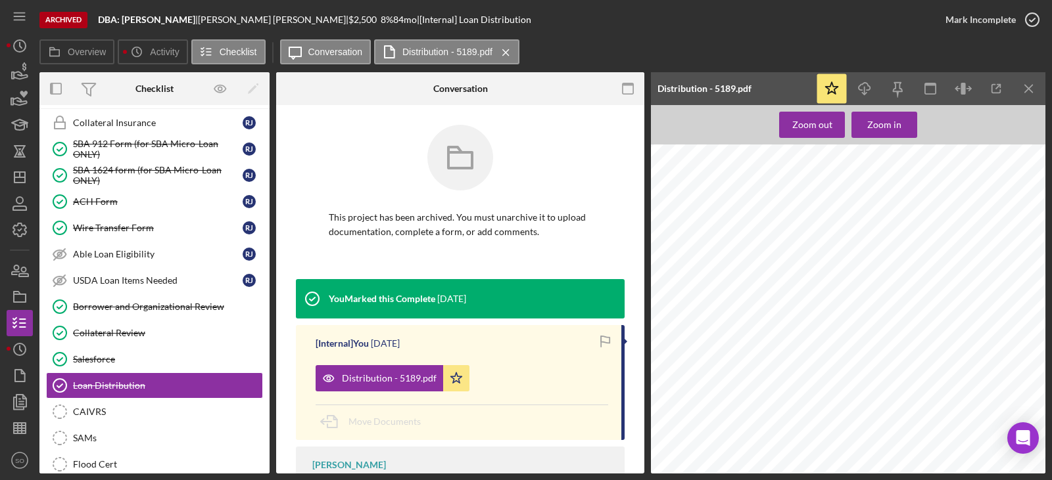
scroll to position [1249, 0]
click at [135, 231] on div "Wire Transfer Form" at bounding box center [158, 228] width 170 height 11
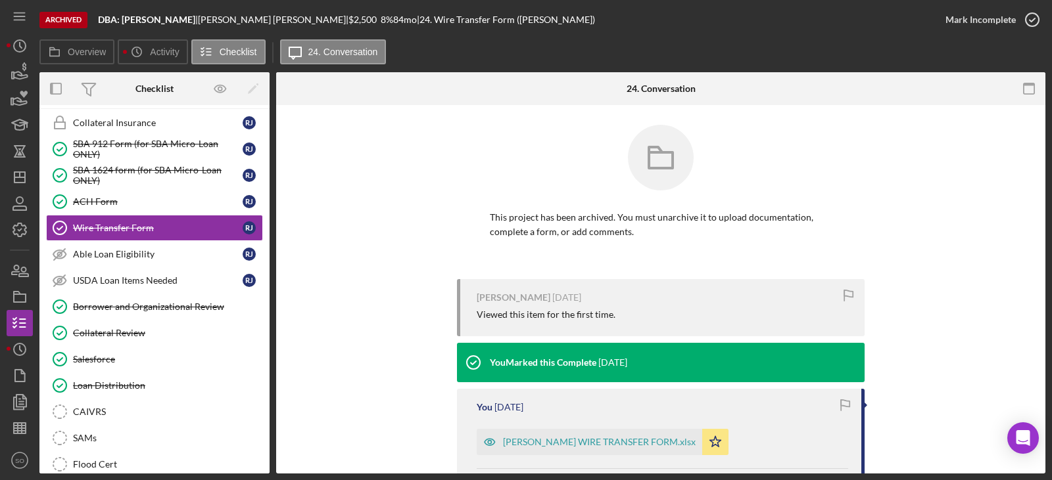
scroll to position [131, 0]
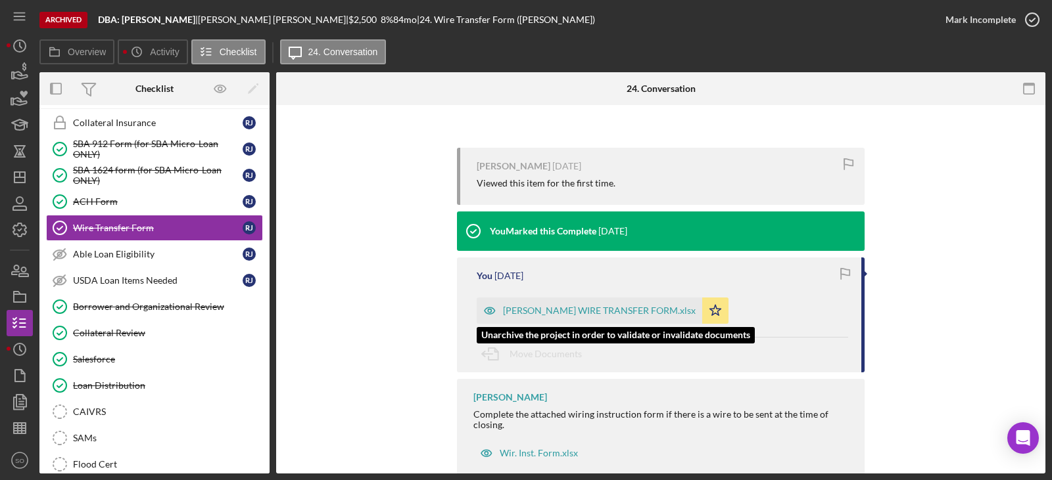
click at [572, 306] on div "Robin Johnson WIRE TRANSFER FORM.xlsx" at bounding box center [599, 311] width 193 height 11
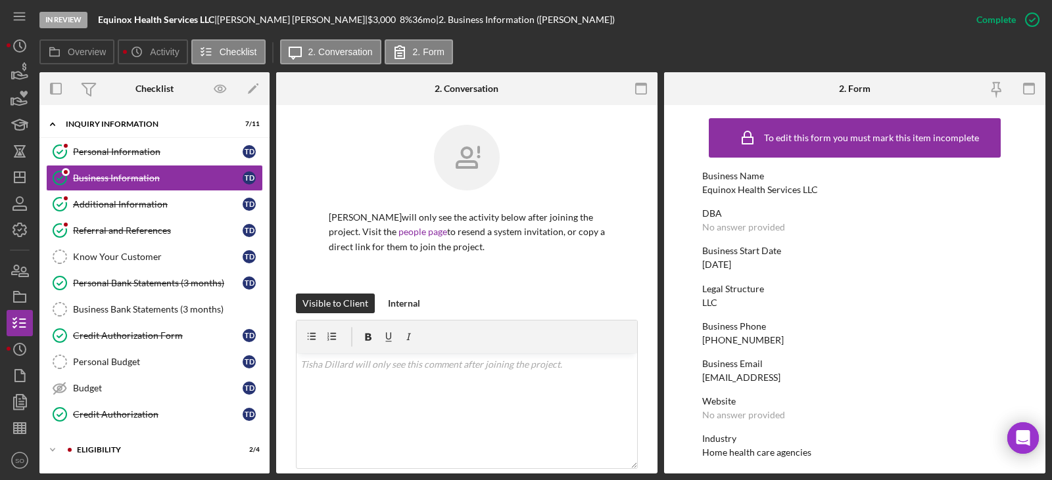
scroll to position [263, 0]
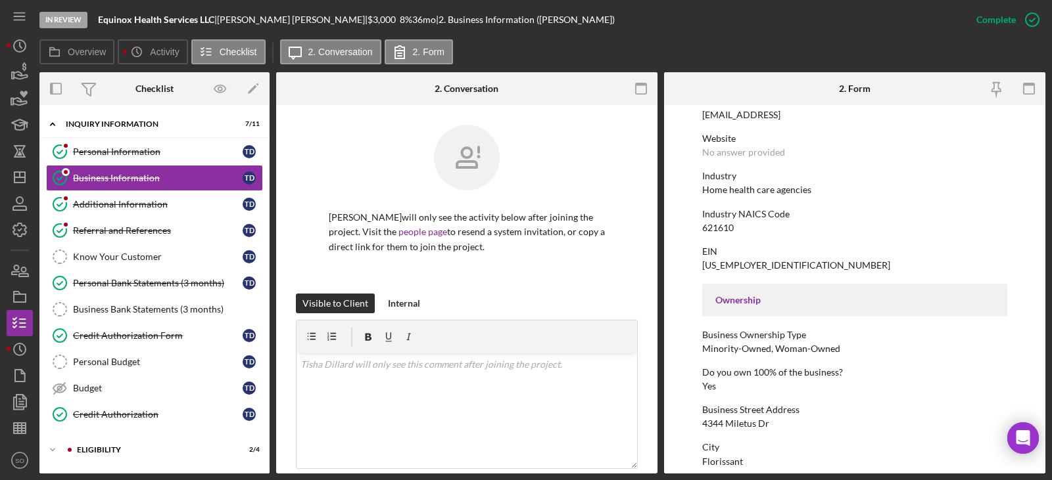
click at [735, 189] on div "Home health care agencies" at bounding box center [756, 190] width 109 height 11
copy div "Home health care agencies"
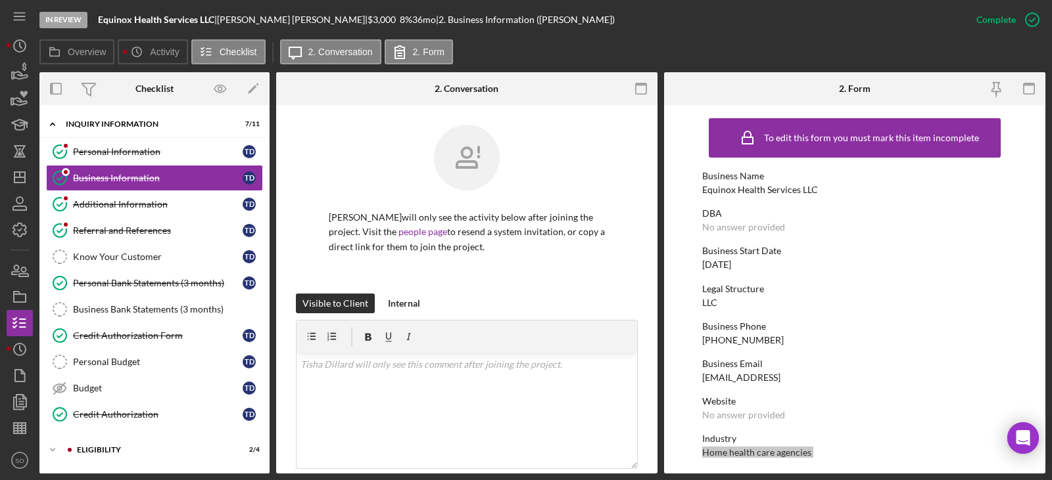
scroll to position [329, 0]
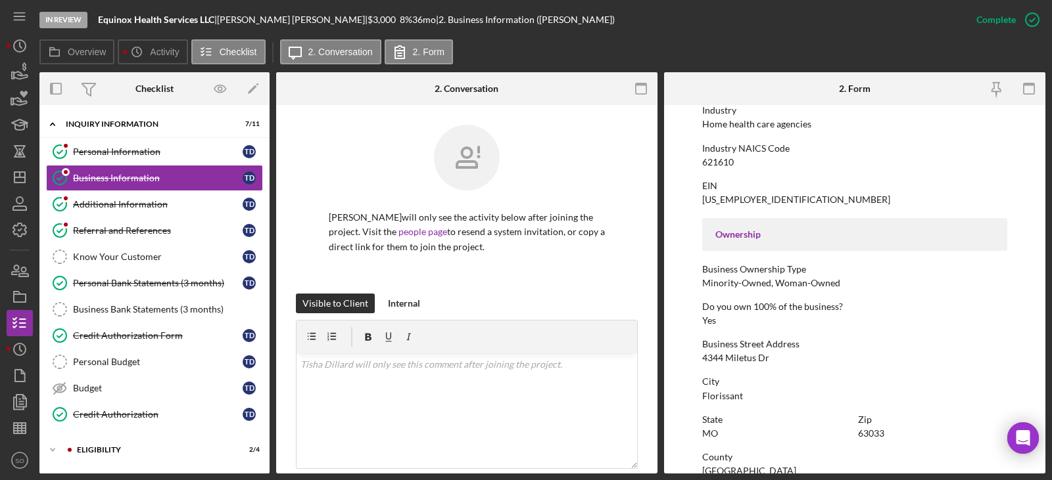
click at [728, 362] on div "4344 Miletus Dr" at bounding box center [735, 358] width 67 height 11
copy div "4344 Miletus Dr"
click at [716, 401] on div "Florissant" at bounding box center [722, 396] width 41 height 11
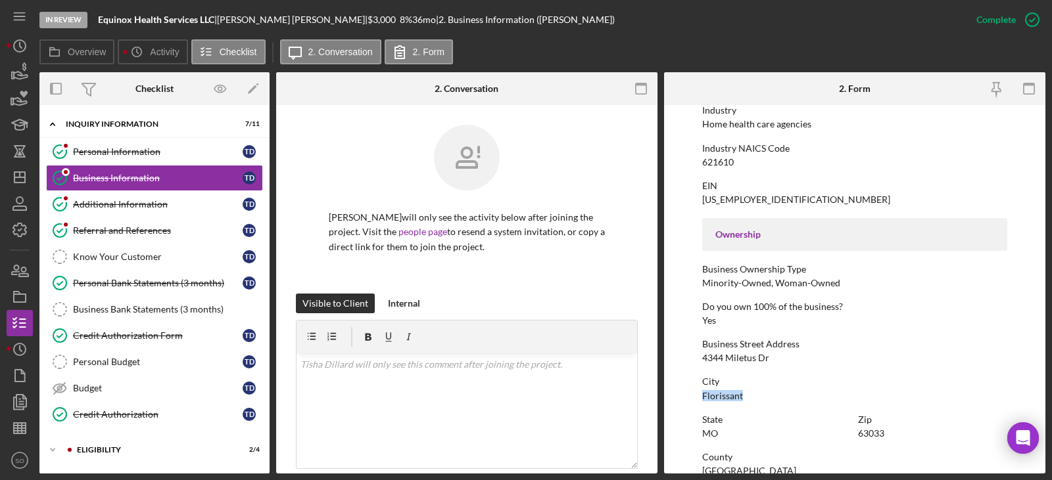
click at [716, 401] on div "Florissant" at bounding box center [722, 396] width 41 height 11
copy div "Florissant"
click at [874, 440] on div "State [US_STATE] Zip 63033" at bounding box center [854, 433] width 305 height 37
click at [873, 437] on div "63033" at bounding box center [871, 434] width 26 height 11
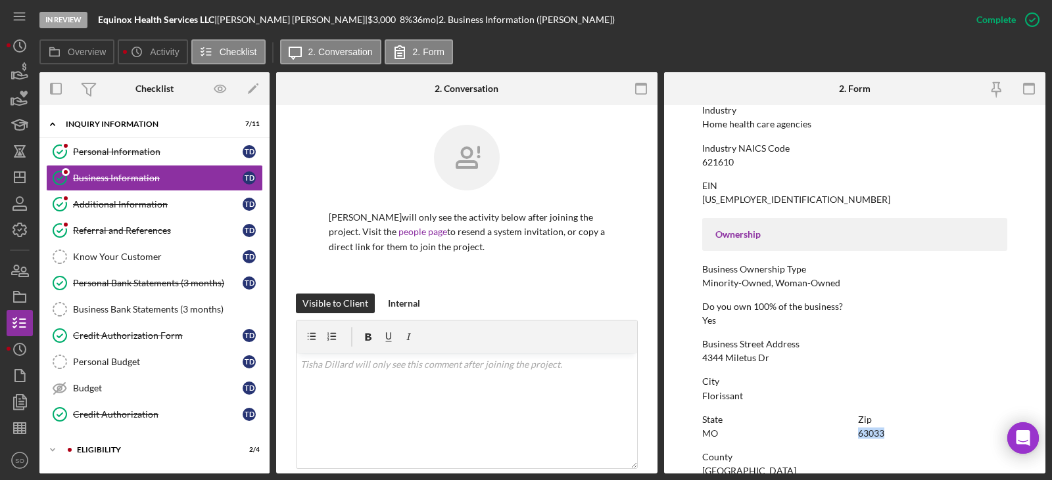
copy div "63033"
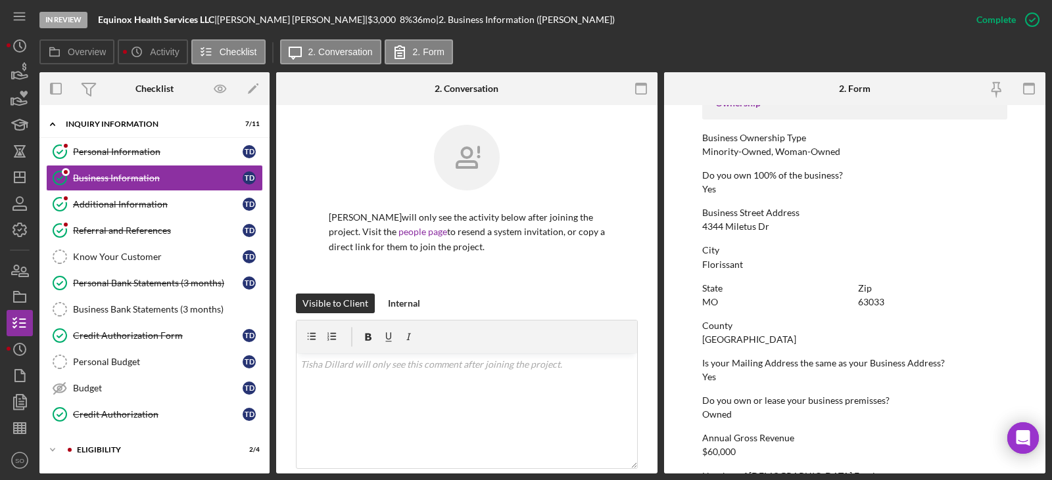
click at [735, 340] on div "[GEOGRAPHIC_DATA]" at bounding box center [749, 340] width 94 height 11
copy div "St. Louis County"
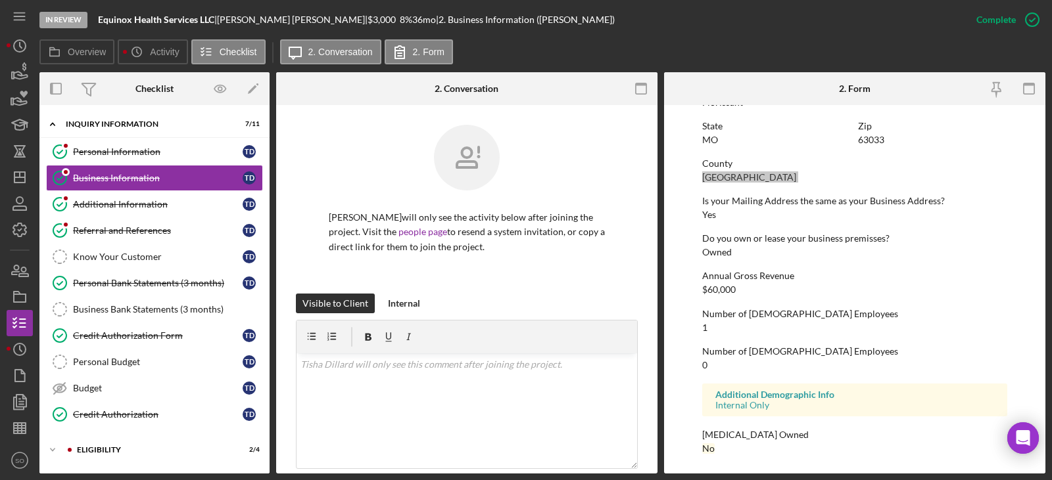
scroll to position [294, 0]
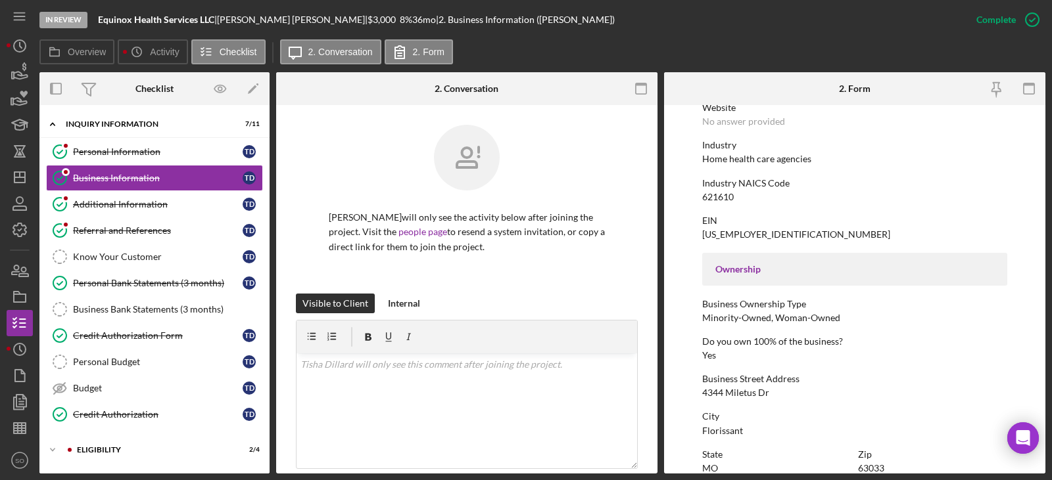
click at [768, 160] on div "Home health care agencies" at bounding box center [756, 159] width 109 height 11
copy div "Home health care agencies"
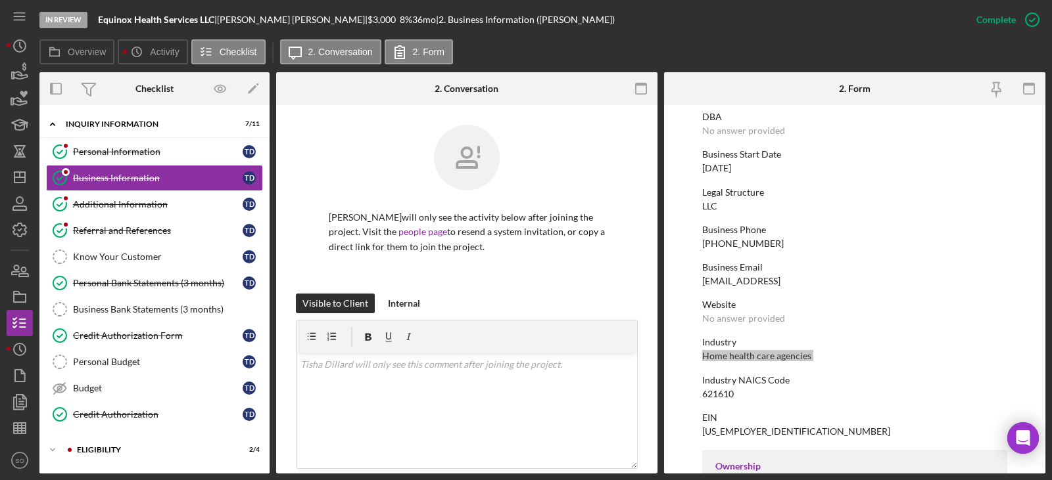
scroll to position [0, 0]
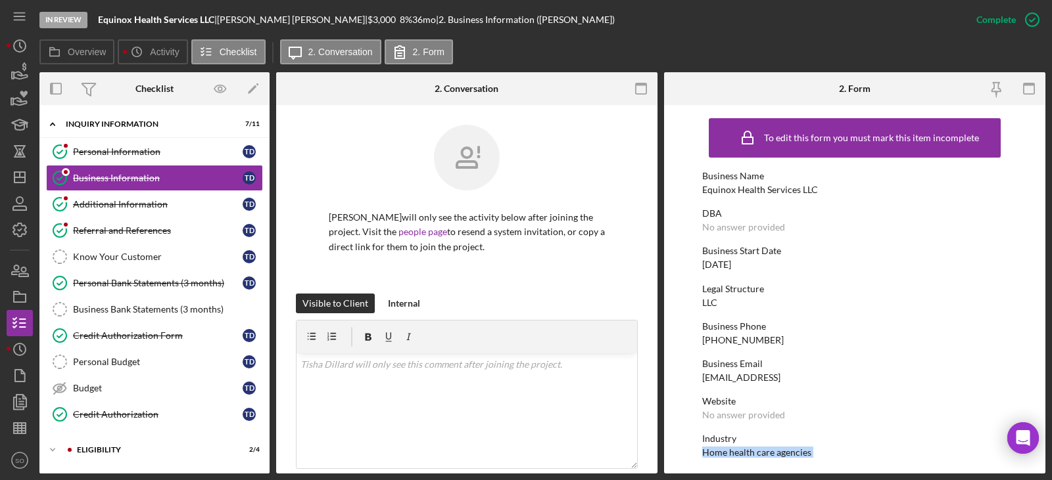
click at [736, 185] on div "Equinox Health Services LLC" at bounding box center [760, 190] width 116 height 11
copy div "Equinox Health Services LLC"
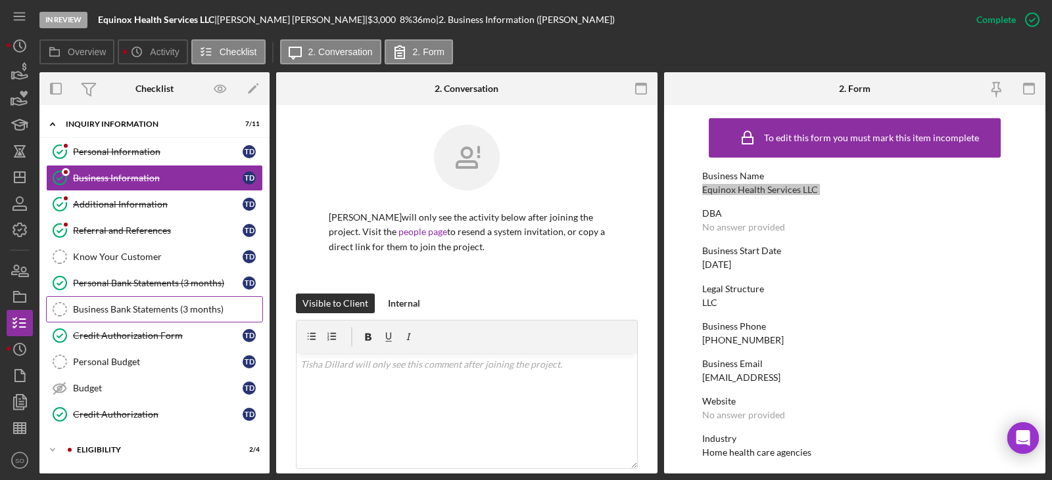
scroll to position [115, 0]
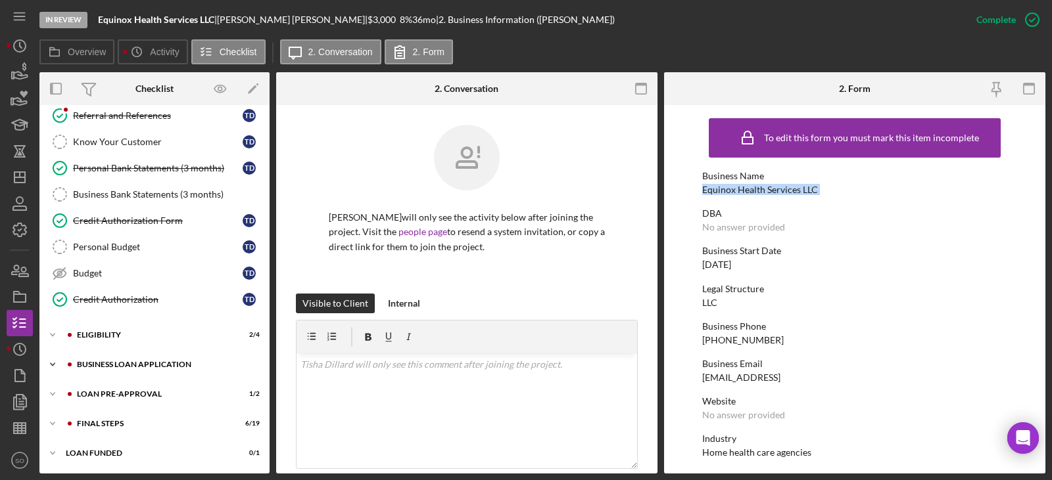
click at [133, 362] on div "BUSINESS LOAN APPLICATION" at bounding box center [165, 365] width 176 height 8
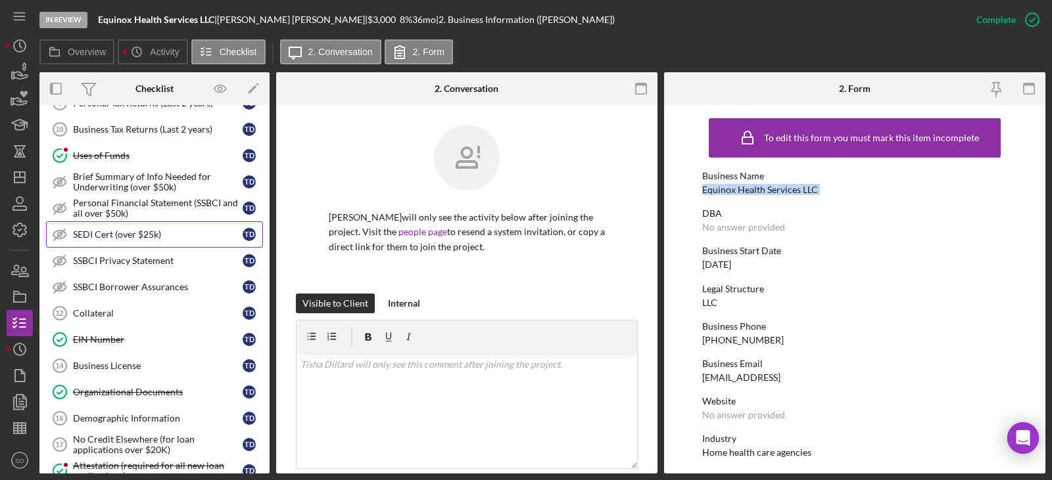
scroll to position [832, 0]
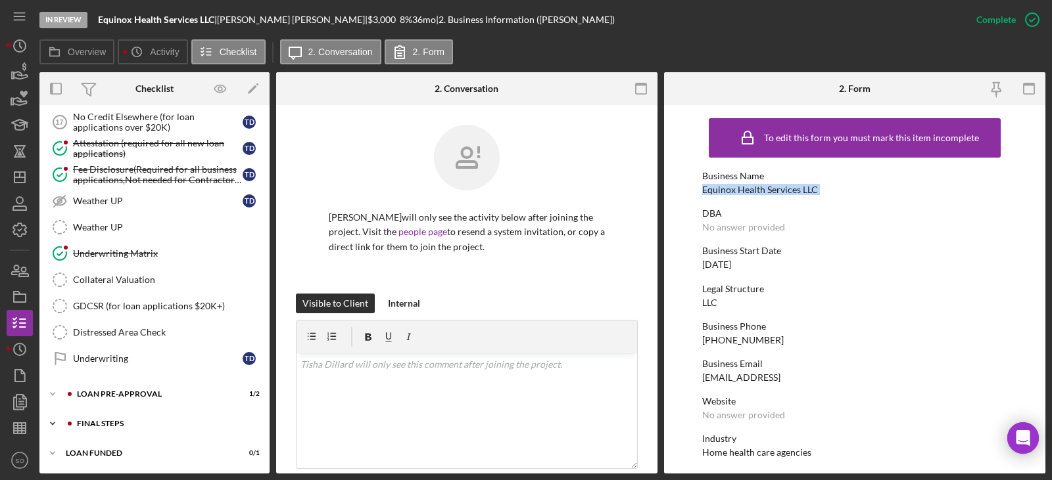
click at [119, 419] on div "Icon/Expander FINAL STEPS 6 / 19" at bounding box center [154, 424] width 230 height 26
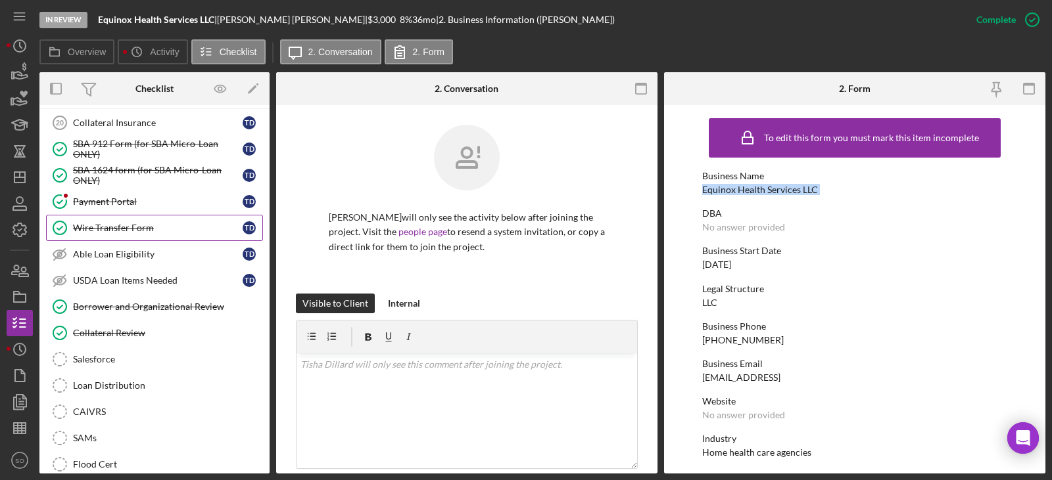
click at [128, 238] on link "Wire Transfer Form Wire Transfer Form T D" at bounding box center [154, 228] width 217 height 26
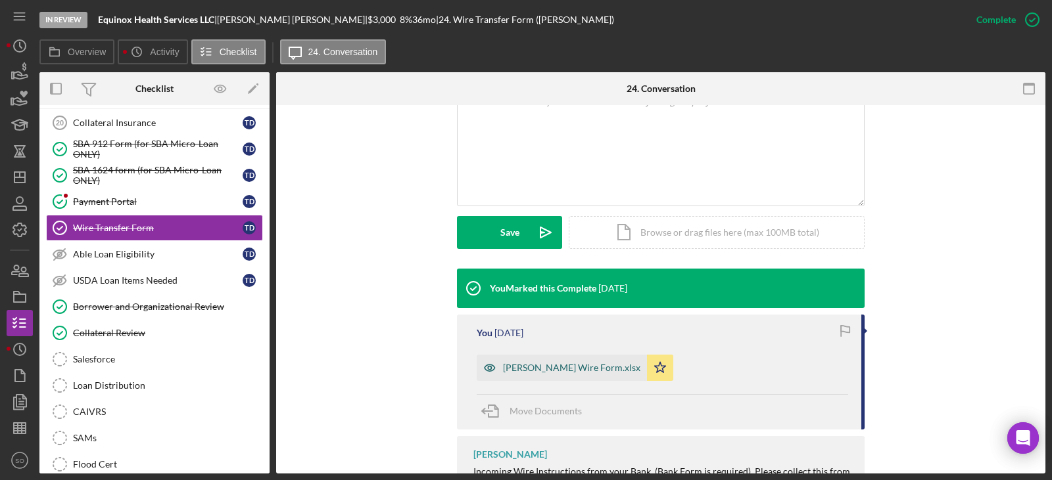
click at [563, 363] on div "Tisha Dillard Wire Form.xlsx" at bounding box center [571, 368] width 137 height 11
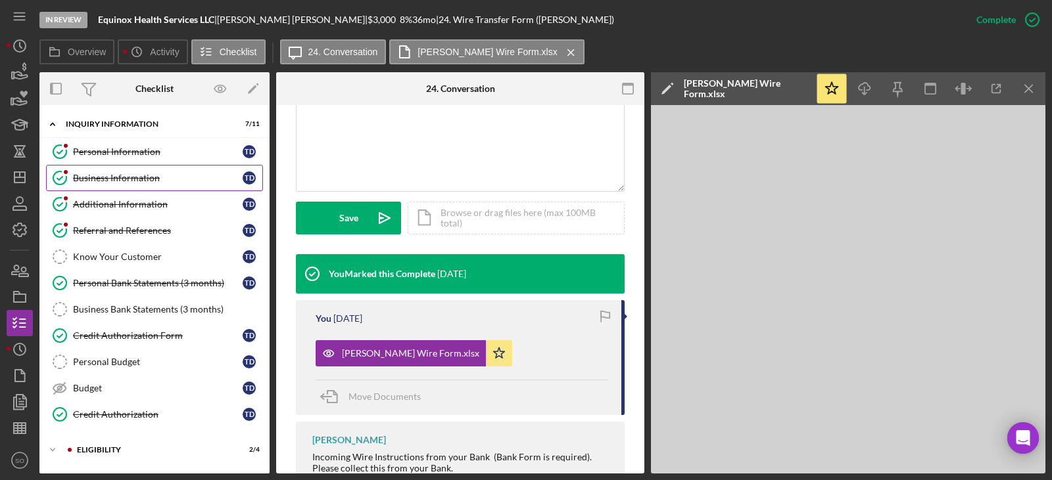
click at [124, 183] on div "Business Information" at bounding box center [158, 178] width 170 height 11
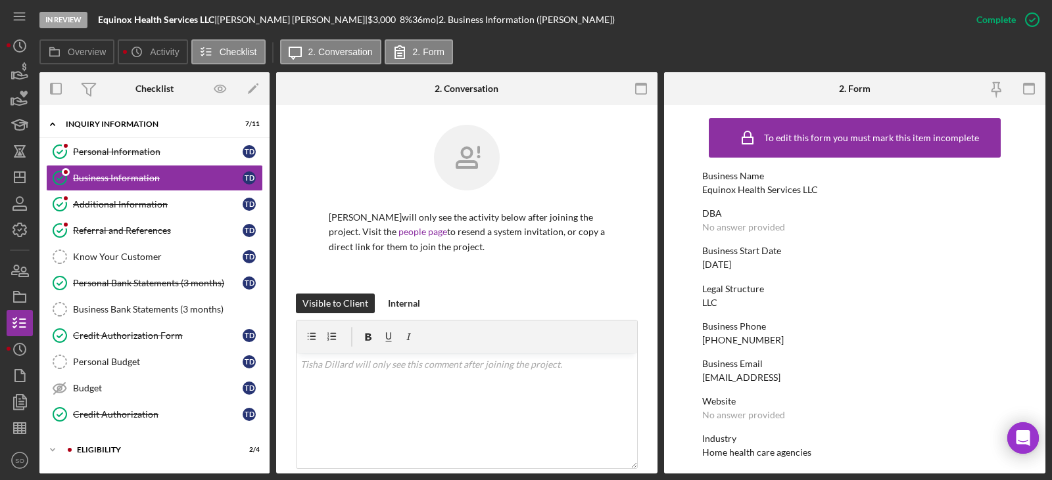
click at [753, 195] on div "Equinox Health Services LLC" at bounding box center [760, 190] width 116 height 11
copy div "Equinox Health Services LLC"
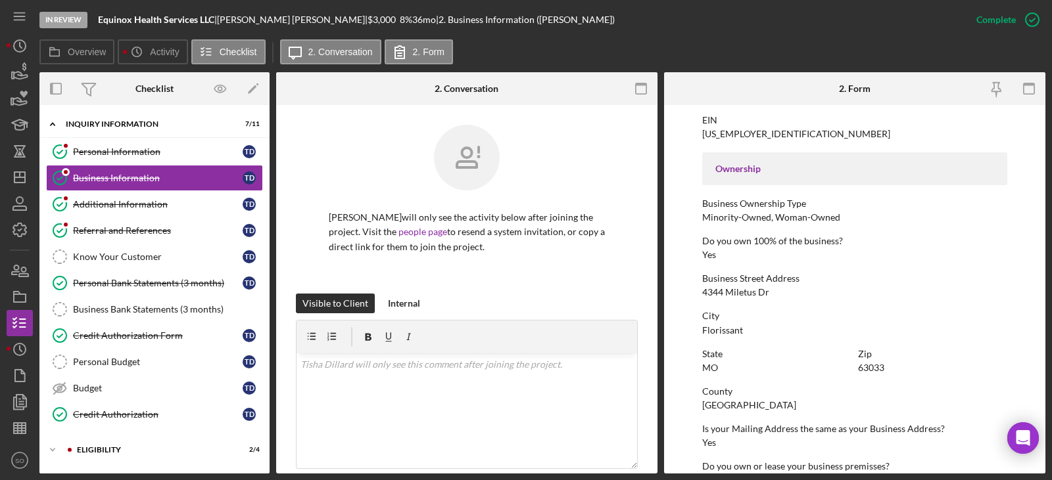
scroll to position [526, 0]
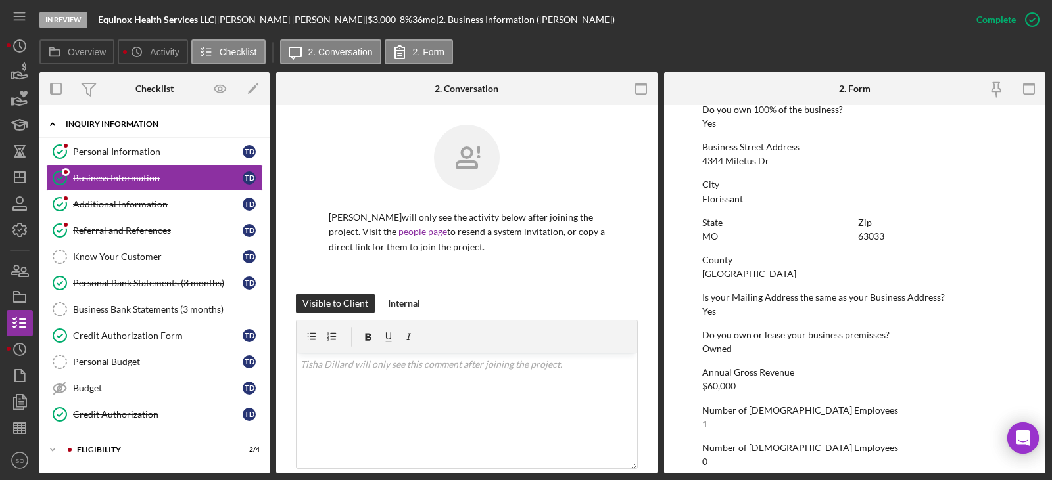
click at [116, 124] on div "INQUIRY INFORMATION" at bounding box center [159, 124] width 187 height 8
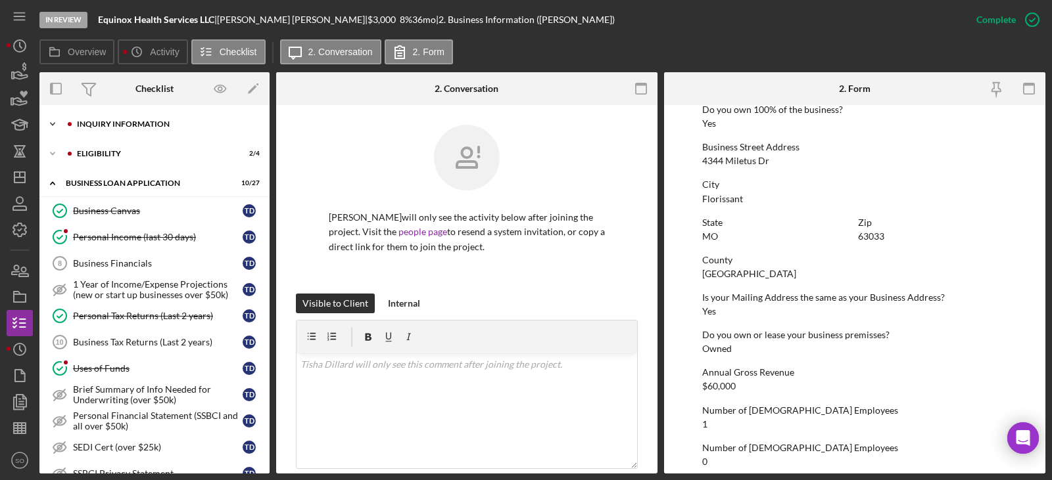
click at [114, 131] on div "Icon/Expander INQUIRY INFORMATION 7 / 11" at bounding box center [154, 124] width 230 height 26
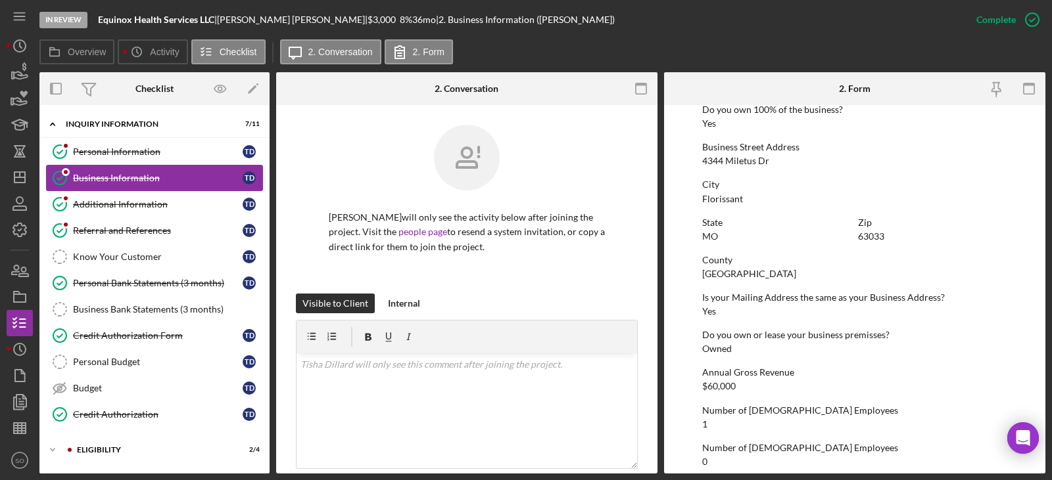
scroll to position [66, 0]
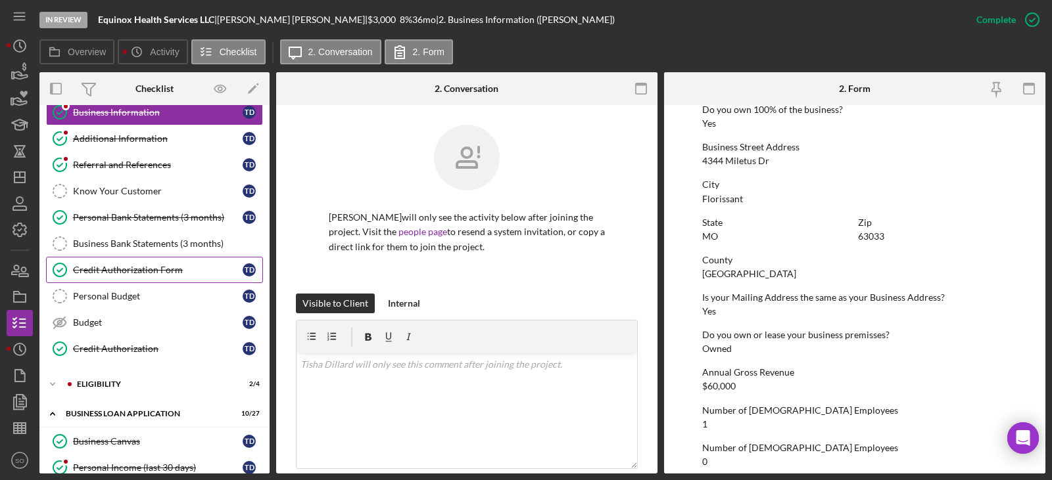
click at [135, 270] on div "Credit Authorization Form" at bounding box center [158, 270] width 170 height 11
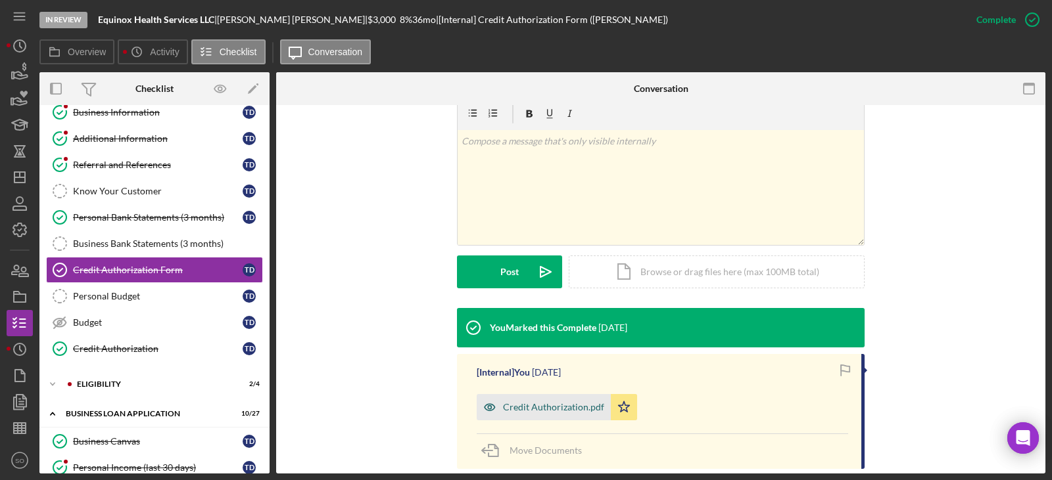
click at [574, 402] on div "Credit Authorization.pdf" at bounding box center [553, 407] width 101 height 11
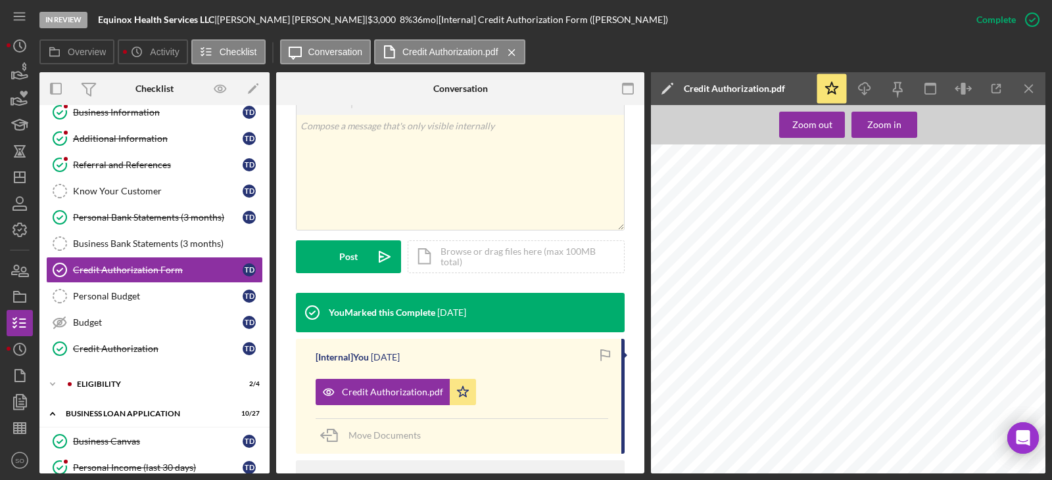
click at [753, 370] on span "tishakdillard@gmail.com" at bounding box center [774, 372] width 100 height 6
copy span "tishakdillard@gmail.com"
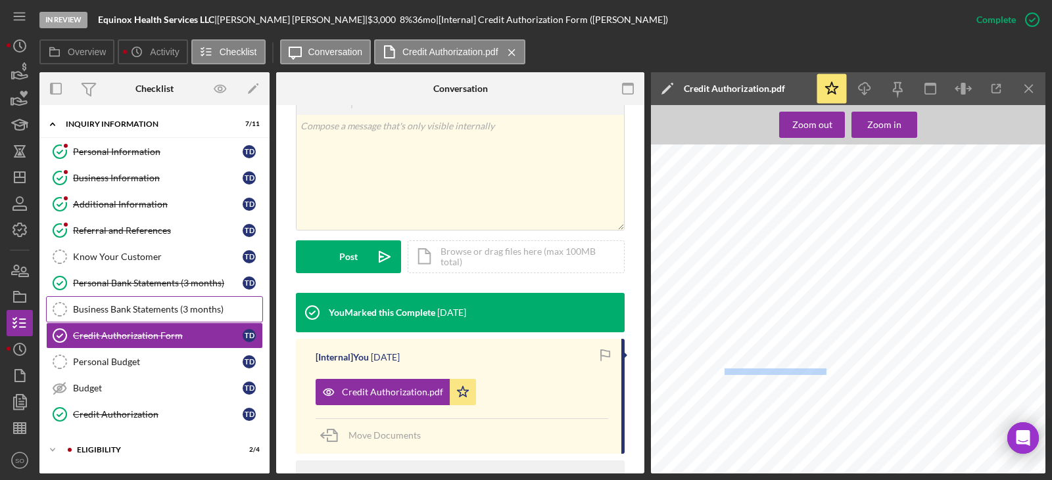
drag, startPoint x: 127, startPoint y: 229, endPoint x: 210, endPoint y: 319, distance: 122.3
click at [127, 229] on div "Referral and References" at bounding box center [158, 230] width 170 height 11
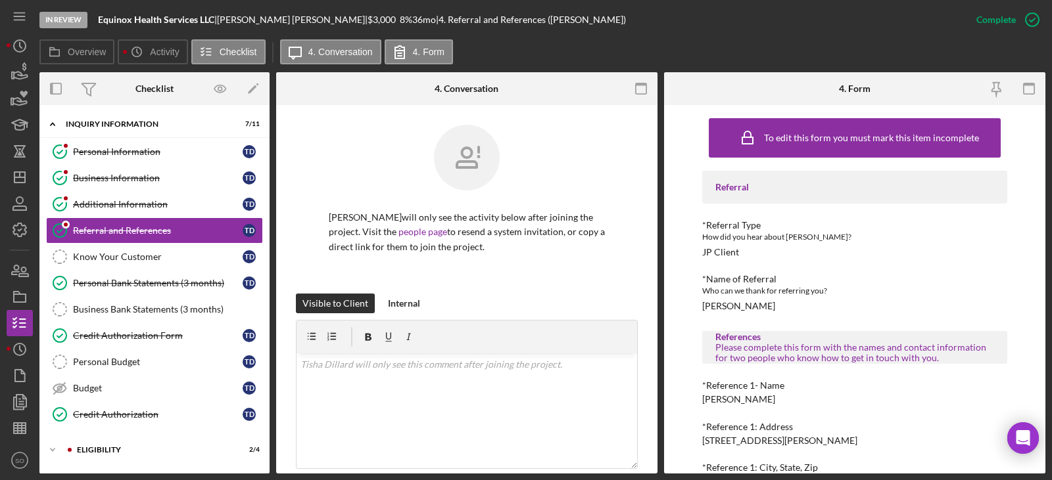
click at [724, 308] on div "Lakisha Lee" at bounding box center [738, 306] width 73 height 11
copy div "Lakisha"
click at [141, 444] on div "Icon/Expander ELIGIBILITY 2 / 4" at bounding box center [154, 450] width 230 height 26
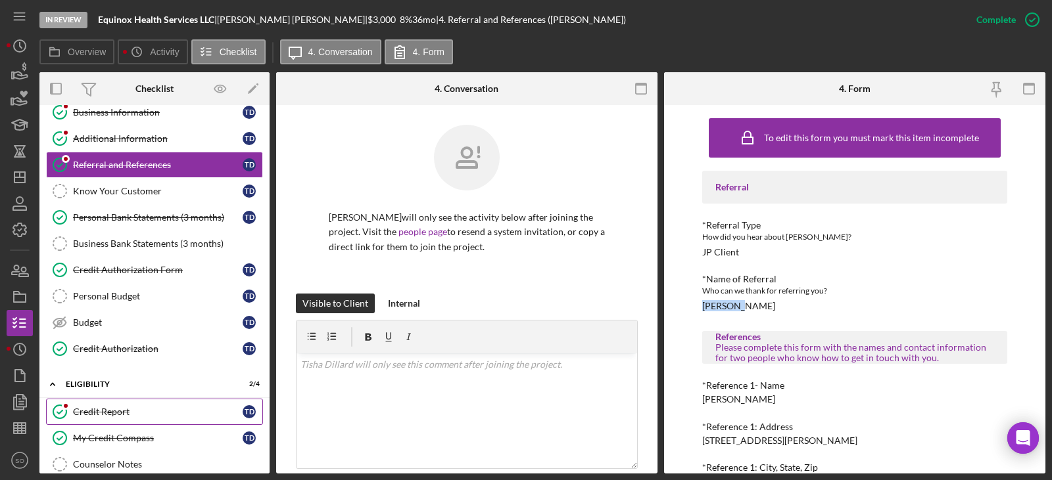
click at [128, 417] on div "Credit Report" at bounding box center [158, 412] width 170 height 11
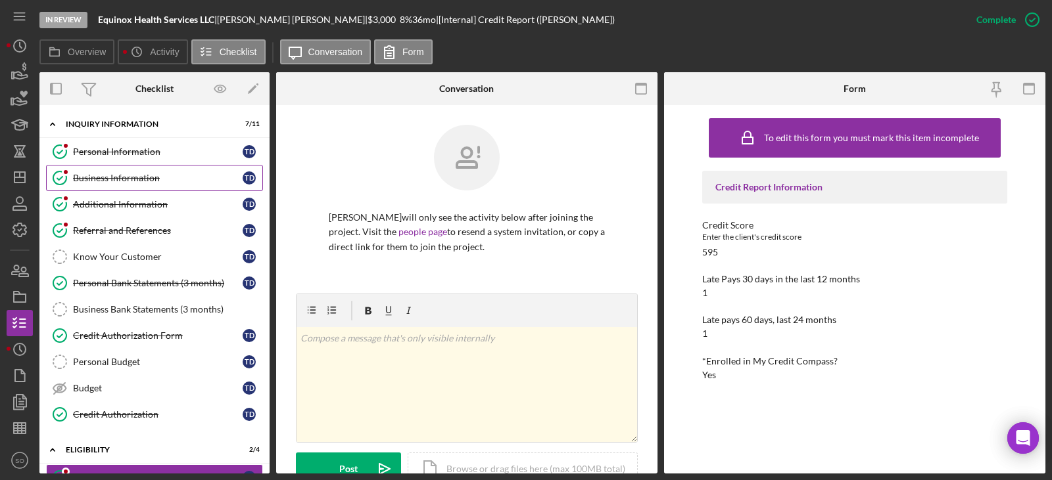
click at [107, 183] on div "Business Information" at bounding box center [158, 178] width 170 height 11
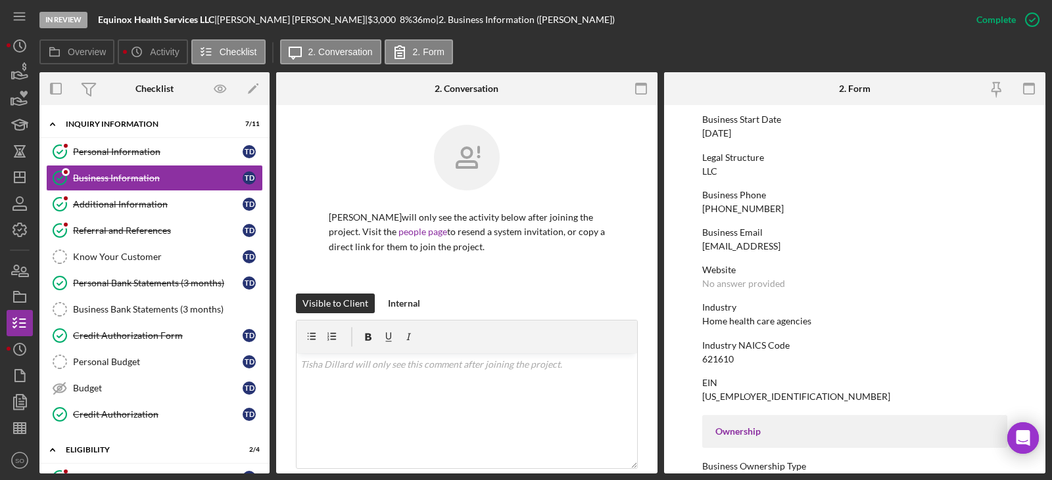
scroll to position [197, 0]
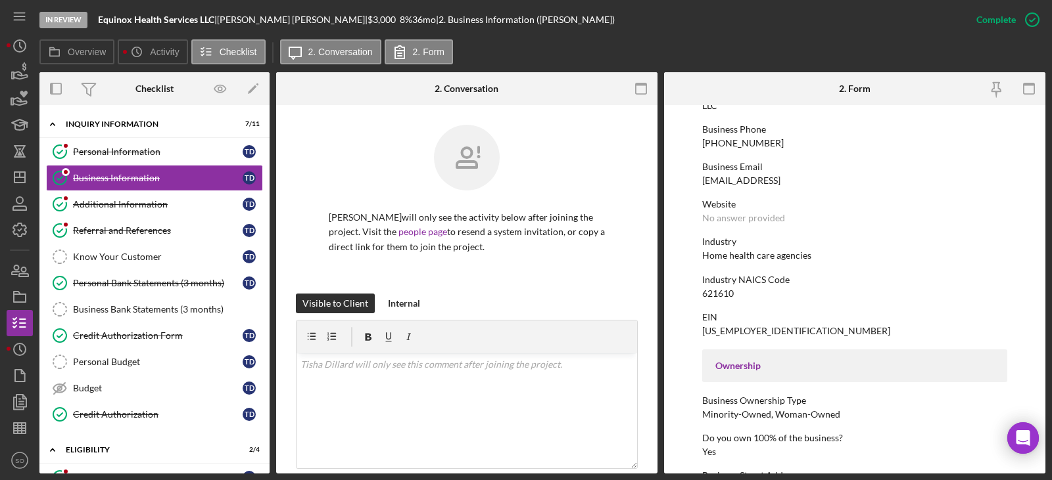
click at [726, 334] on div "46-5312636" at bounding box center [796, 331] width 188 height 11
click at [707, 295] on div "621610" at bounding box center [718, 294] width 32 height 11
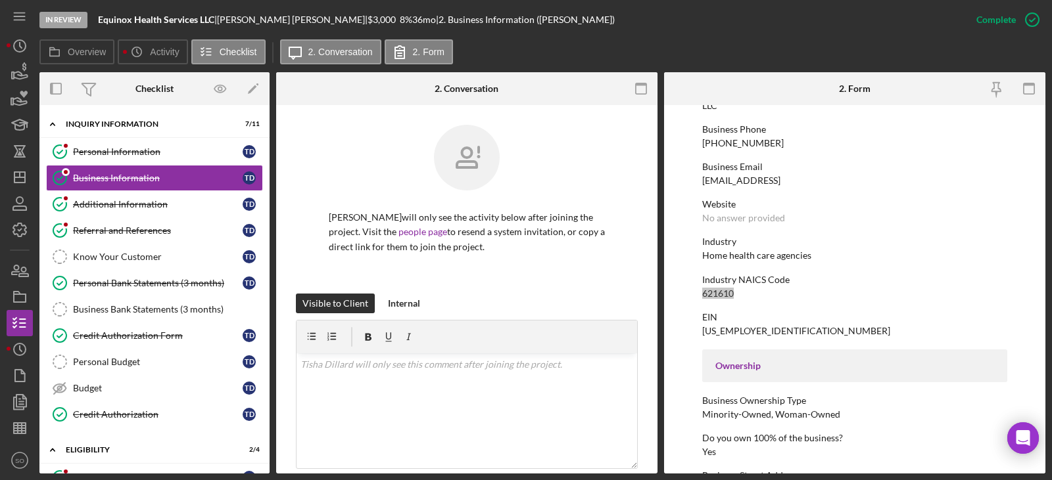
scroll to position [0, 0]
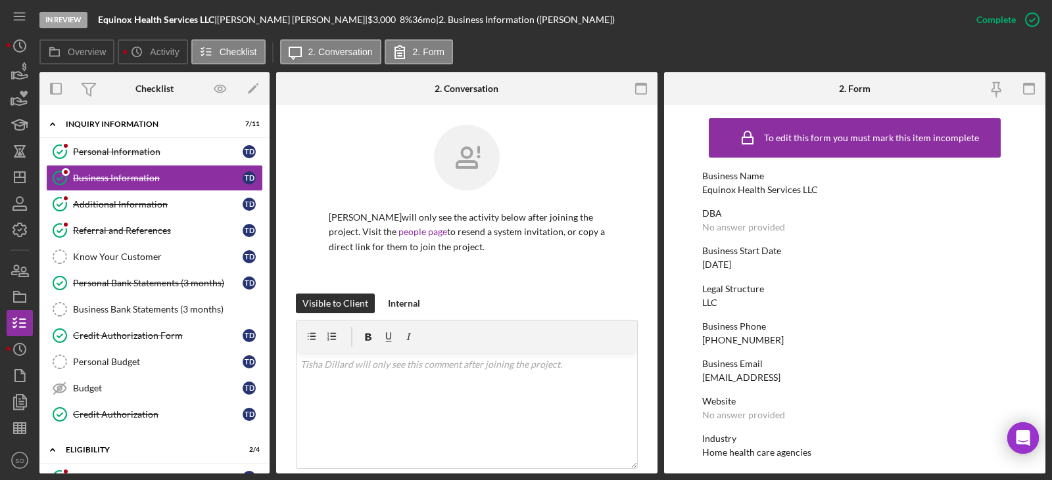
click at [726, 265] on div "04/07/2014" at bounding box center [716, 265] width 29 height 11
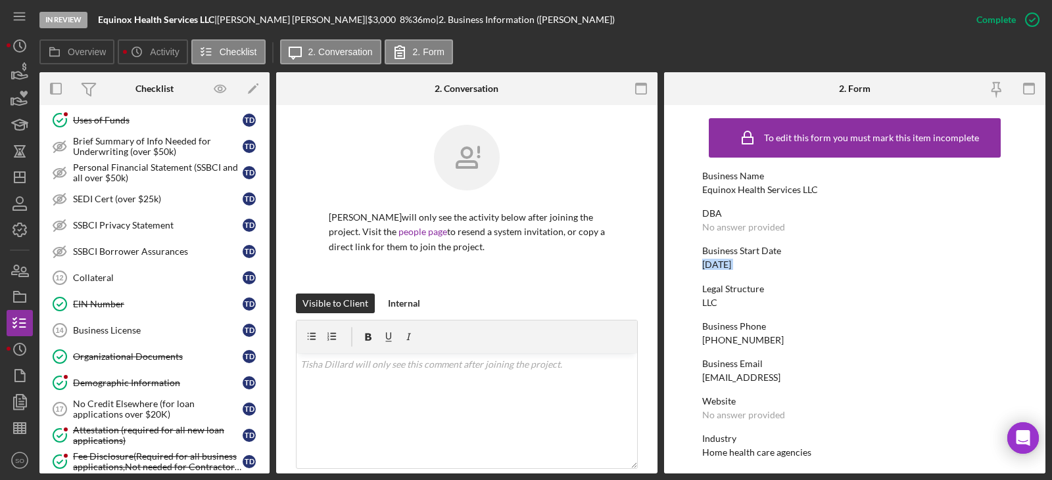
scroll to position [723, 0]
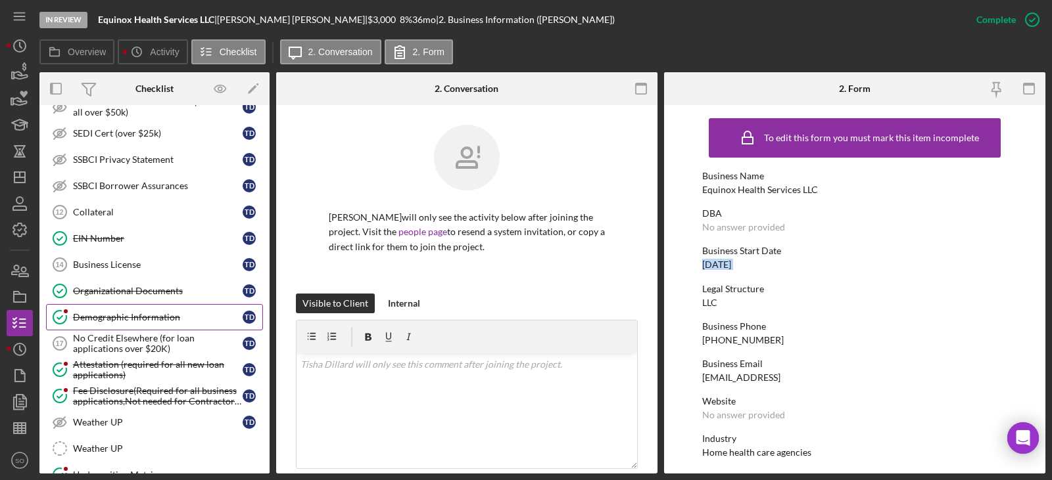
click at [157, 307] on link "Demographic Information Demographic Information T D" at bounding box center [154, 317] width 217 height 26
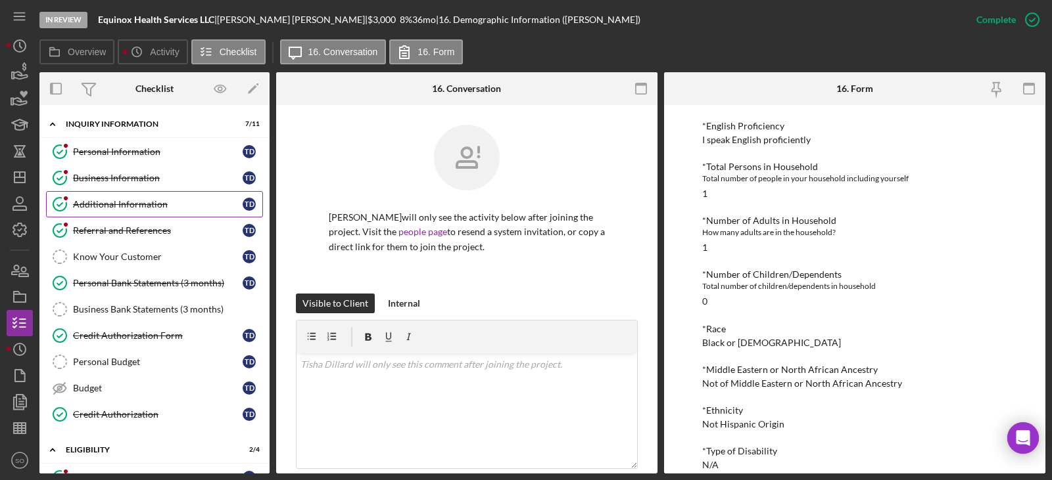
click at [127, 164] on link "Personal Information Personal Information T D" at bounding box center [154, 152] width 217 height 26
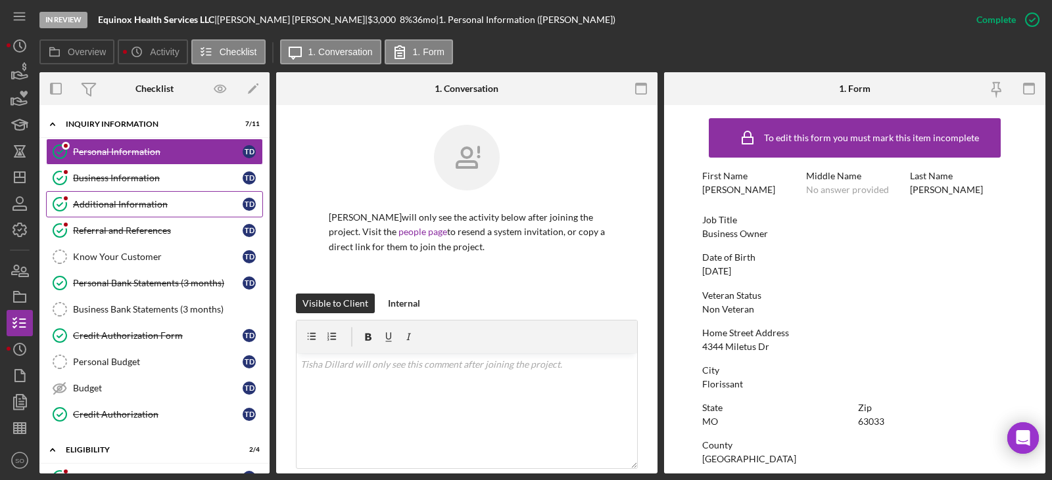
click at [129, 175] on div "Business Information" at bounding box center [158, 178] width 170 height 11
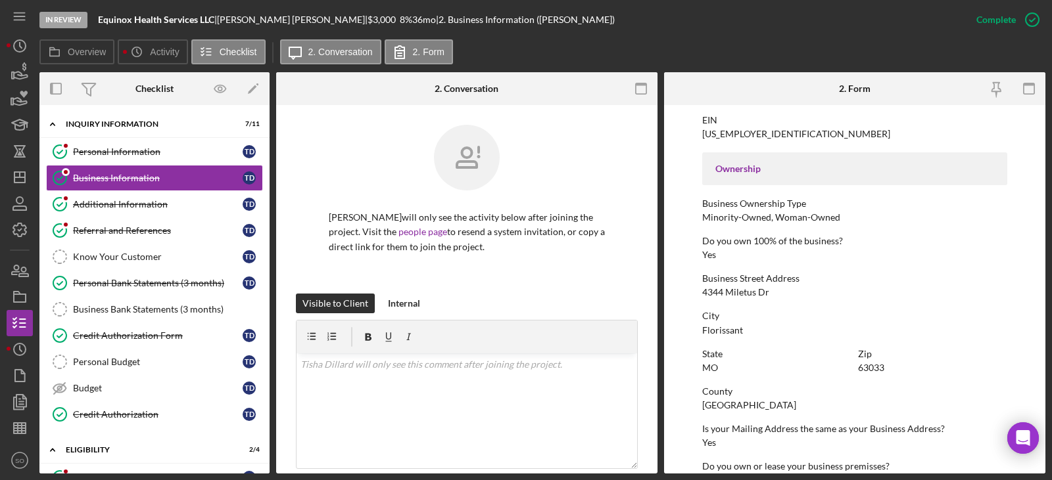
scroll to position [622, 0]
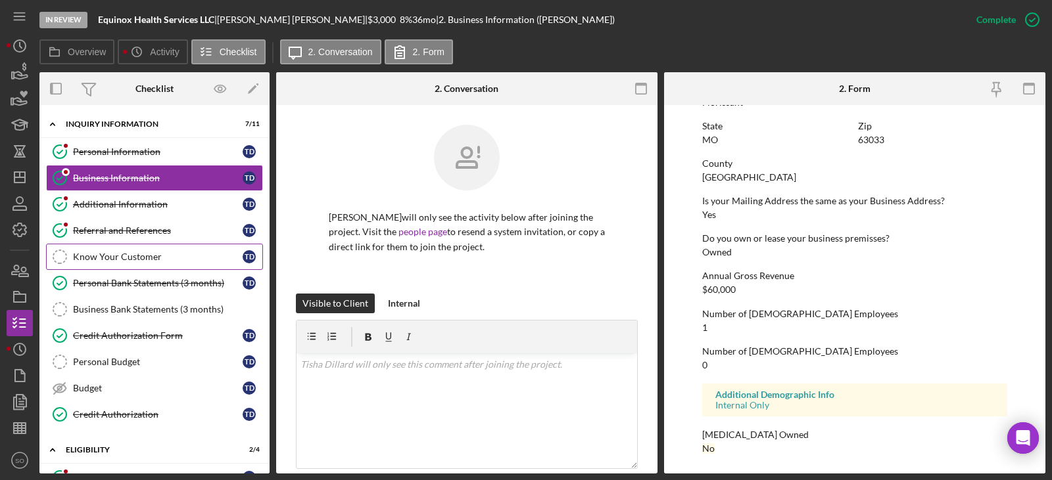
drag, startPoint x: 131, startPoint y: 237, endPoint x: 155, endPoint y: 253, distance: 28.4
click at [131, 237] on link "Referral and References Referral and References T D" at bounding box center [154, 231] width 217 height 26
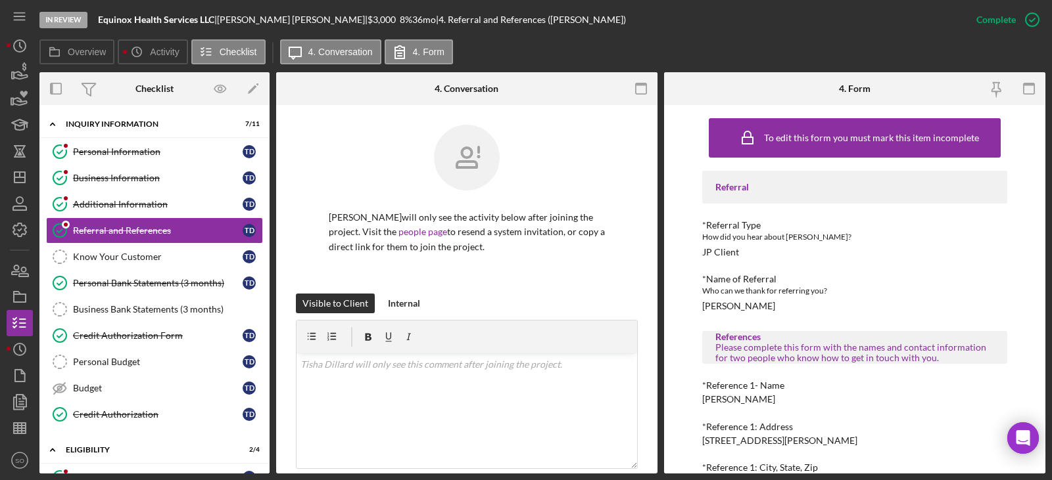
scroll to position [197, 0]
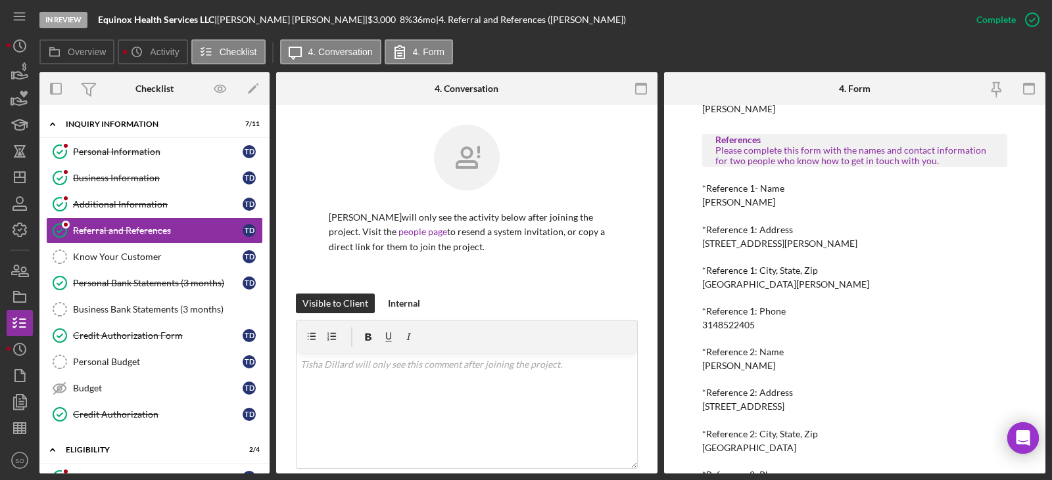
click at [722, 206] on div "Lakisha Lee" at bounding box center [738, 202] width 73 height 11
click at [742, 326] on div "3148522405" at bounding box center [728, 325] width 53 height 11
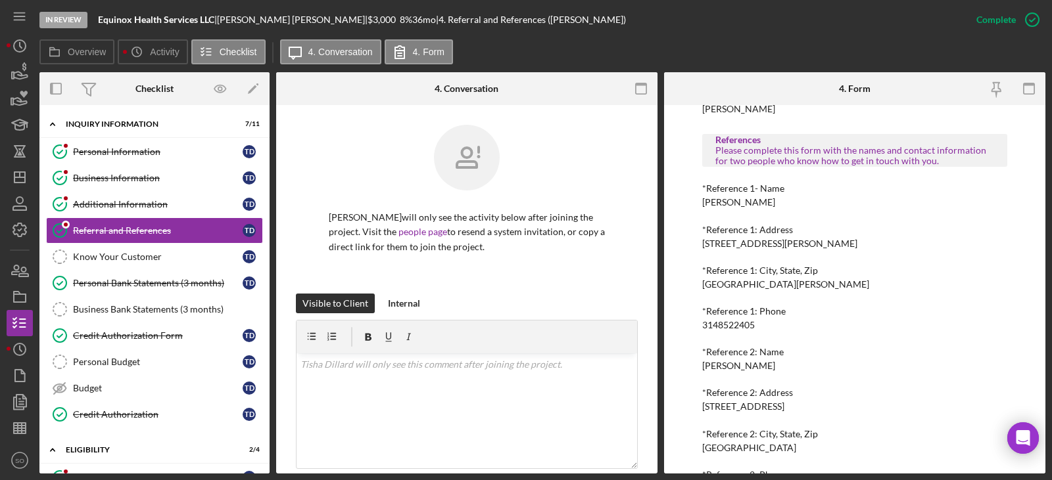
click at [732, 367] on div "Sabrina Woods" at bounding box center [738, 366] width 73 height 11
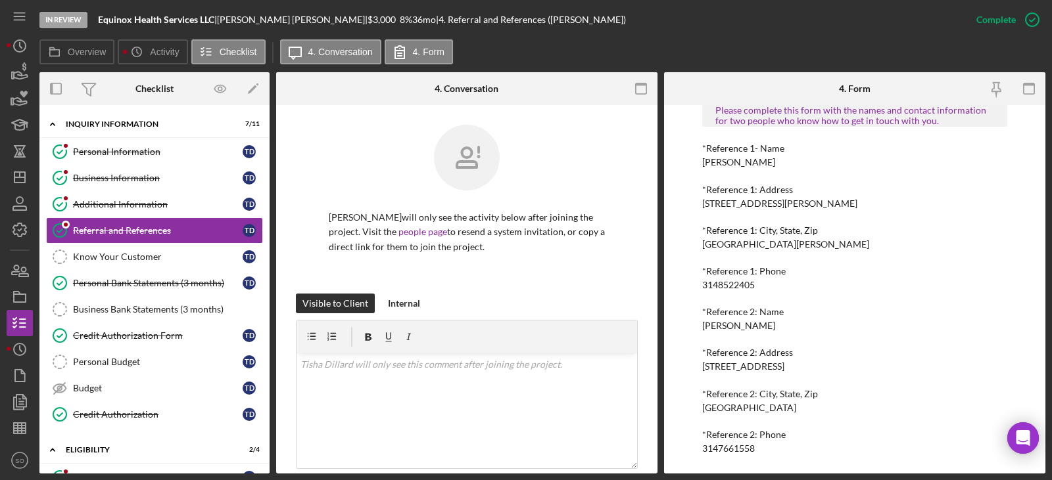
click at [742, 448] on div "3147661558" at bounding box center [728, 449] width 53 height 11
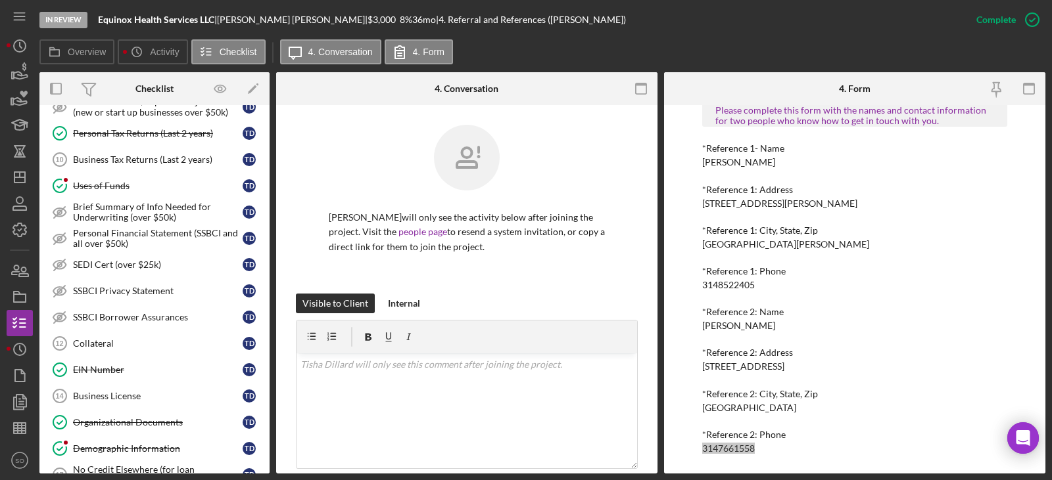
scroll to position [789, 0]
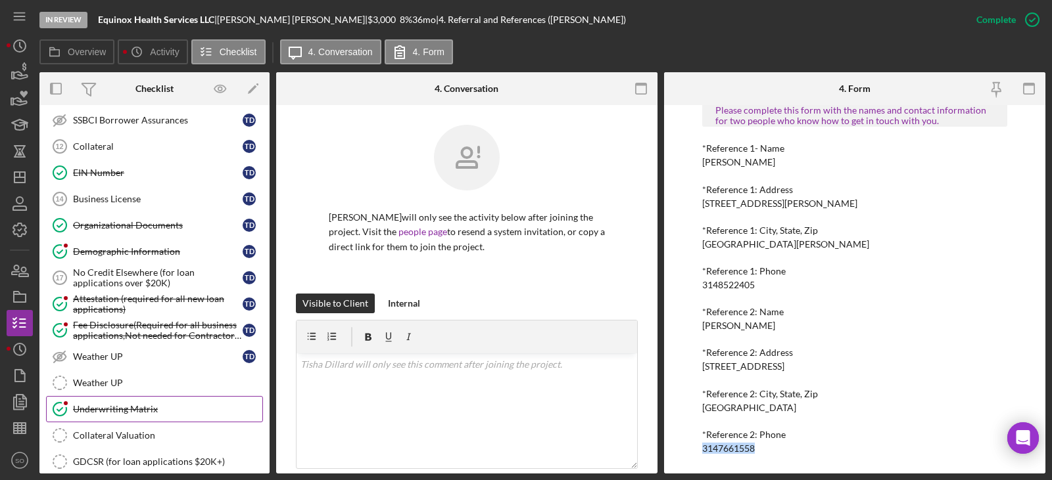
click at [150, 413] on div "Underwriting Matrix" at bounding box center [167, 409] width 189 height 11
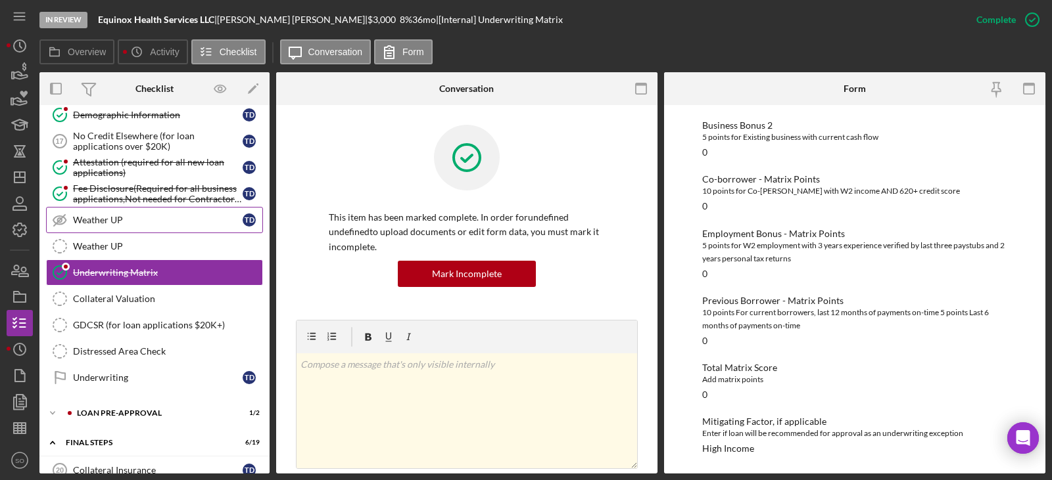
scroll to position [991, 0]
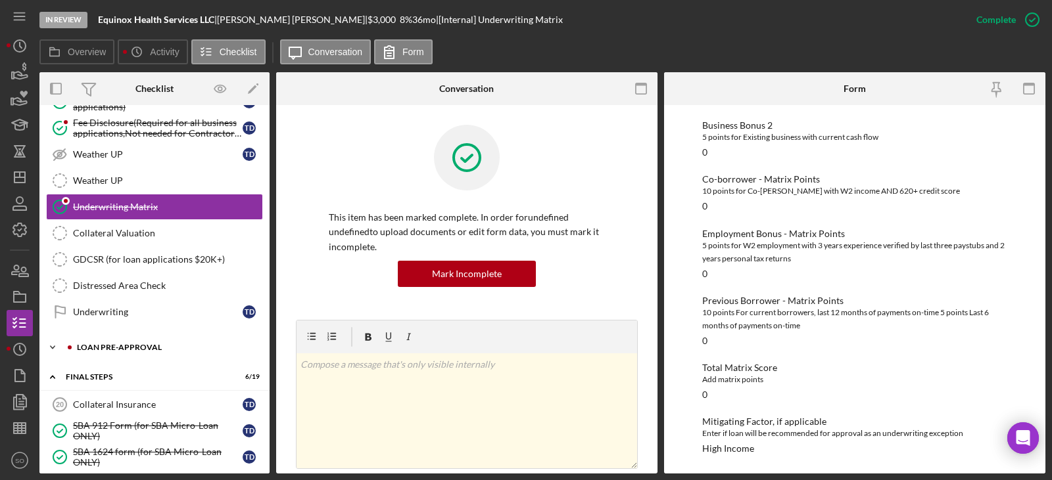
click at [152, 348] on div "LOAN PRE-APPROVAL" at bounding box center [165, 348] width 176 height 8
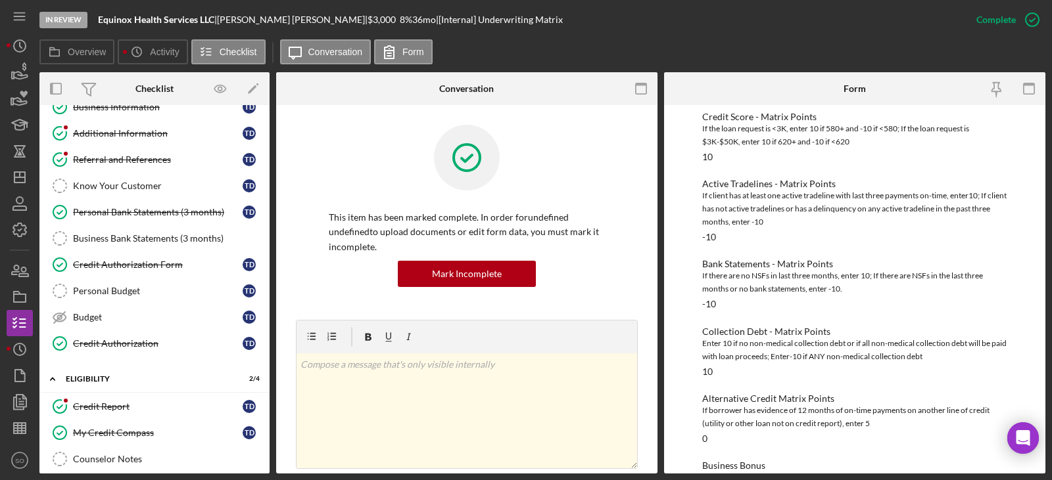
scroll to position [0, 0]
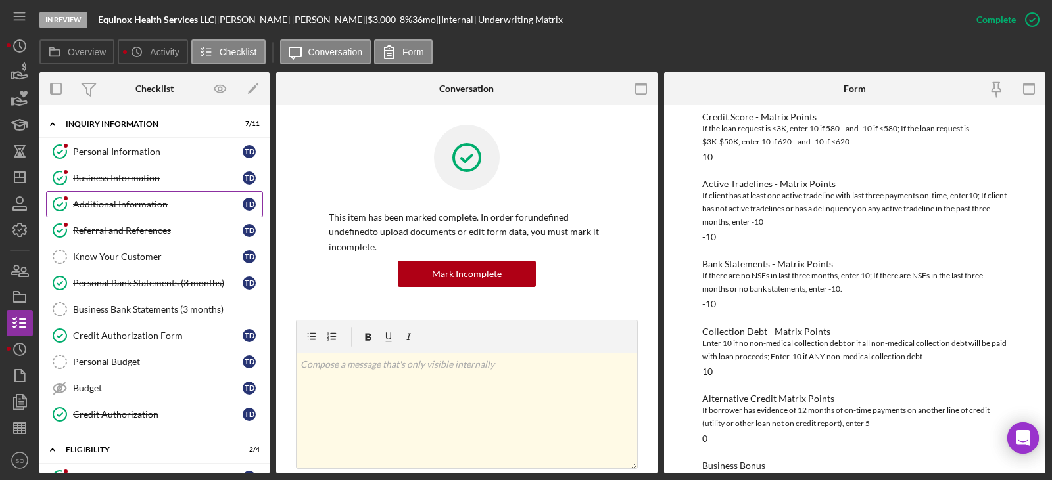
drag, startPoint x: 107, startPoint y: 186, endPoint x: 114, endPoint y: 201, distance: 16.5
click at [107, 186] on link "Business Information Business Information T D" at bounding box center [154, 178] width 217 height 26
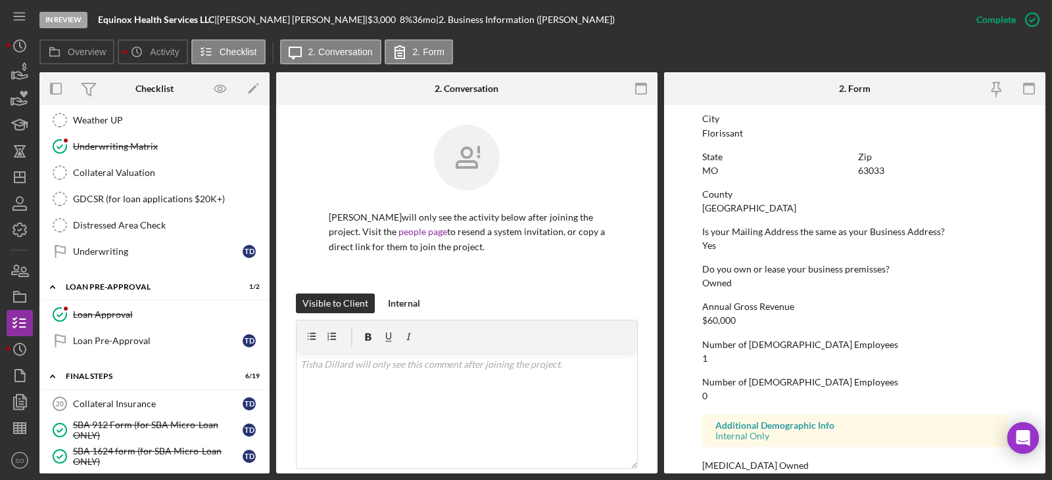
scroll to position [986, 0]
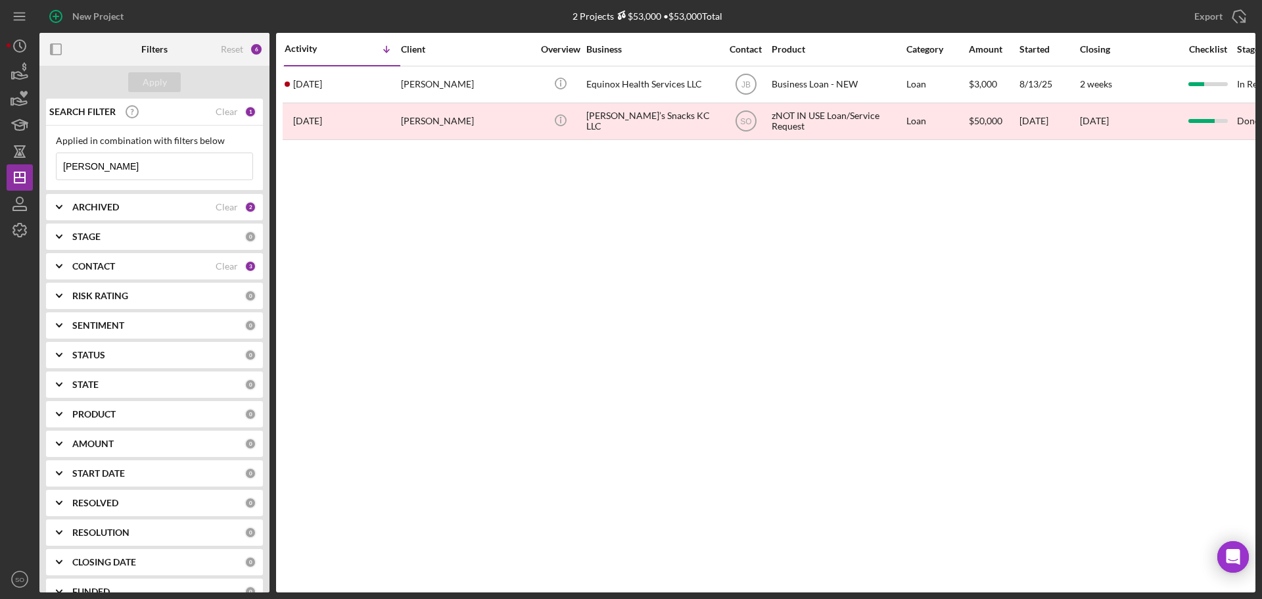
drag, startPoint x: 131, startPoint y: 172, endPoint x: 0, endPoint y: 163, distance: 131.1
click at [0, 163] on div "New Project 2 Projects $53,000 • $53,000 Total [PERSON_NAME] Export Icon/Export…" at bounding box center [631, 299] width 1262 height 599
click at [172, 172] on input "[PERSON_NAME]" at bounding box center [155, 166] width 196 height 26
drag, startPoint x: 171, startPoint y: 172, endPoint x: 0, endPoint y: 172, distance: 170.9
click at [0, 172] on div "New Project 2 Projects $53,000 • $53,000 Total [PERSON_NAME] Export Icon/Export…" at bounding box center [631, 299] width 1262 height 599
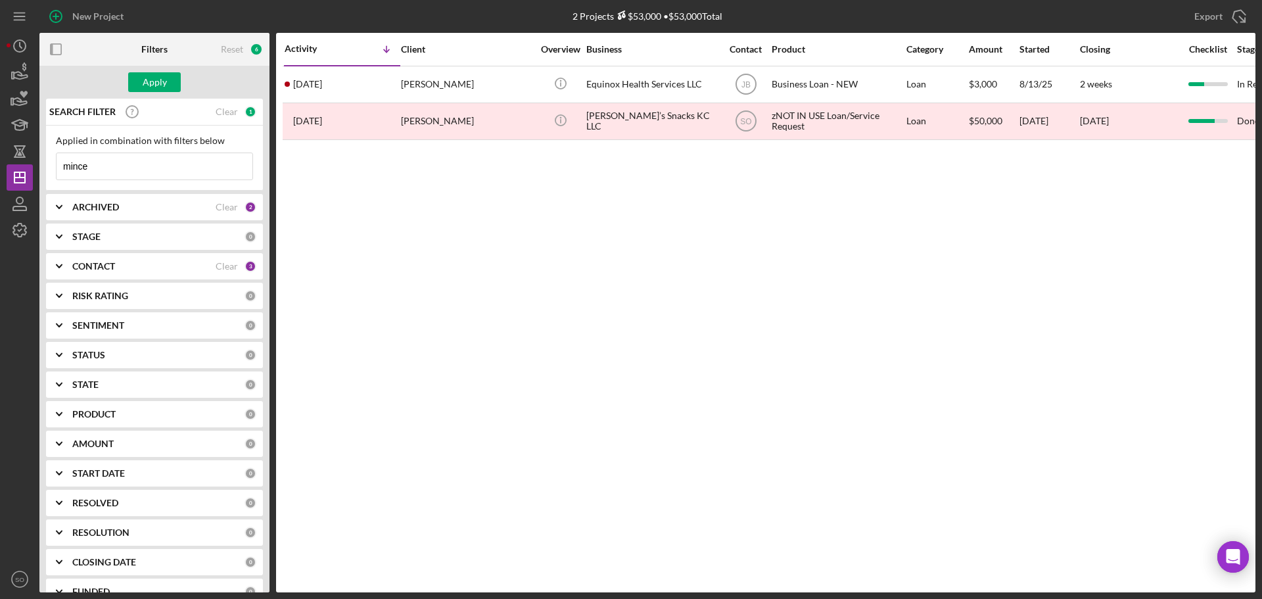
type input "mincer"
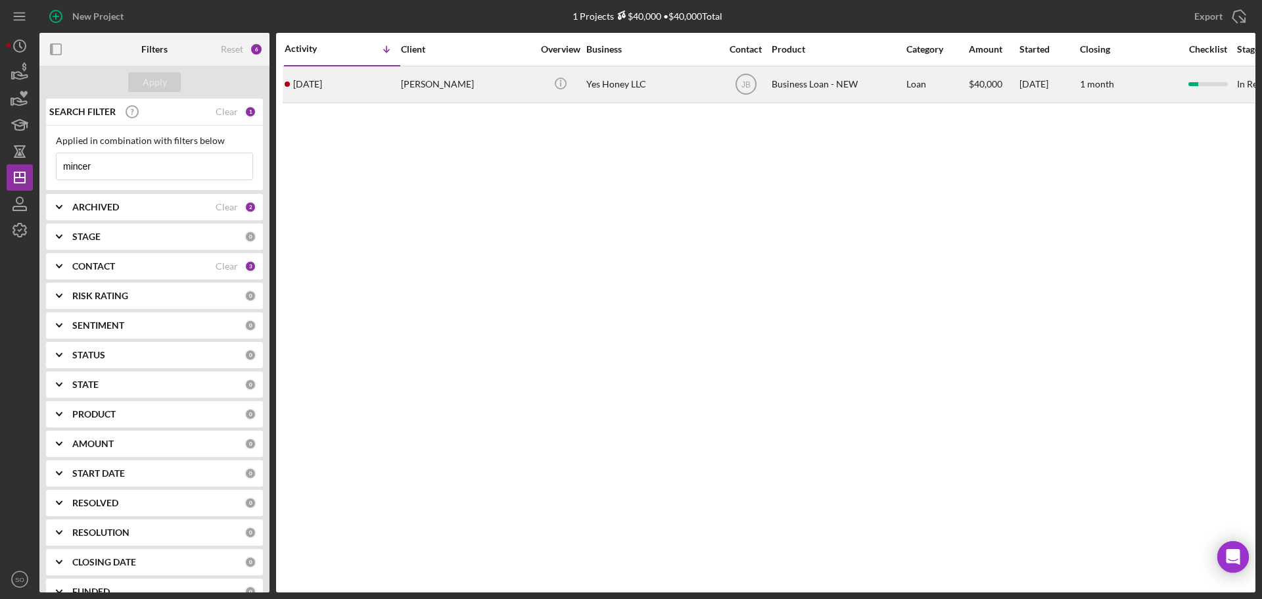
click at [415, 85] on div "[PERSON_NAME]" at bounding box center [466, 84] width 131 height 35
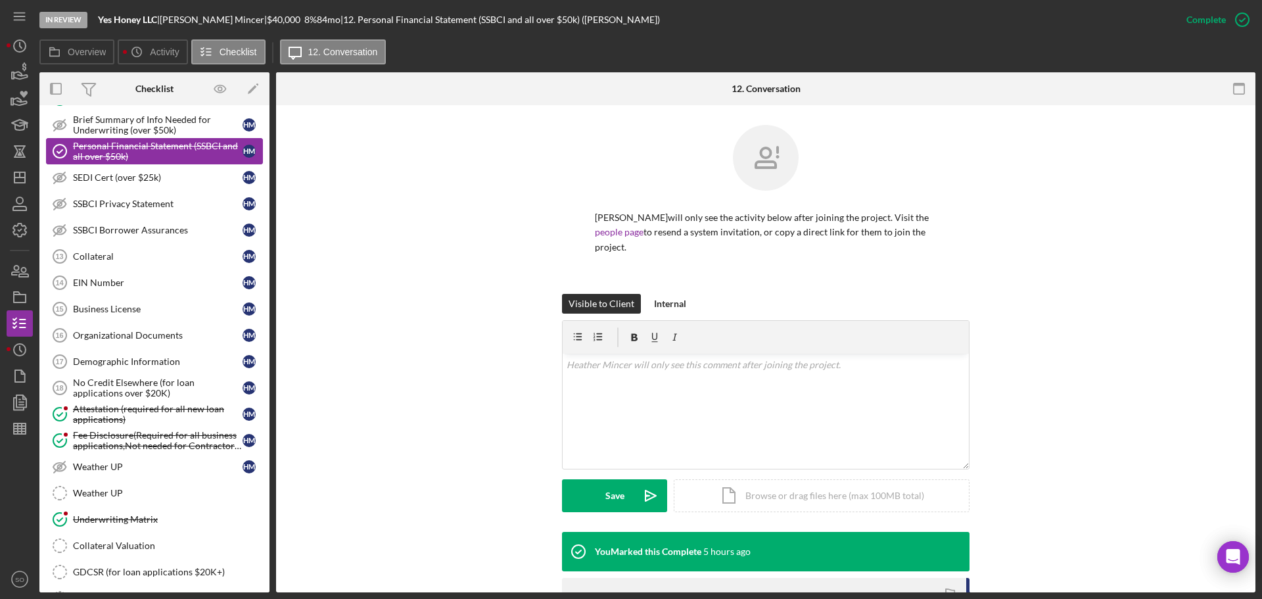
scroll to position [523, 0]
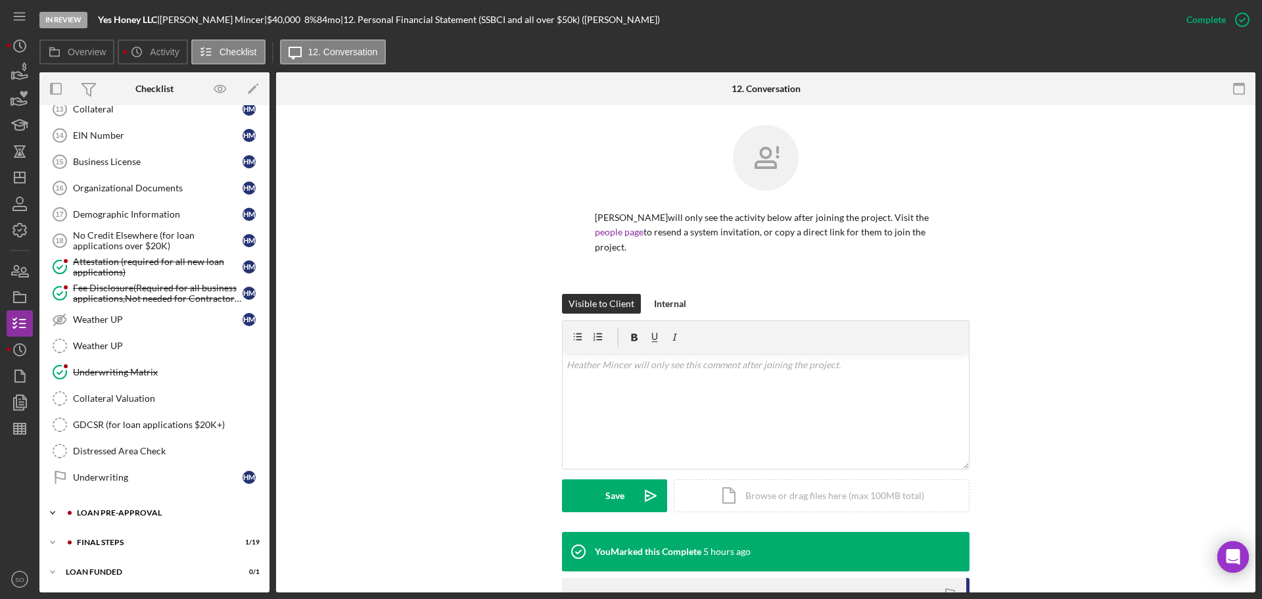
click at [139, 507] on div "Icon/Expander LOAN PRE-APPROVAL 0 / 2" at bounding box center [154, 513] width 230 height 26
drag, startPoint x: 151, startPoint y: 532, endPoint x: 187, endPoint y: 538, distance: 36.1
click at [151, 532] on link "Loan Approval Loan Approval" at bounding box center [154, 540] width 217 height 26
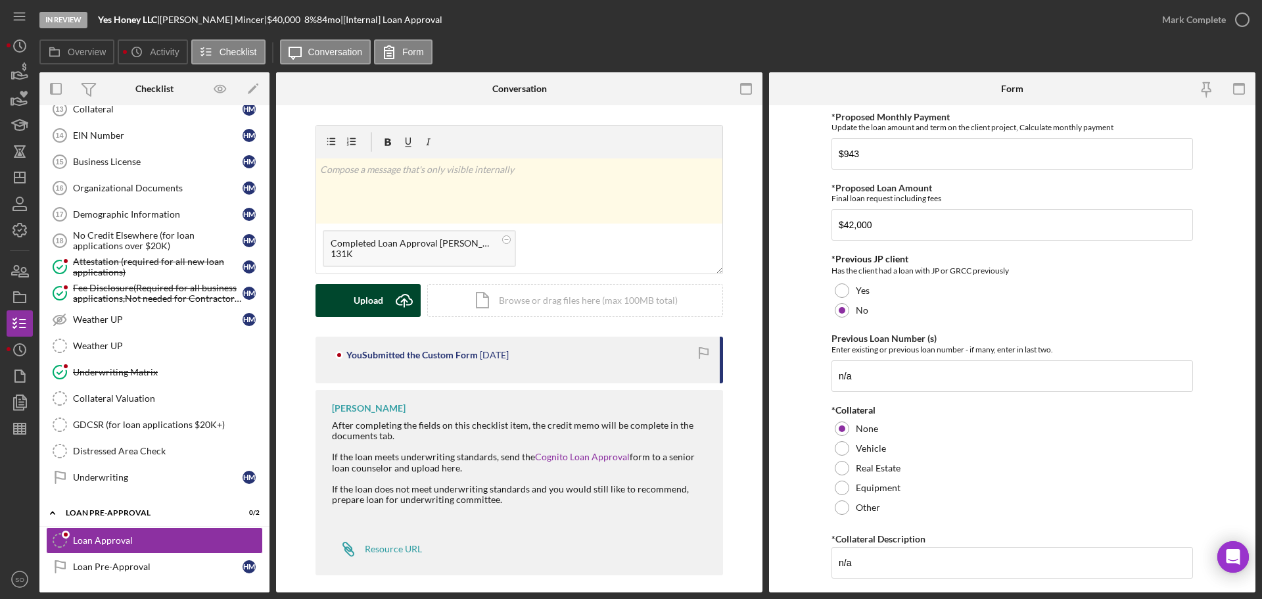
click at [369, 298] on div "Upload" at bounding box center [369, 300] width 30 height 33
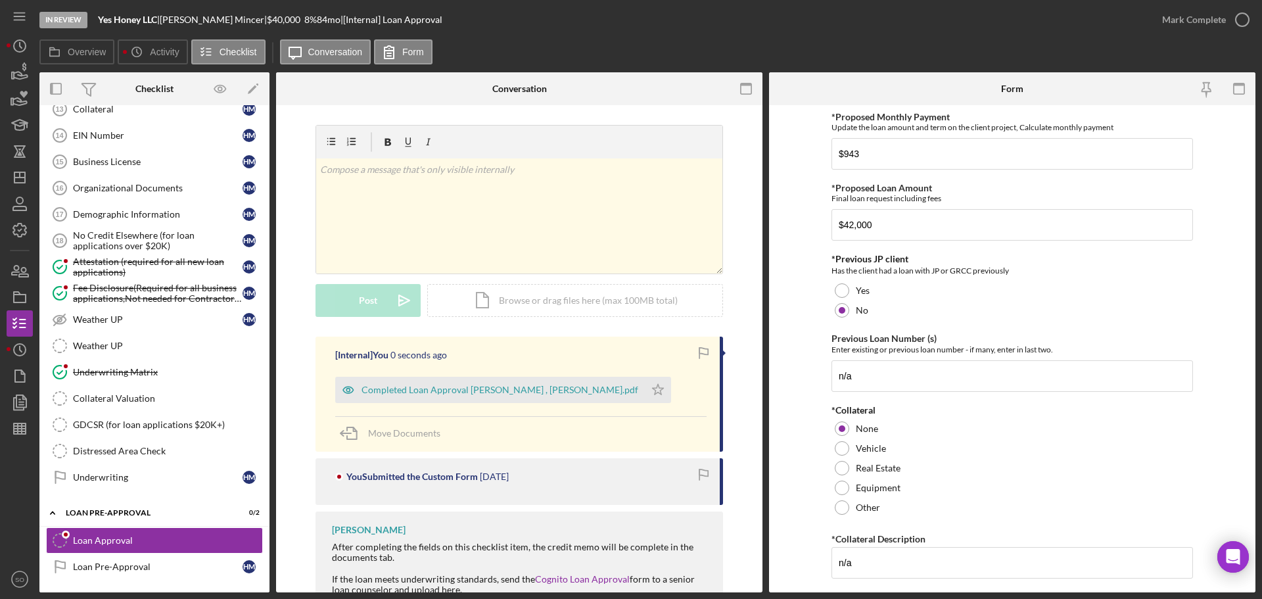
scroll to position [131, 0]
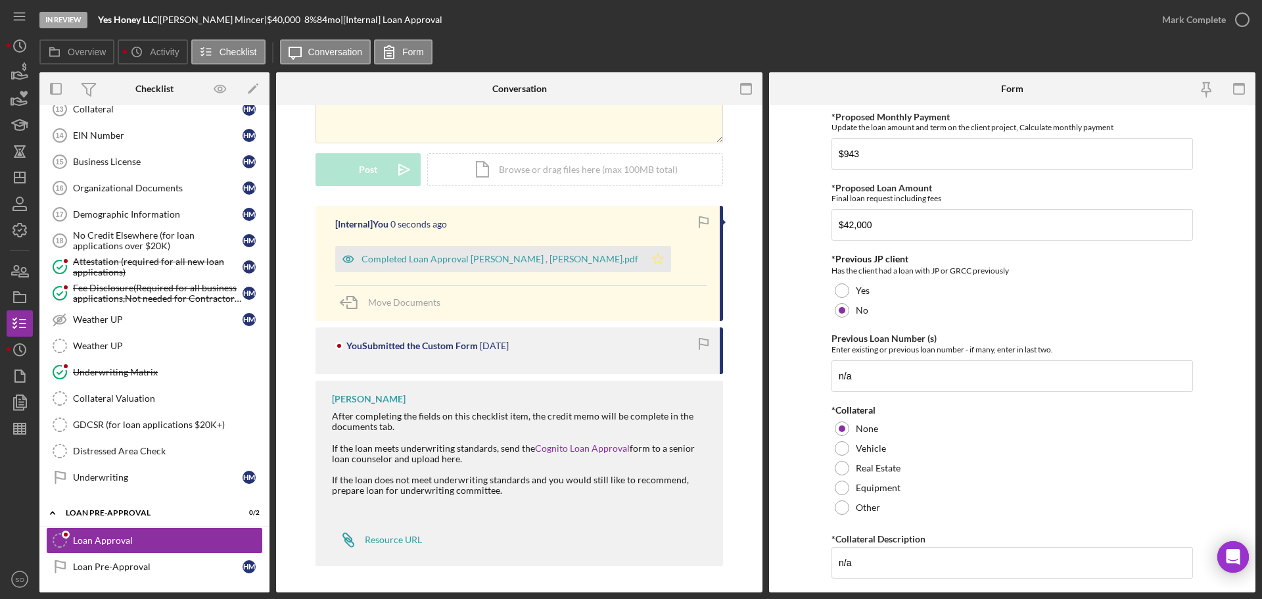
click at [653, 257] on polygon "button" at bounding box center [658, 258] width 11 height 11
click at [1176, 24] on div "Mark Complete" at bounding box center [1194, 20] width 64 height 26
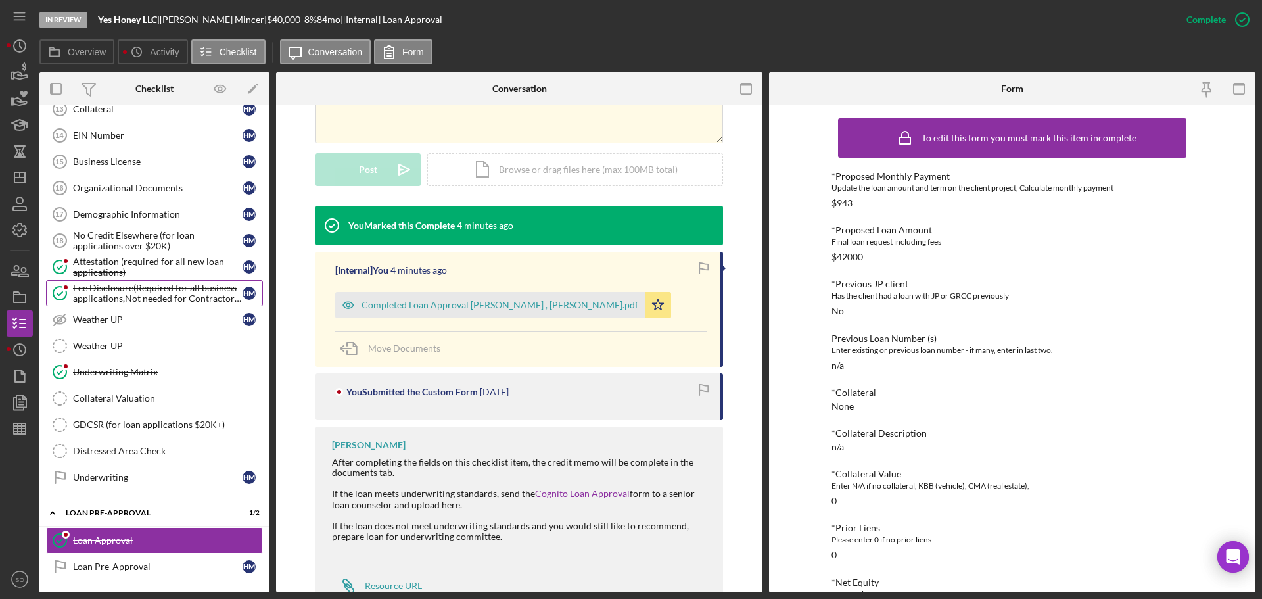
scroll to position [582, 0]
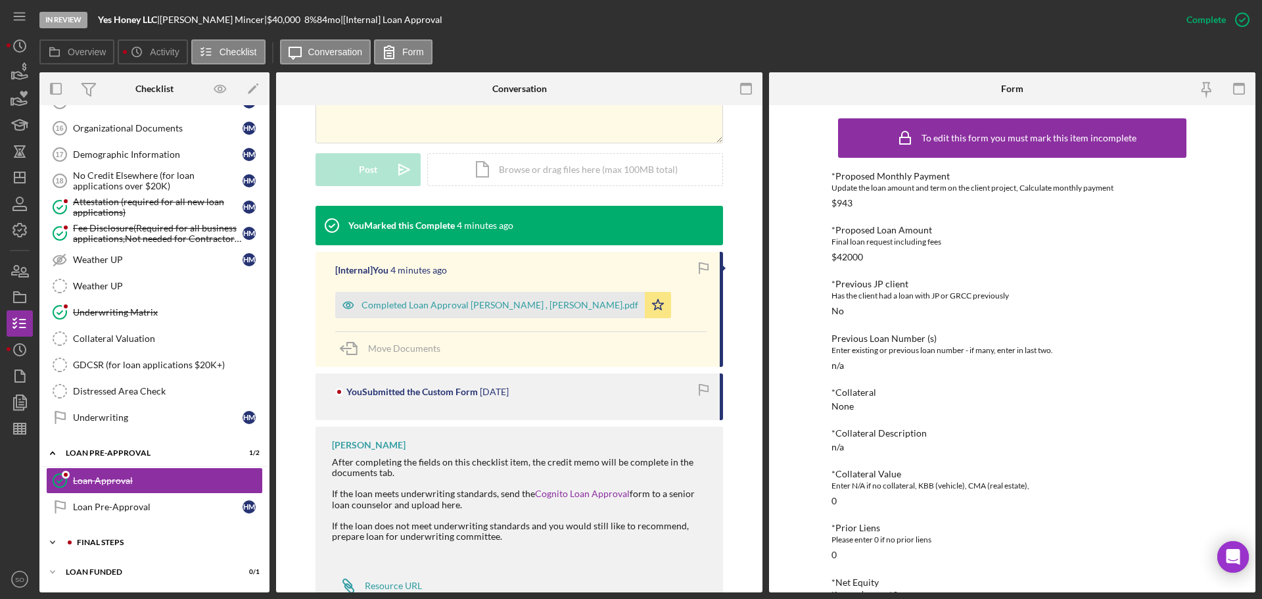
click at [134, 540] on div "FINAL STEPS" at bounding box center [165, 542] width 176 height 8
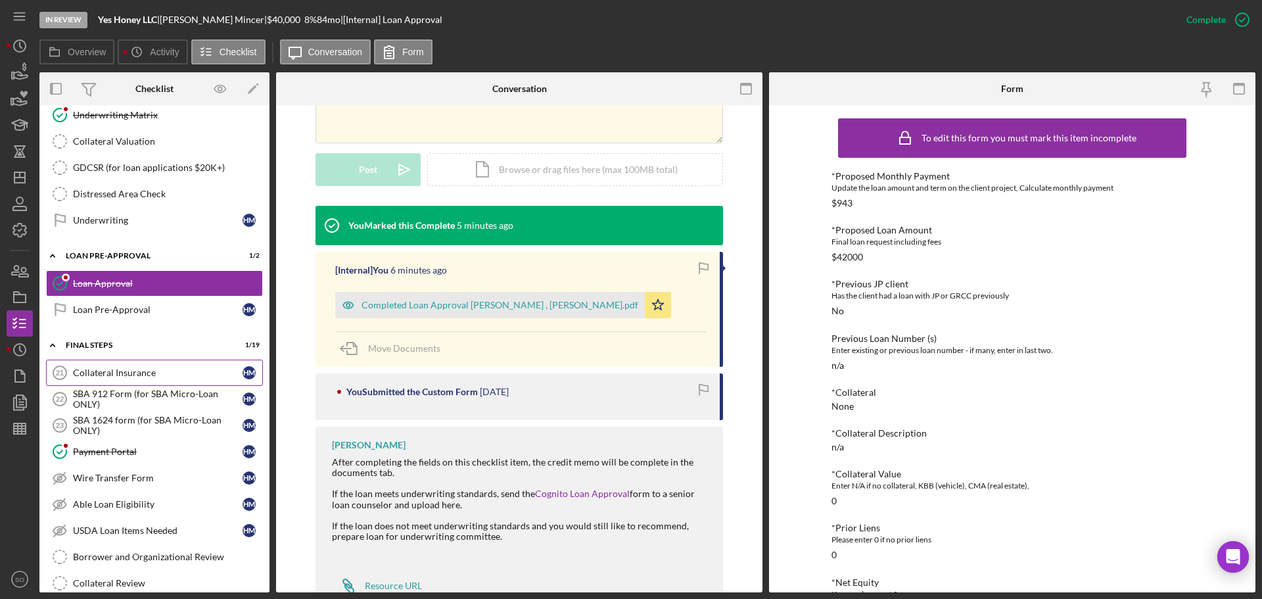
scroll to position [977, 0]
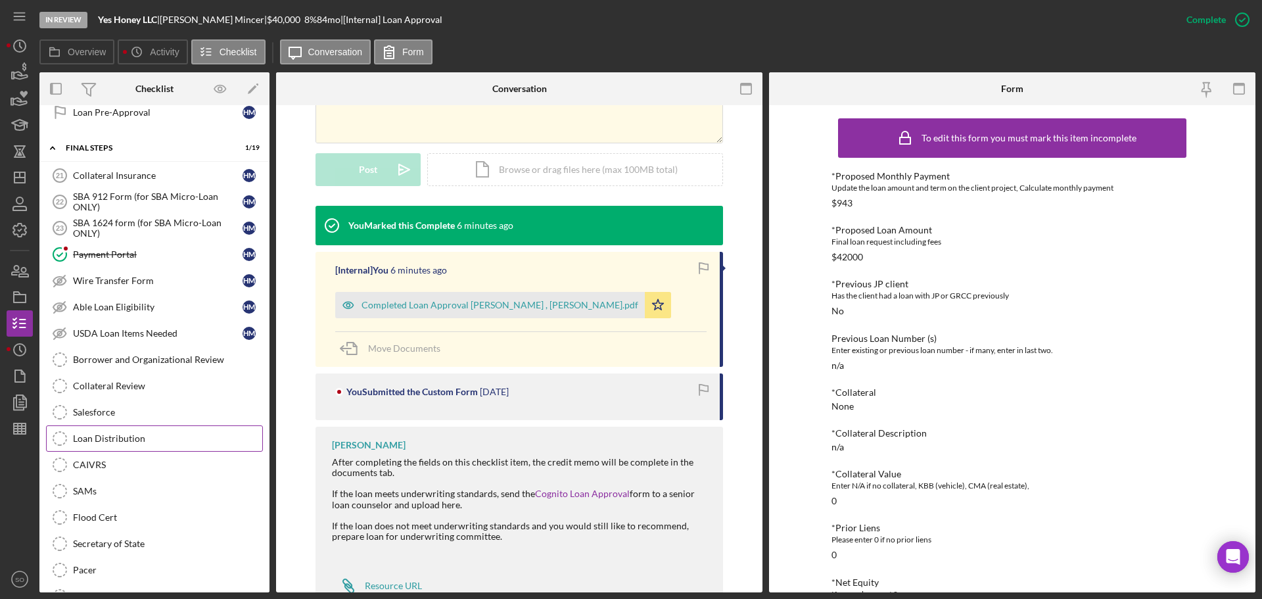
click at [145, 431] on link "Loan Distribution Loan Distribution" at bounding box center [154, 438] width 217 height 26
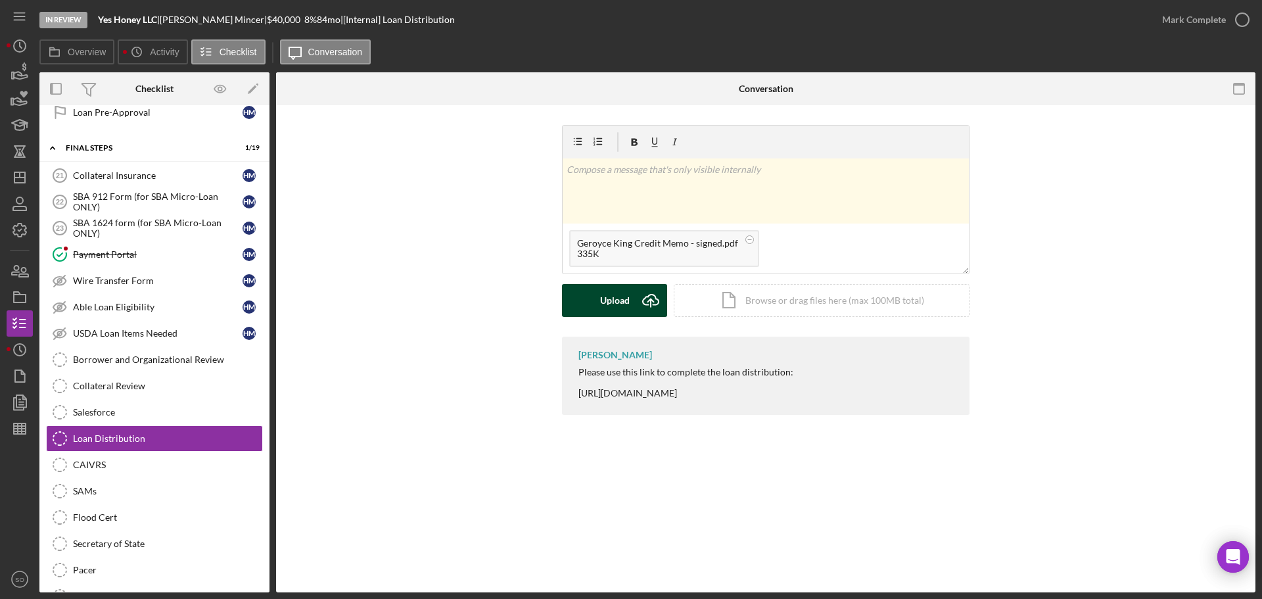
click at [595, 295] on button "Upload Icon/Upload" at bounding box center [614, 300] width 105 height 33
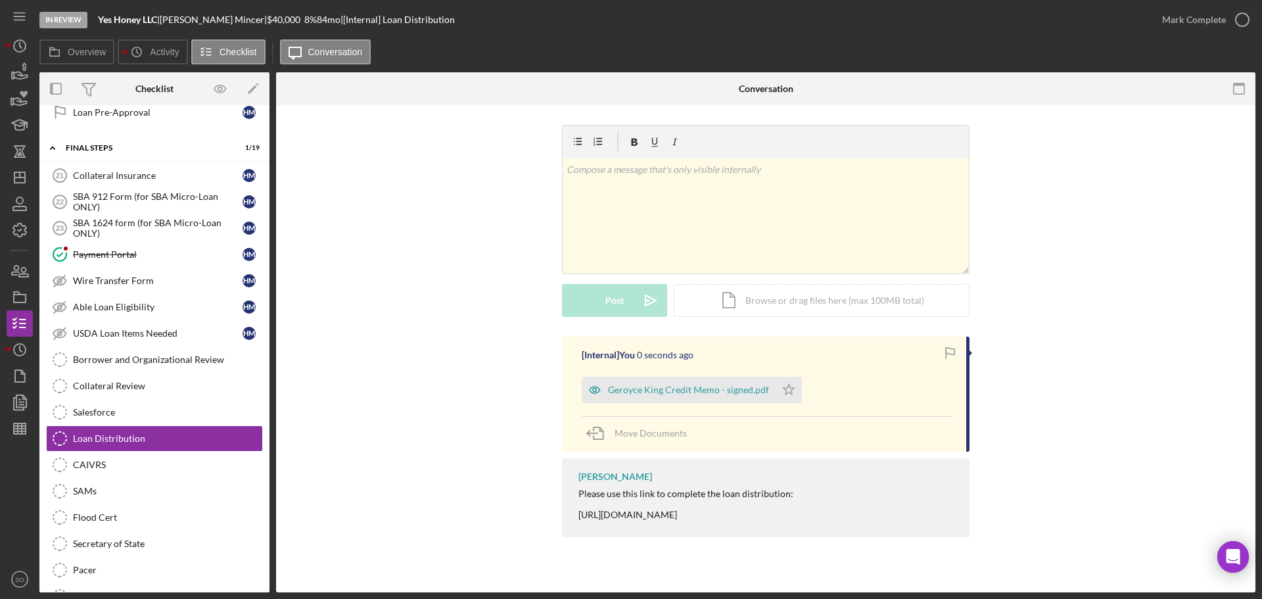
drag, startPoint x: 787, startPoint y: 394, endPoint x: 1000, endPoint y: 190, distance: 294.2
click at [786, 389] on icon "Icon/Star" at bounding box center [789, 390] width 26 height 26
click at [1187, 9] on div "Mark Complete" at bounding box center [1194, 20] width 64 height 26
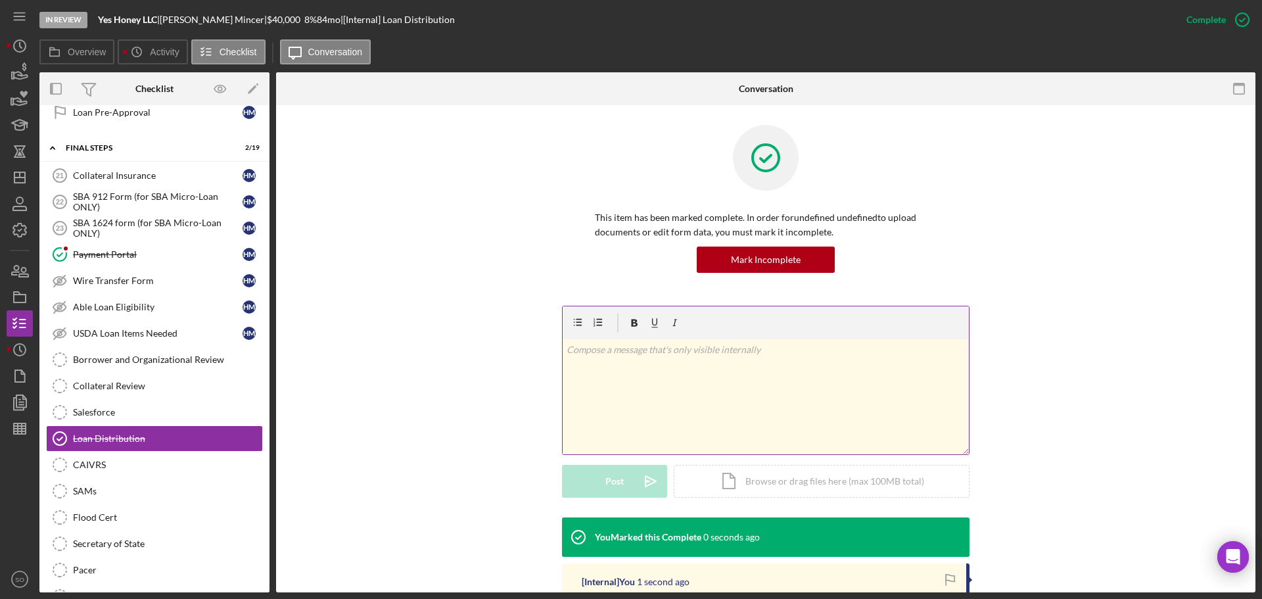
scroll to position [197, 0]
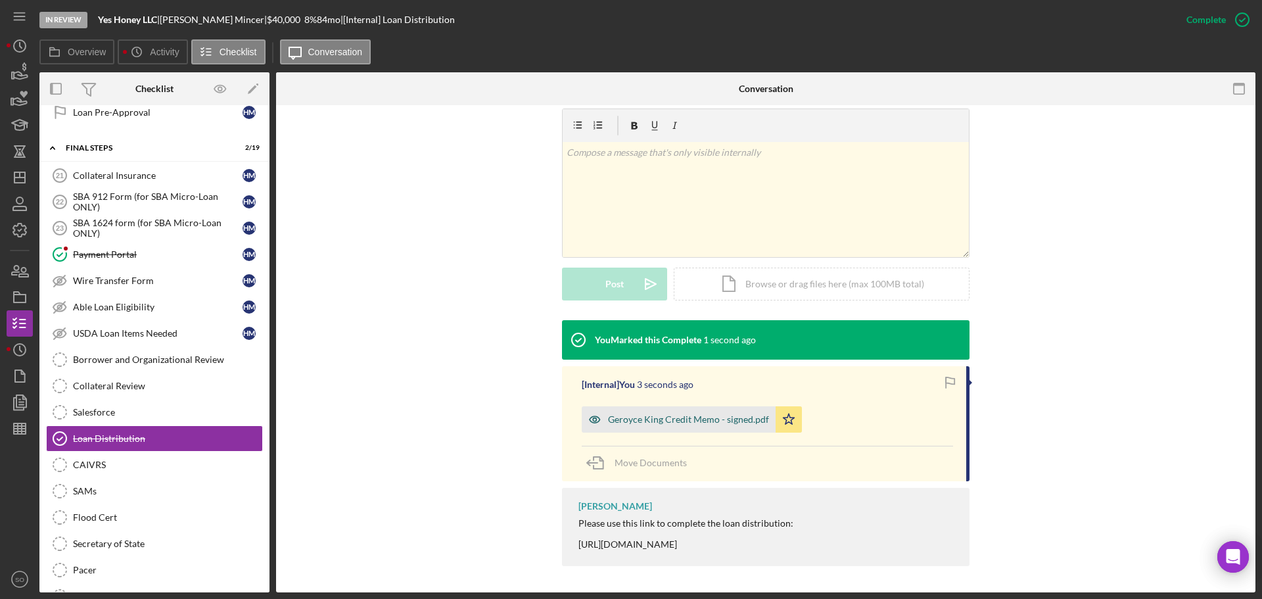
click at [743, 415] on div "Geroyce King Credit Memo - signed.pdf" at bounding box center [688, 419] width 161 height 11
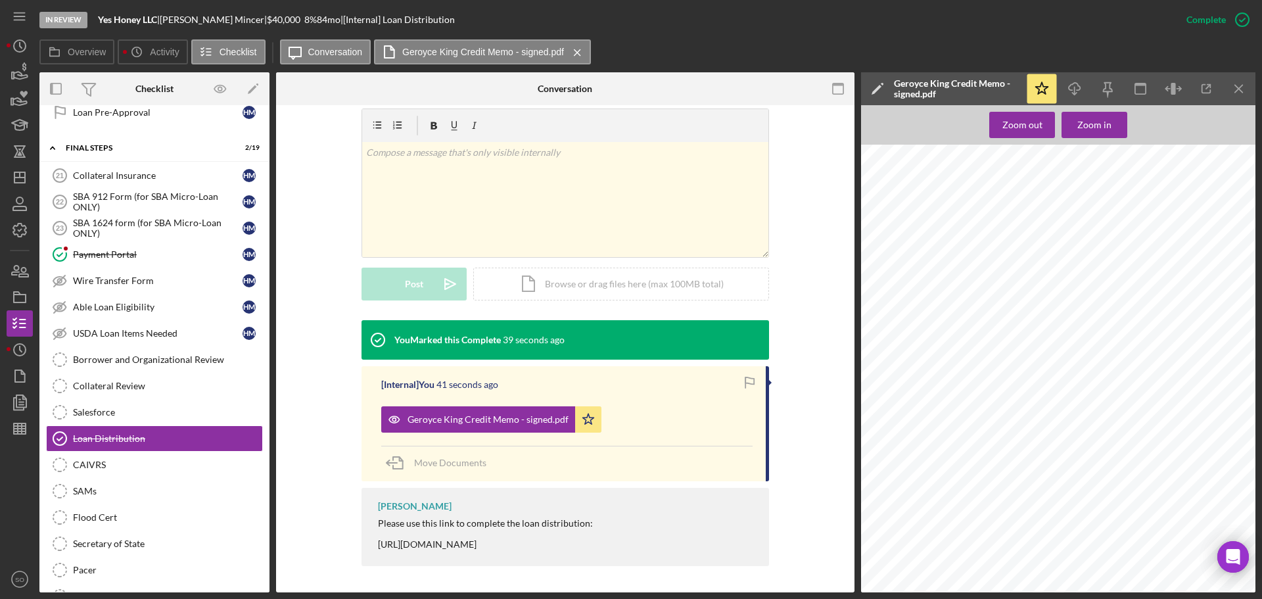
scroll to position [0, 0]
